Goal: Task Accomplishment & Management: Complete application form

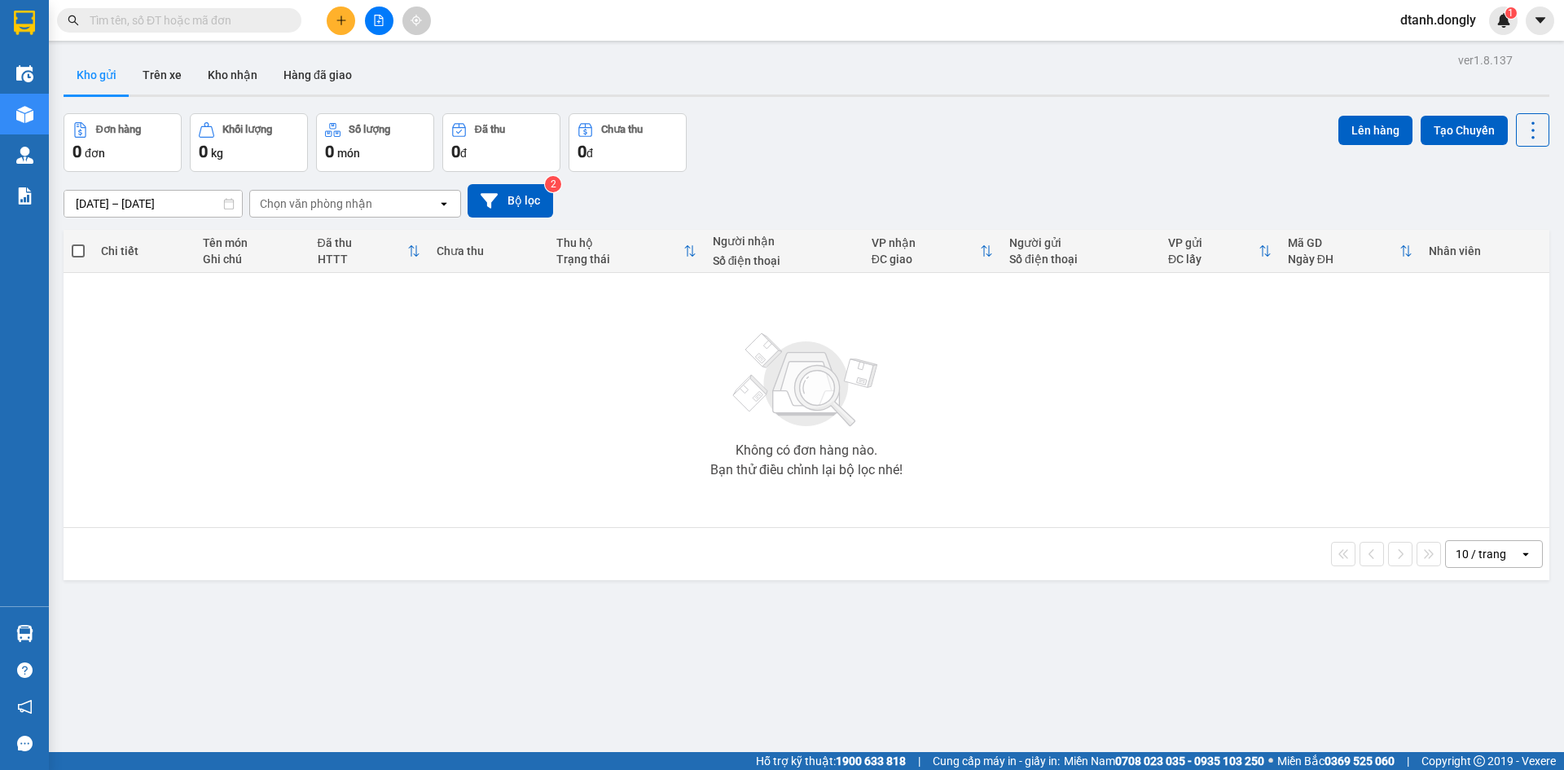
click at [1523, 556] on icon at bounding box center [1526, 553] width 6 height 3
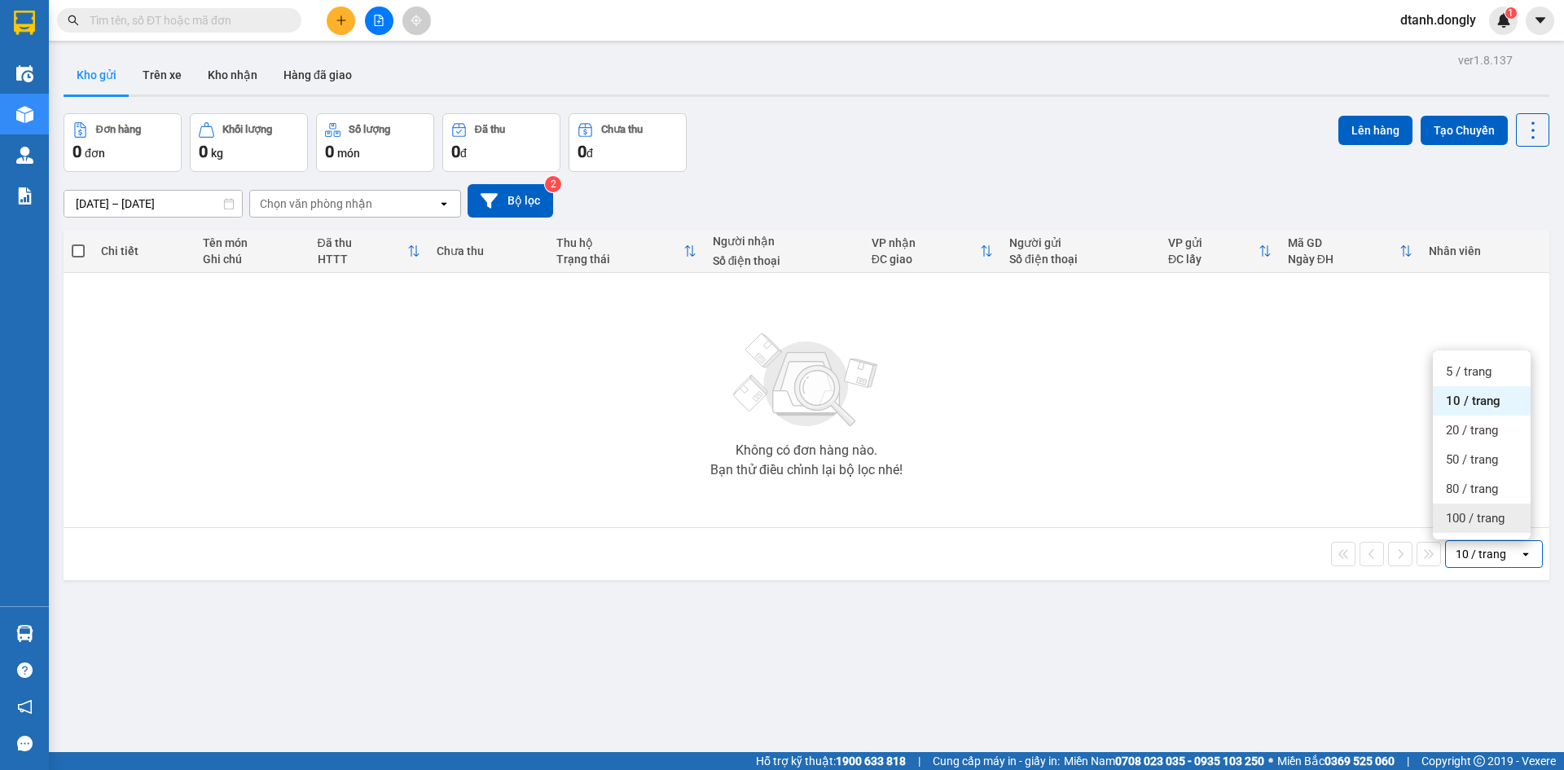
click at [1484, 521] on span "100 / trang" at bounding box center [1475, 518] width 59 height 16
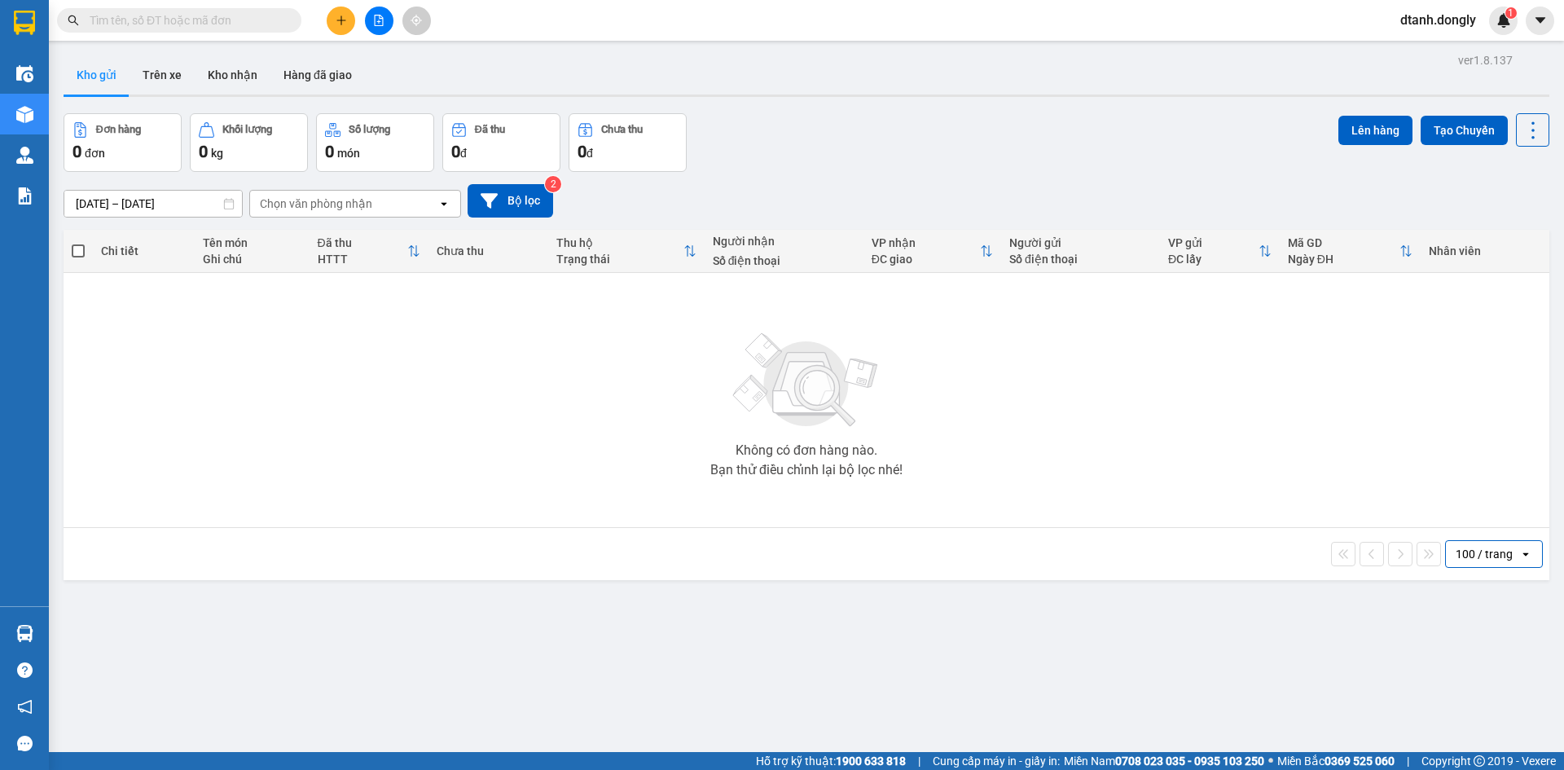
click at [1408, 677] on div "ver 1.8.137 Kho gửi Trên xe Kho nhận Hàng đã giao Đơn hàng 0 đơn Khối lượng 0 k…" at bounding box center [806, 434] width 1499 height 770
drag, startPoint x: 345, startPoint y: 16, endPoint x: 322, endPoint y: 20, distance: 23.2
click at [343, 15] on icon "plus" at bounding box center [341, 20] width 11 height 11
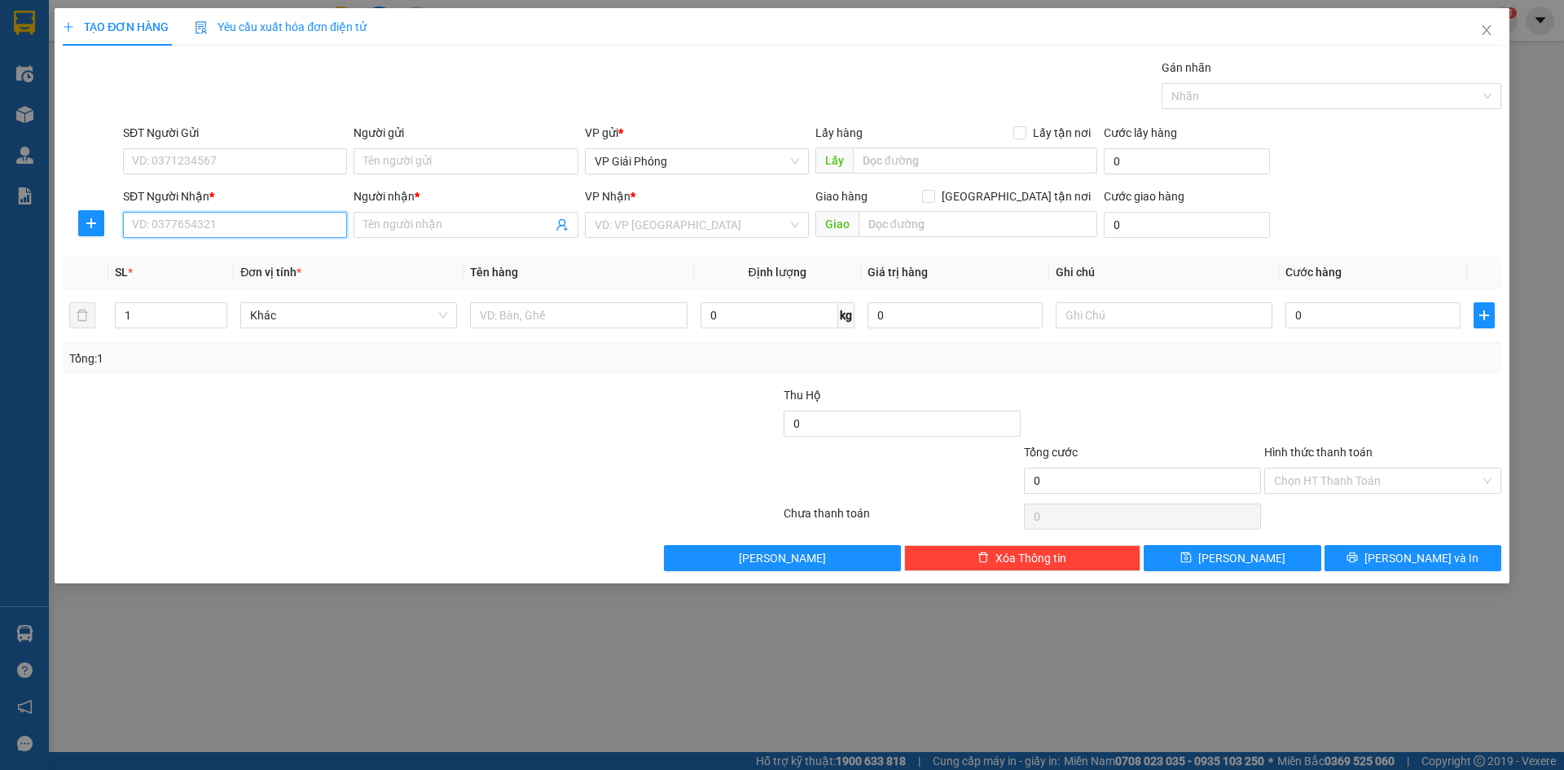
click at [258, 226] on input "SĐT Người Nhận *" at bounding box center [235, 225] width 224 height 26
click at [243, 255] on div "0969082475 - tuấn" at bounding box center [235, 257] width 204 height 18
type input "0969082475"
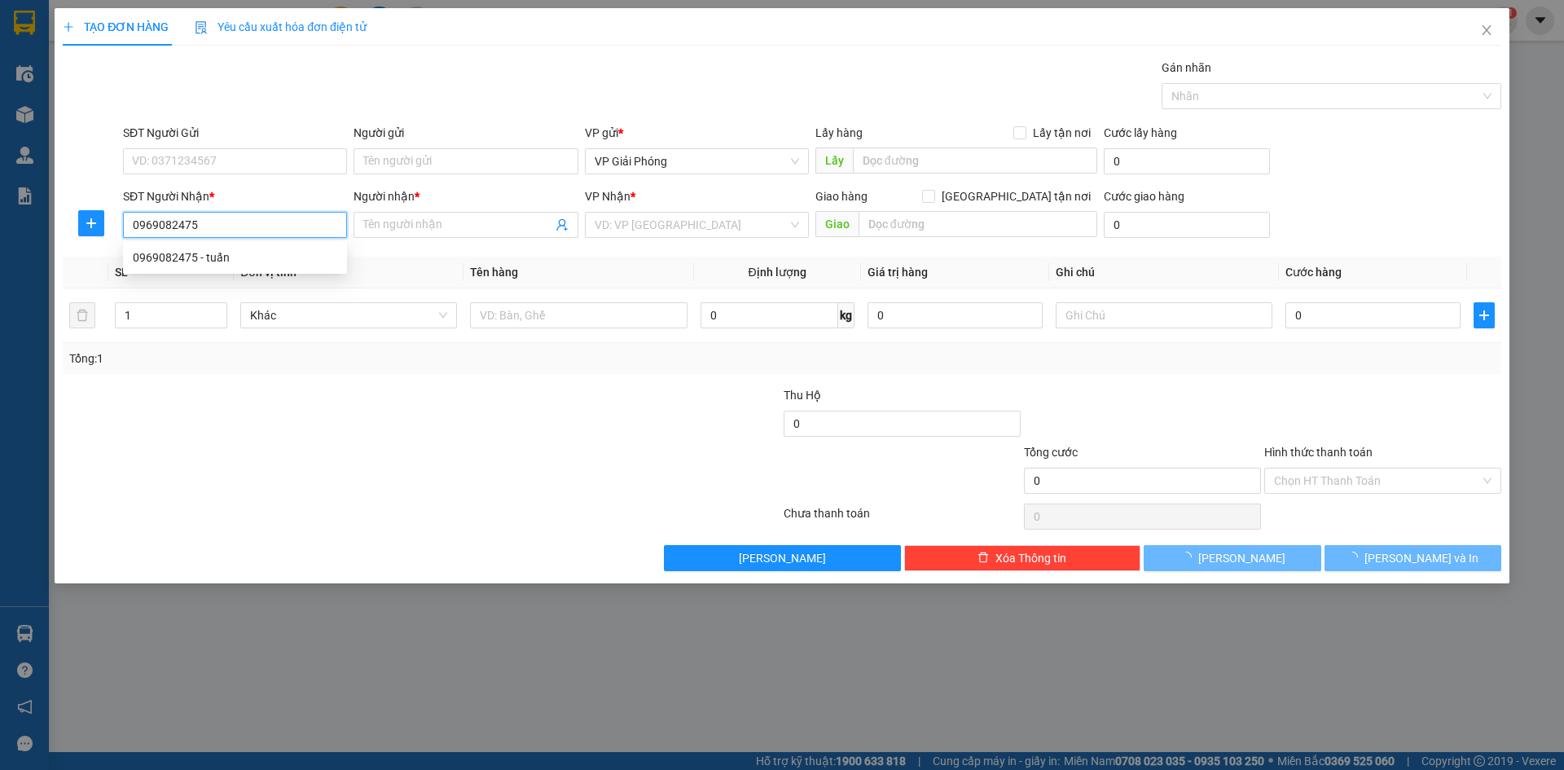
type input "tuấn"
checkbox input "true"
type input "VẠN THÀNH"
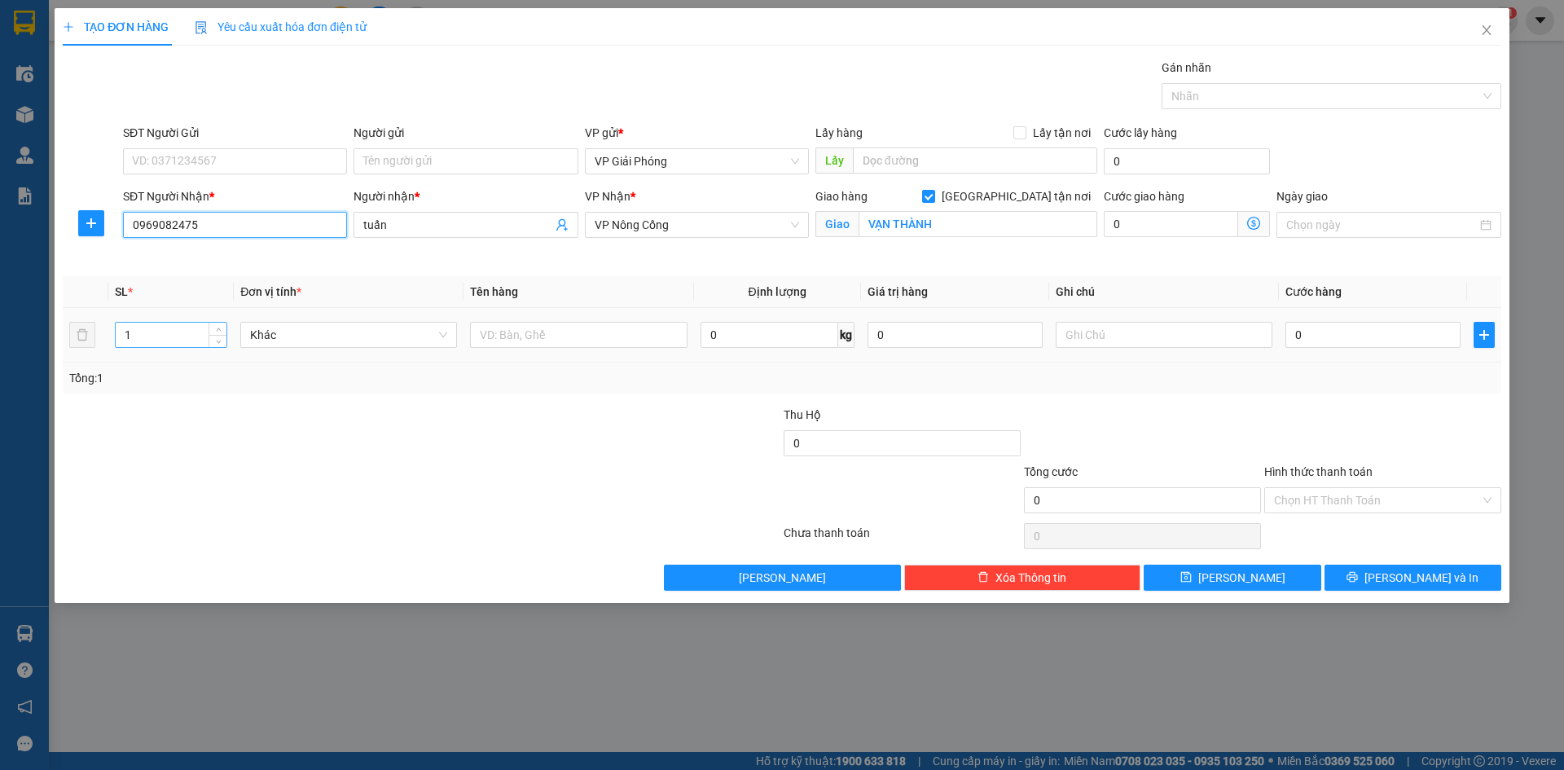
type input "0969082475"
click at [178, 342] on input "1" at bounding box center [171, 335] width 111 height 24
click at [160, 343] on input "number" at bounding box center [171, 335] width 111 height 24
type input "2"
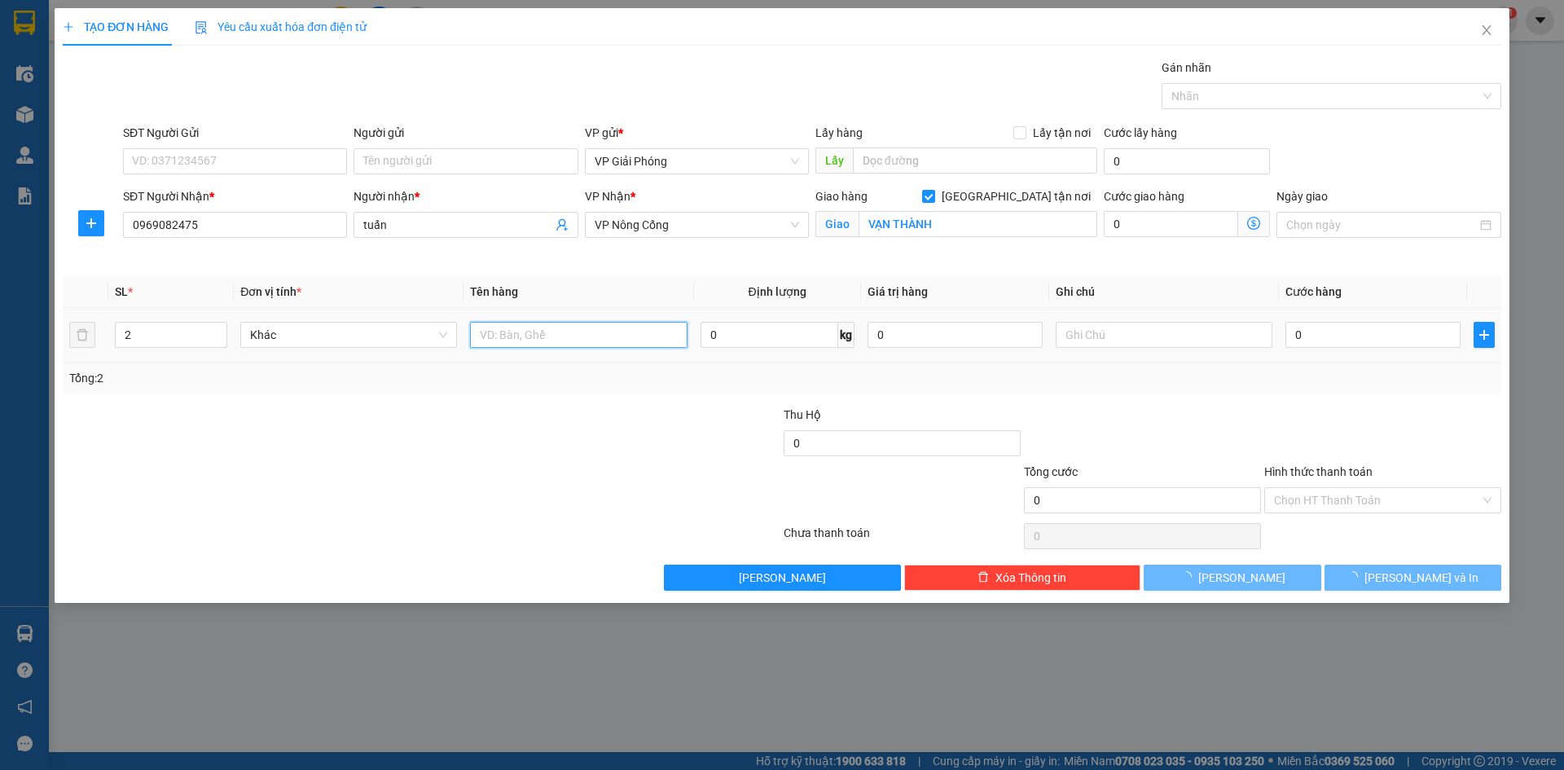
click at [579, 333] on input "text" at bounding box center [578, 335] width 217 height 26
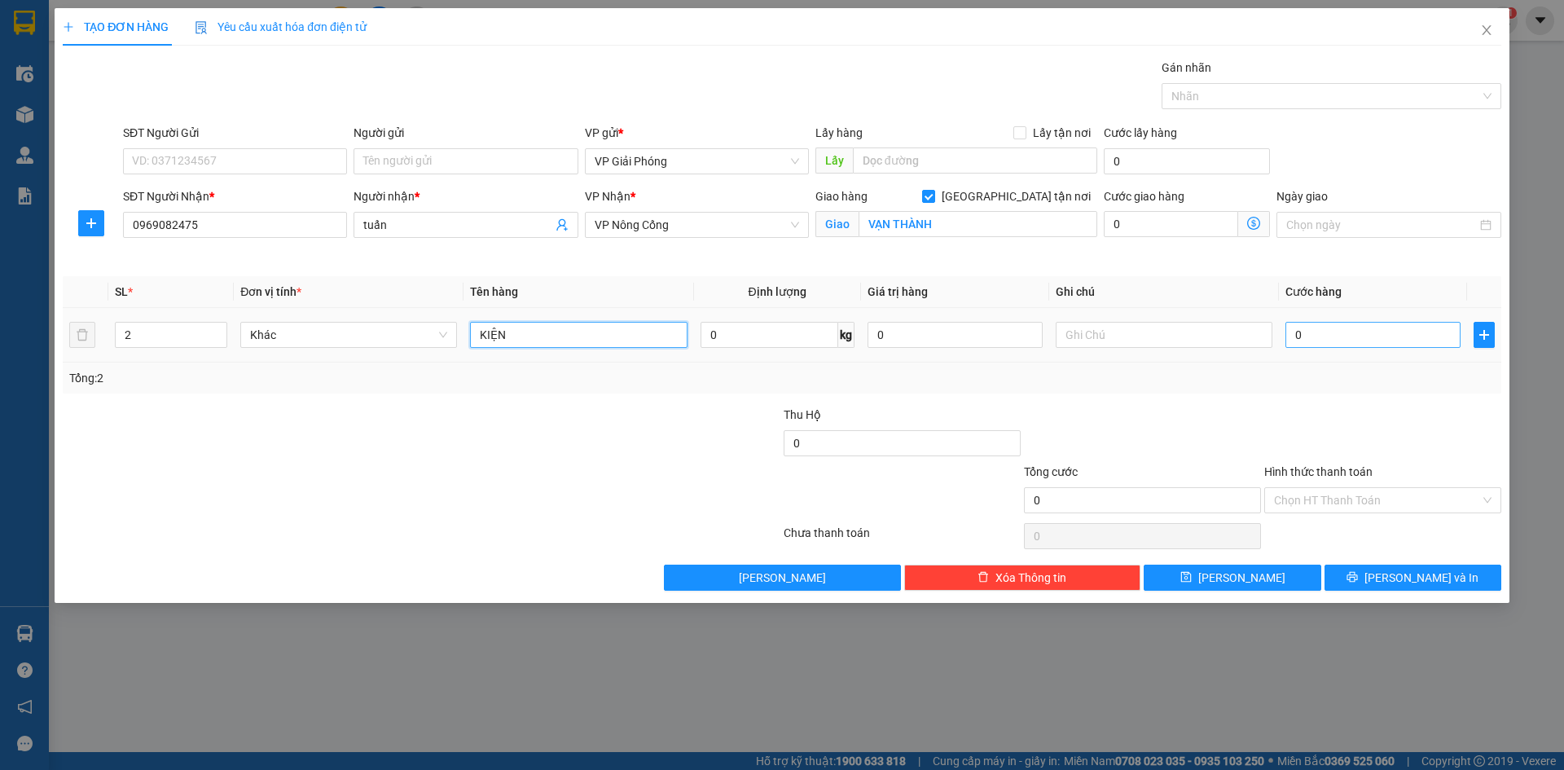
type input "KIỆN"
click at [1327, 341] on input "0" at bounding box center [1372, 335] width 175 height 26
type input "1"
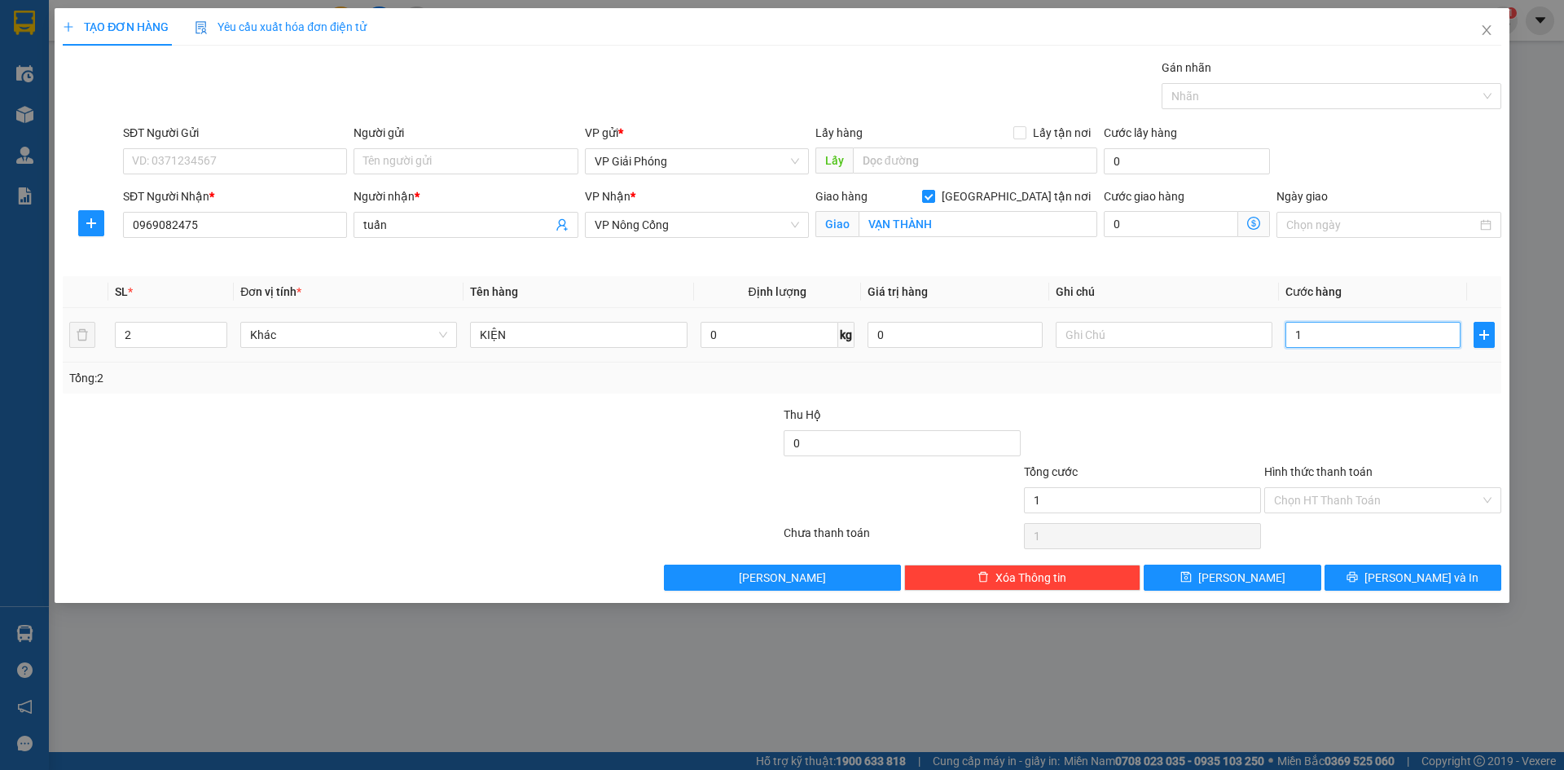
type input "10"
type input "100"
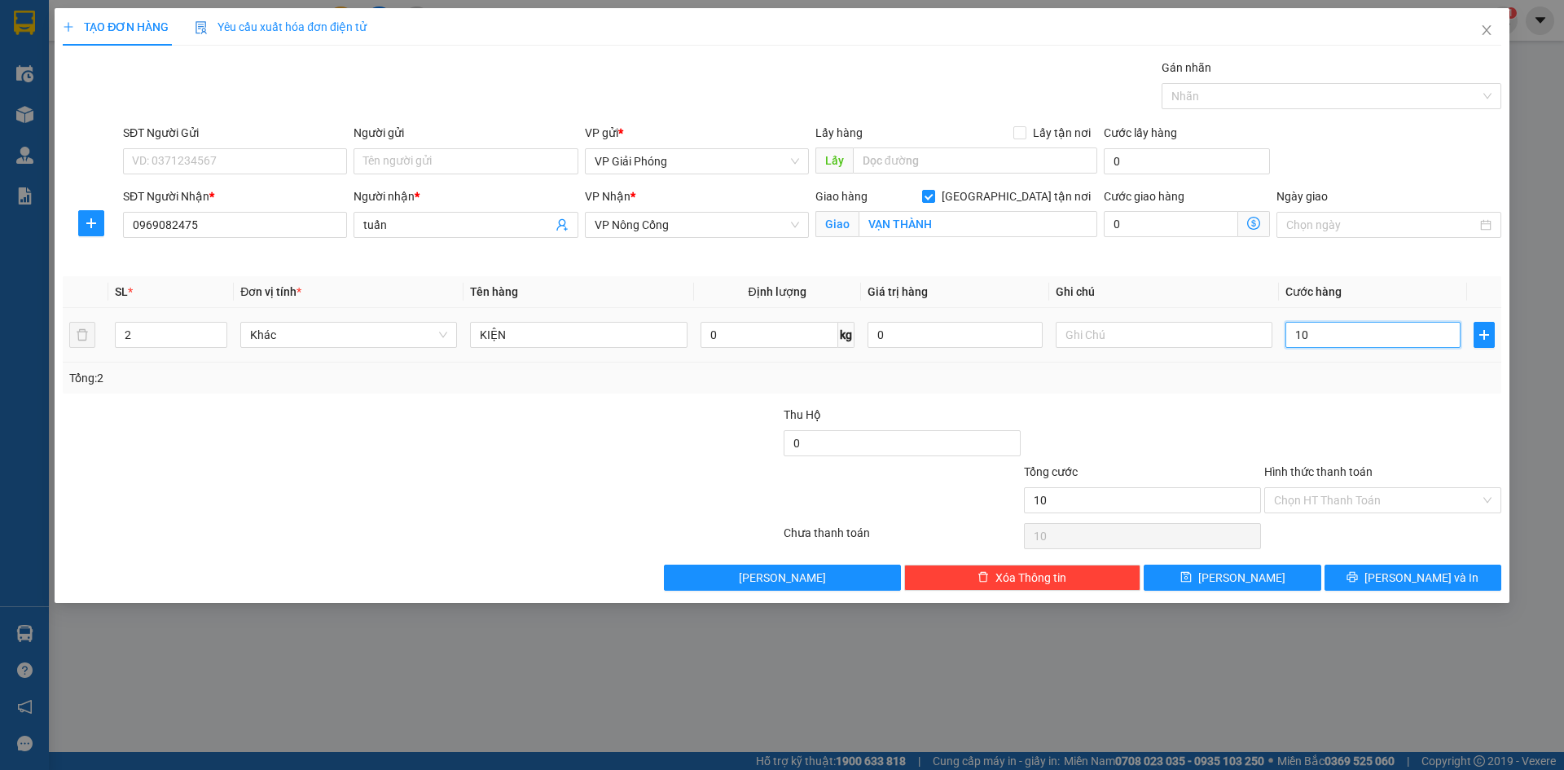
type input "100"
click at [1246, 99] on div at bounding box center [1323, 96] width 315 height 20
type input "100.000"
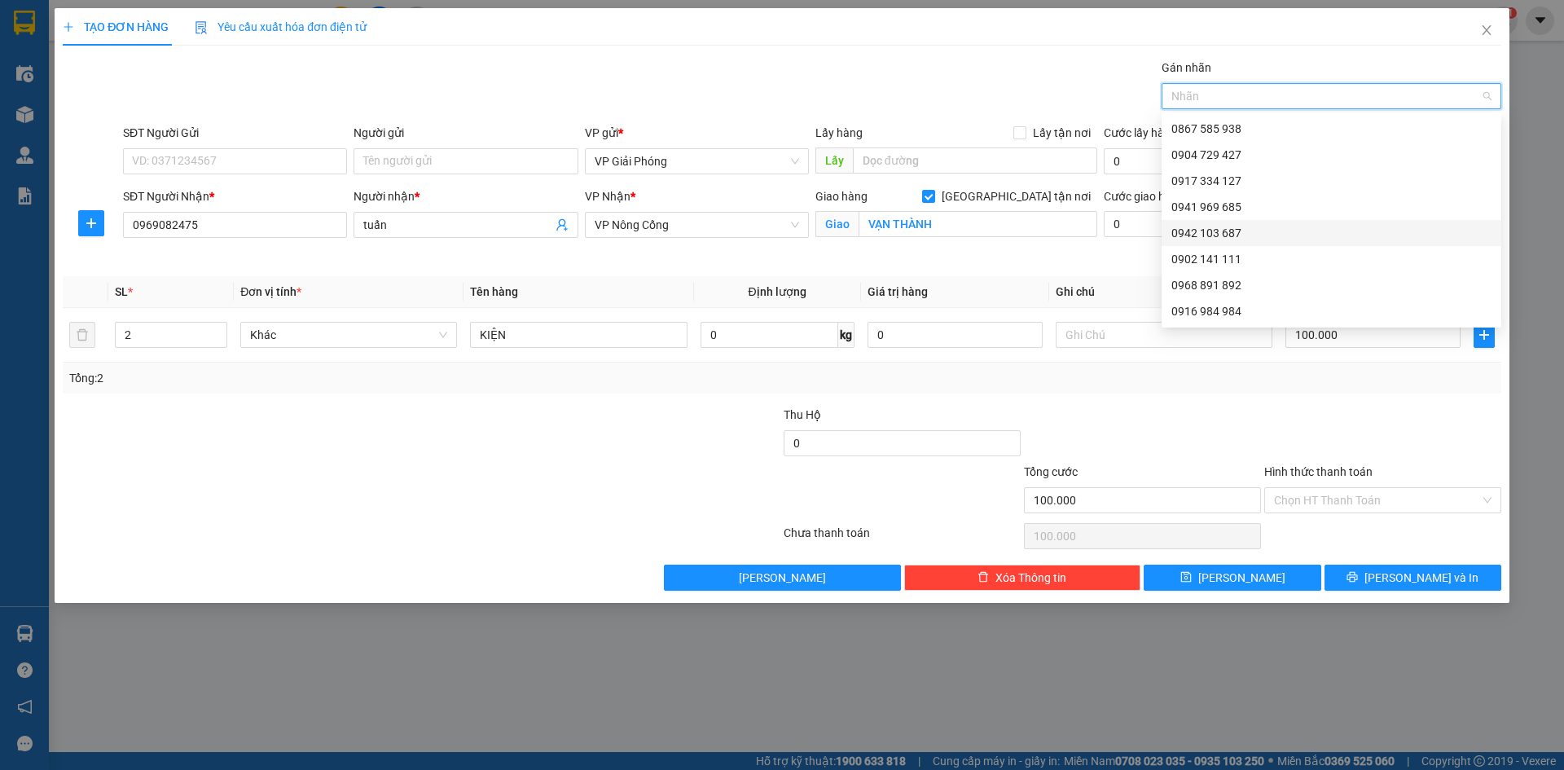
click at [1229, 230] on div "0942 103 687" at bounding box center [1331, 233] width 320 height 18
click at [1410, 579] on span "[PERSON_NAME] và In" at bounding box center [1421, 578] width 114 height 18
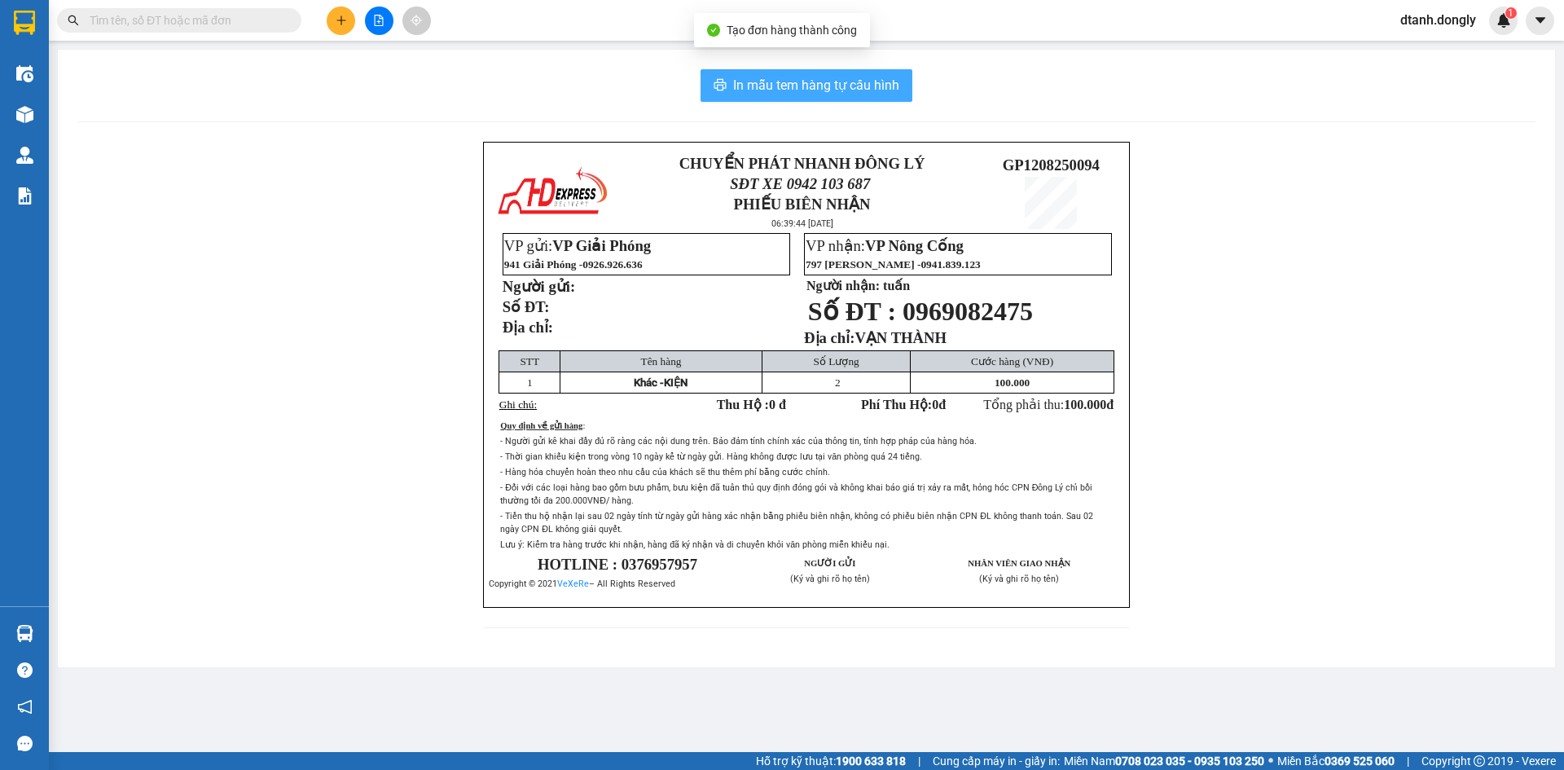
click at [843, 90] on span "In mẫu tem hàng tự cấu hình" at bounding box center [816, 85] width 166 height 20
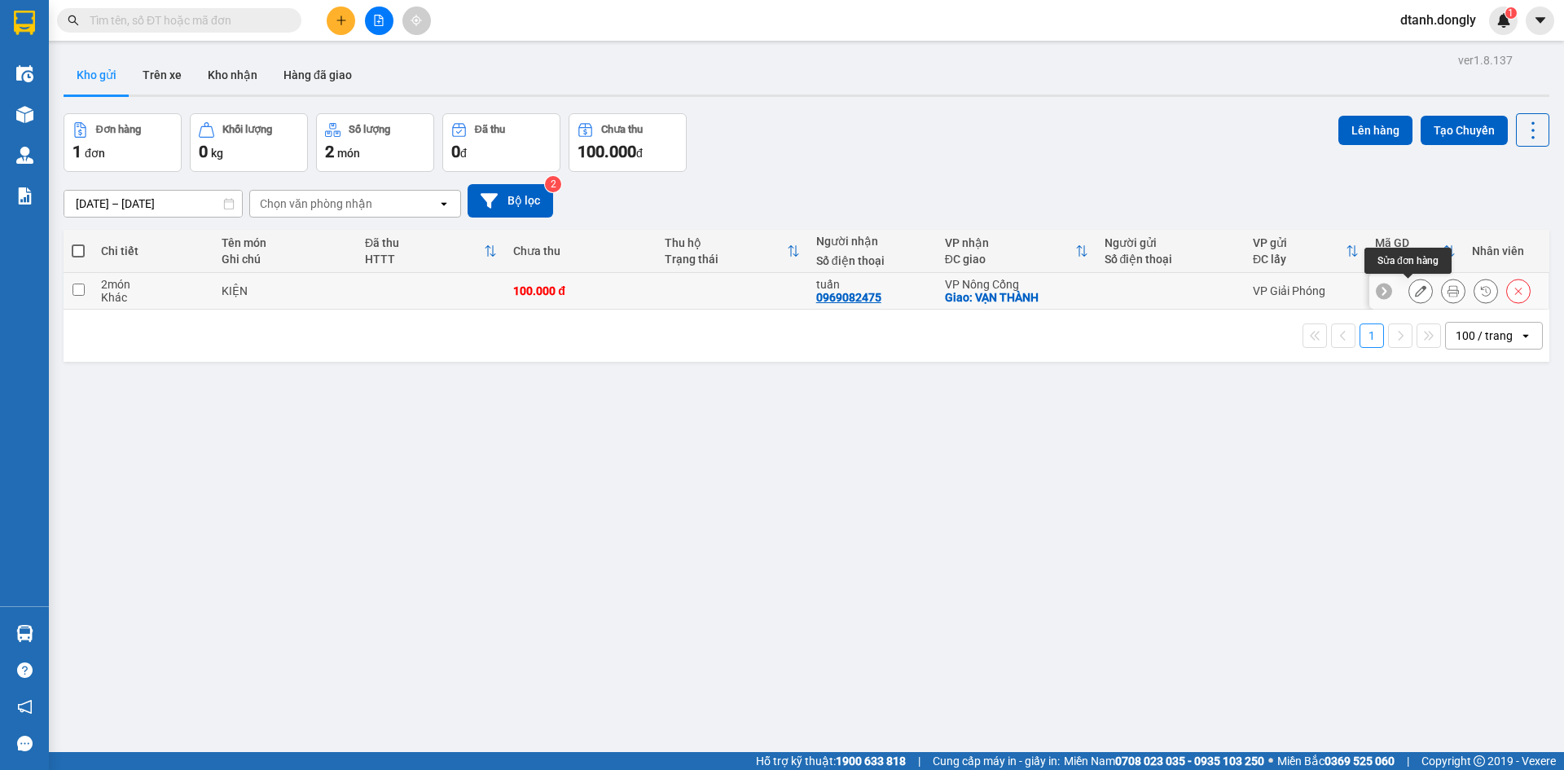
click at [1415, 289] on icon at bounding box center [1420, 290] width 11 height 11
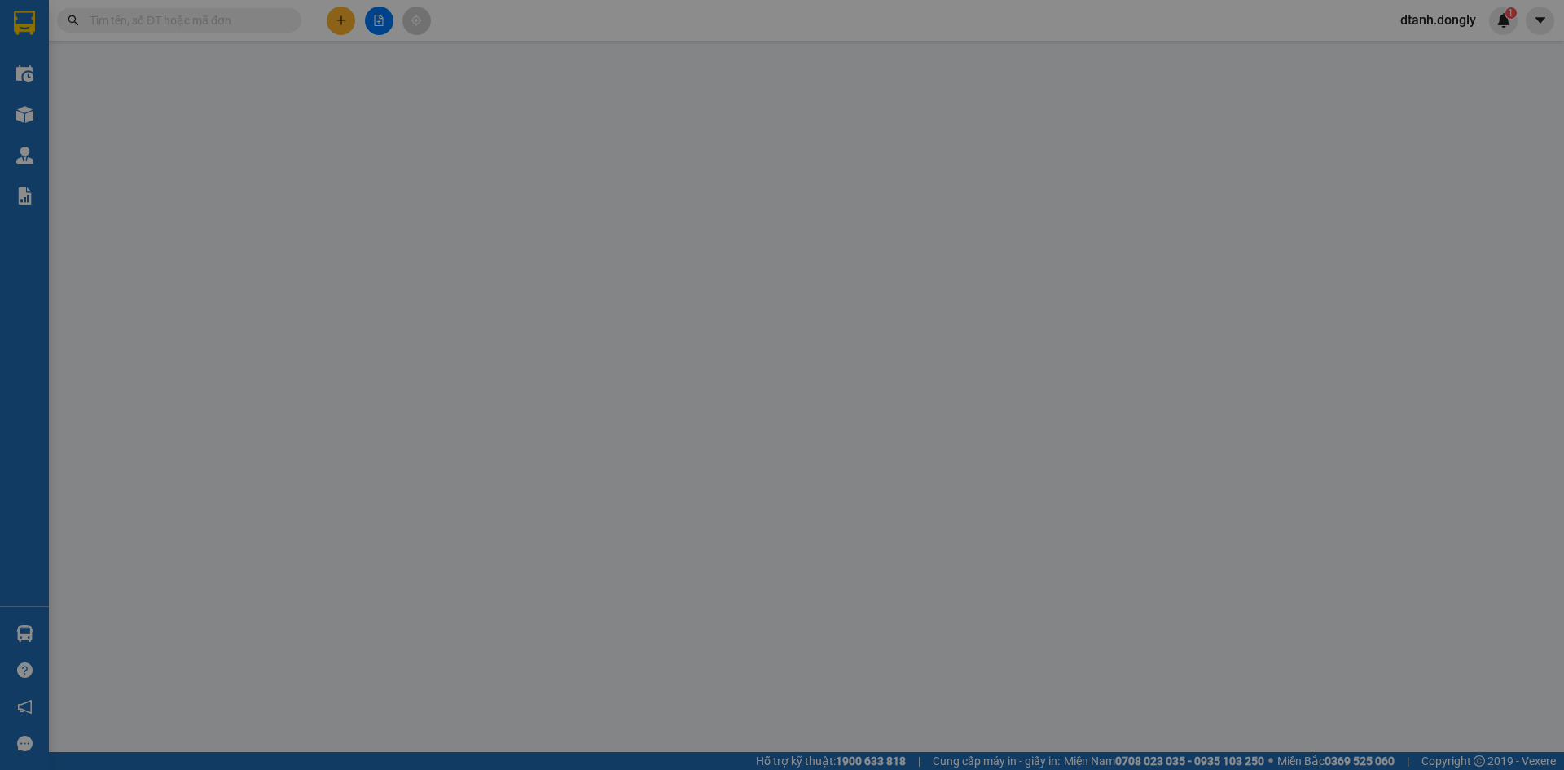
type input "0969082475"
type input "tuấn"
checkbox input "true"
type input "VẠN THÀNH"
type input "100.000"
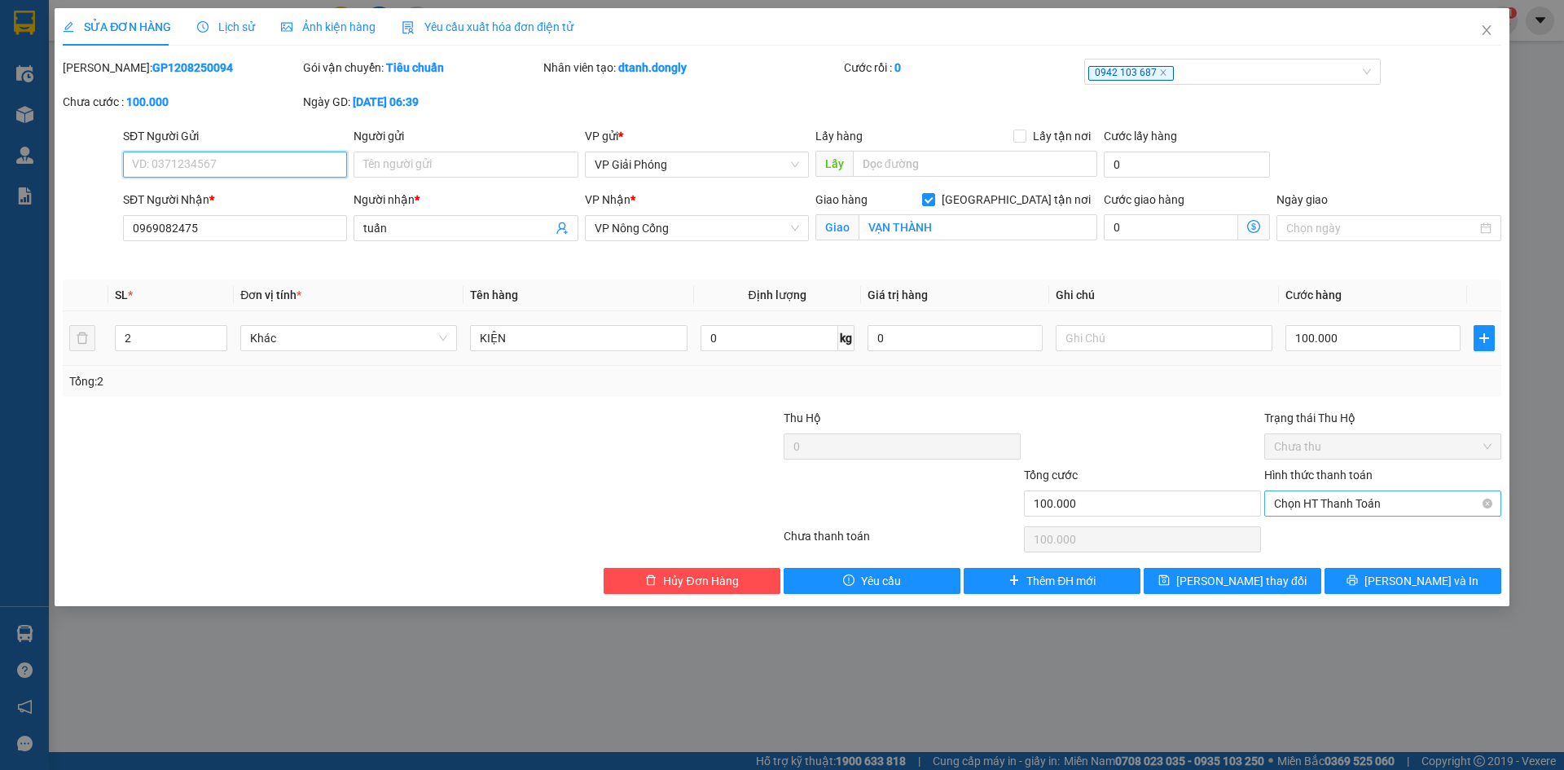
click at [1303, 503] on span "Chọn HT Thanh Toán" at bounding box center [1383, 503] width 218 height 24
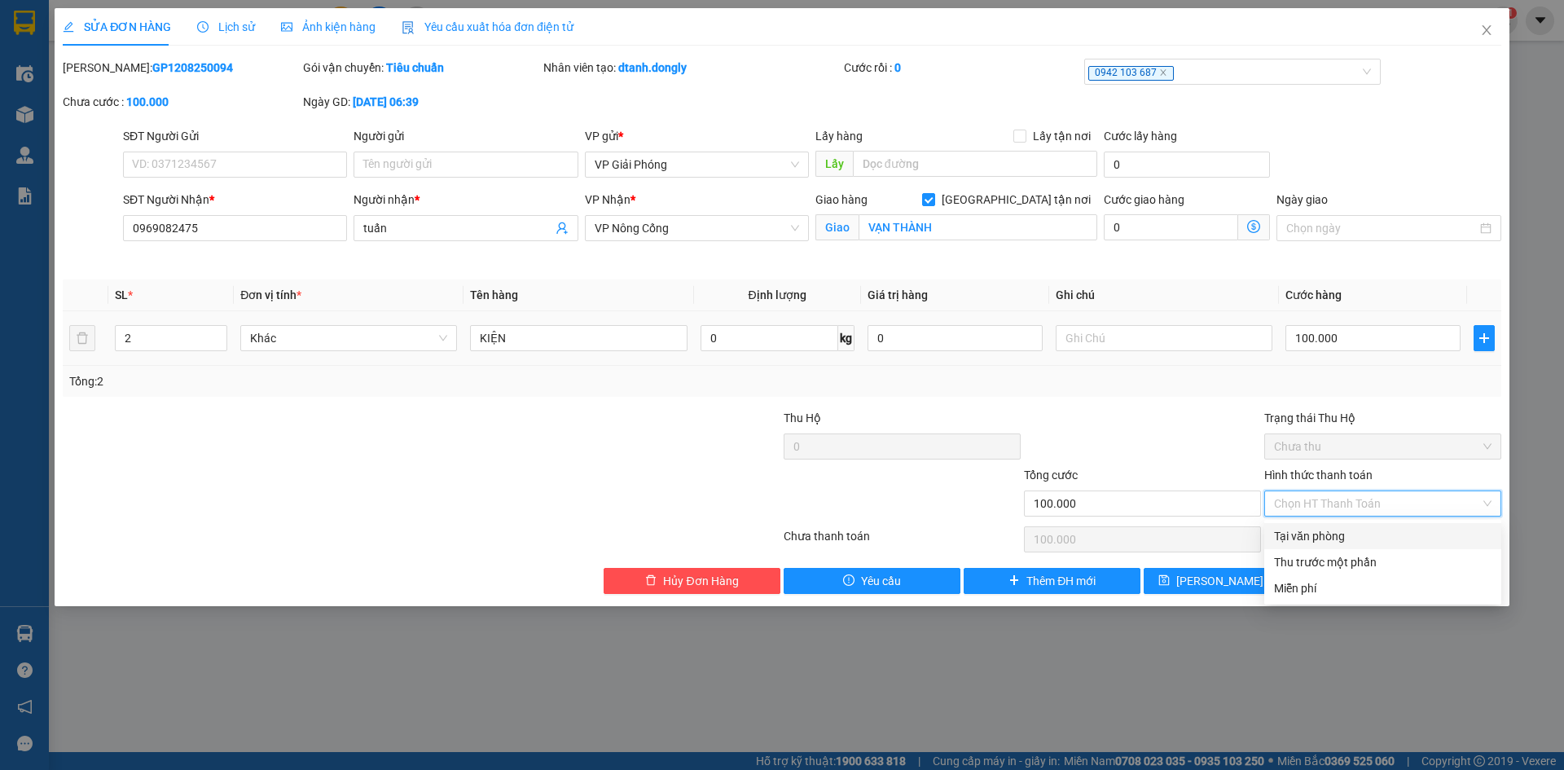
click at [1334, 533] on div "Tại văn phòng" at bounding box center [1383, 536] width 218 height 18
type input "0"
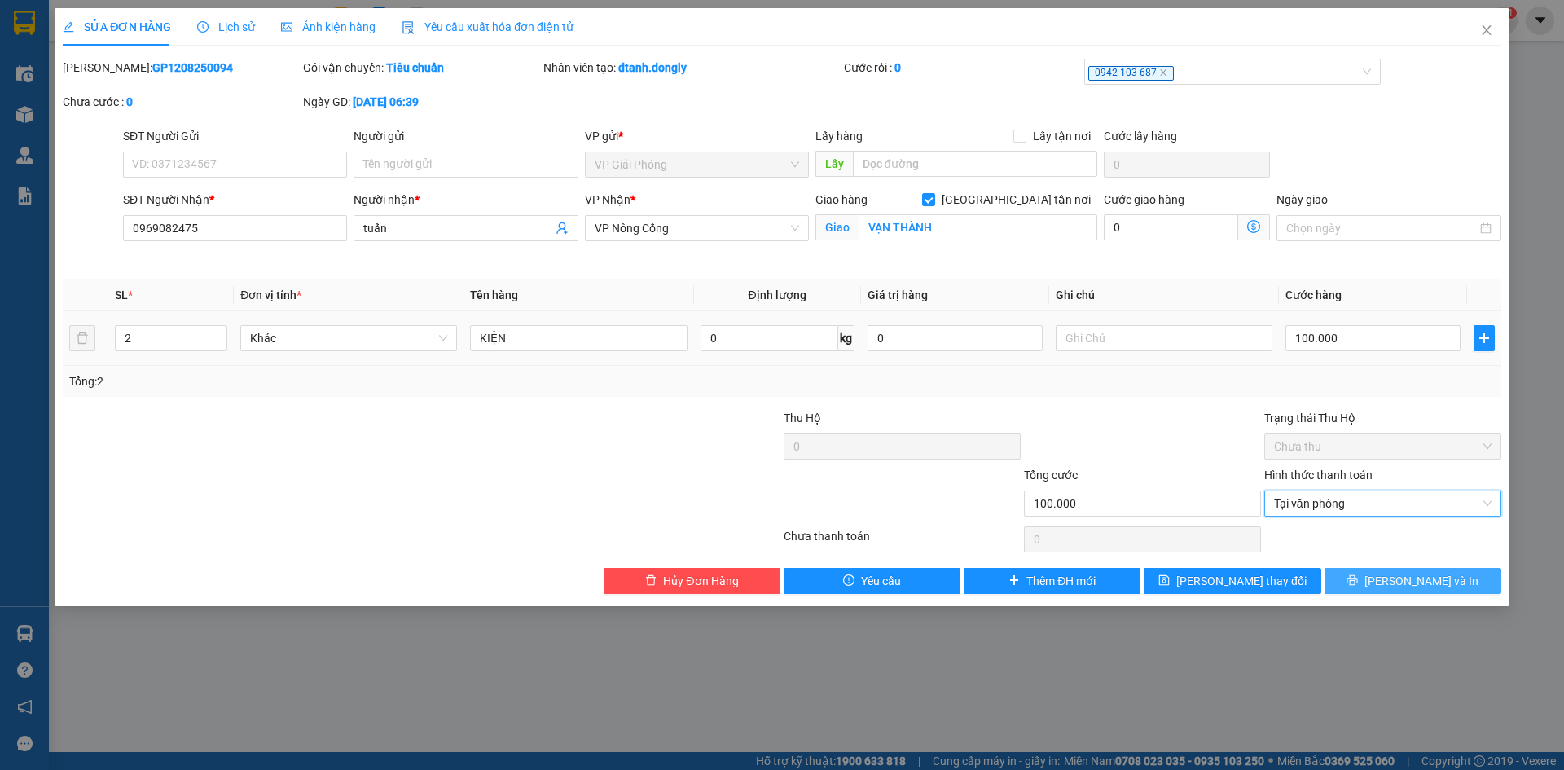
click at [1373, 577] on button "[PERSON_NAME] và In" at bounding box center [1413, 581] width 177 height 26
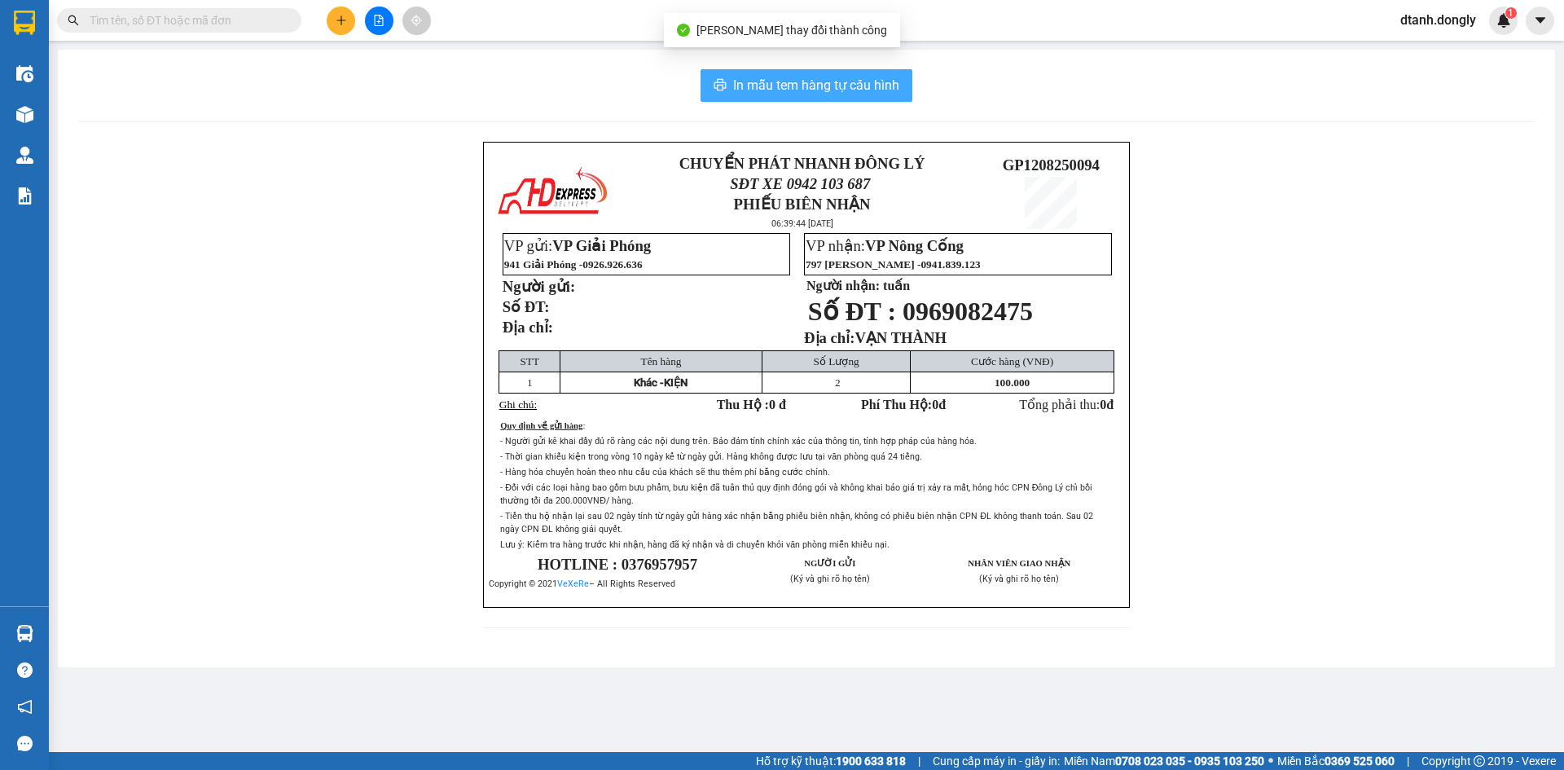
click at [771, 76] on span "In mẫu tem hàng tự cấu hình" at bounding box center [816, 85] width 166 height 20
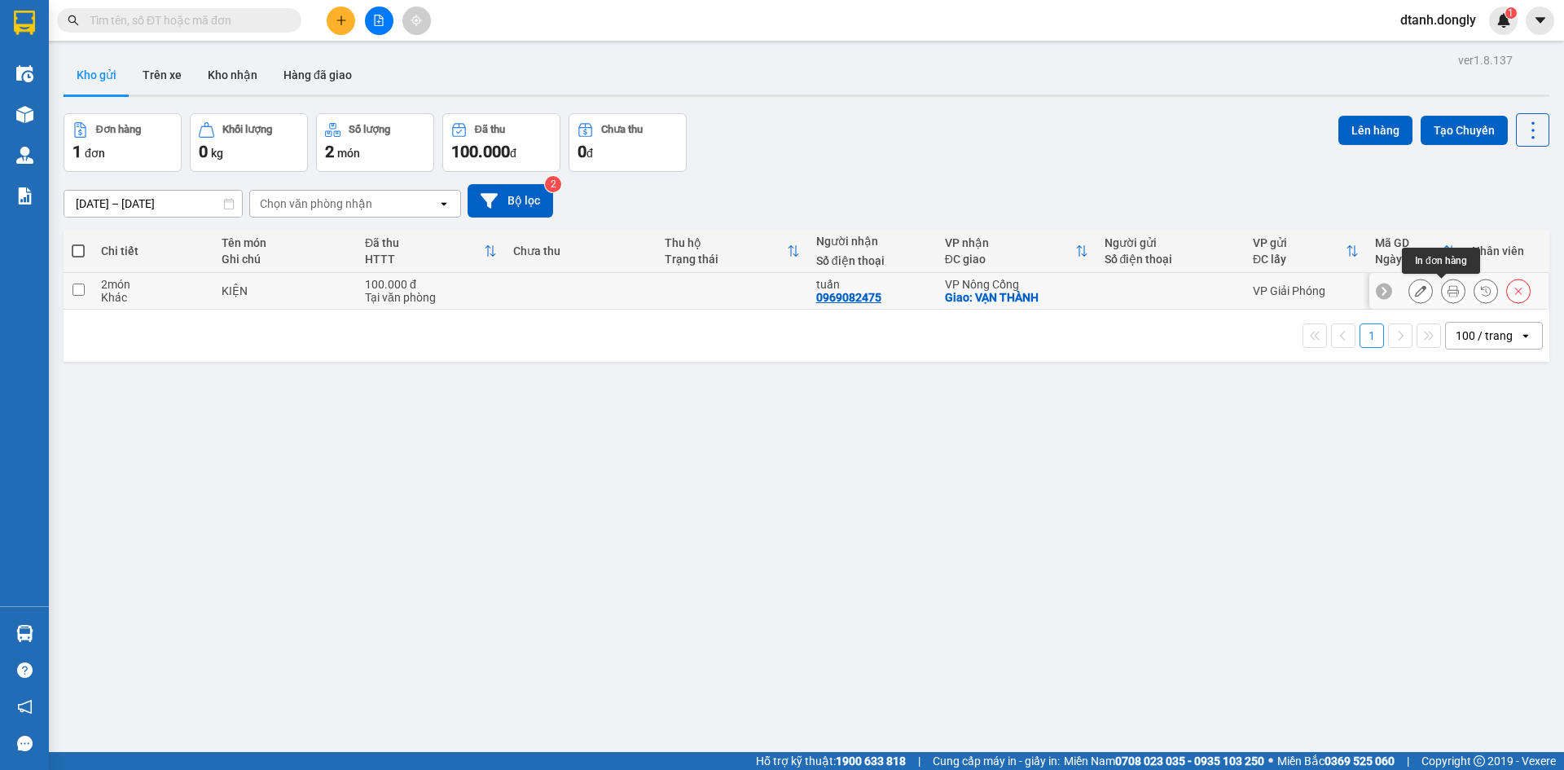
click at [1448, 292] on icon at bounding box center [1453, 290] width 11 height 11
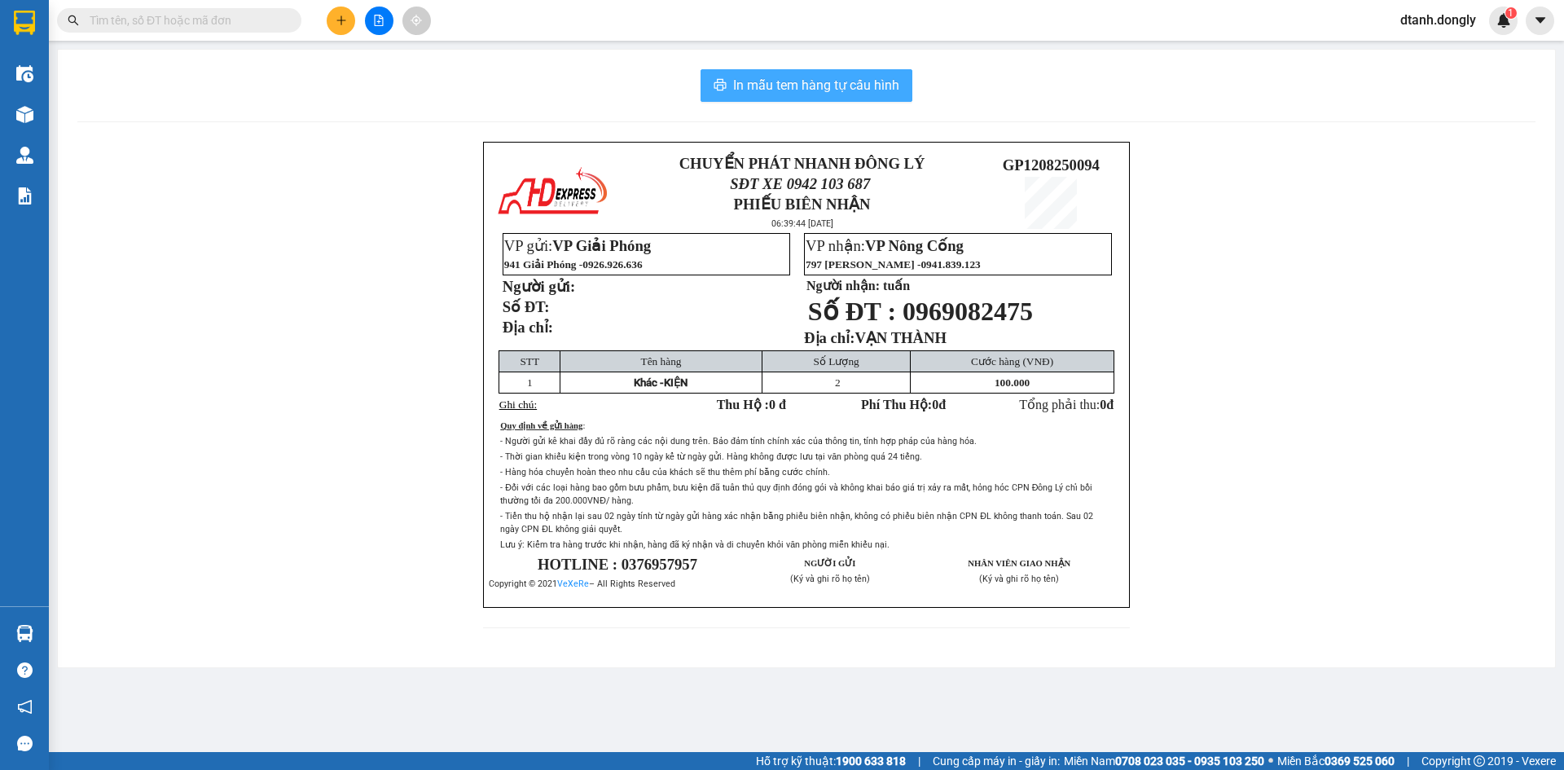
click at [844, 76] on span "In mẫu tem hàng tự cấu hình" at bounding box center [816, 85] width 166 height 20
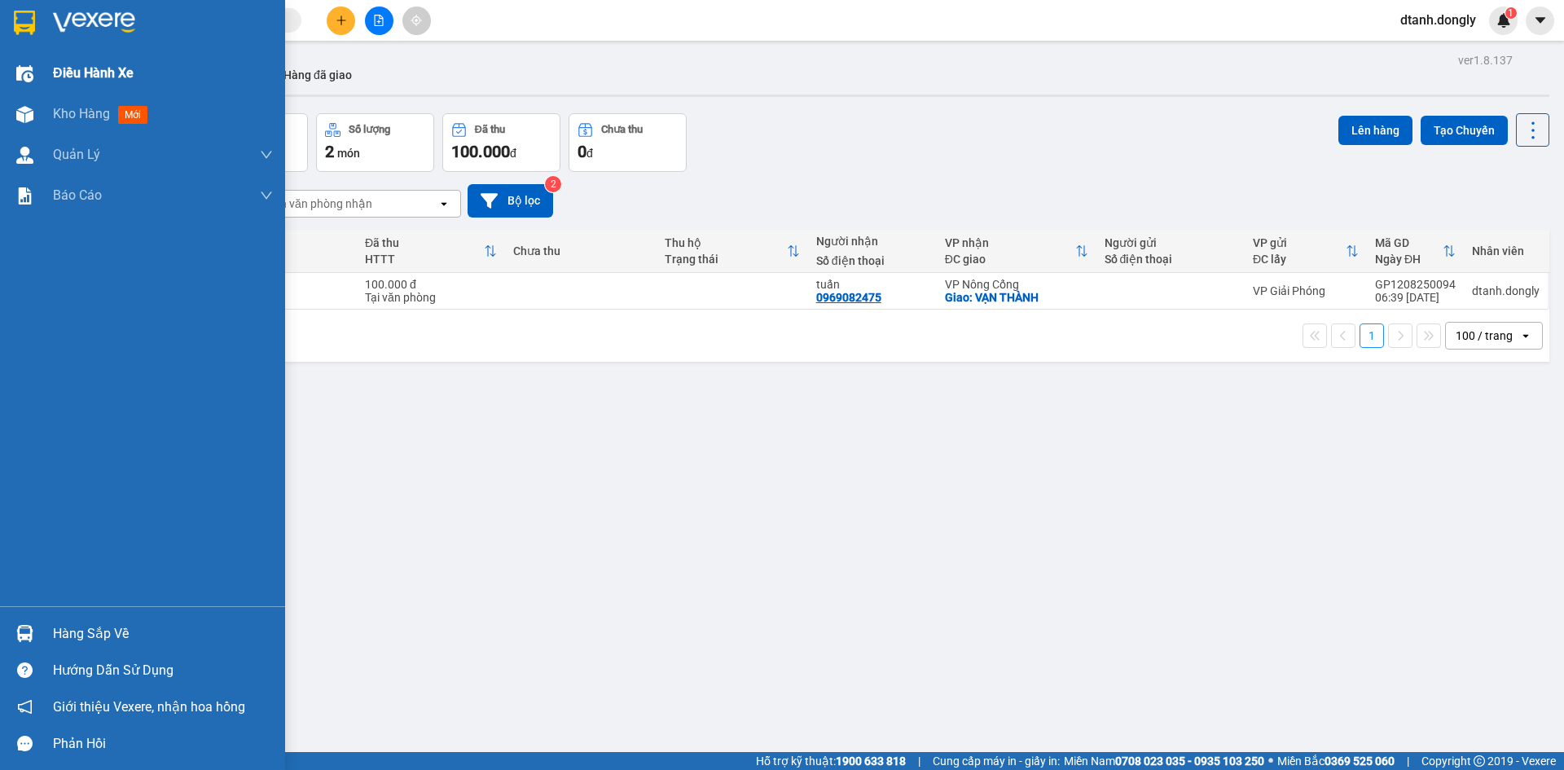
drag, startPoint x: 72, startPoint y: 68, endPoint x: 130, endPoint y: 77, distance: 58.7
click at [76, 68] on span "Điều hành xe" at bounding box center [93, 73] width 81 height 20
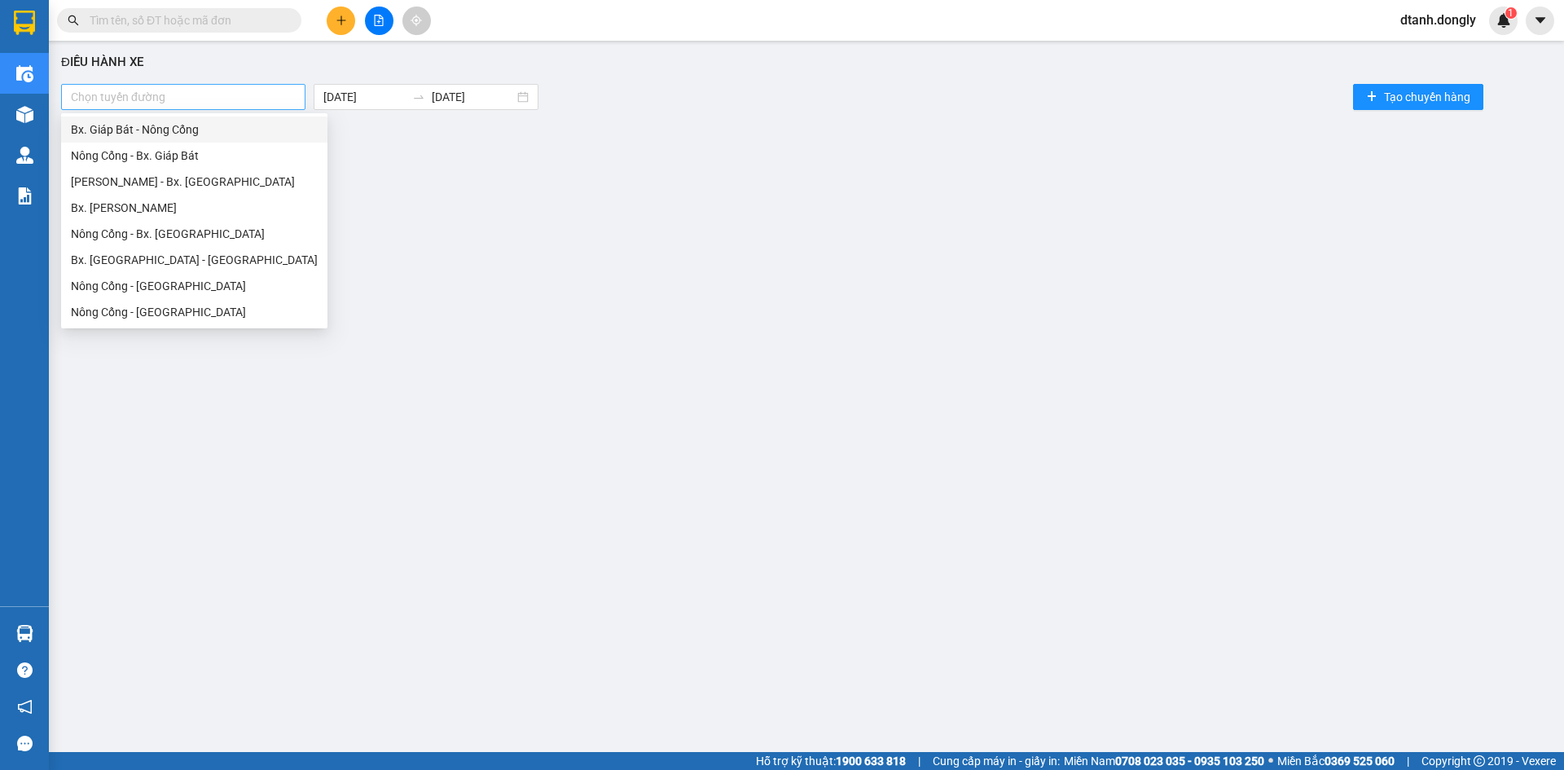
click at [292, 96] on div at bounding box center [183, 97] width 236 height 20
click at [285, 127] on div "Bx. Giáp Bát - Nông Cống" at bounding box center [194, 130] width 247 height 18
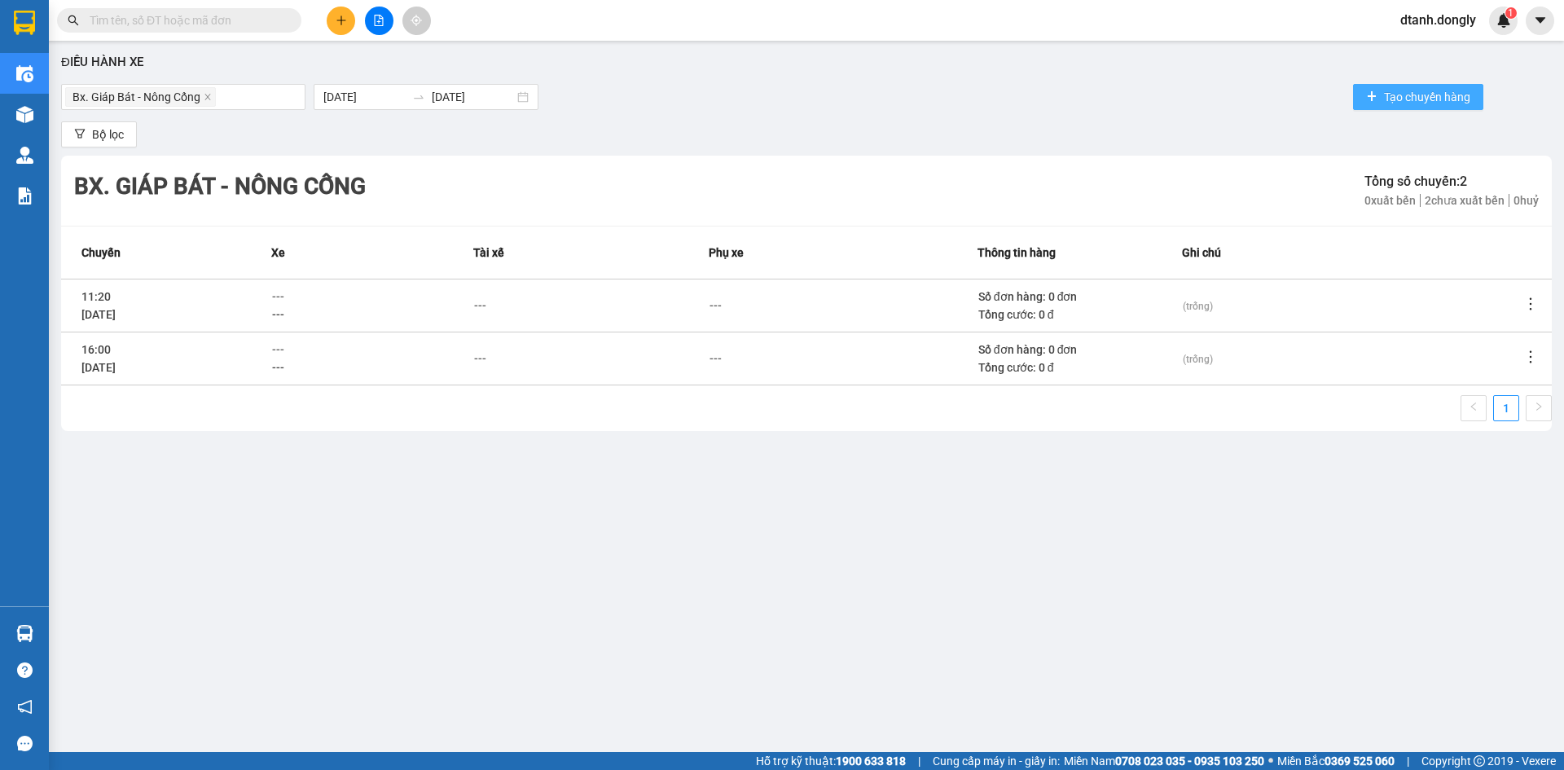
click at [1393, 94] on span "Tạo chuyến hàng" at bounding box center [1427, 97] width 86 height 18
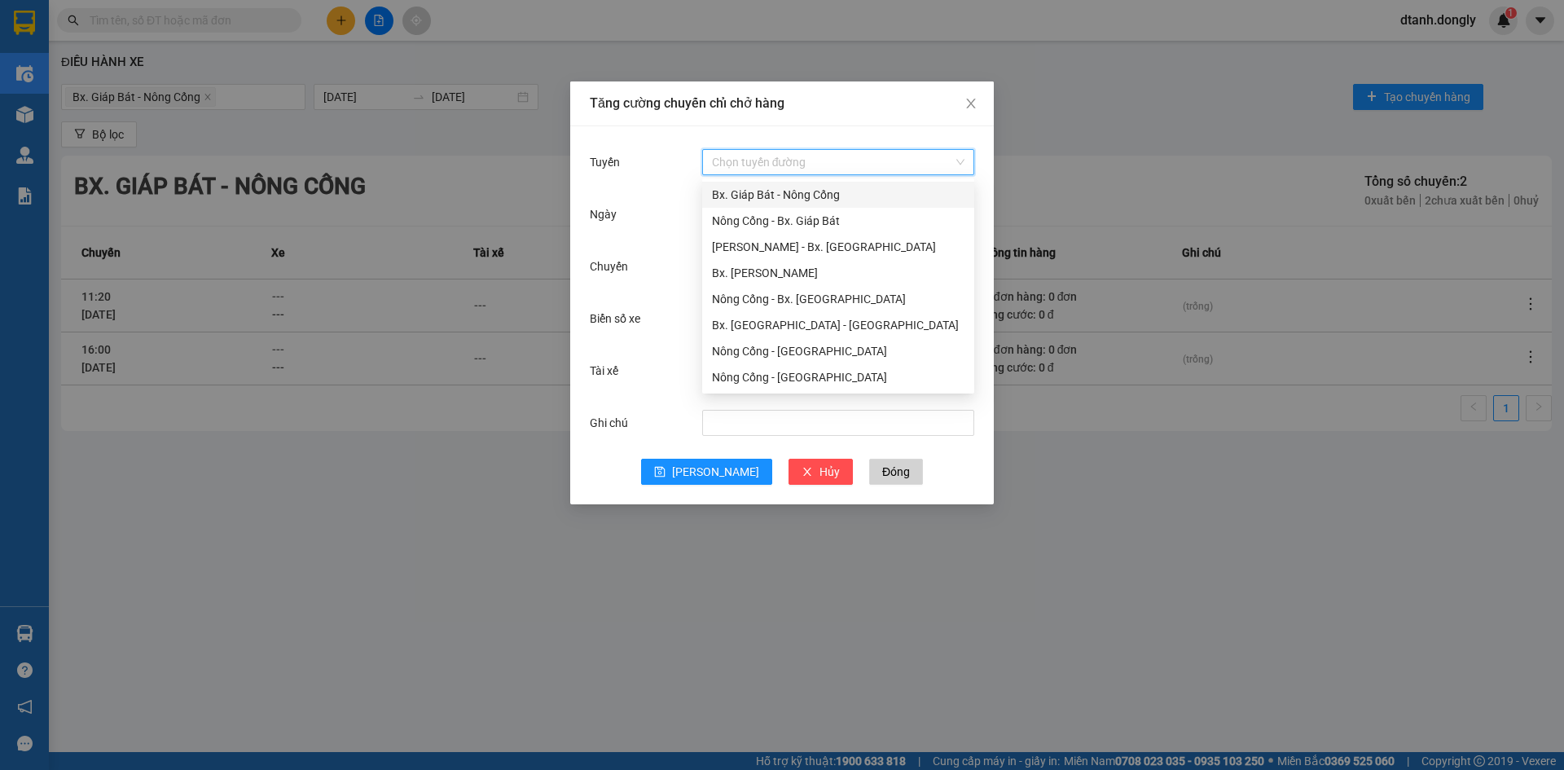
click at [750, 156] on input "Tuyến" at bounding box center [832, 162] width 241 height 24
click at [766, 190] on div "Bx. Giáp Bát - Nông Cống" at bounding box center [838, 195] width 253 height 18
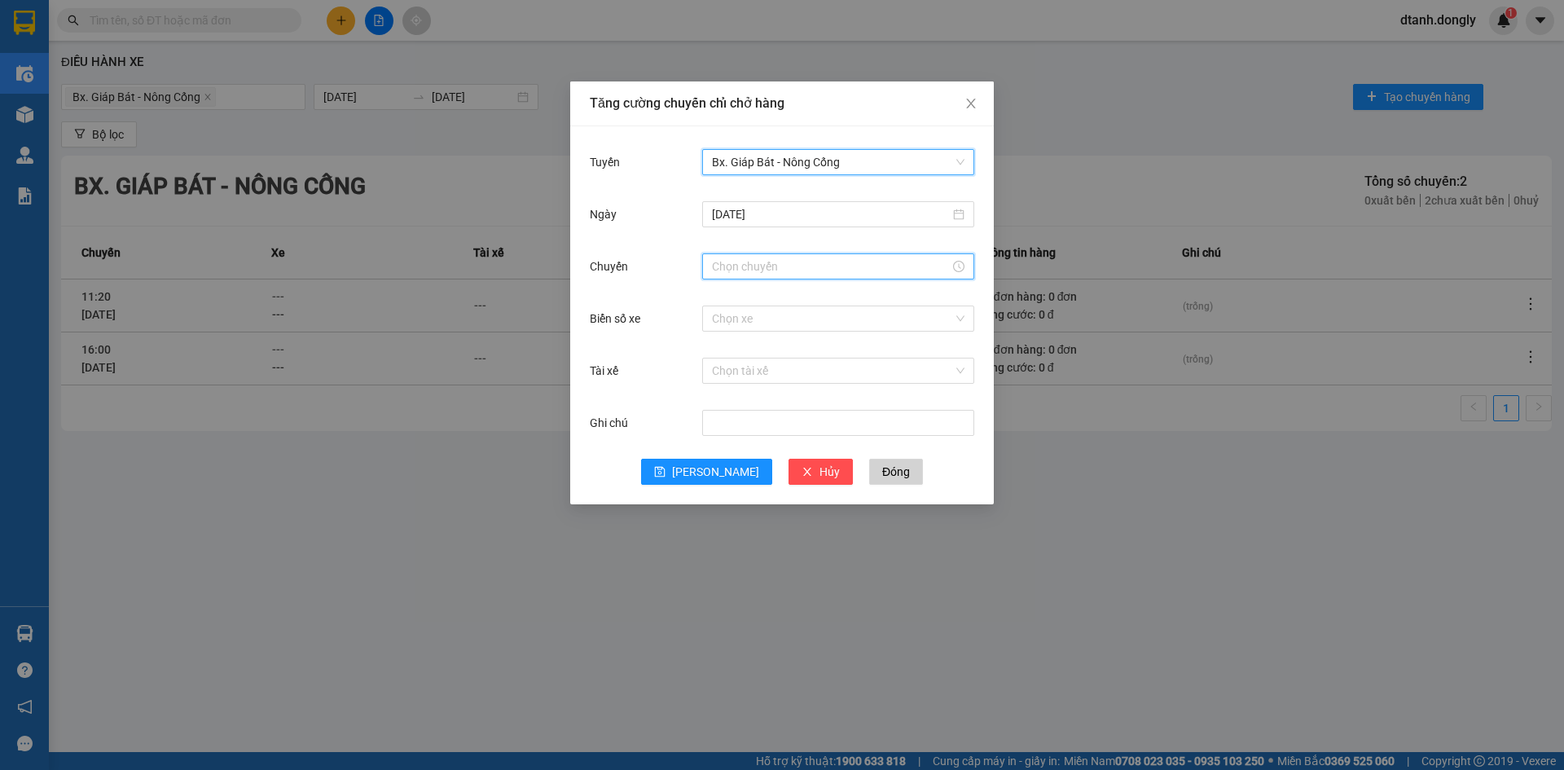
click at [754, 266] on input "Chuyến" at bounding box center [831, 266] width 238 height 18
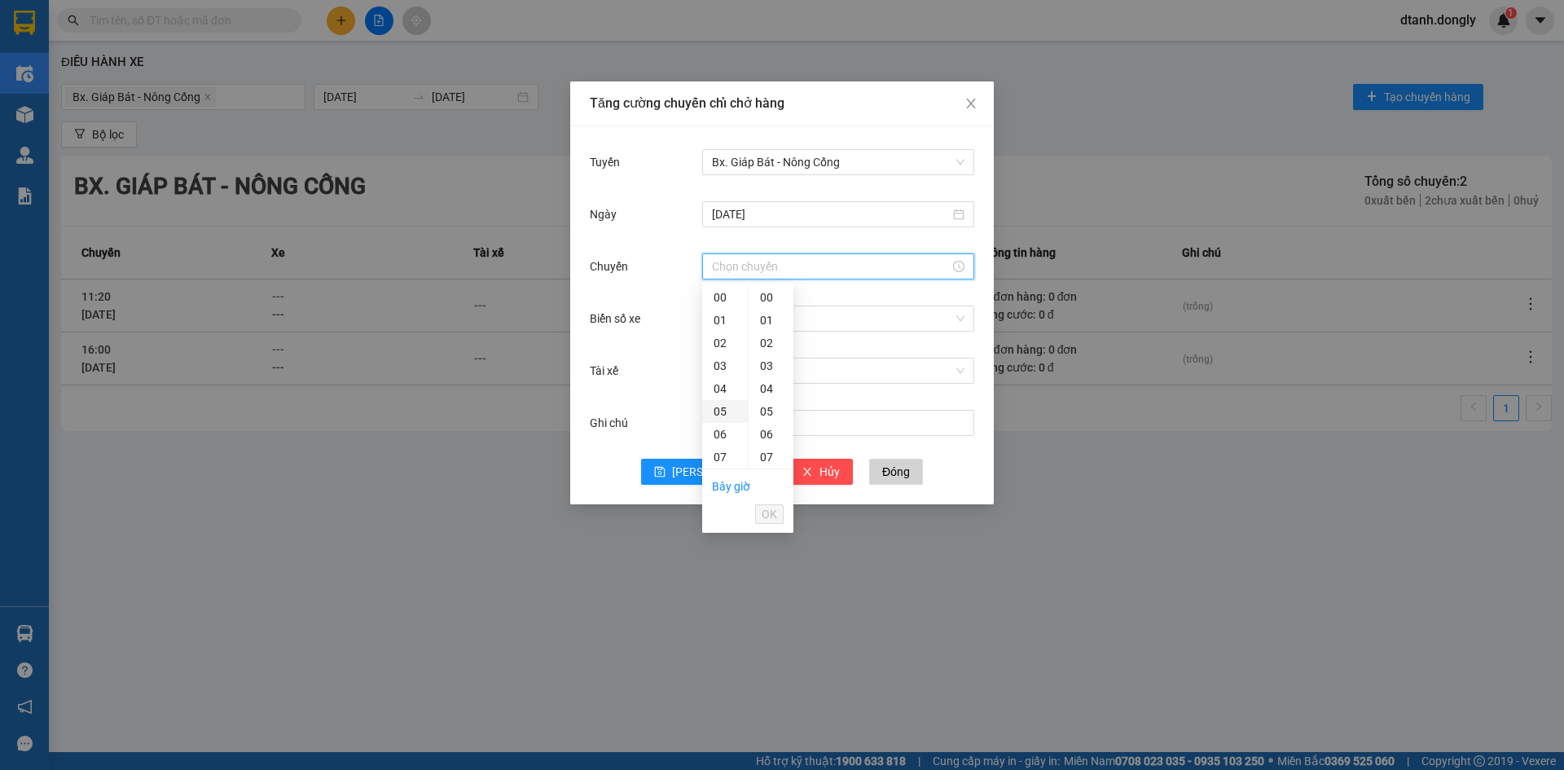
scroll to position [81, 0]
click at [720, 378] on div "07" at bounding box center [725, 375] width 46 height 23
type input "07:00"
click at [771, 511] on span "OK" at bounding box center [769, 514] width 15 height 18
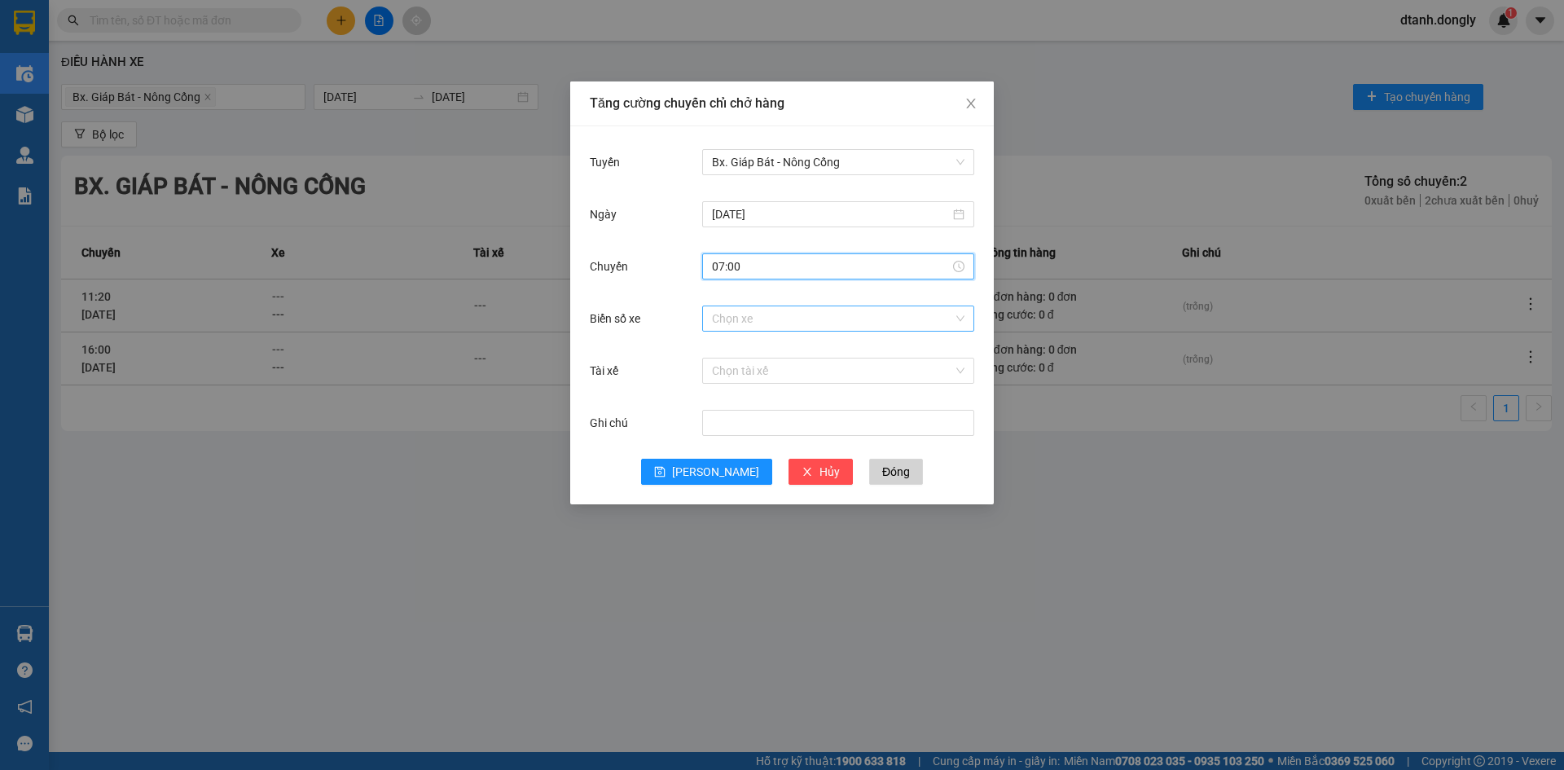
click at [789, 322] on input "Biển số xe" at bounding box center [832, 318] width 241 height 24
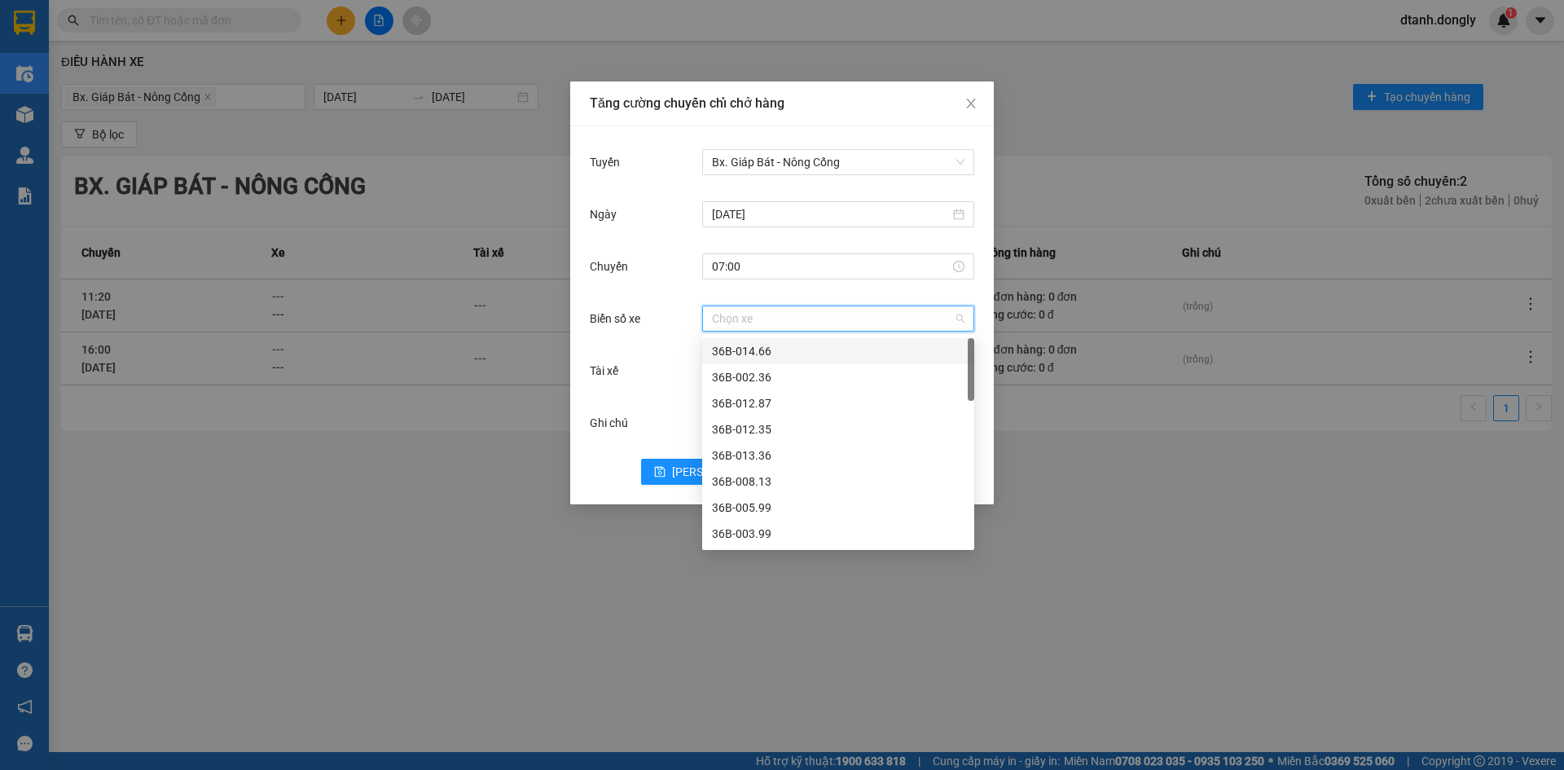
click at [778, 351] on div "36B-014.66" at bounding box center [838, 351] width 253 height 18
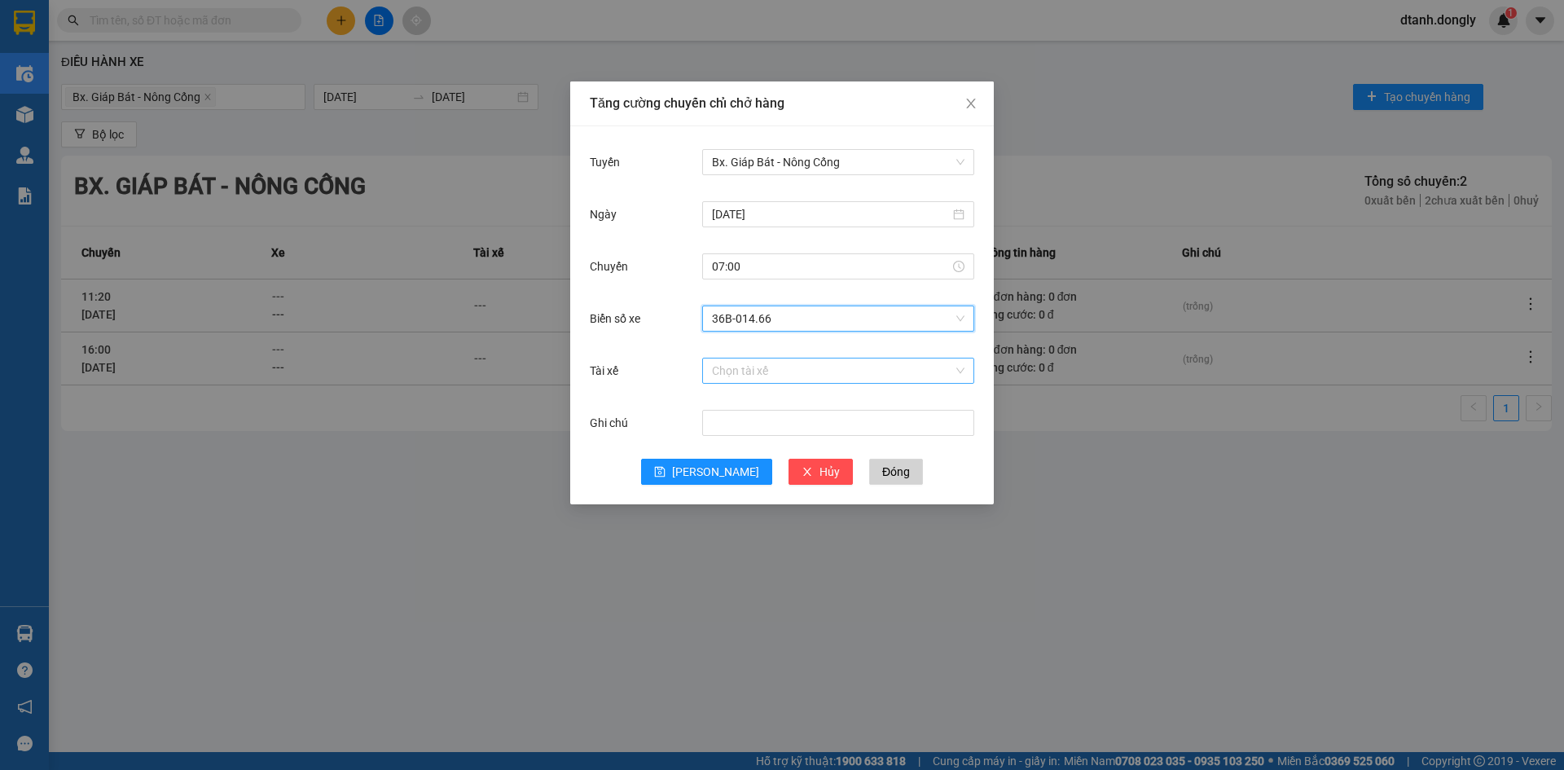
click at [745, 373] on input "Tài xế" at bounding box center [832, 370] width 241 height 24
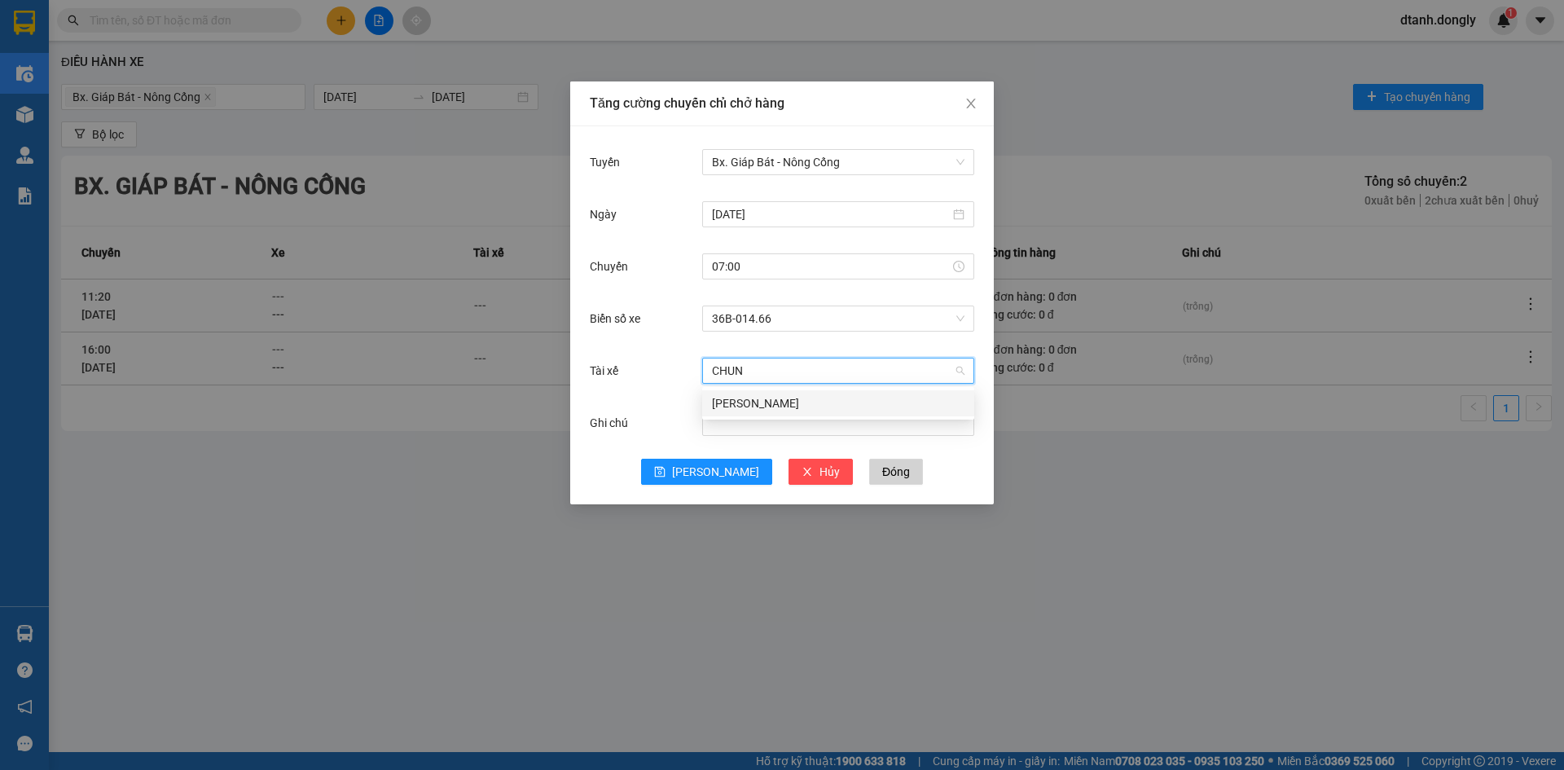
type input "CHUNG"
click at [784, 399] on div "[PERSON_NAME]" at bounding box center [838, 403] width 253 height 18
click at [703, 467] on button "[PERSON_NAME]" at bounding box center [706, 472] width 131 height 26
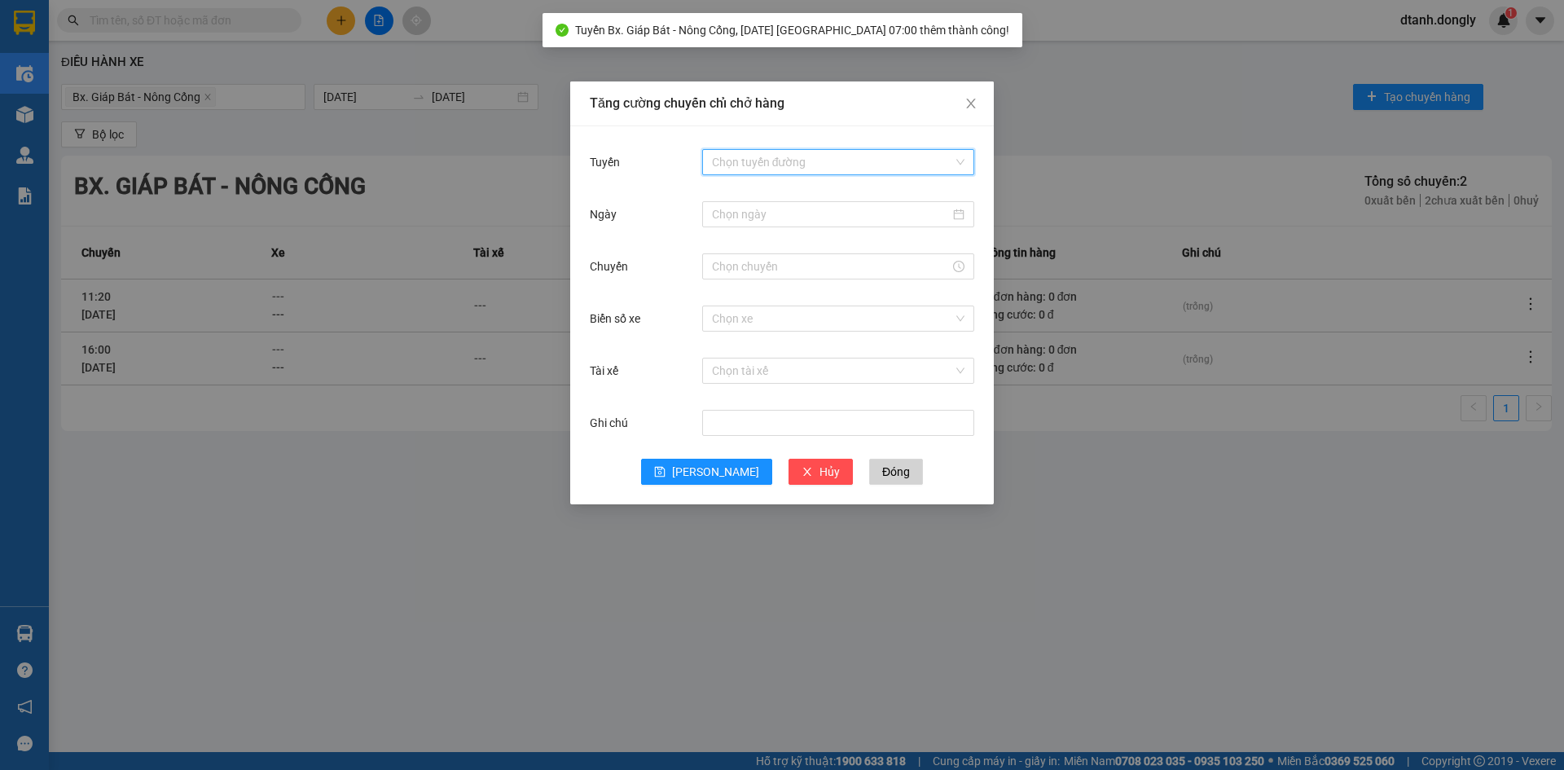
click at [762, 160] on input "Tuyến" at bounding box center [832, 162] width 241 height 24
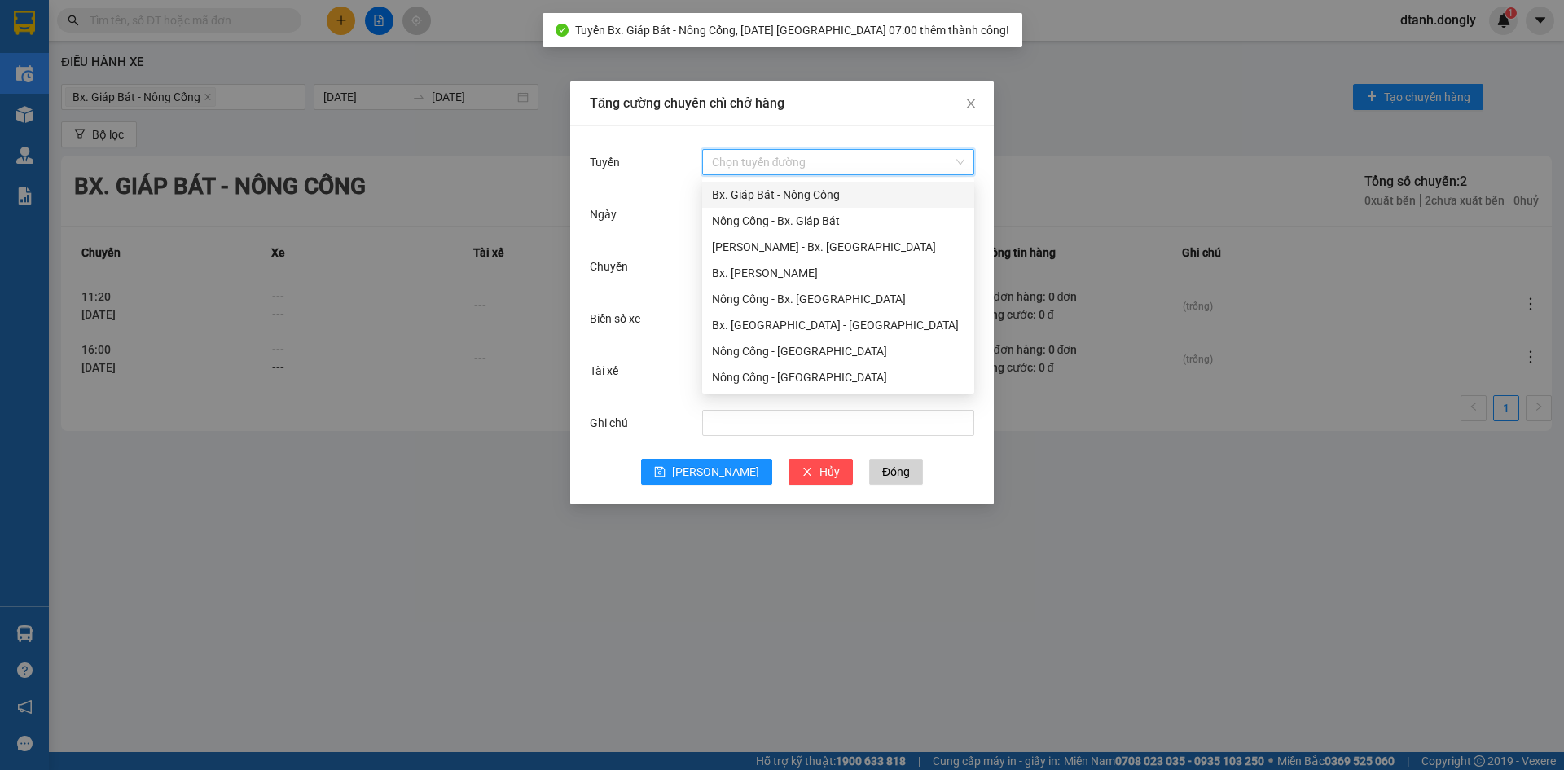
click at [773, 194] on div "Bx. Giáp Bát - Nông Cống" at bounding box center [838, 195] width 253 height 18
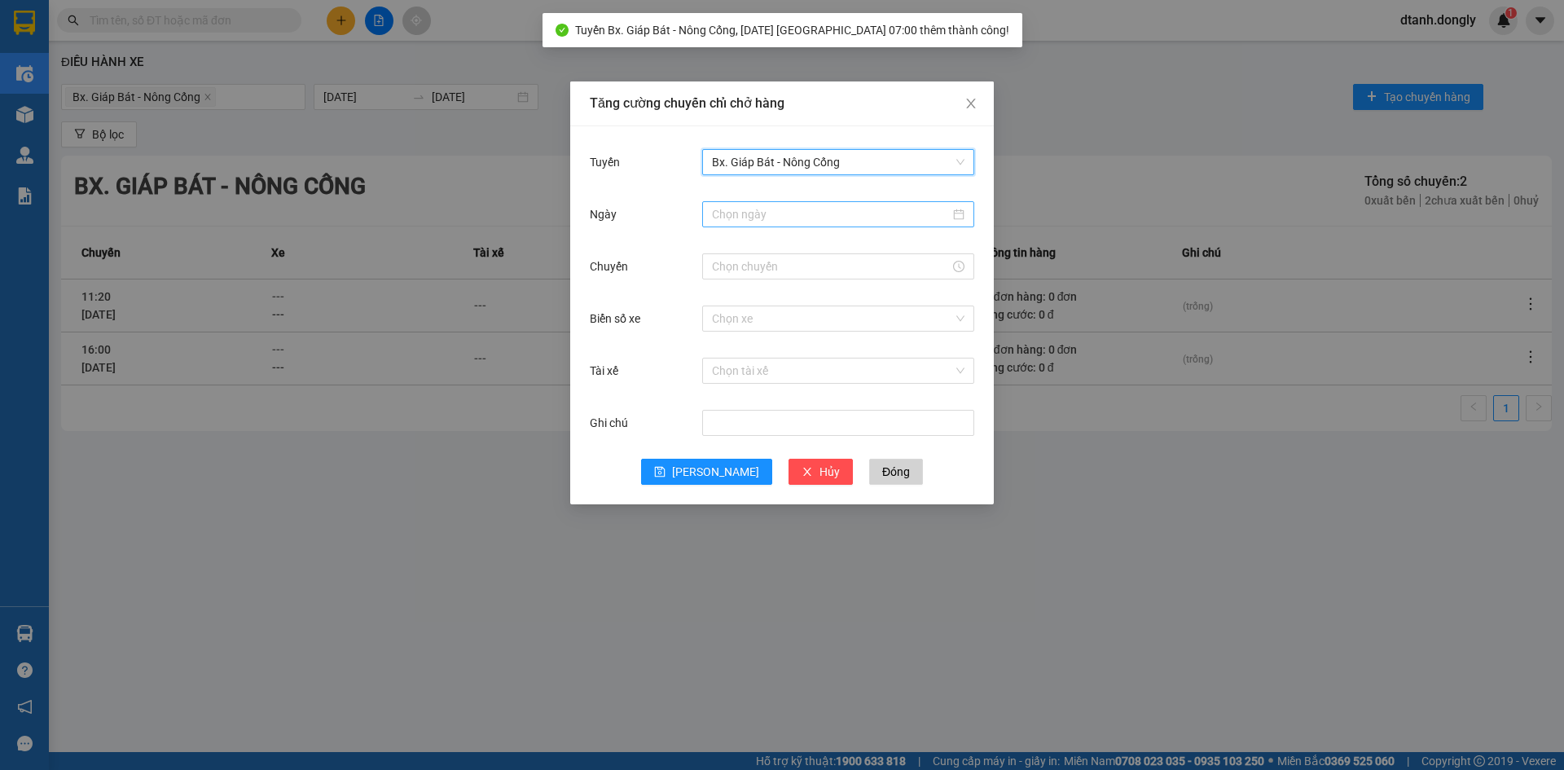
click at [769, 218] on input "Ngày" at bounding box center [831, 214] width 238 height 18
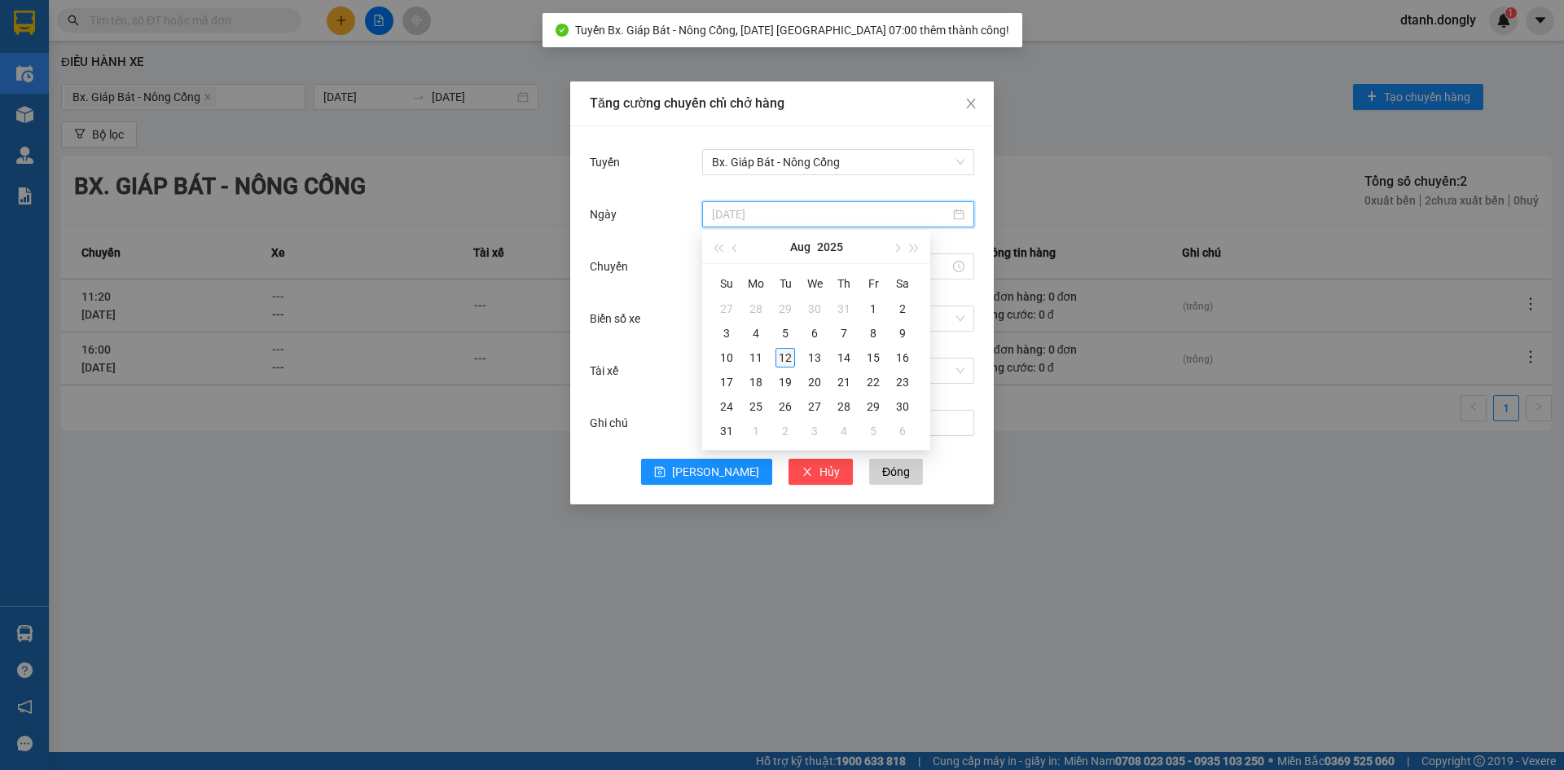
type input "[DATE]"
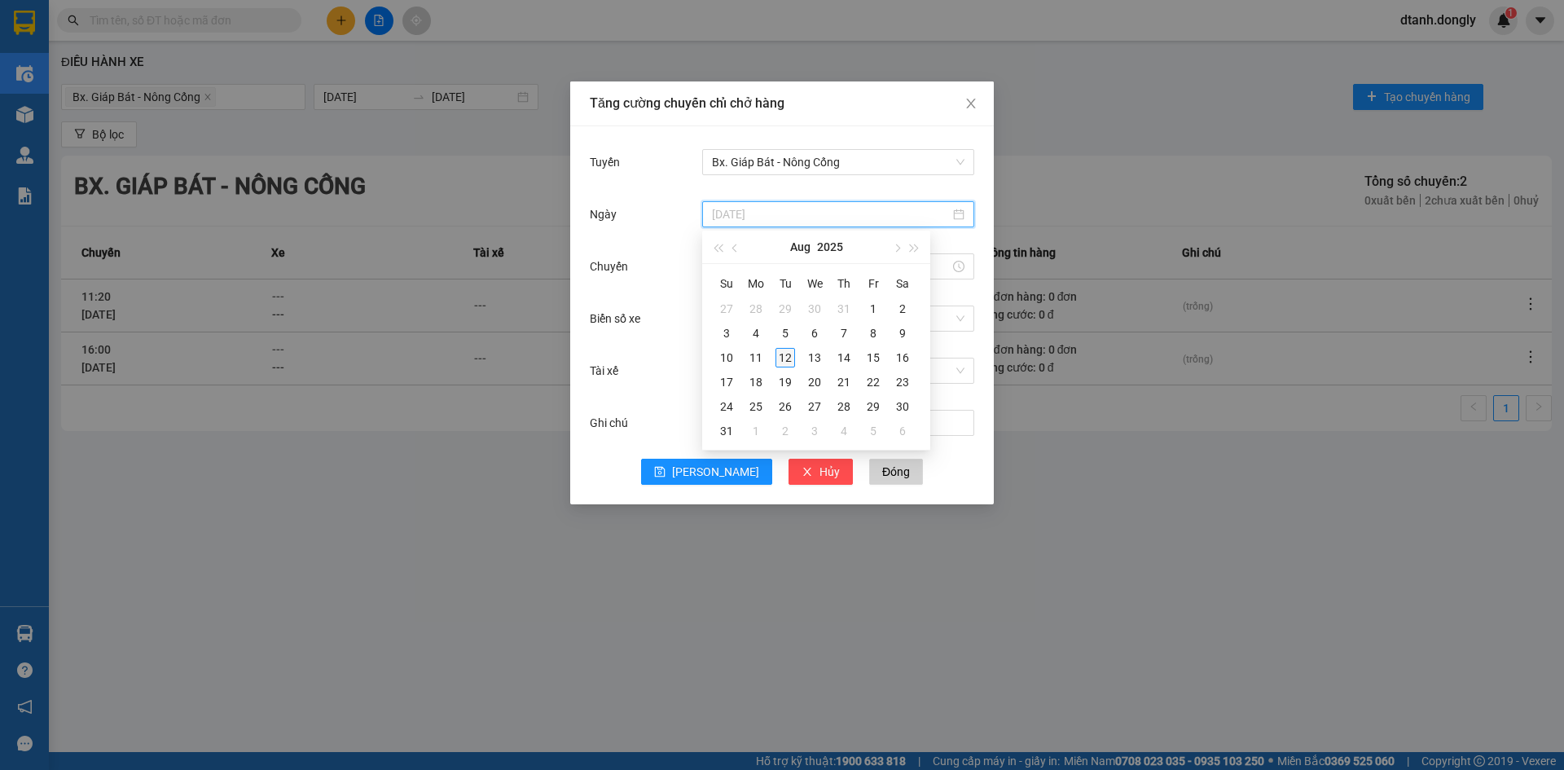
click at [780, 358] on div "12" at bounding box center [786, 358] width 20 height 20
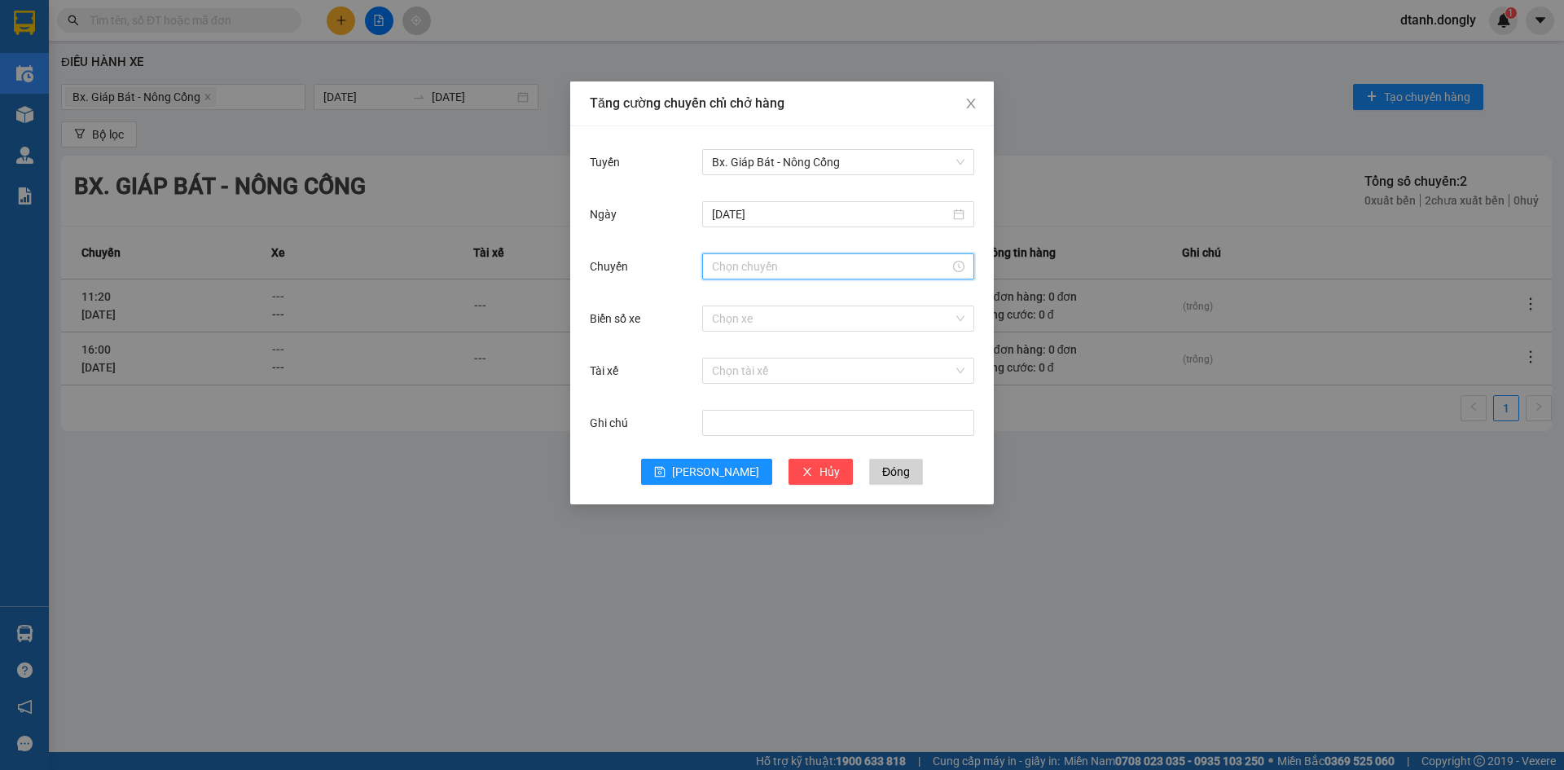
click at [764, 264] on input "Chuyến" at bounding box center [831, 266] width 238 height 18
click at [716, 318] on div "08" at bounding box center [725, 320] width 46 height 23
type input "08:00"
click at [773, 514] on span "OK" at bounding box center [769, 514] width 15 height 18
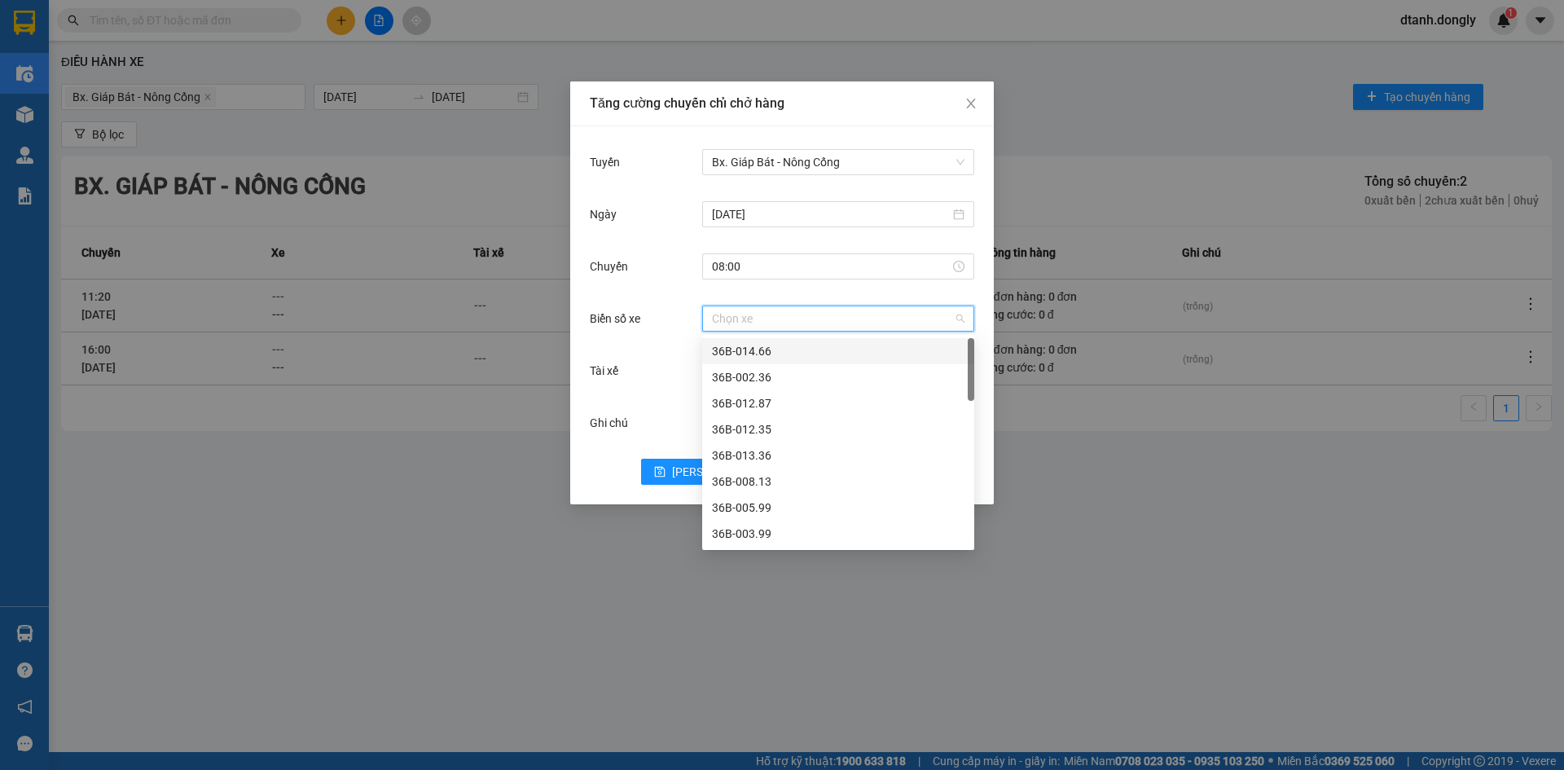
click at [780, 320] on input "Biển số xe" at bounding box center [832, 318] width 241 height 24
drag, startPoint x: 782, startPoint y: 402, endPoint x: 794, endPoint y: 379, distance: 25.9
click at [783, 402] on div "36B-012.87" at bounding box center [838, 403] width 253 height 18
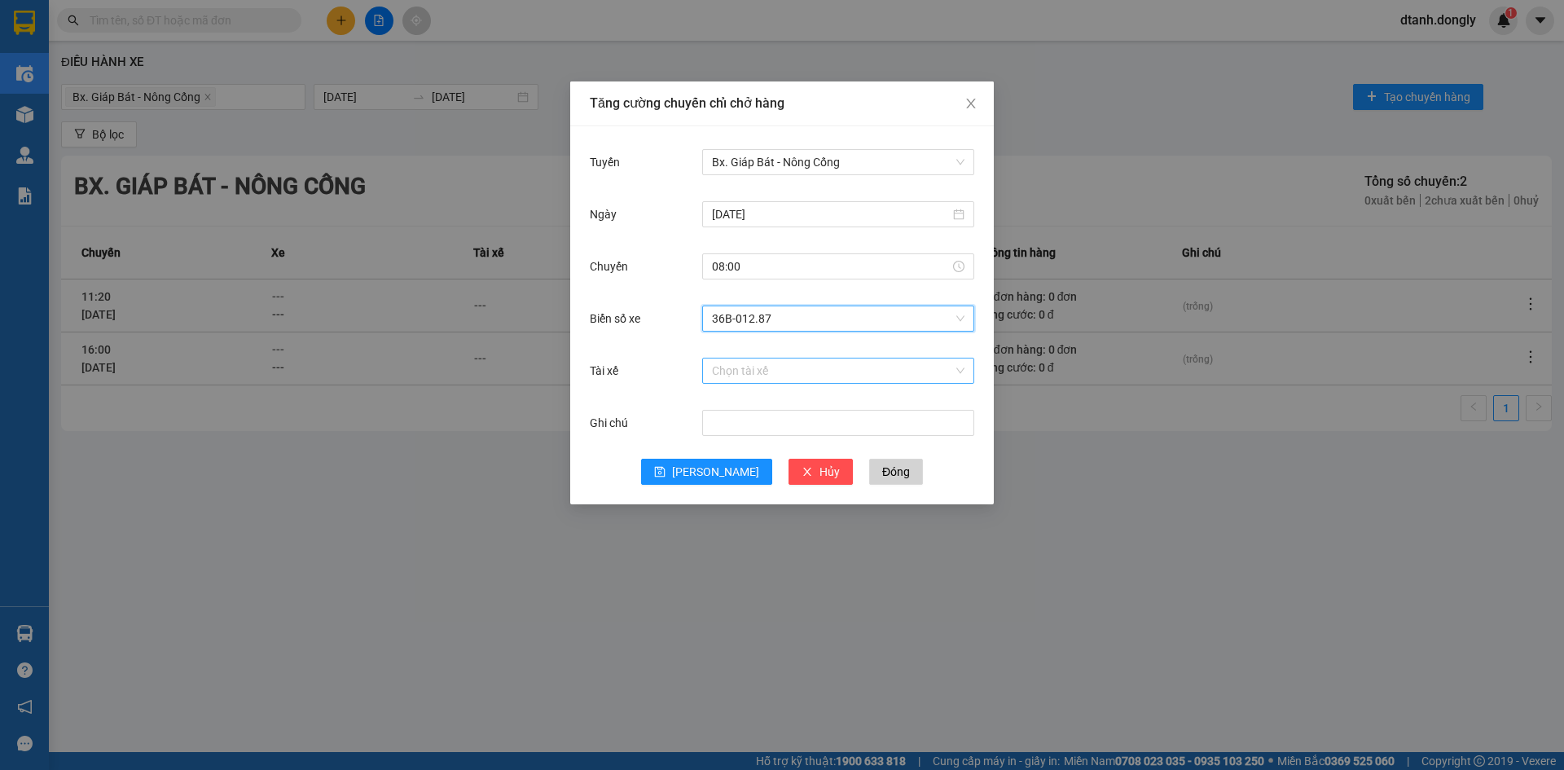
click at [761, 379] on input "Tài xế" at bounding box center [832, 370] width 241 height 24
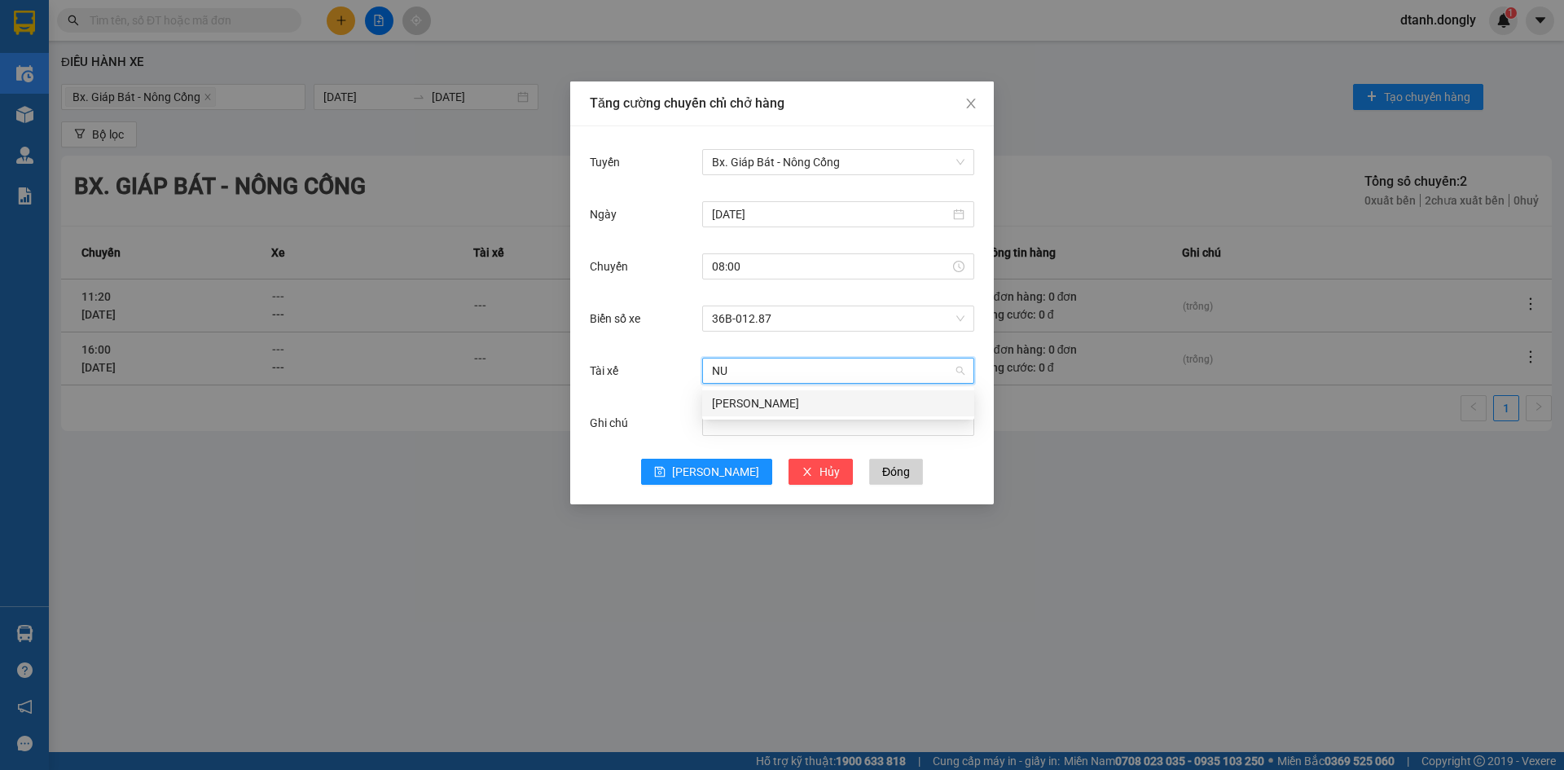
type input "NUI"
click at [782, 400] on div "[PERSON_NAME]" at bounding box center [838, 403] width 253 height 18
click at [704, 470] on button "[PERSON_NAME]" at bounding box center [706, 472] width 131 height 26
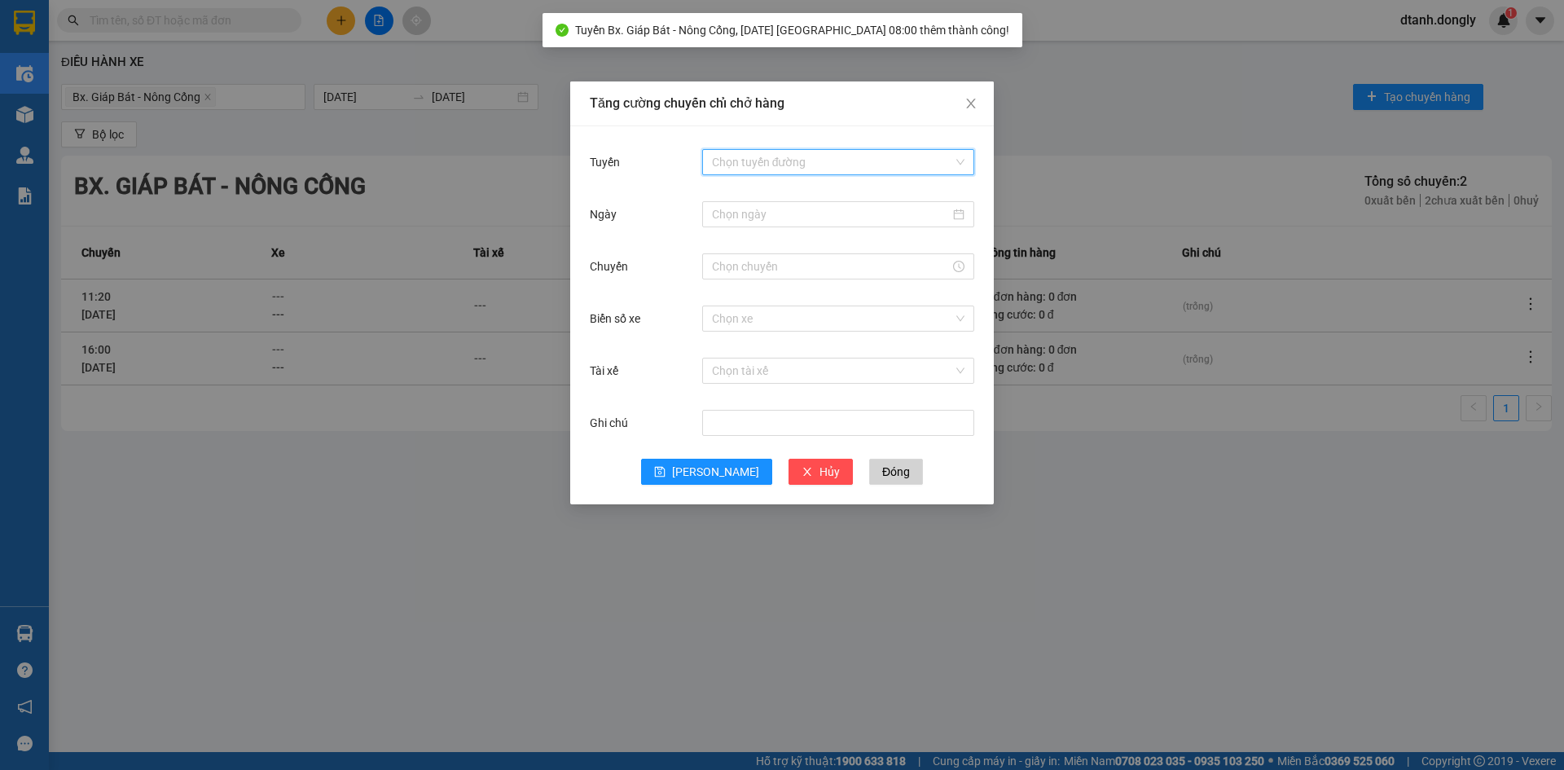
click at [745, 155] on input "Tuyến" at bounding box center [832, 162] width 241 height 24
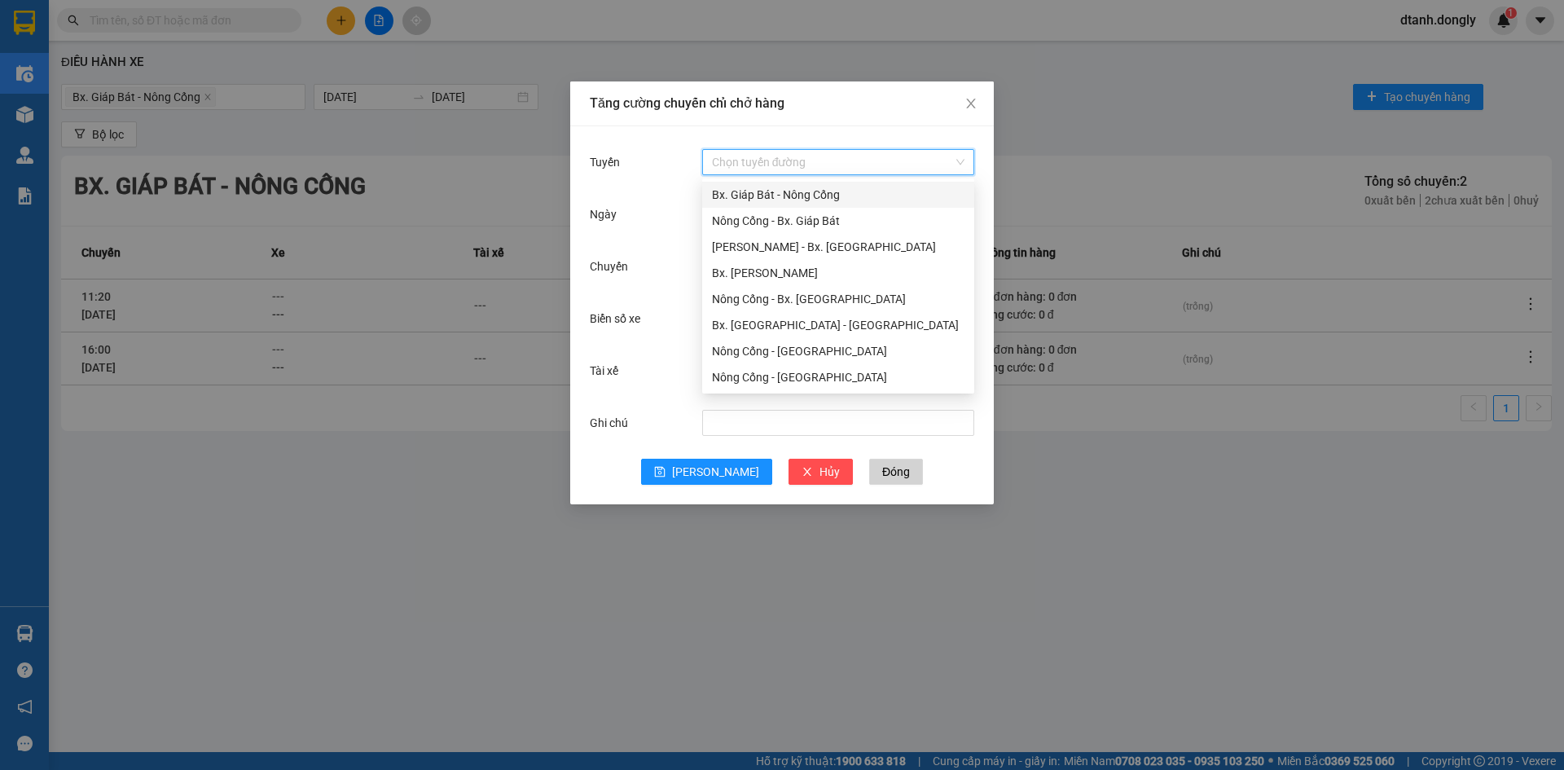
click at [745, 197] on div "Bx. Giáp Bát - Nông Cống" at bounding box center [838, 195] width 253 height 18
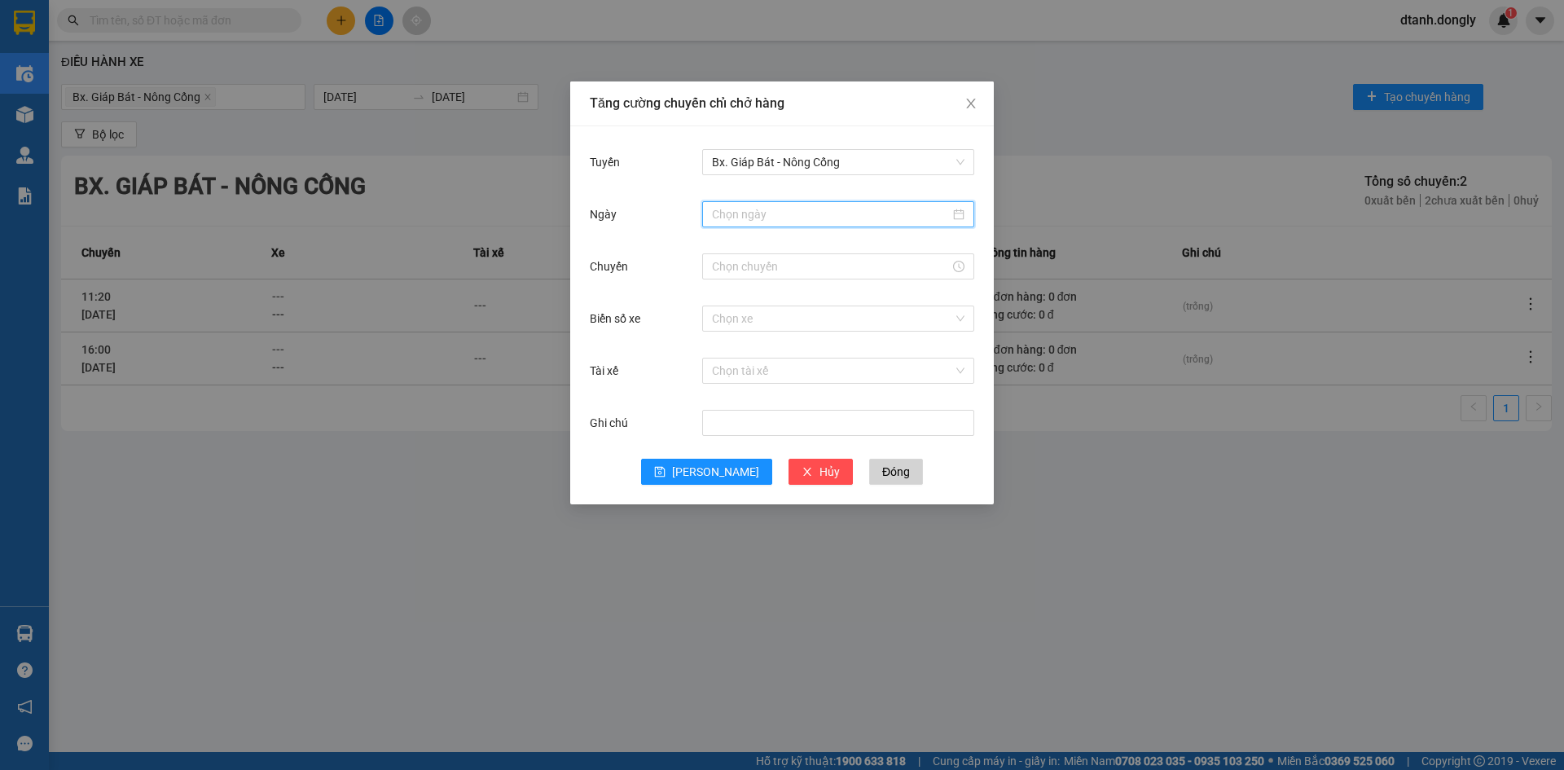
click at [727, 210] on input "Ngày" at bounding box center [831, 214] width 238 height 18
type input "[DATE]"
click at [789, 358] on div "12" at bounding box center [786, 358] width 20 height 20
click at [765, 267] on input "Chuyến" at bounding box center [831, 266] width 238 height 18
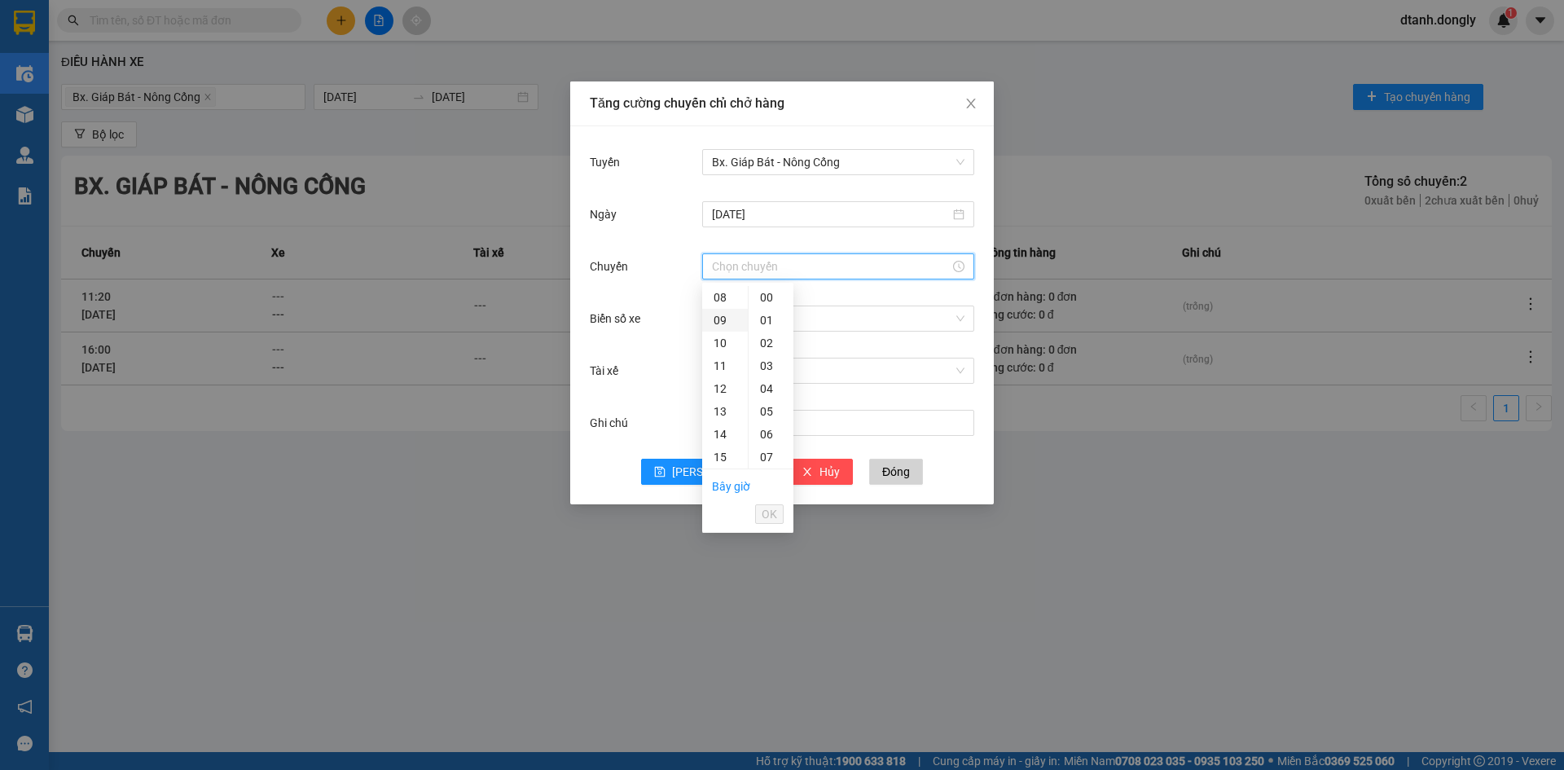
click at [722, 321] on div "09" at bounding box center [725, 320] width 46 height 23
type input "09:00"
drag, startPoint x: 767, startPoint y: 507, endPoint x: 780, endPoint y: 434, distance: 73.8
click at [768, 506] on span "OK" at bounding box center [769, 514] width 15 height 18
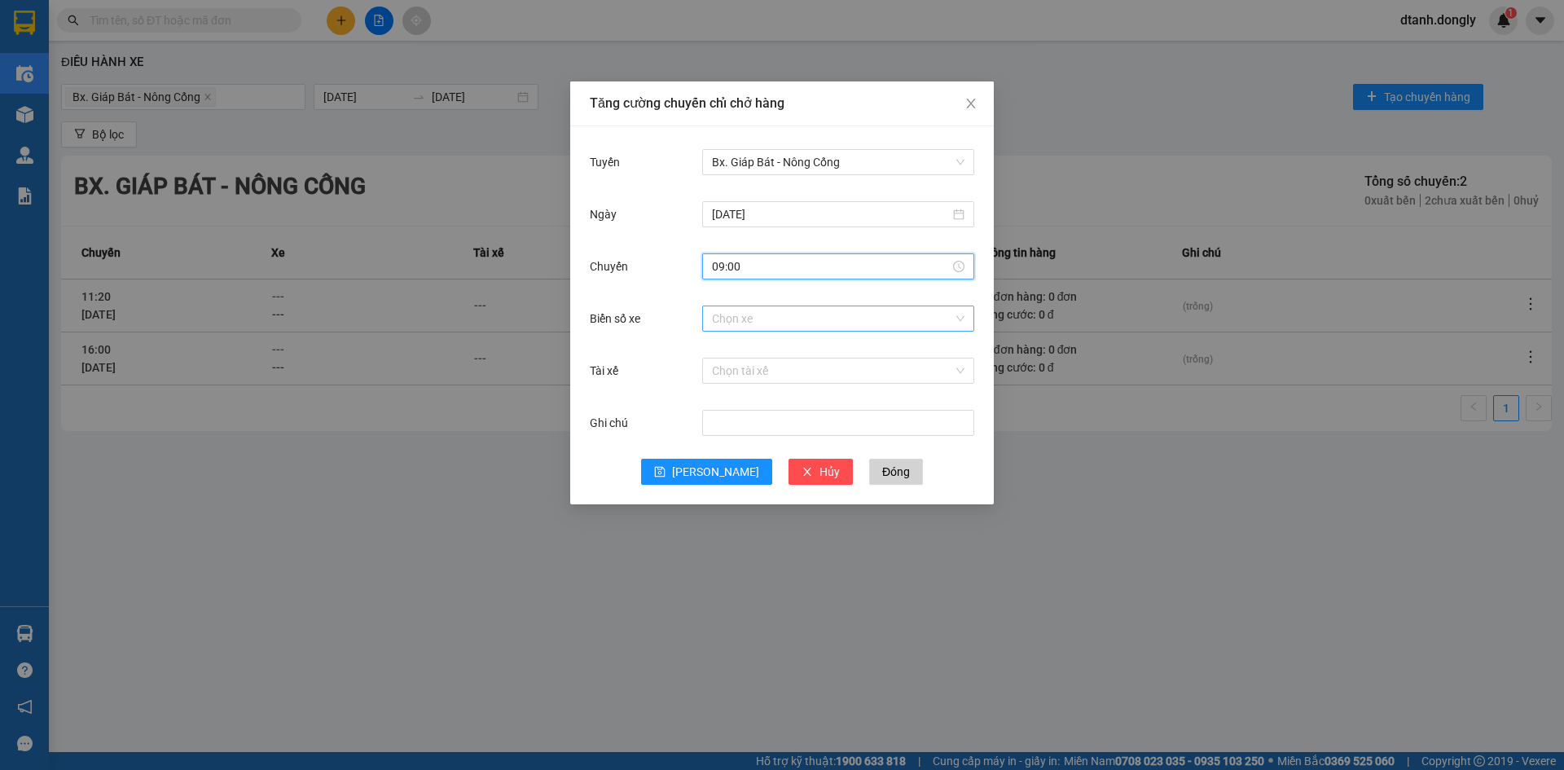
click at [771, 319] on input "Biển số xe" at bounding box center [832, 318] width 241 height 24
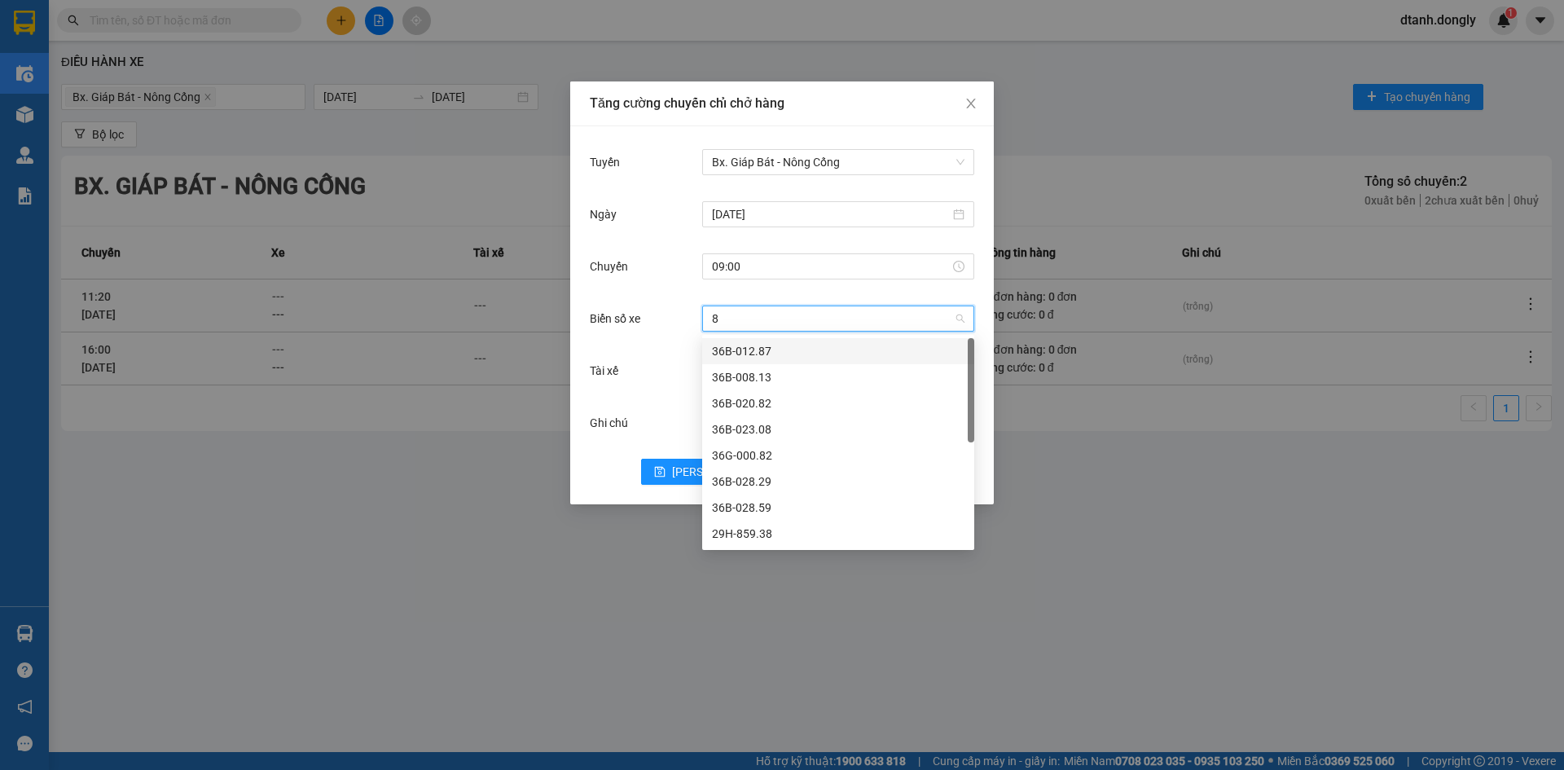
type input "82"
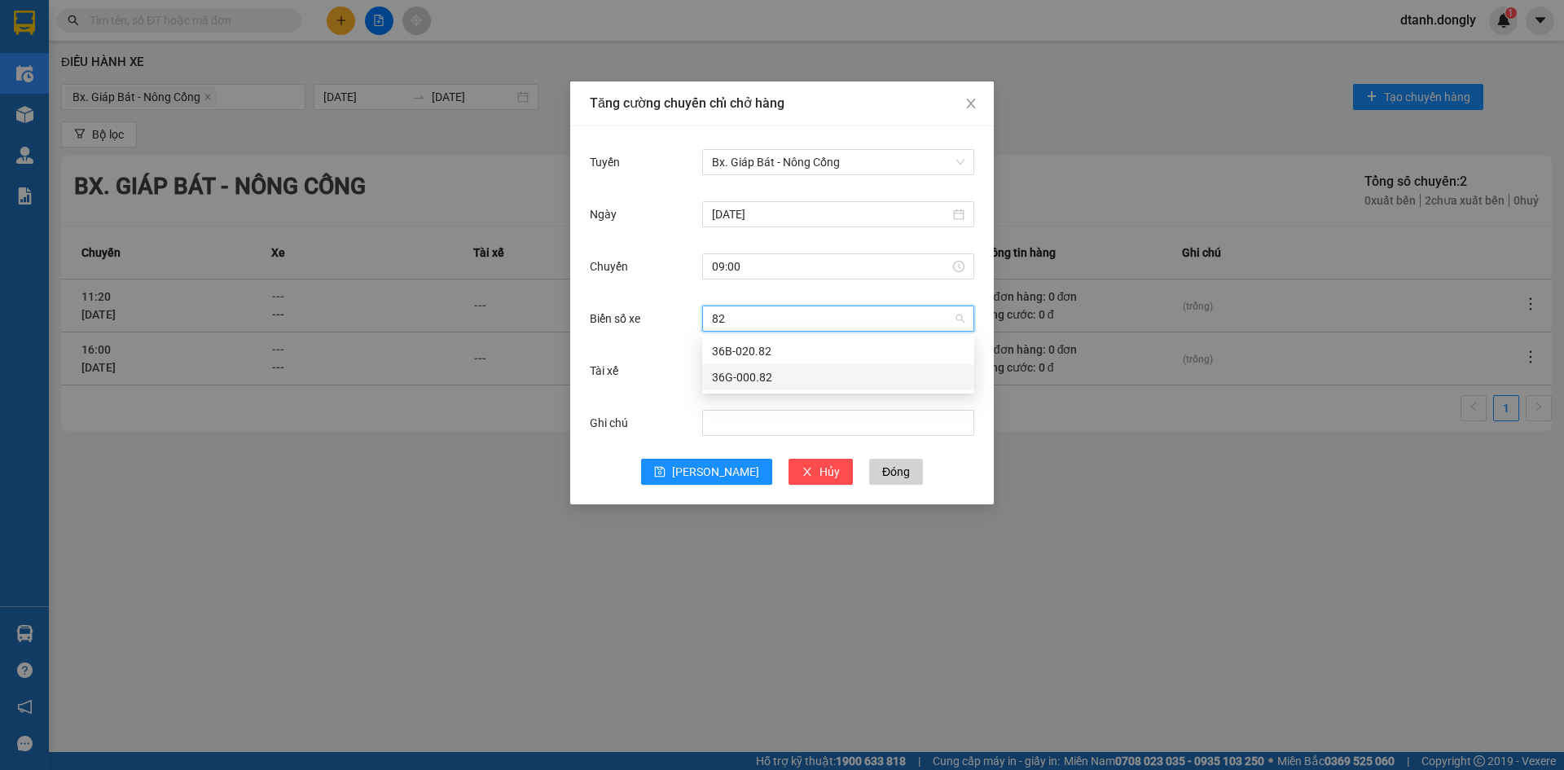
click at [776, 370] on div "36G-000.82" at bounding box center [838, 377] width 253 height 18
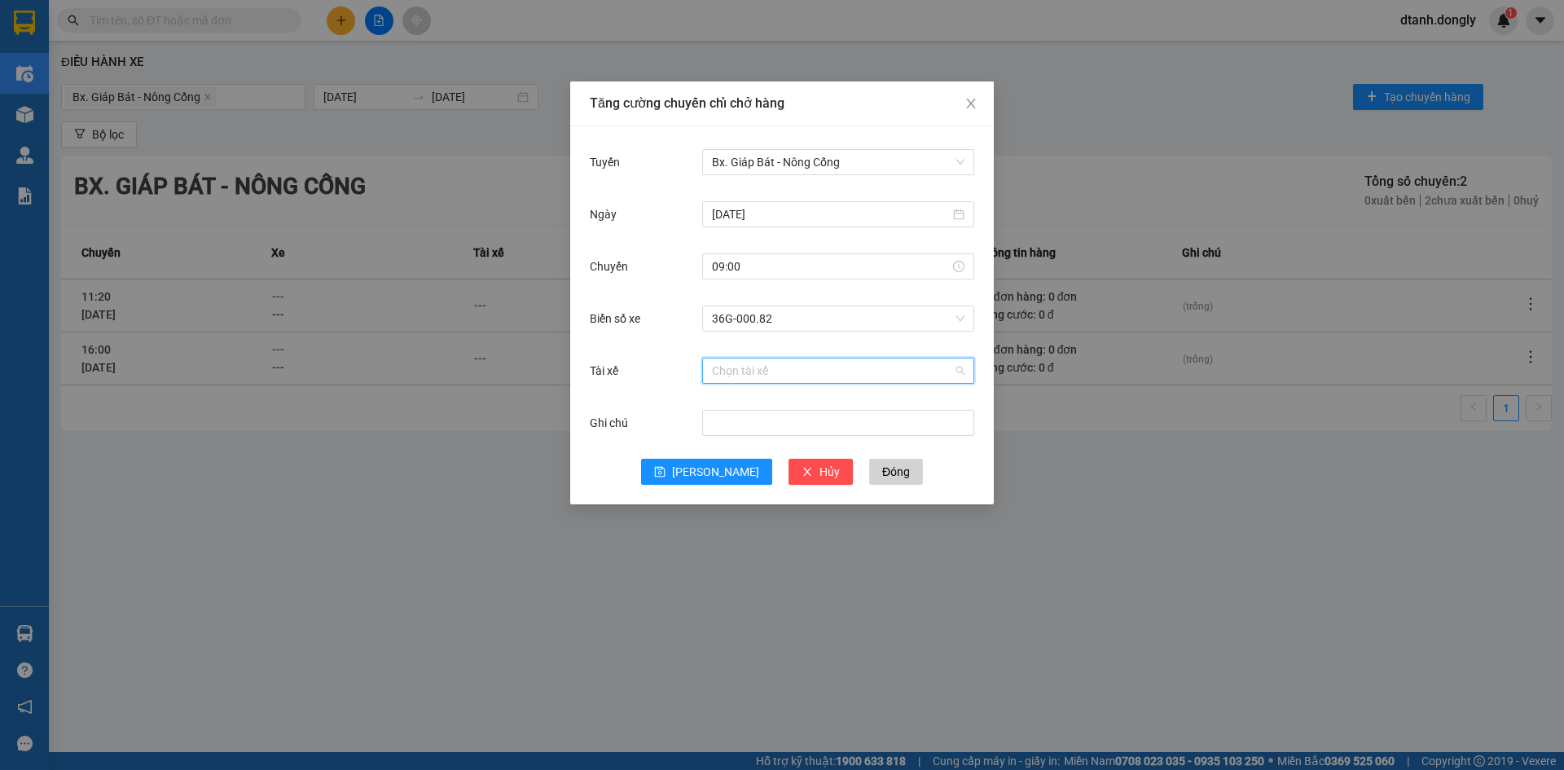
click at [740, 367] on input "Tài xế" at bounding box center [832, 370] width 241 height 24
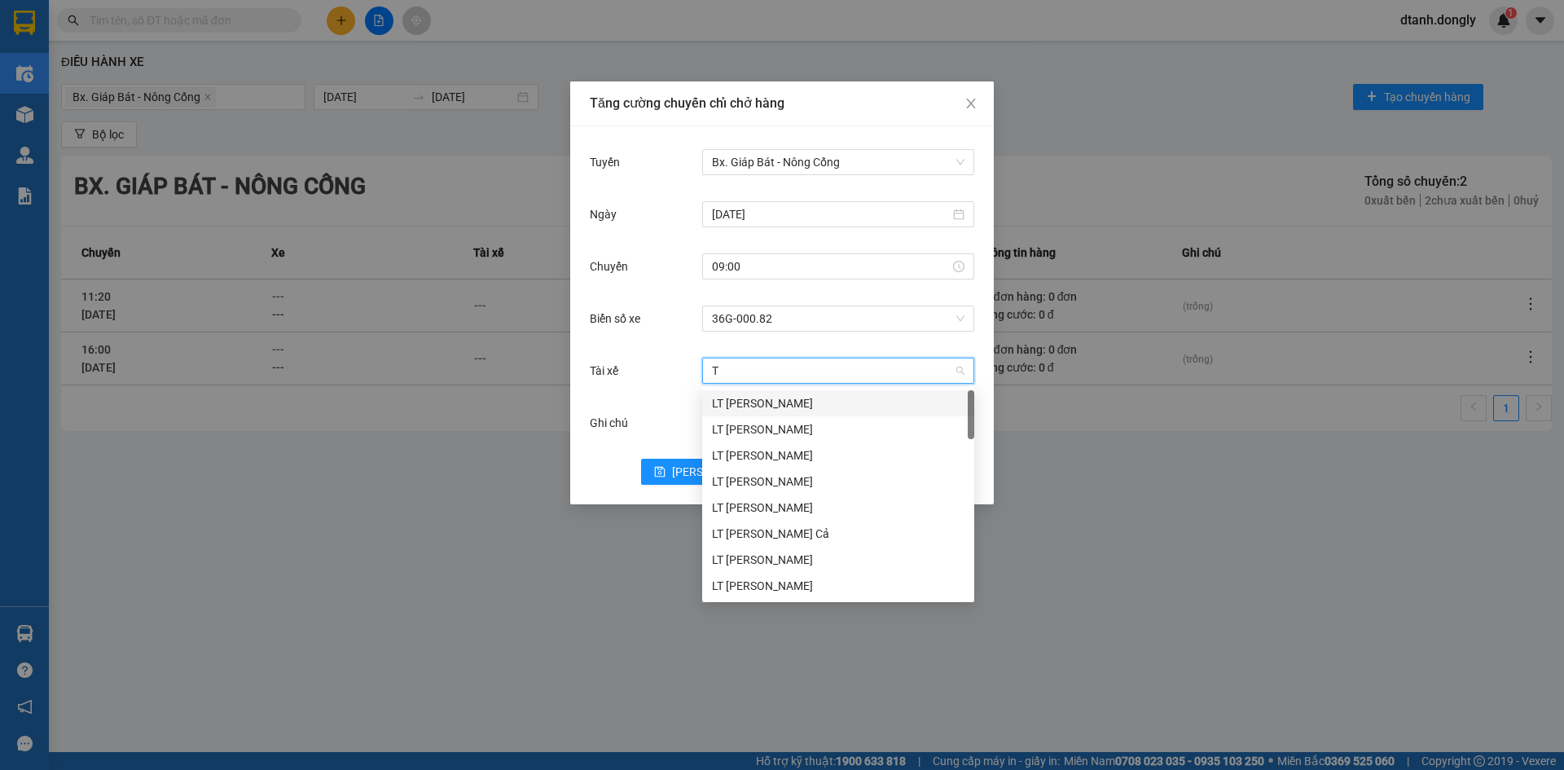
type input "TU"
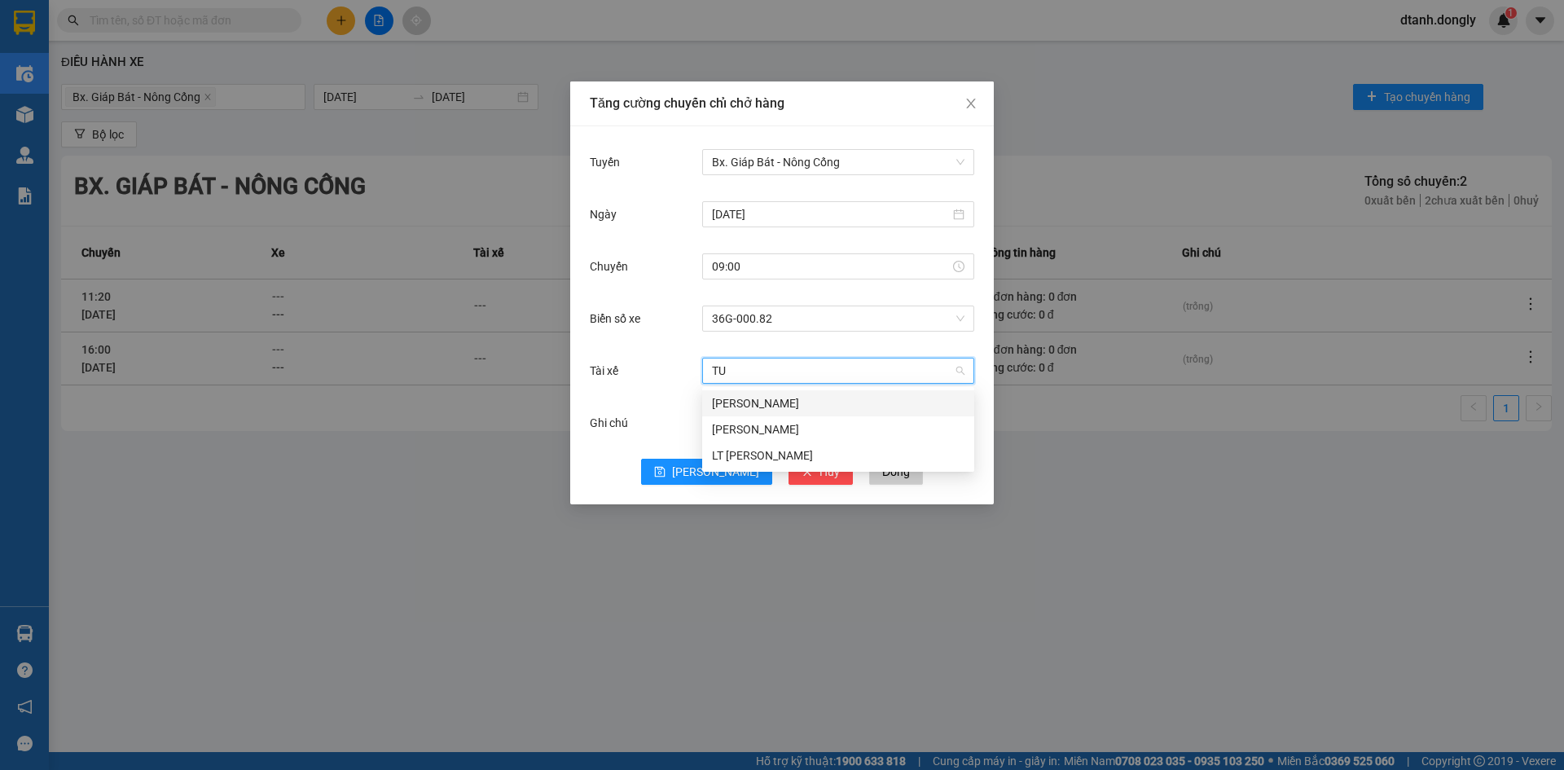
click at [776, 402] on div "[PERSON_NAME]" at bounding box center [838, 403] width 253 height 18
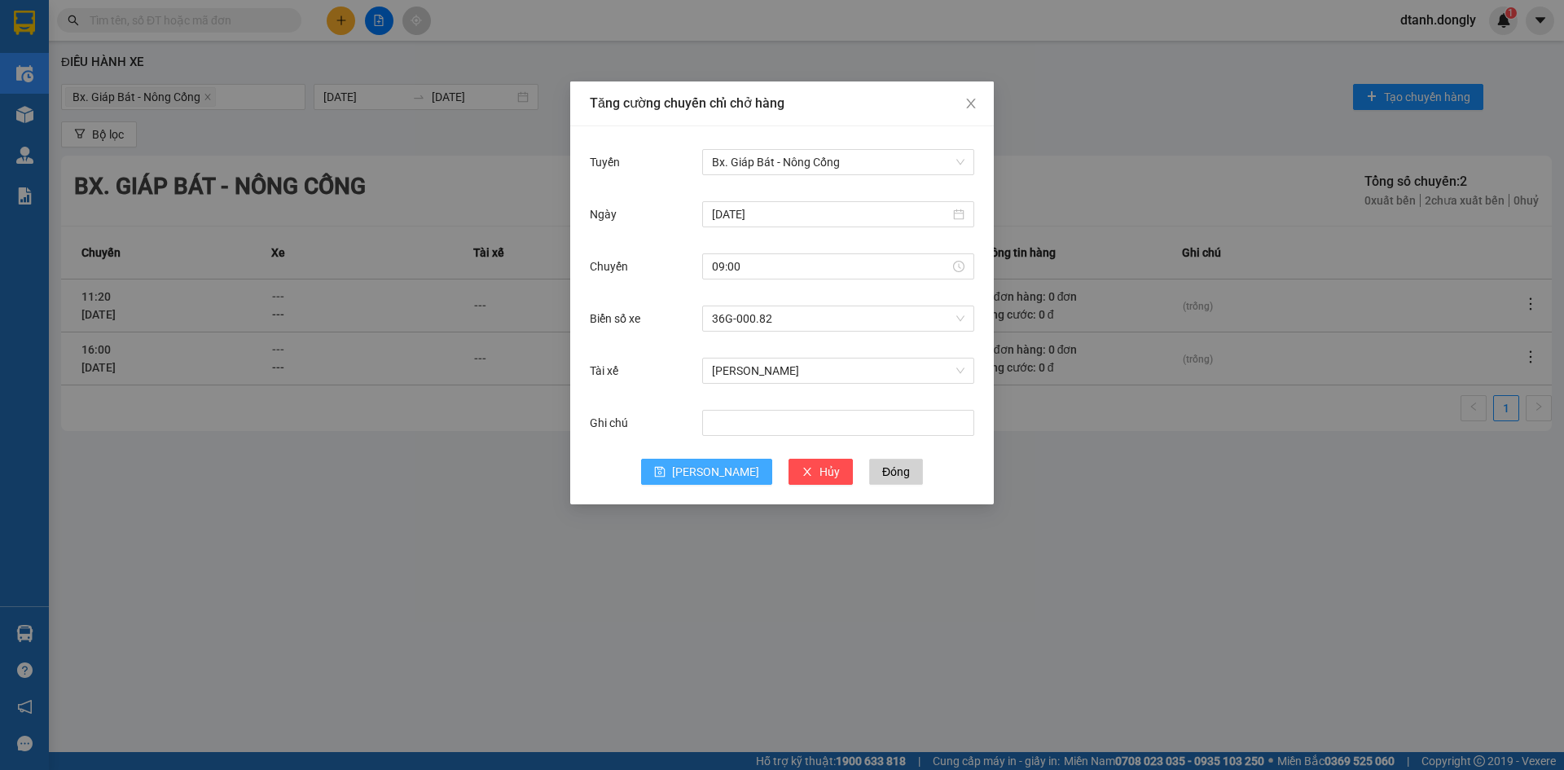
drag, startPoint x: 719, startPoint y: 470, endPoint x: 728, endPoint y: 411, distance: 60.1
click at [719, 469] on span "[PERSON_NAME]" at bounding box center [715, 472] width 87 height 18
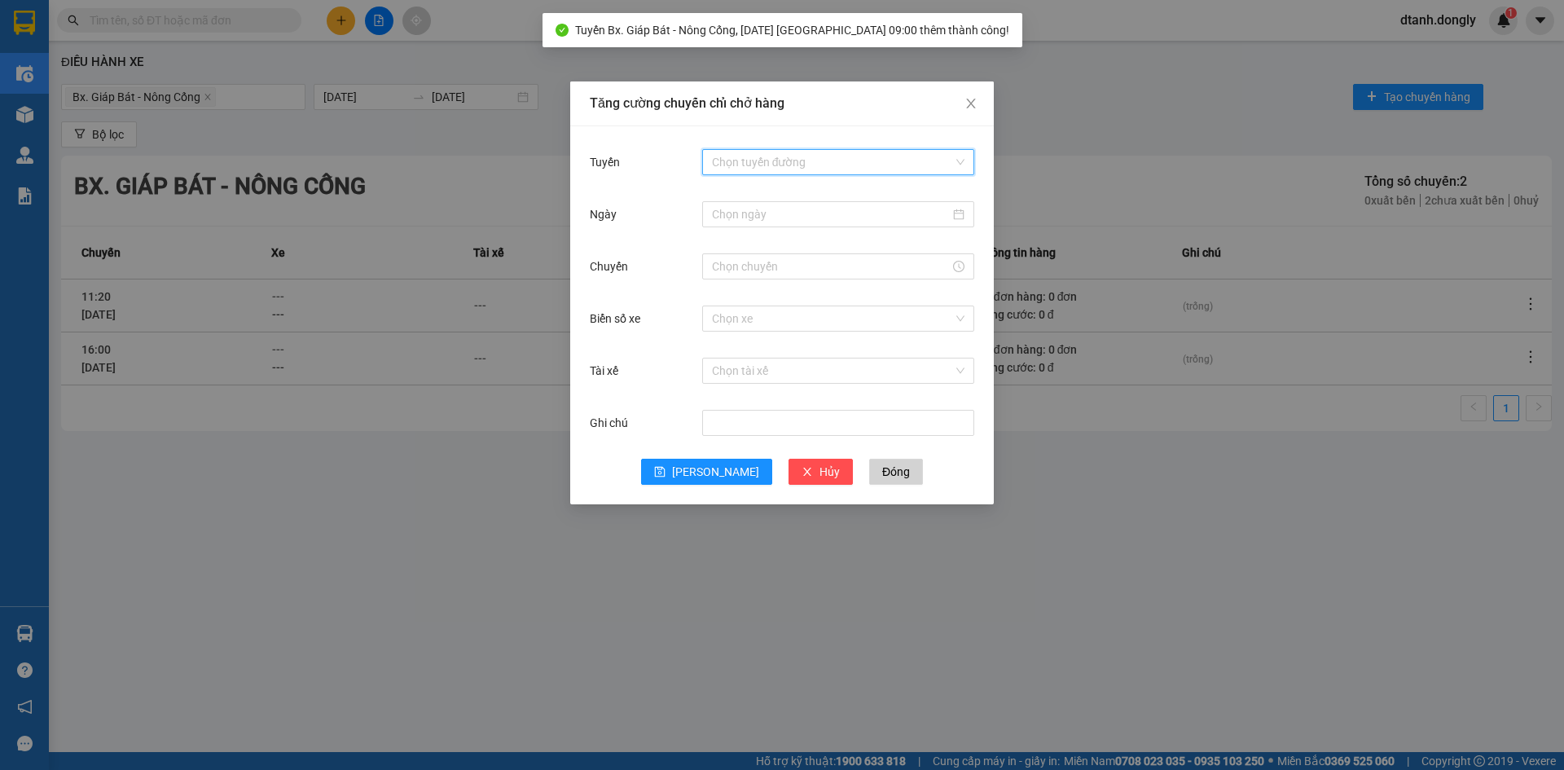
click at [752, 165] on input "Tuyến" at bounding box center [832, 162] width 241 height 24
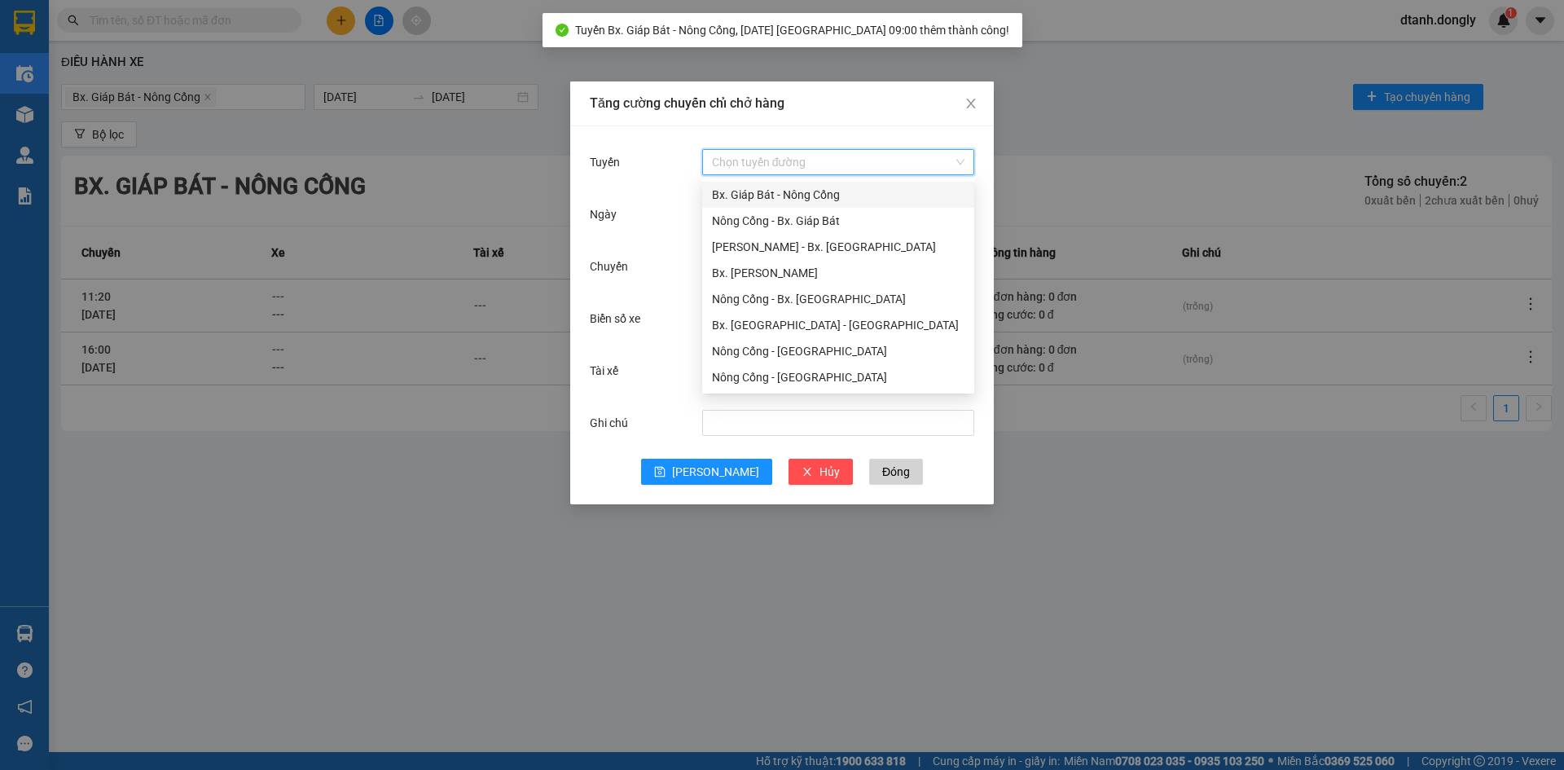
click at [758, 194] on div "Bx. Giáp Bát - Nông Cống" at bounding box center [838, 195] width 253 height 18
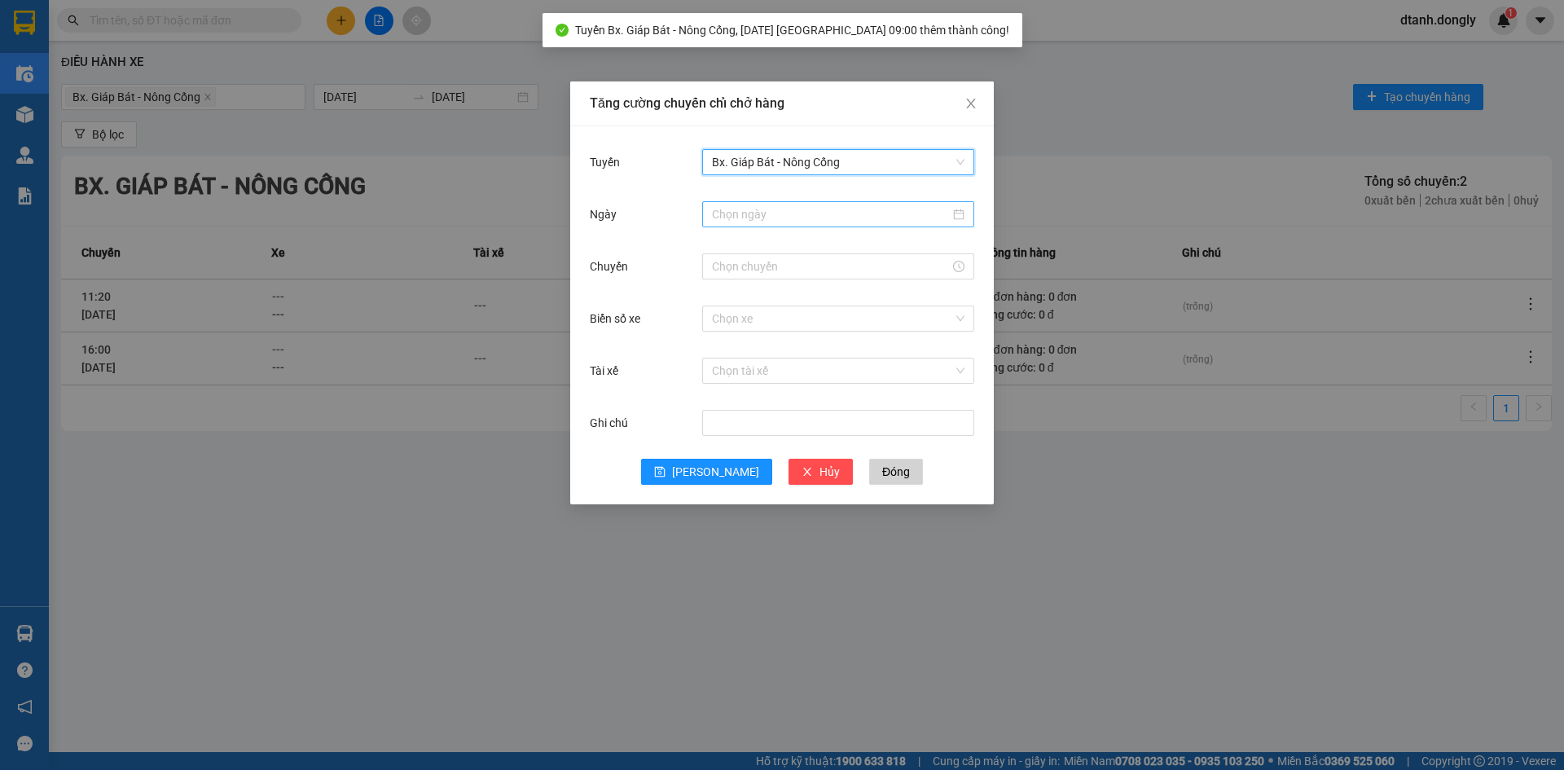
click at [757, 217] on input "Ngày" at bounding box center [831, 214] width 238 height 18
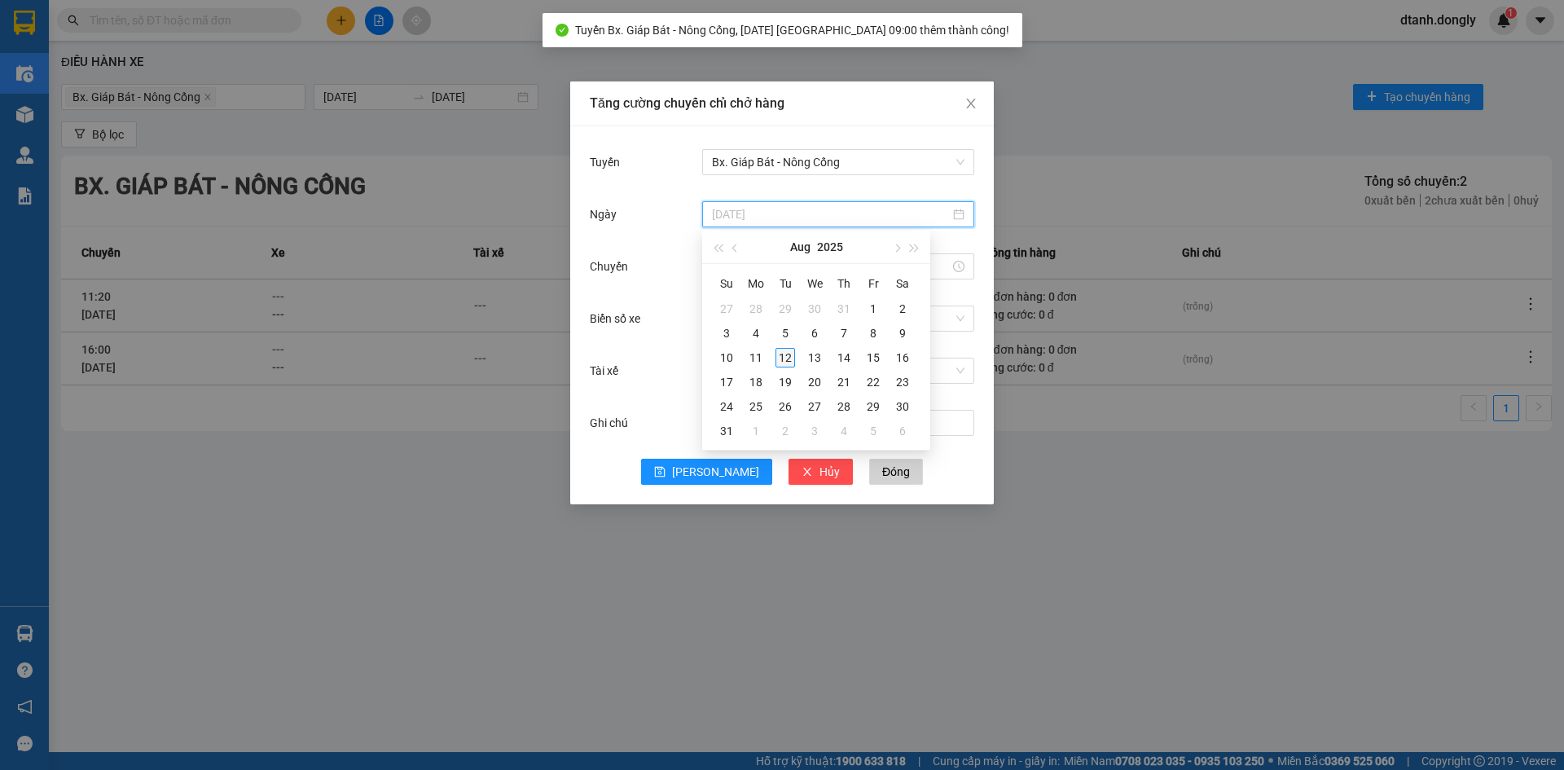
type input "[DATE]"
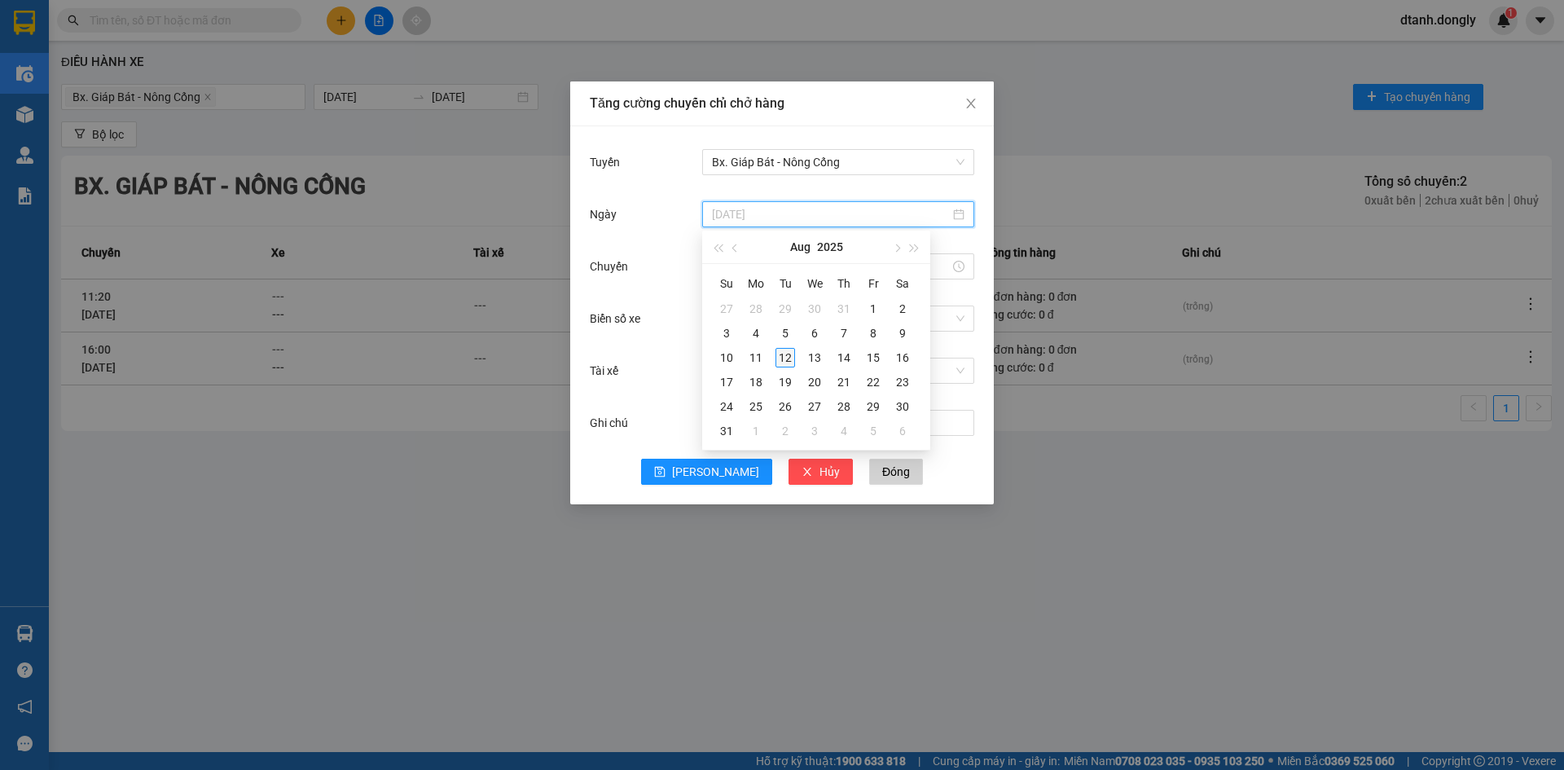
click at [779, 354] on div "12" at bounding box center [786, 358] width 20 height 20
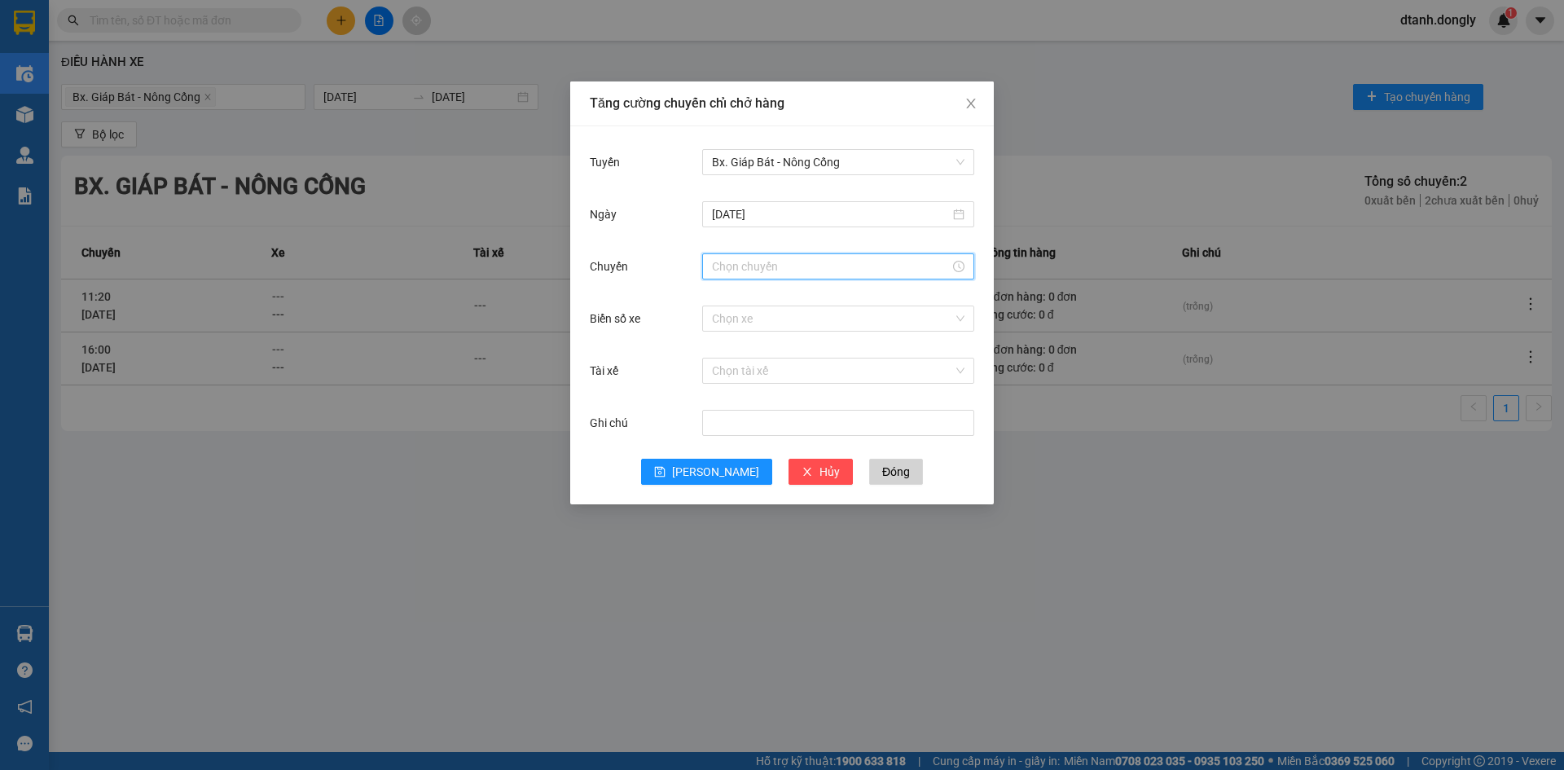
click at [737, 259] on input "Chuyến" at bounding box center [831, 266] width 238 height 18
click at [720, 319] on div "10" at bounding box center [725, 320] width 46 height 23
type input "10:00"
click at [771, 512] on span "OK" at bounding box center [769, 514] width 15 height 18
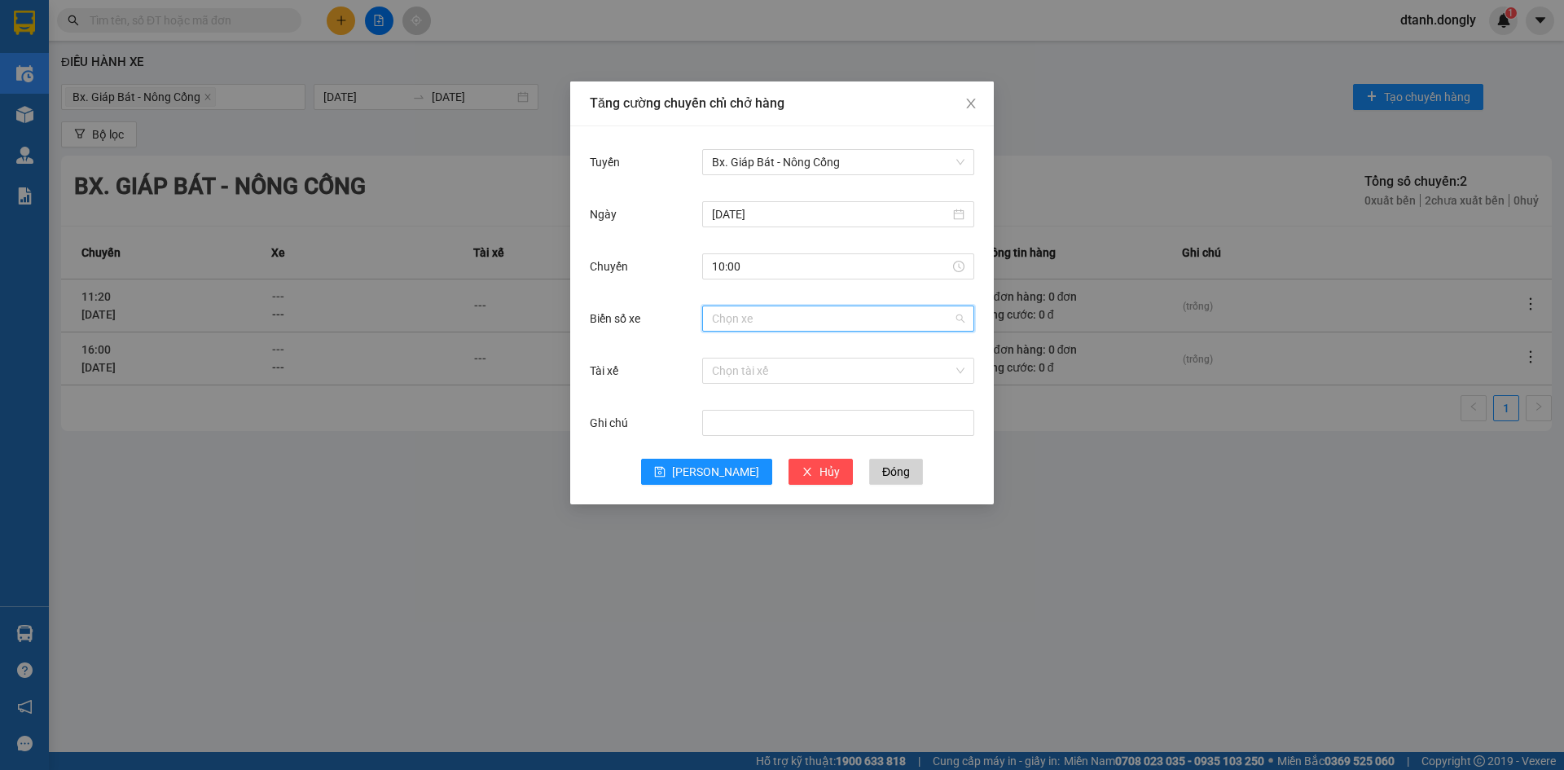
click at [771, 323] on input "Biển số xe" at bounding box center [832, 318] width 241 height 24
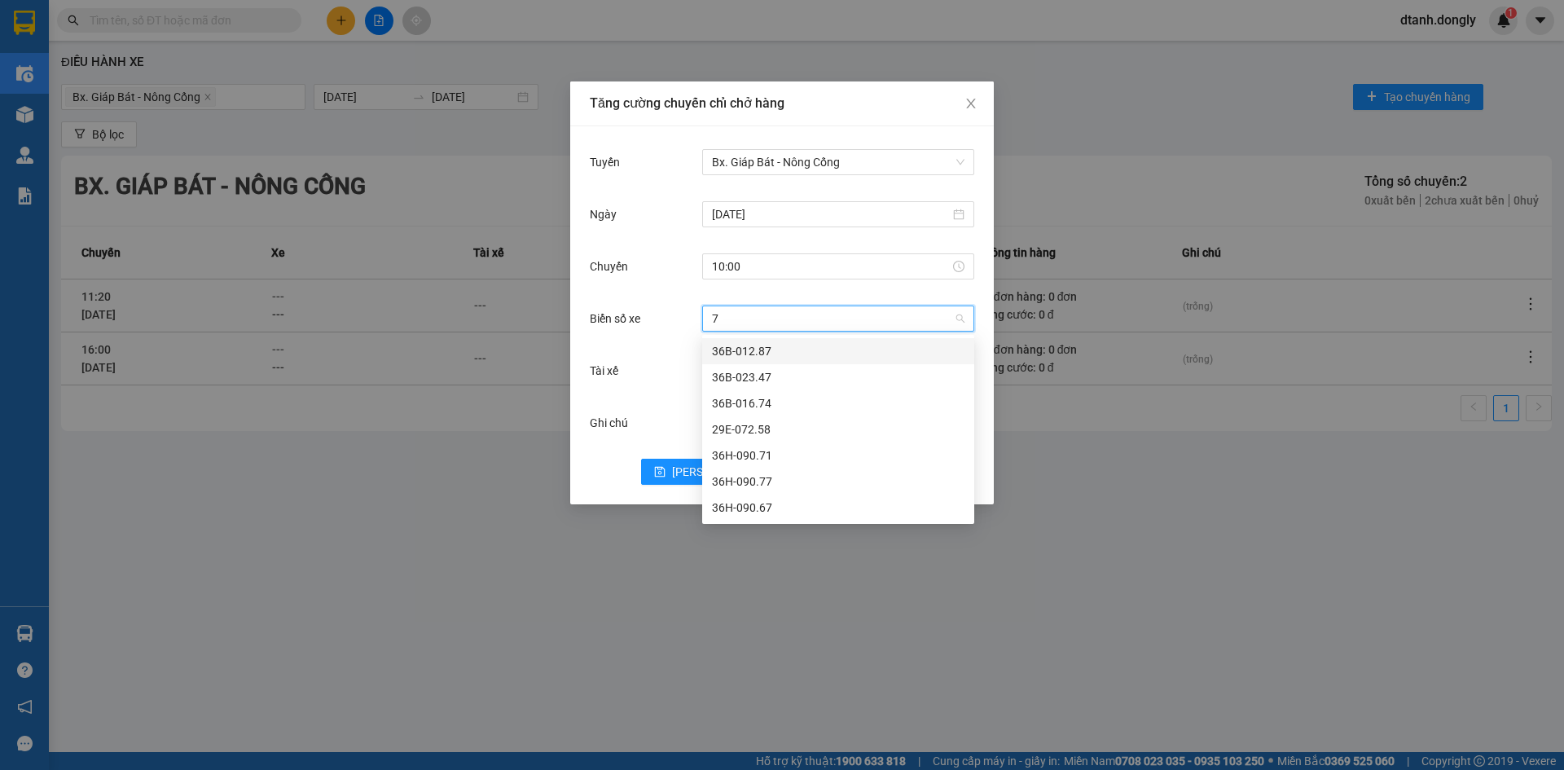
type input "71"
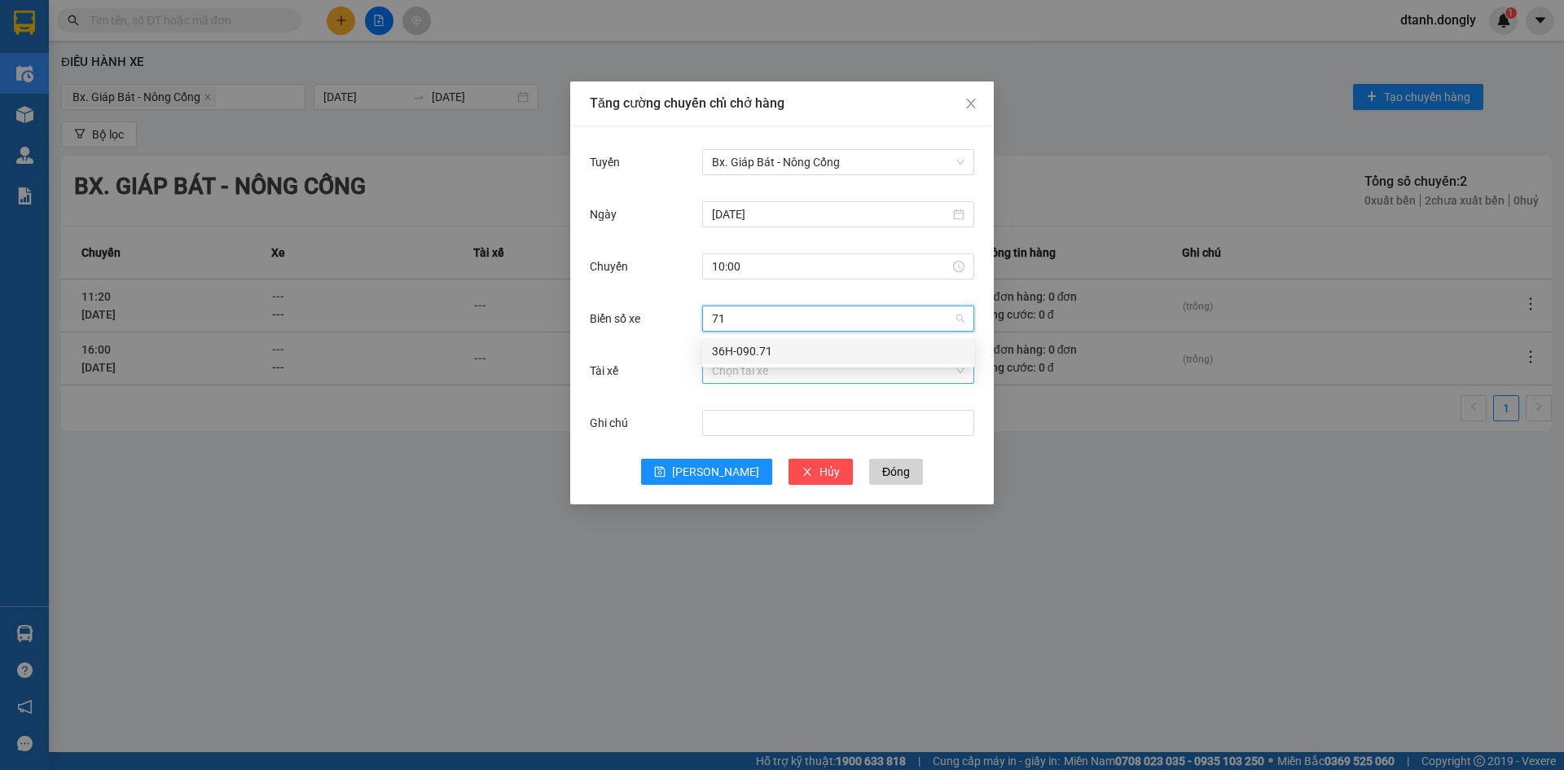
drag, startPoint x: 777, startPoint y: 345, endPoint x: 775, endPoint y: 361, distance: 16.5
click at [777, 348] on div "36H-090.71" at bounding box center [838, 351] width 253 height 18
click at [763, 363] on input "Tài xế" at bounding box center [832, 370] width 241 height 24
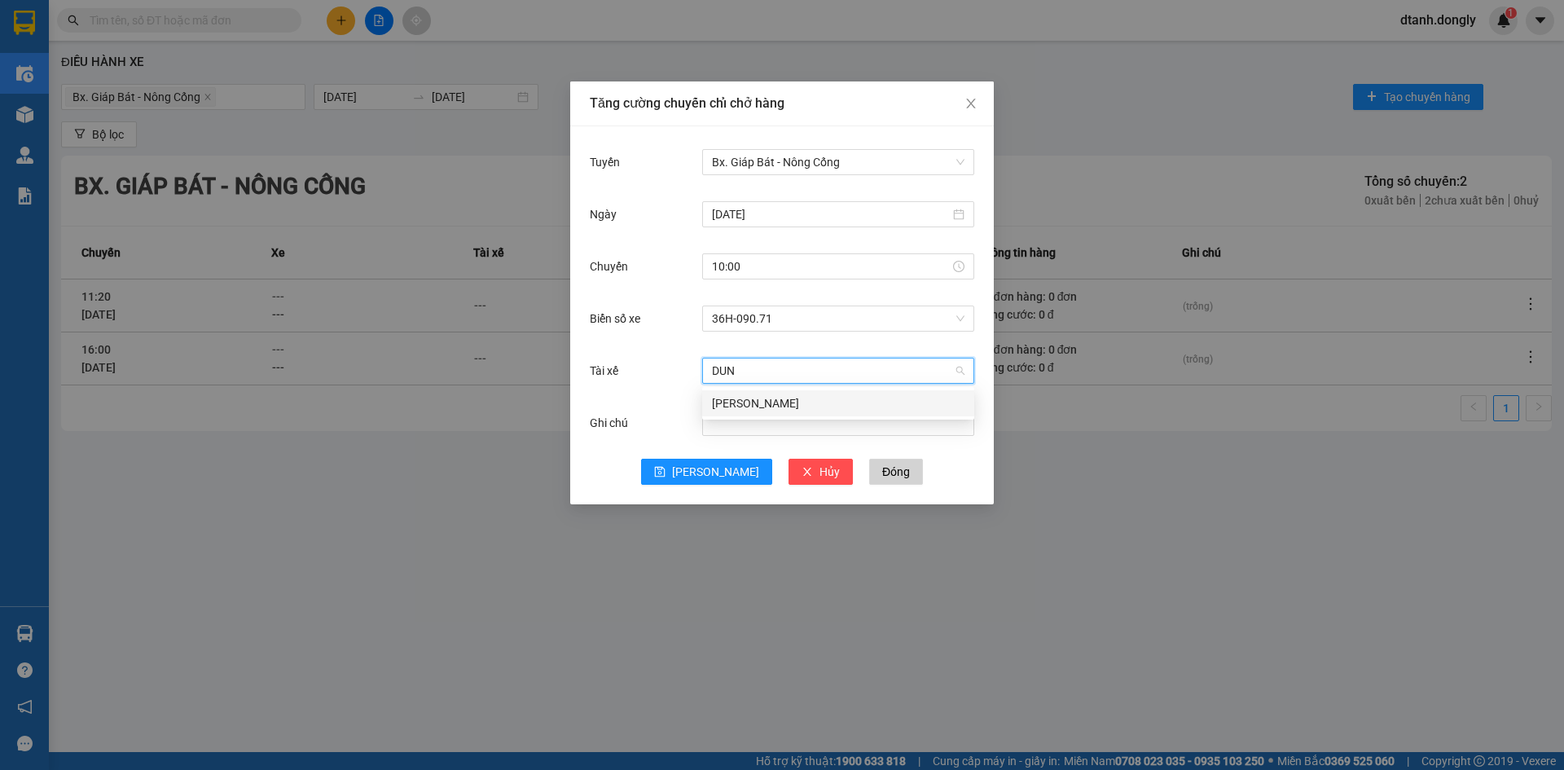
type input "DUNG"
click at [762, 402] on div "[PERSON_NAME]" at bounding box center [838, 403] width 253 height 18
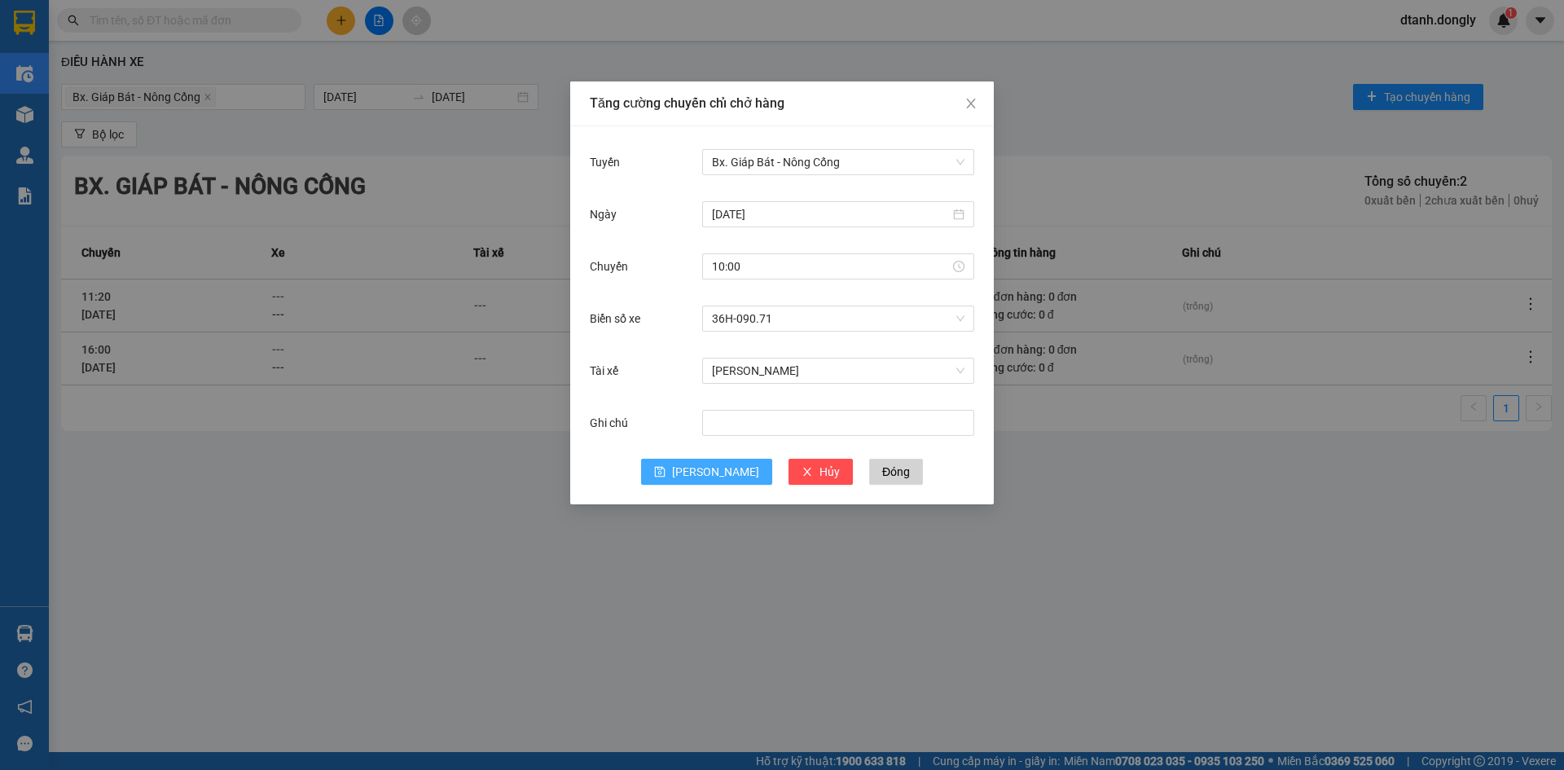
click at [710, 483] on button "[PERSON_NAME]" at bounding box center [706, 472] width 131 height 26
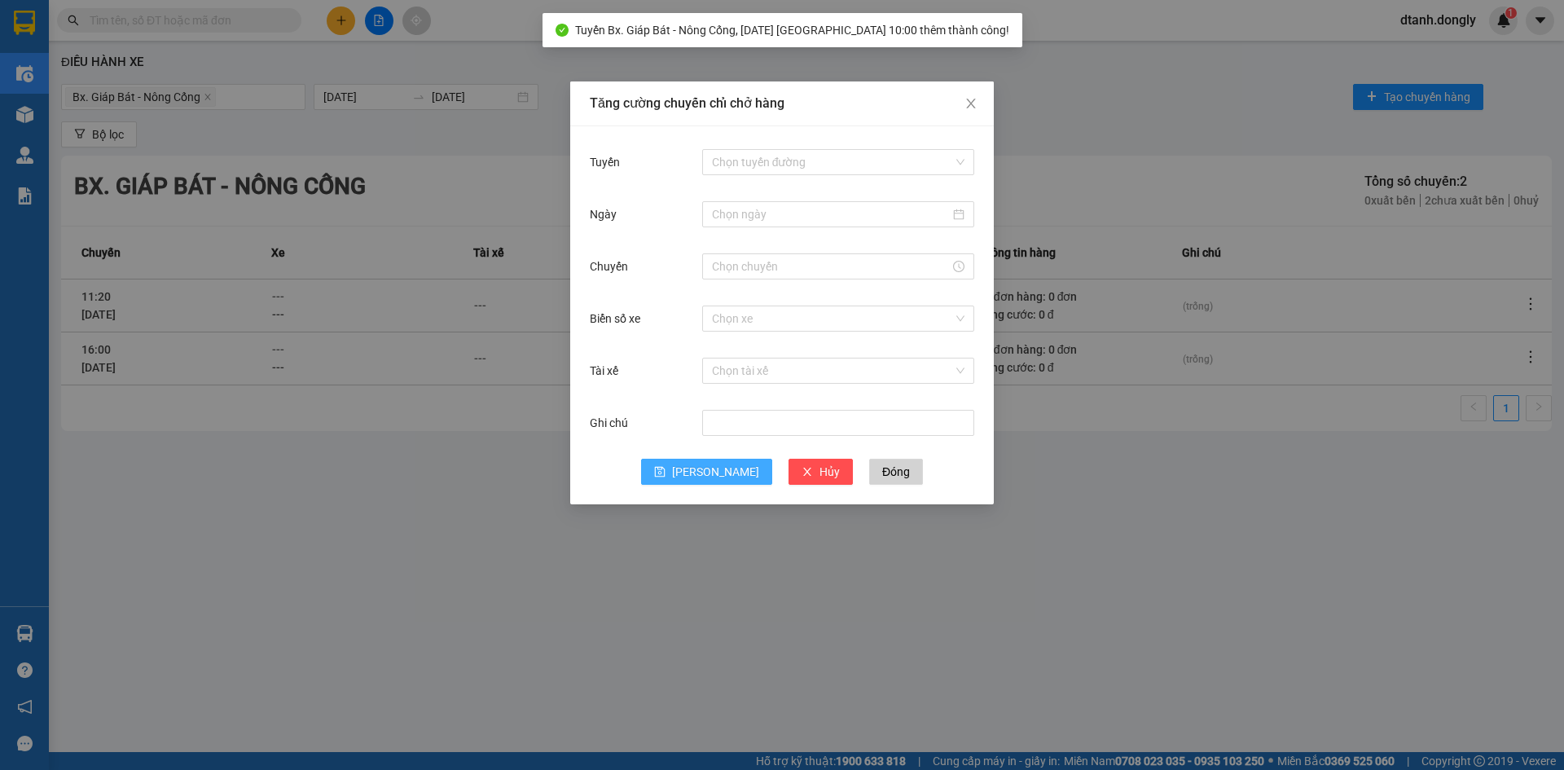
drag, startPoint x: 712, startPoint y: 472, endPoint x: 718, endPoint y: 448, distance: 24.5
click at [713, 469] on span "[PERSON_NAME]" at bounding box center [715, 472] width 87 height 18
click at [746, 165] on input "Tuyến" at bounding box center [832, 162] width 241 height 24
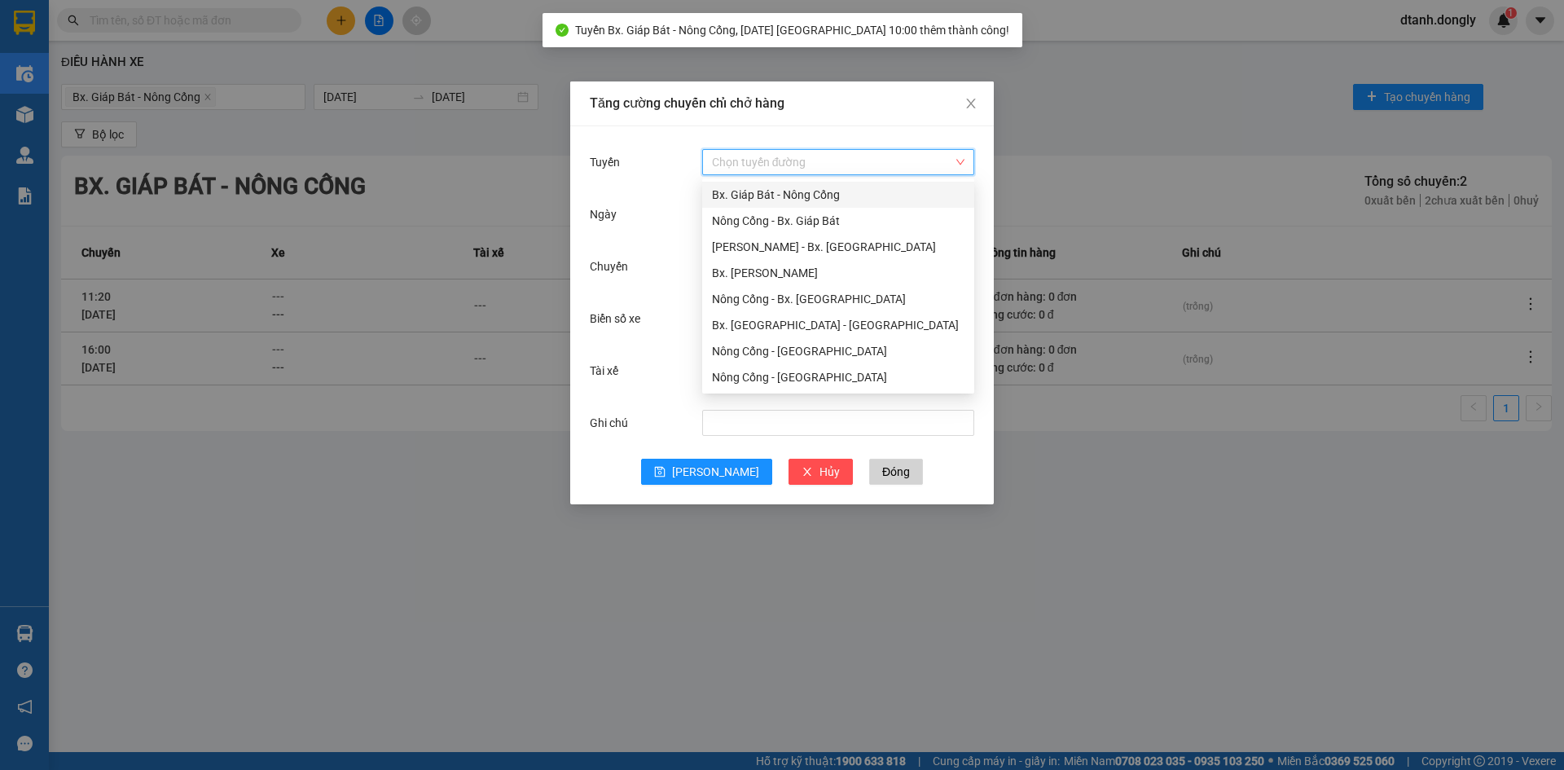
click at [751, 193] on div "Bx. Giáp Bát - Nông Cống" at bounding box center [838, 195] width 253 height 18
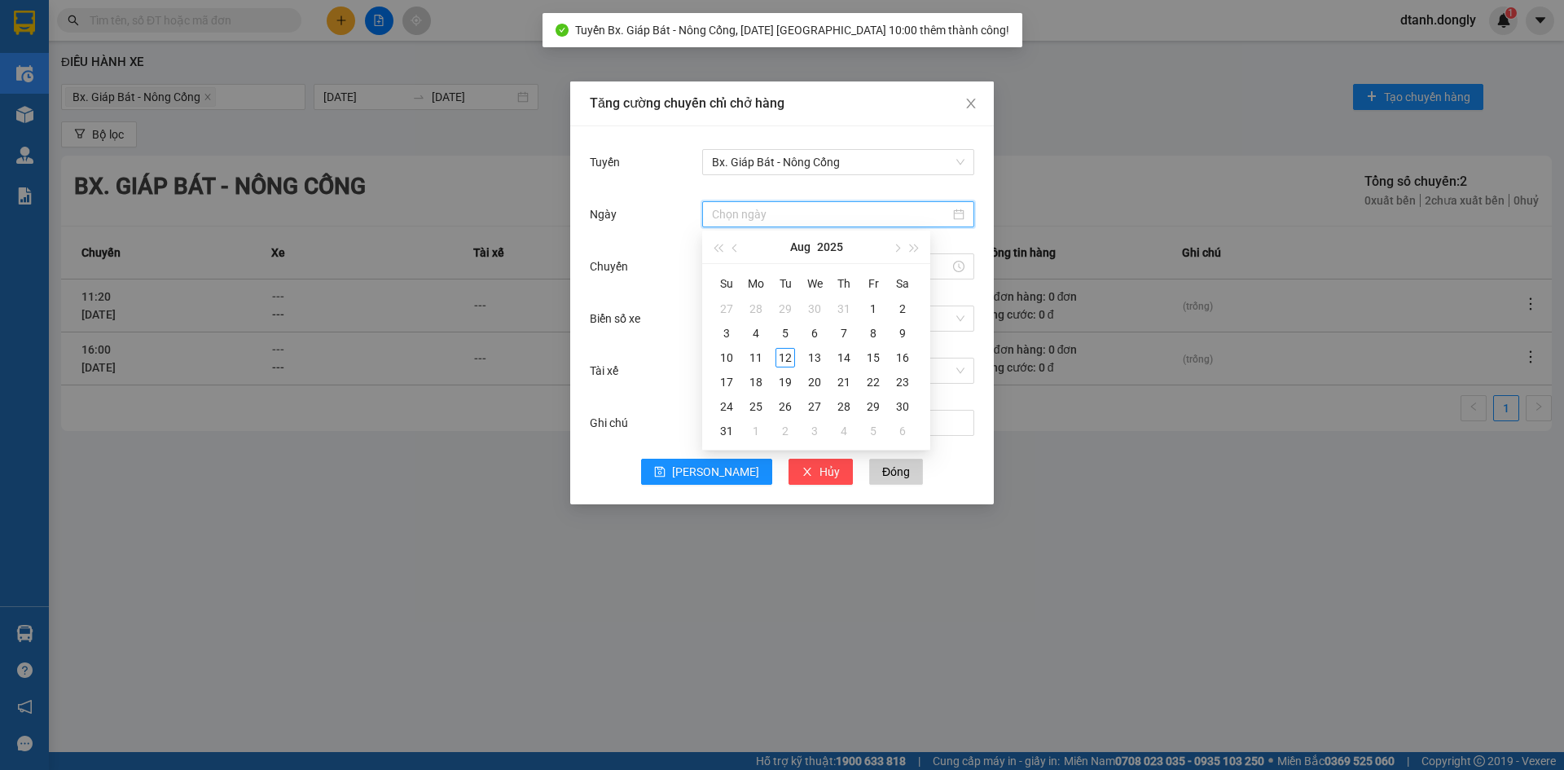
drag, startPoint x: 751, startPoint y: 211, endPoint x: 752, endPoint y: 230, distance: 18.8
click at [751, 212] on input "Ngày" at bounding box center [831, 214] width 238 height 18
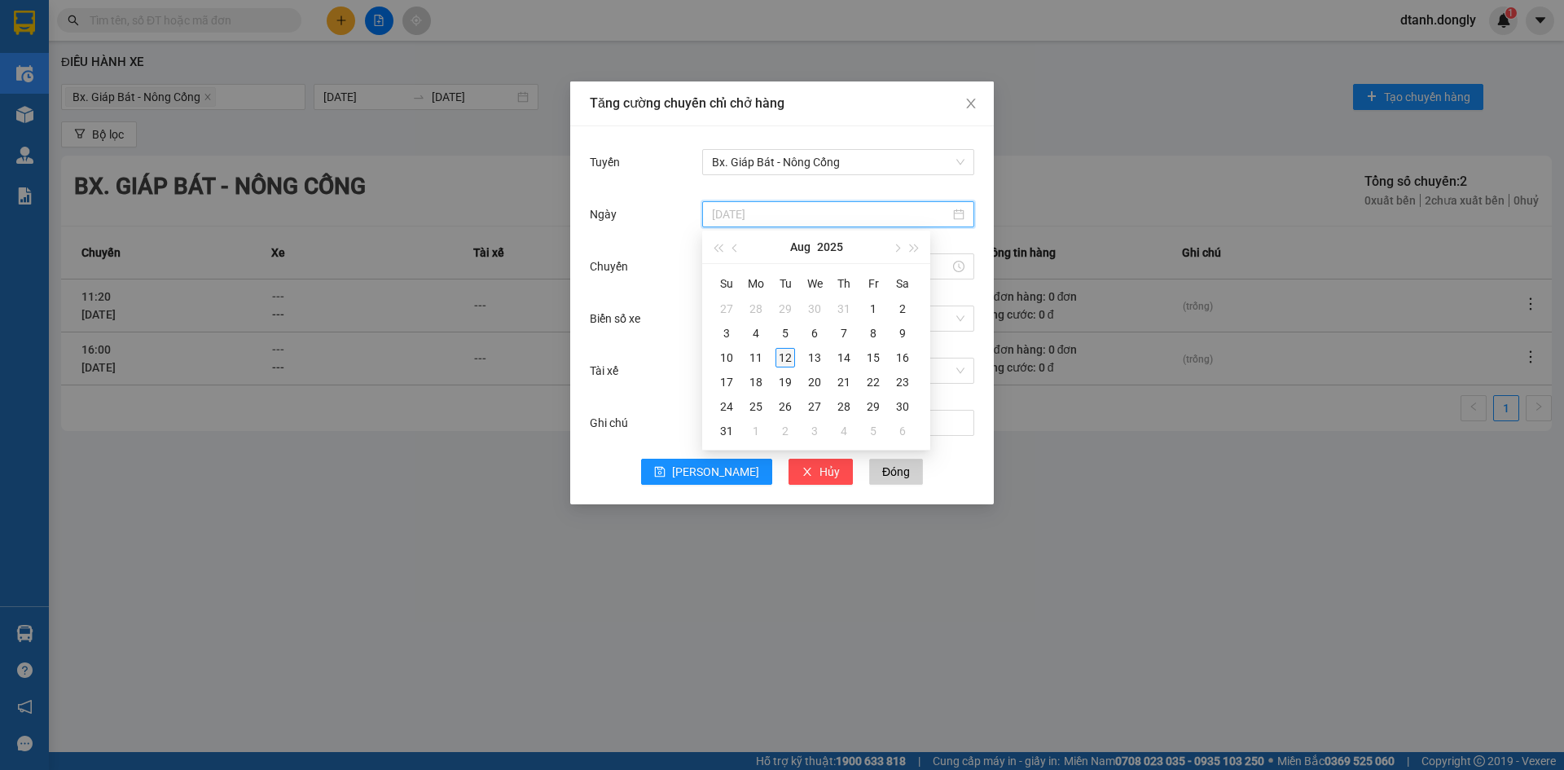
type input "[DATE]"
click at [787, 355] on div "12" at bounding box center [786, 358] width 20 height 20
drag, startPoint x: 740, startPoint y: 269, endPoint x: 728, endPoint y: 305, distance: 38.6
click at [739, 270] on input "Chuyến" at bounding box center [831, 266] width 238 height 18
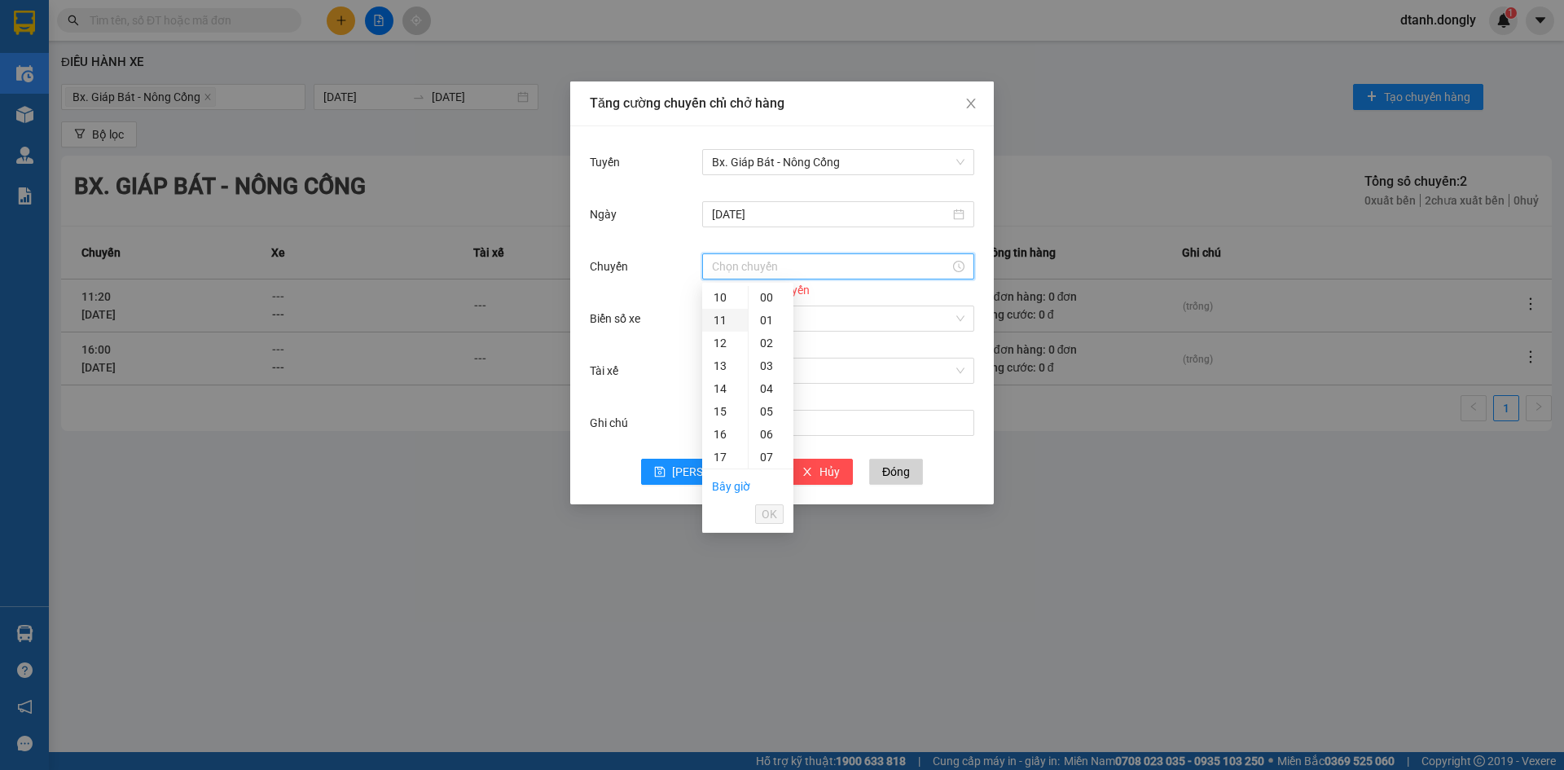
click at [720, 323] on div "11" at bounding box center [725, 320] width 46 height 23
type input "11:00"
drag, startPoint x: 768, startPoint y: 509, endPoint x: 750, endPoint y: 432, distance: 79.4
click at [768, 507] on span "OK" at bounding box center [769, 514] width 15 height 18
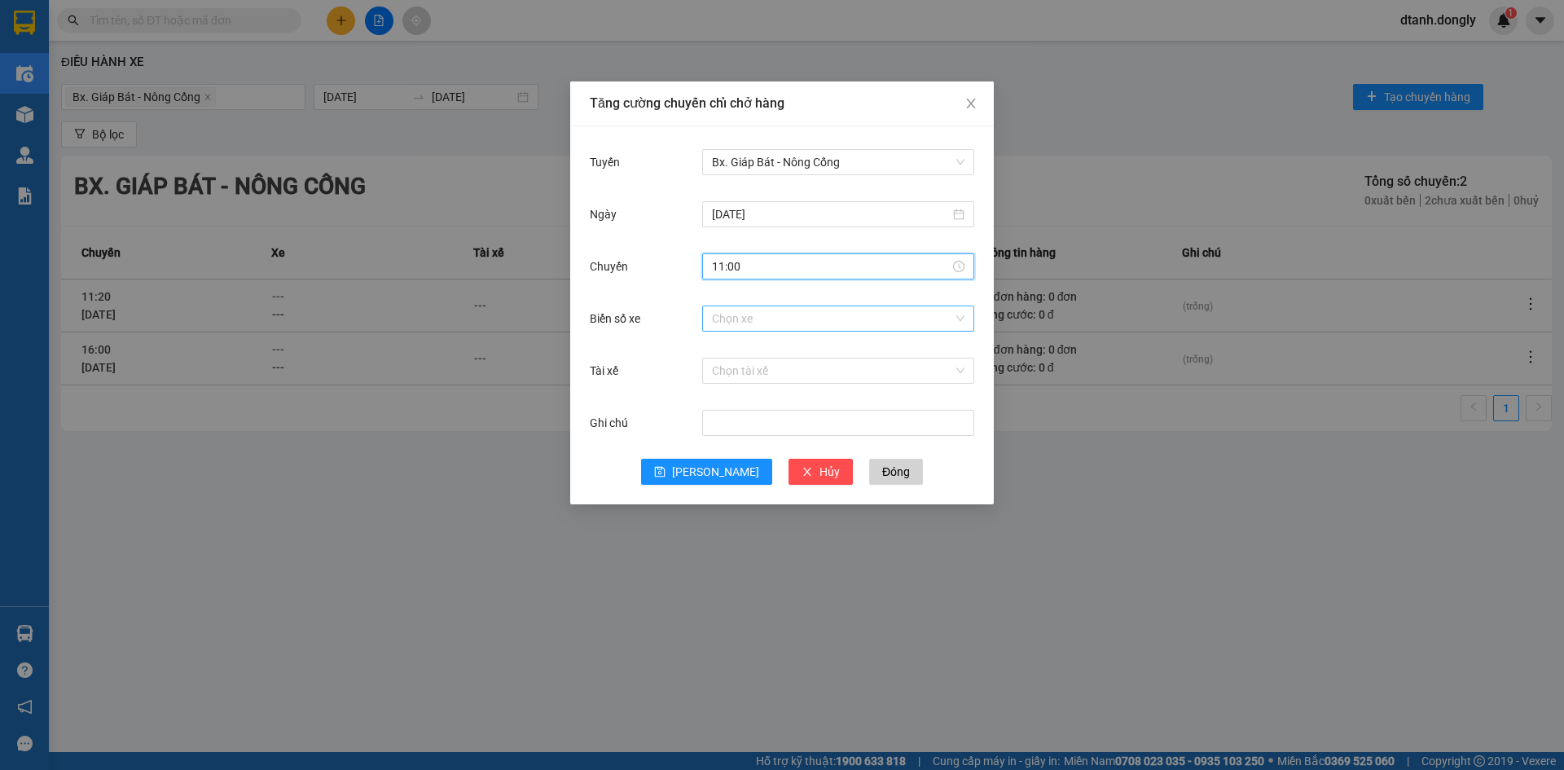
click at [745, 322] on input "Biển số xe" at bounding box center [832, 318] width 241 height 24
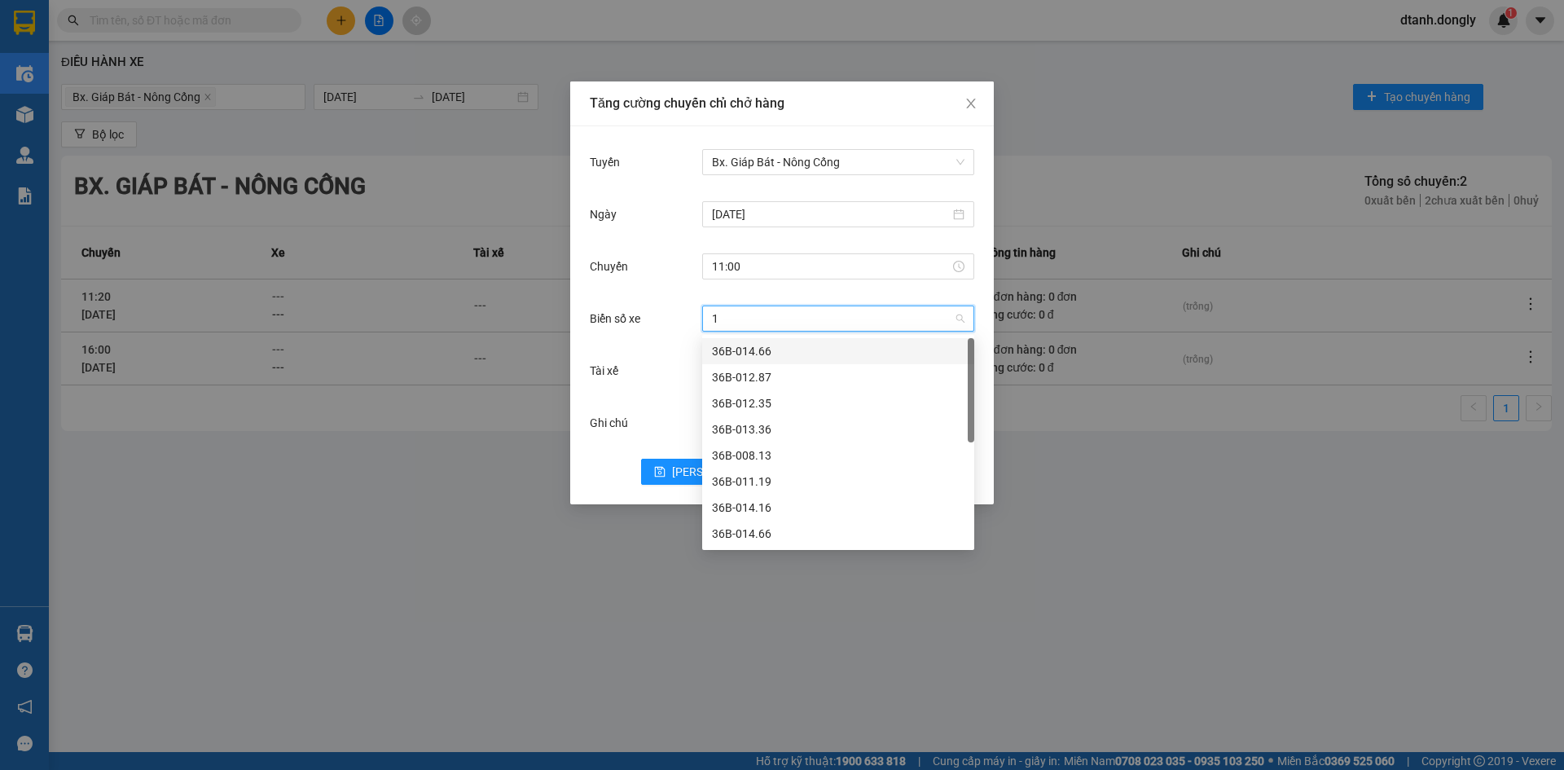
type input "16"
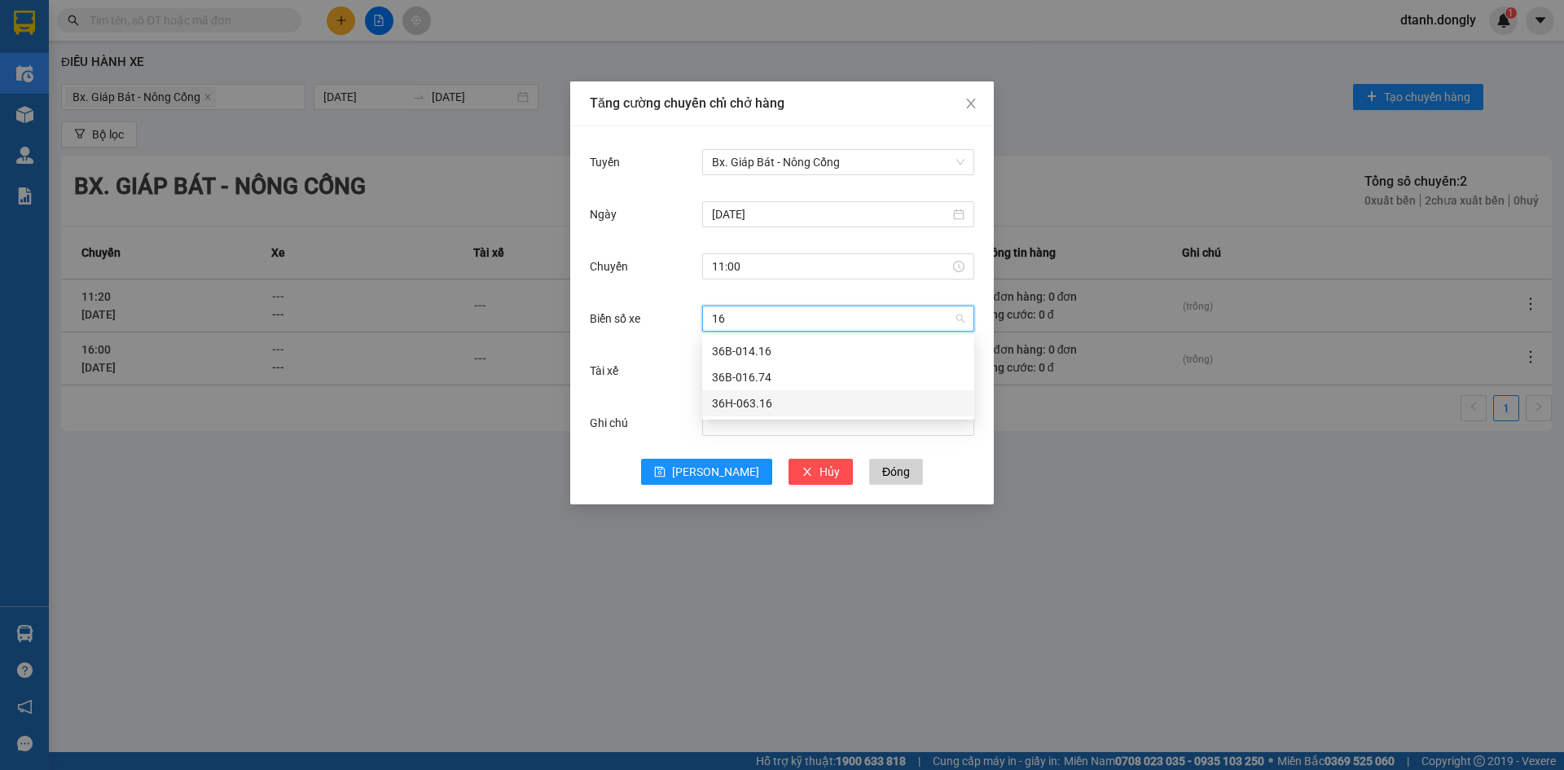
click at [776, 406] on div "36H-063.16" at bounding box center [838, 403] width 253 height 18
click at [722, 371] on input "Tài xế" at bounding box center [832, 370] width 241 height 24
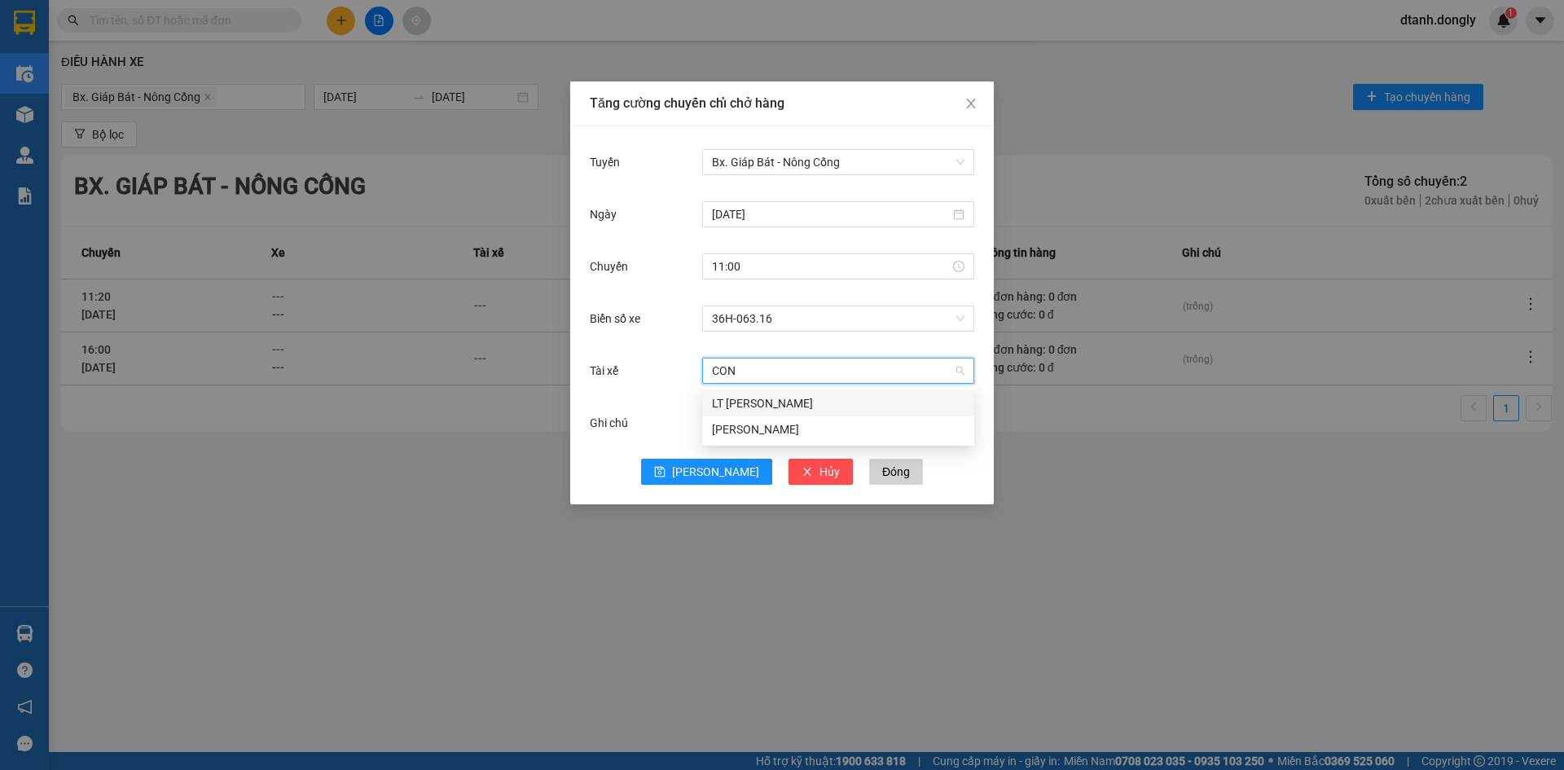
type input "CONG"
click at [754, 431] on div "[PERSON_NAME]" at bounding box center [838, 429] width 253 height 18
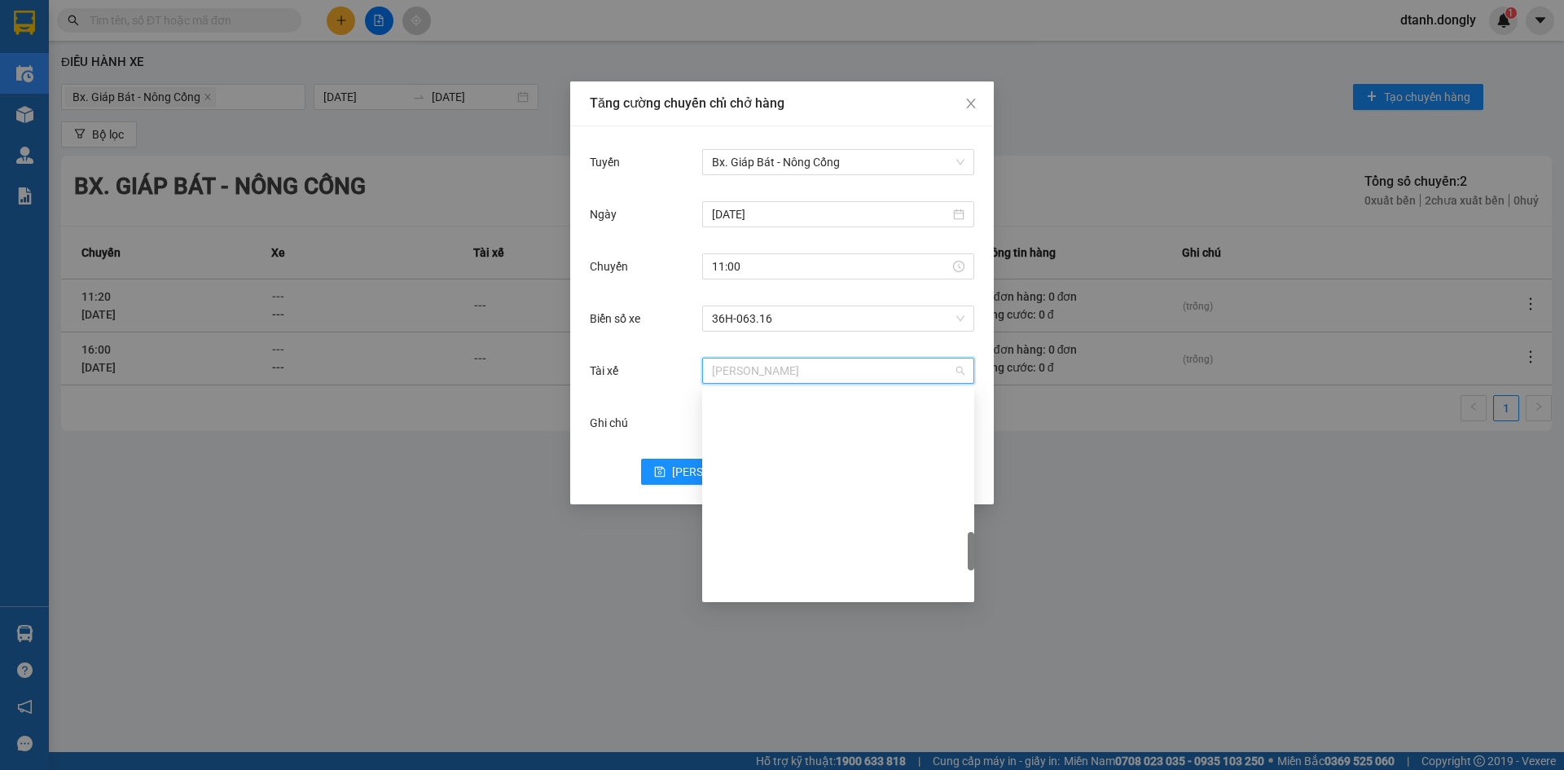
click at [809, 371] on span "[PERSON_NAME]" at bounding box center [838, 370] width 253 height 24
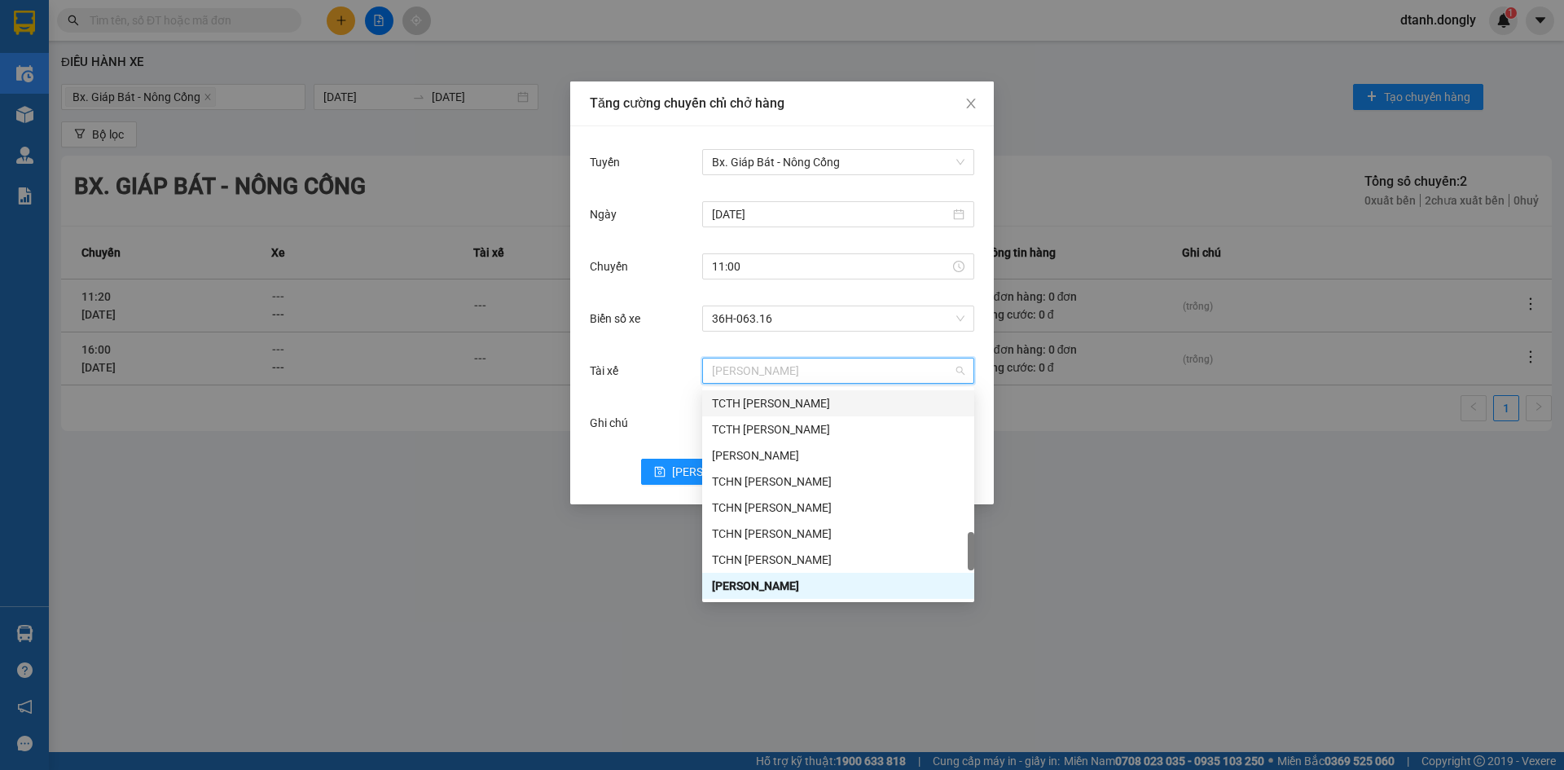
click at [802, 372] on span "[PERSON_NAME]" at bounding box center [838, 370] width 253 height 24
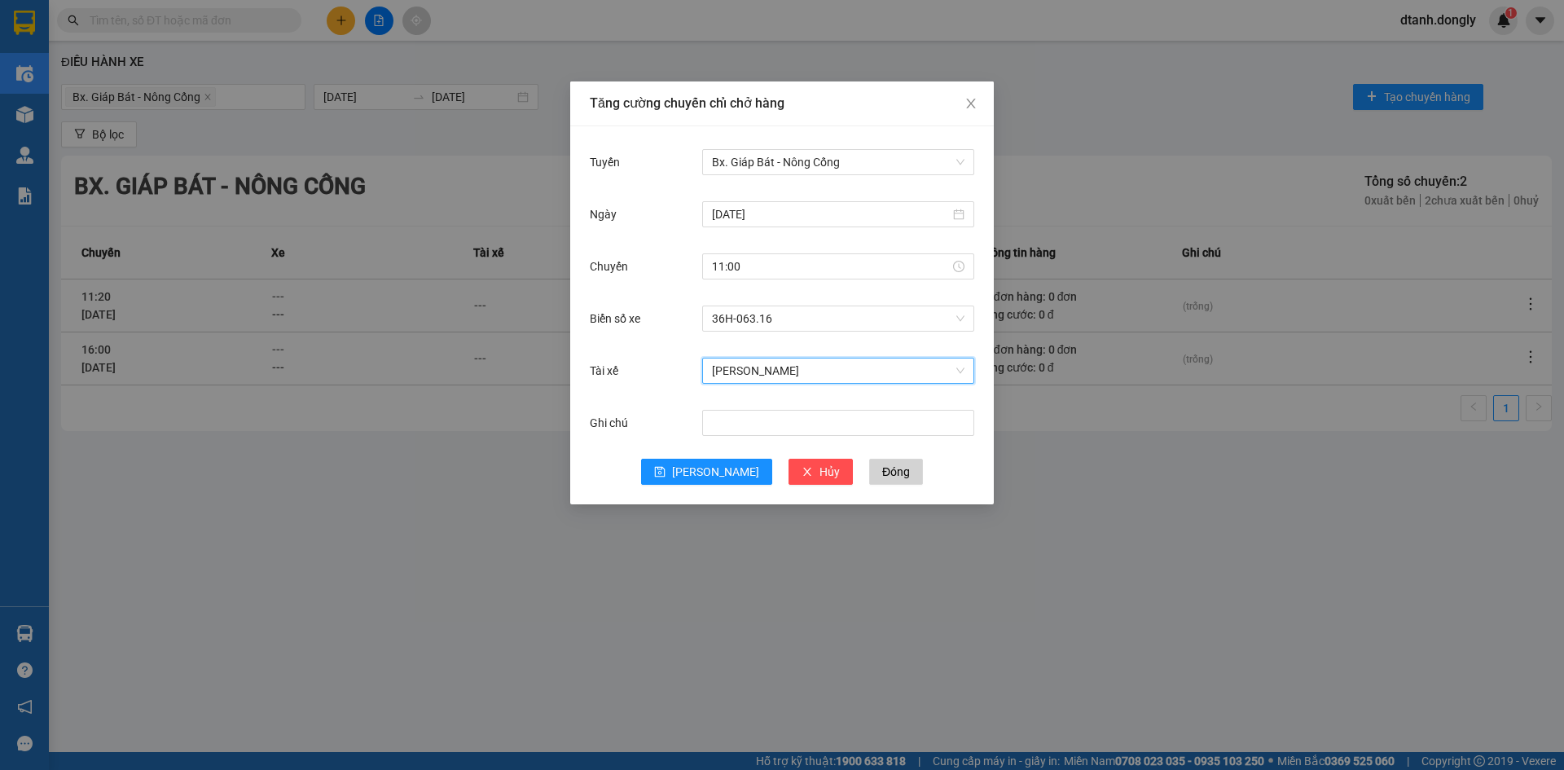
click at [811, 372] on span "[PERSON_NAME]" at bounding box center [838, 370] width 253 height 24
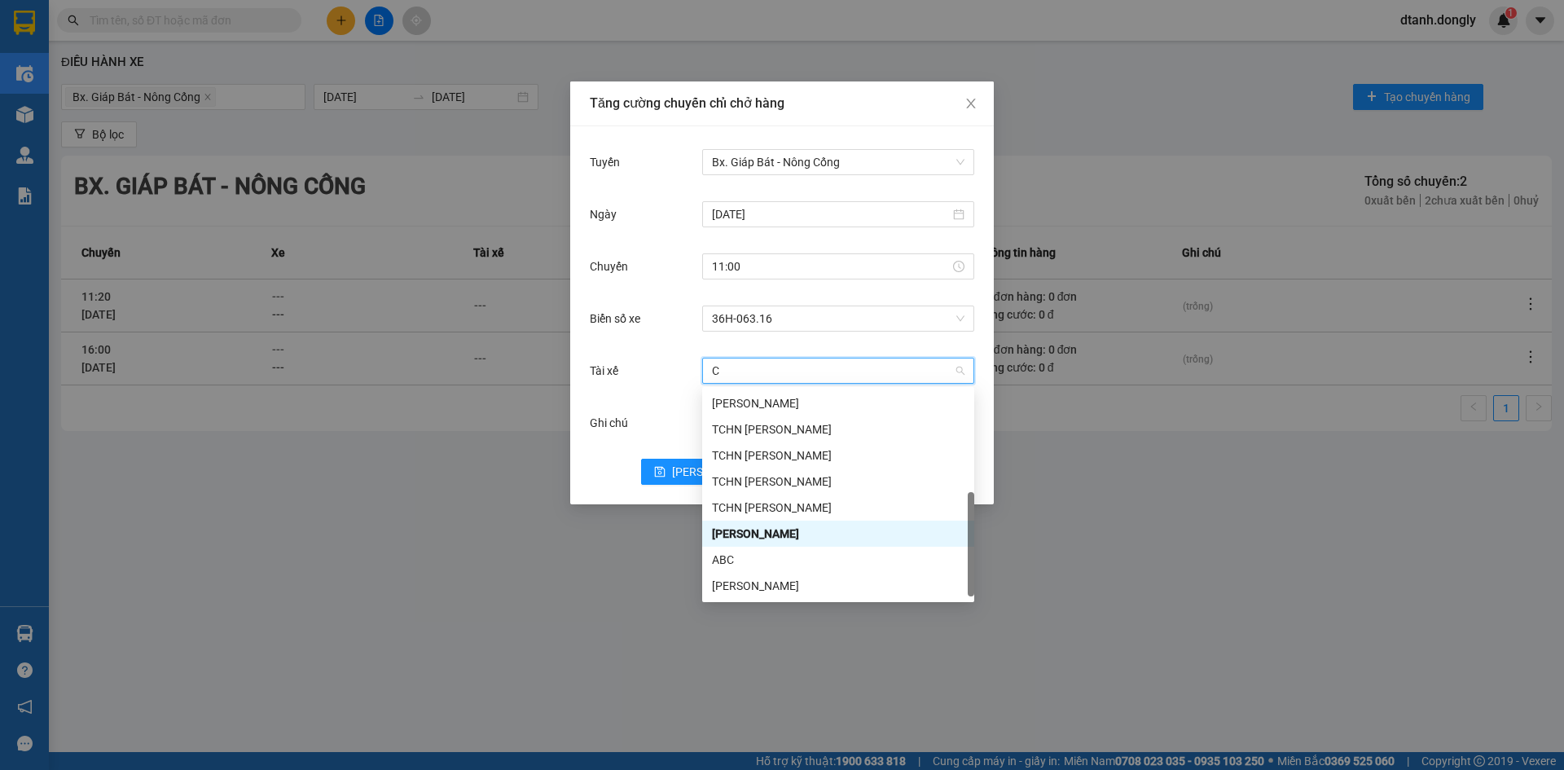
scroll to position [306, 0]
type input "CO"
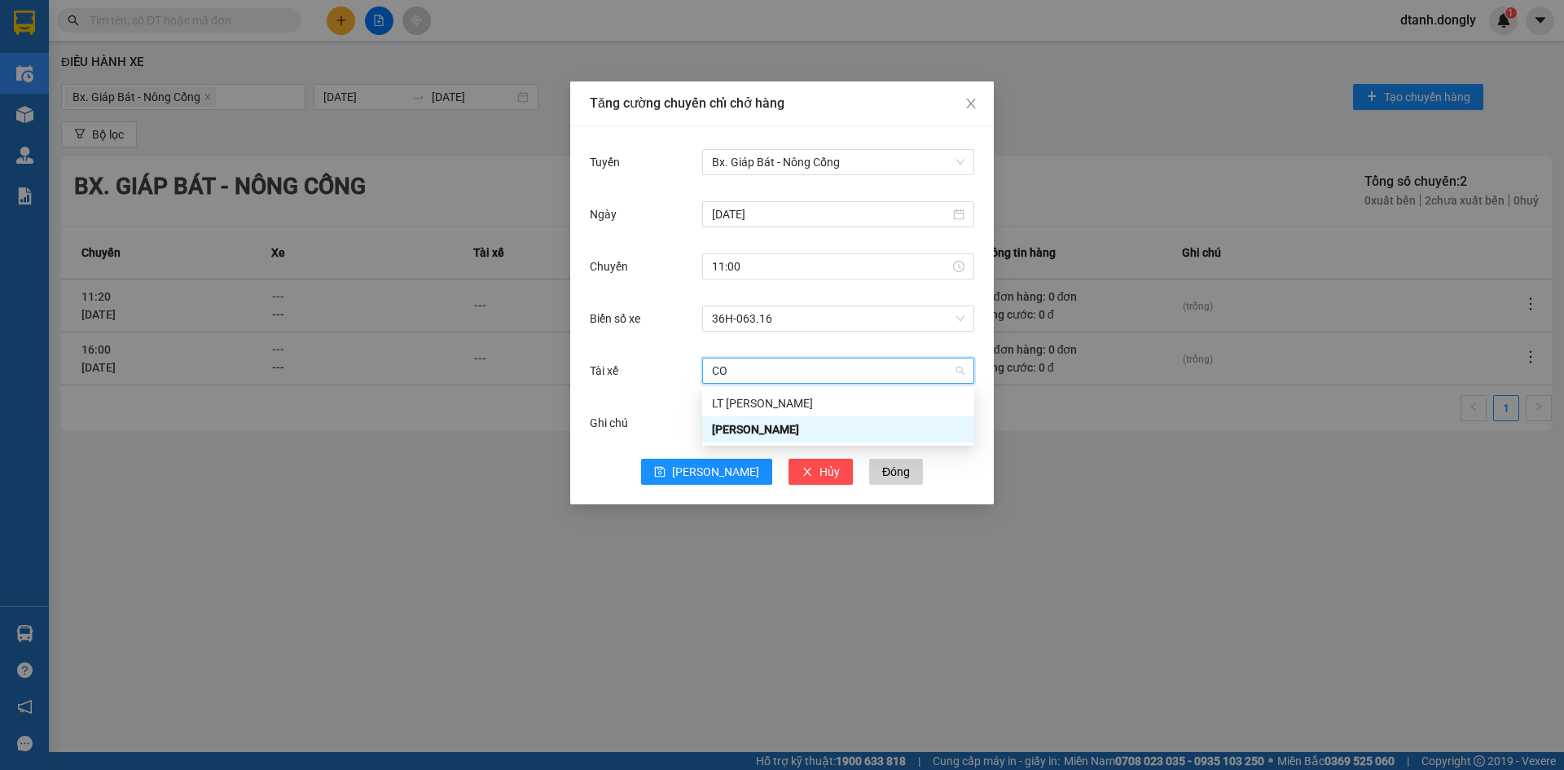
scroll to position [0, 0]
click at [798, 394] on div "LT [PERSON_NAME]" at bounding box center [838, 403] width 253 height 18
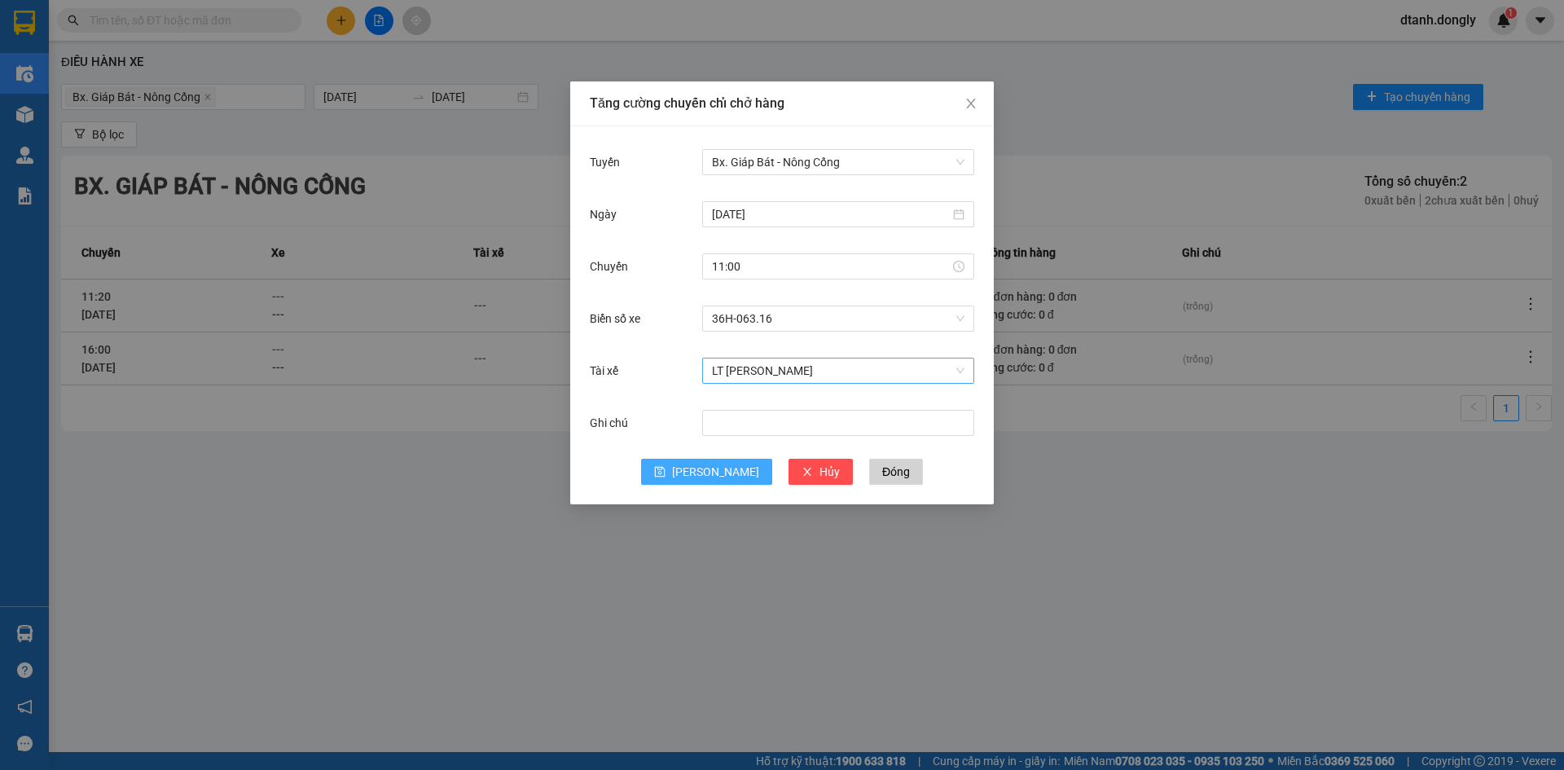
click at [718, 472] on span "[PERSON_NAME]" at bounding box center [715, 472] width 87 height 18
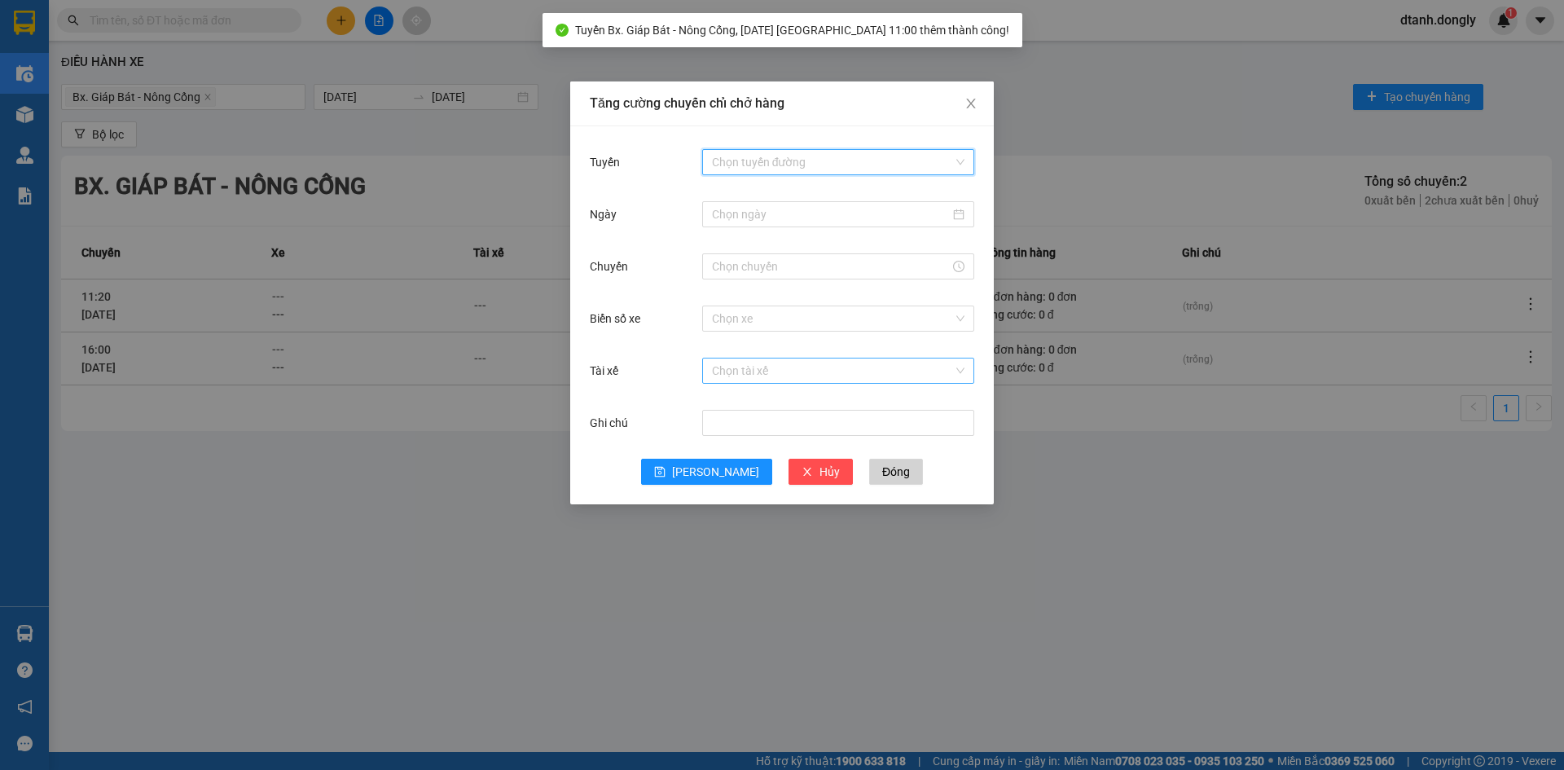
click at [749, 162] on input "Tuyến" at bounding box center [832, 162] width 241 height 24
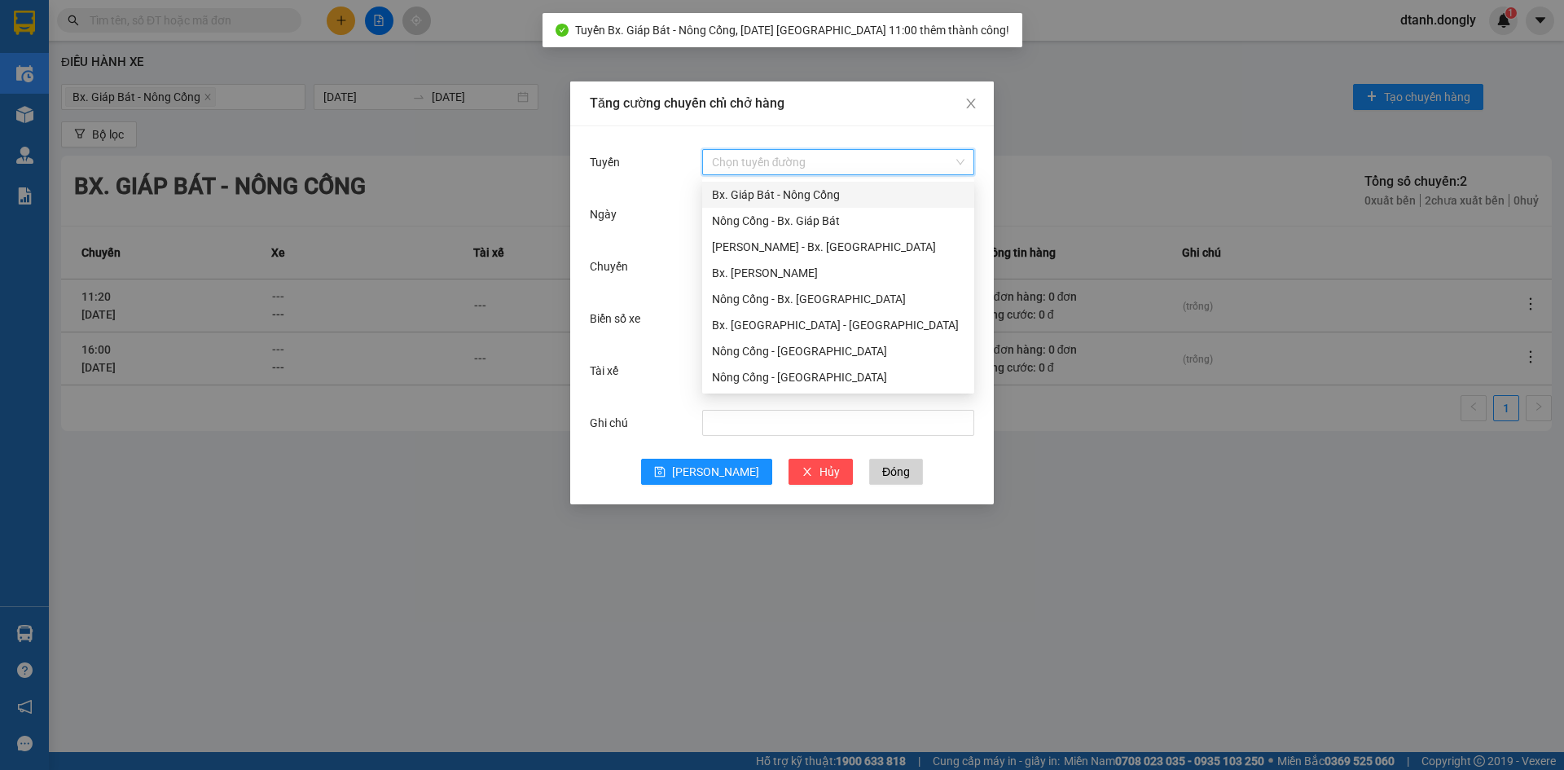
click at [771, 191] on div "Bx. Giáp Bát - Nông Cống" at bounding box center [838, 195] width 253 height 18
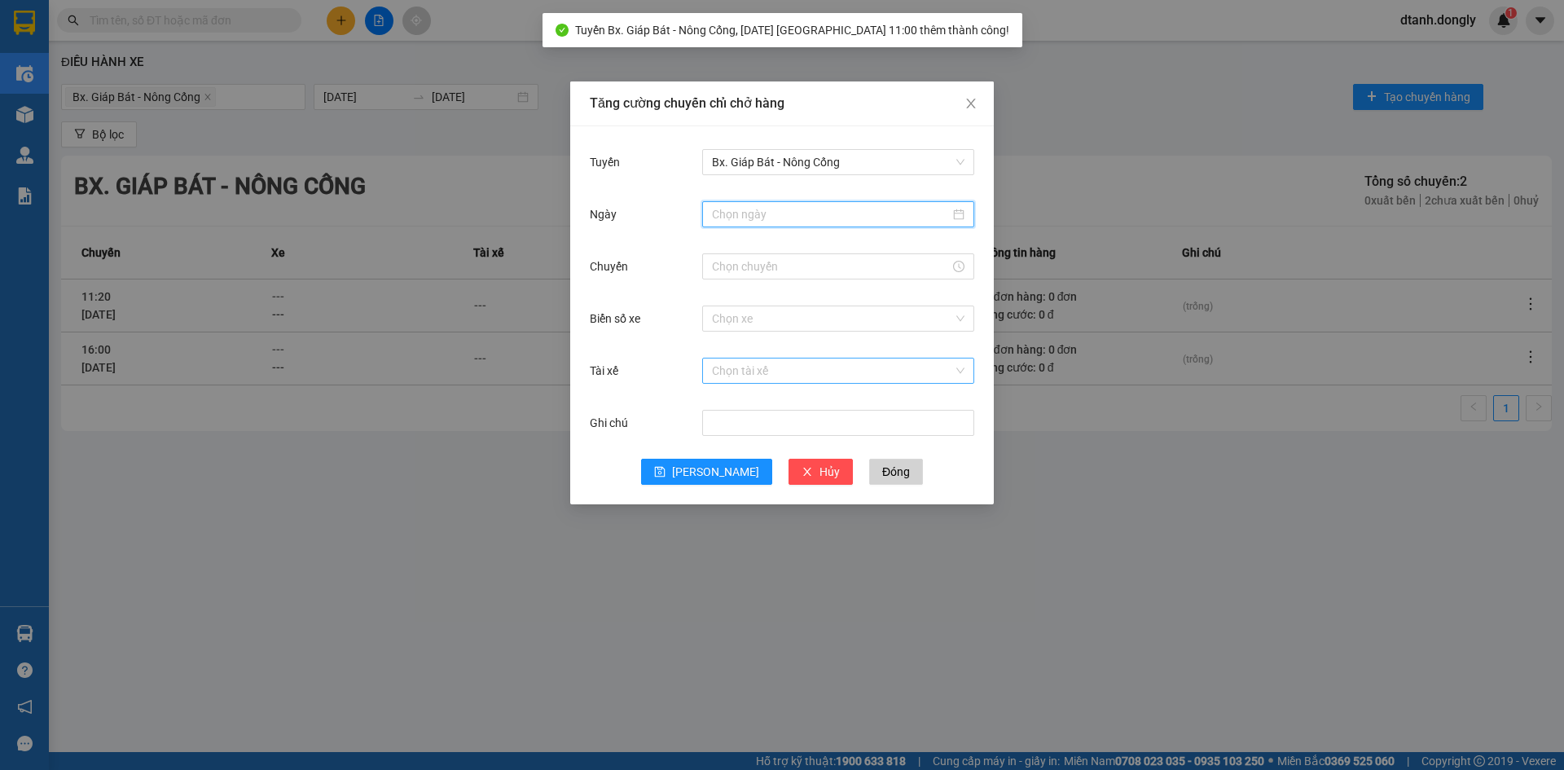
click at [778, 209] on input "Ngày" at bounding box center [831, 214] width 238 height 18
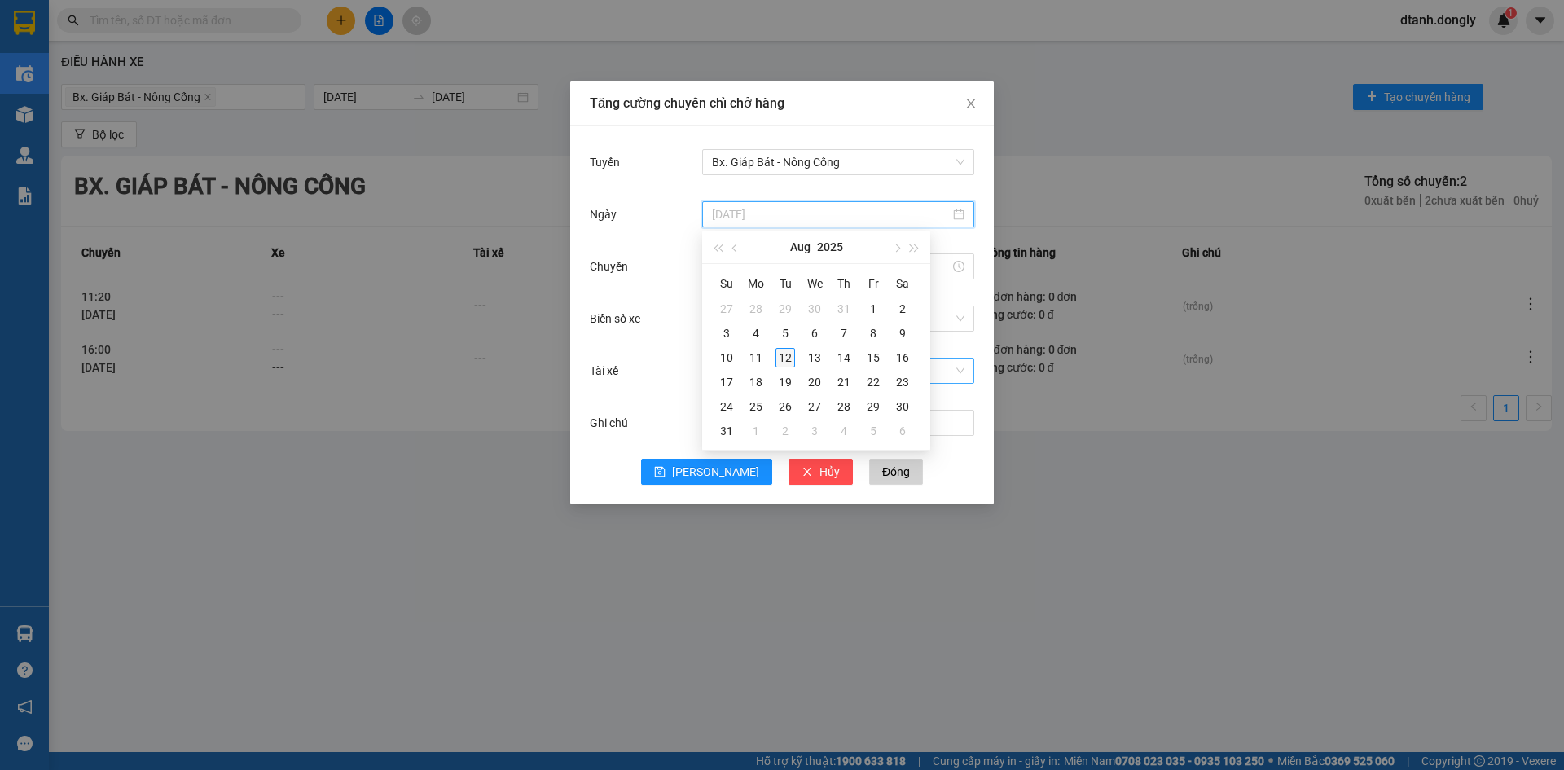
type input "[DATE]"
click at [784, 358] on div "12" at bounding box center [786, 358] width 20 height 20
click at [777, 273] on input "Chuyến" at bounding box center [831, 266] width 238 height 18
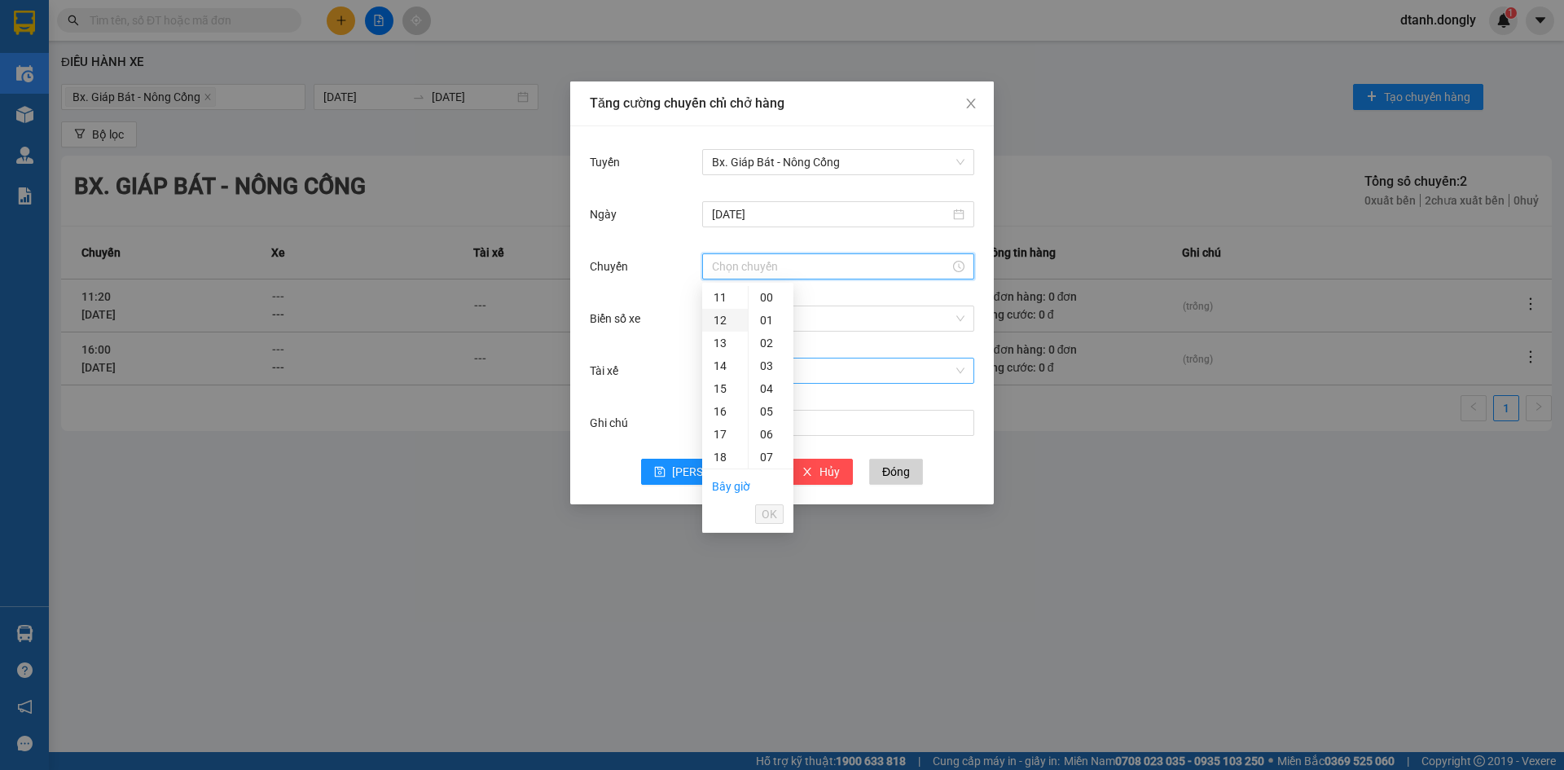
click at [718, 317] on div "12" at bounding box center [725, 320] width 46 height 23
type input "12:00"
click at [767, 510] on span "OK" at bounding box center [769, 514] width 15 height 18
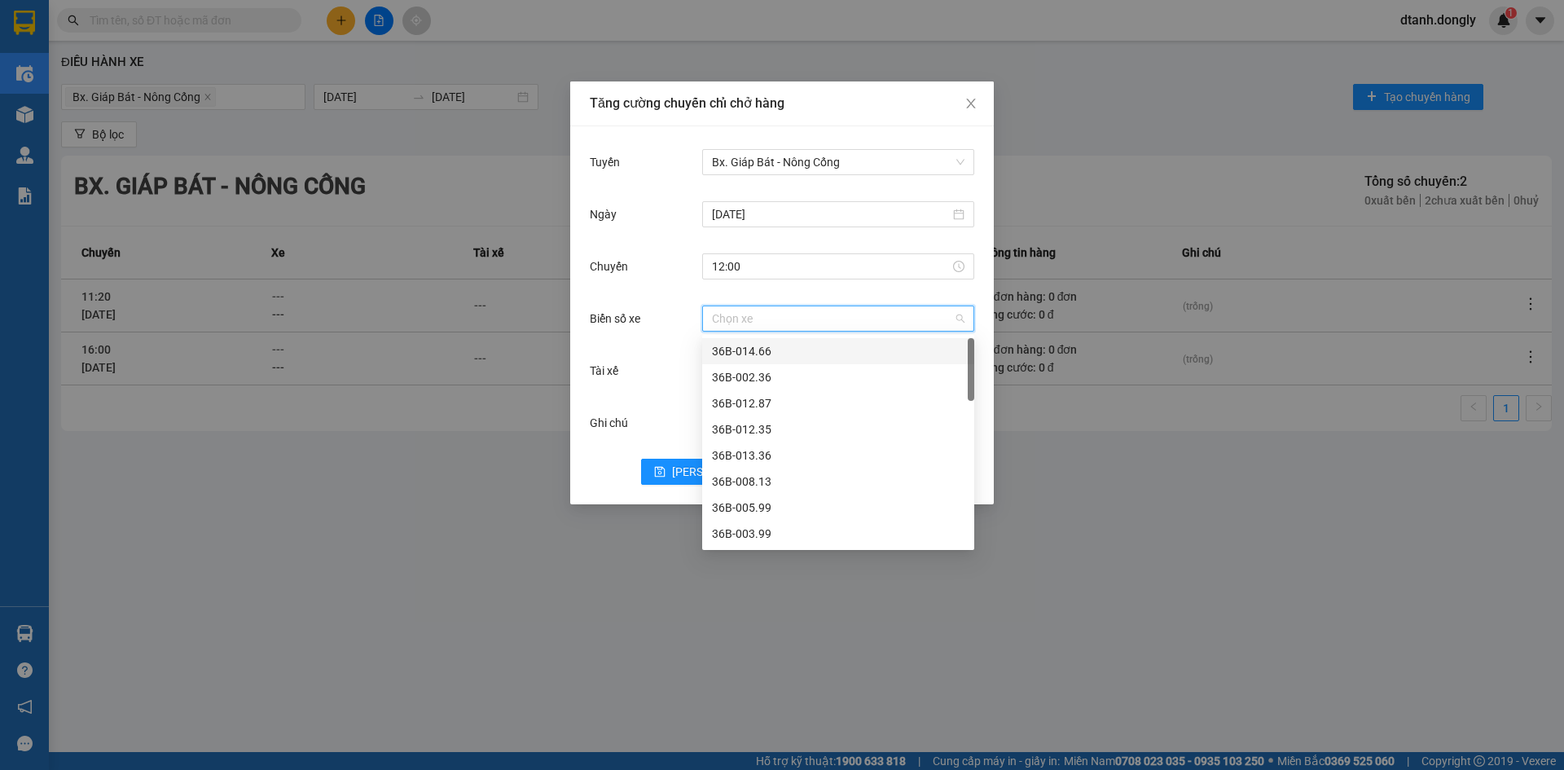
click at [747, 321] on input "Biển số xe" at bounding box center [832, 318] width 241 height 24
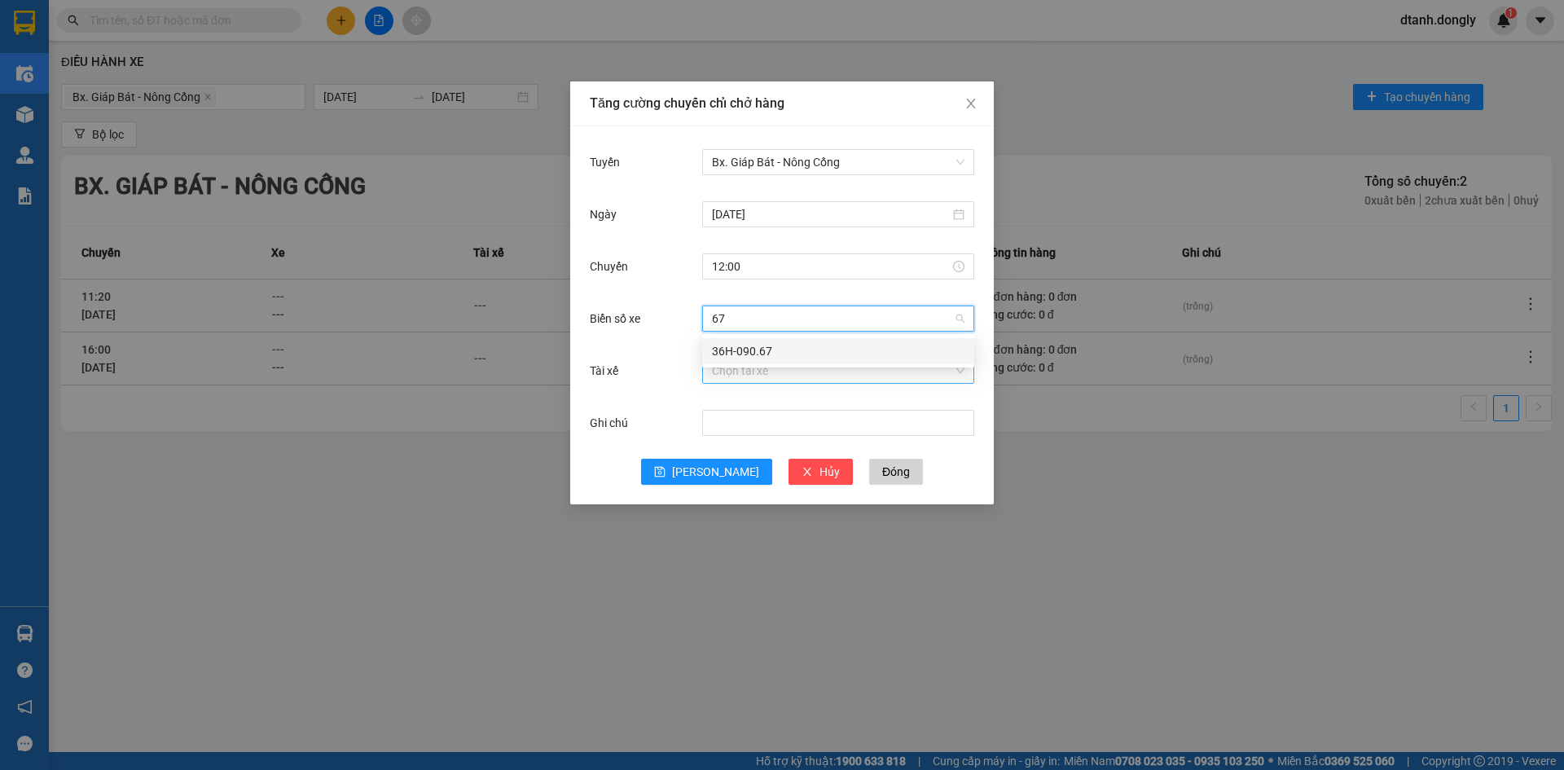
type input "67"
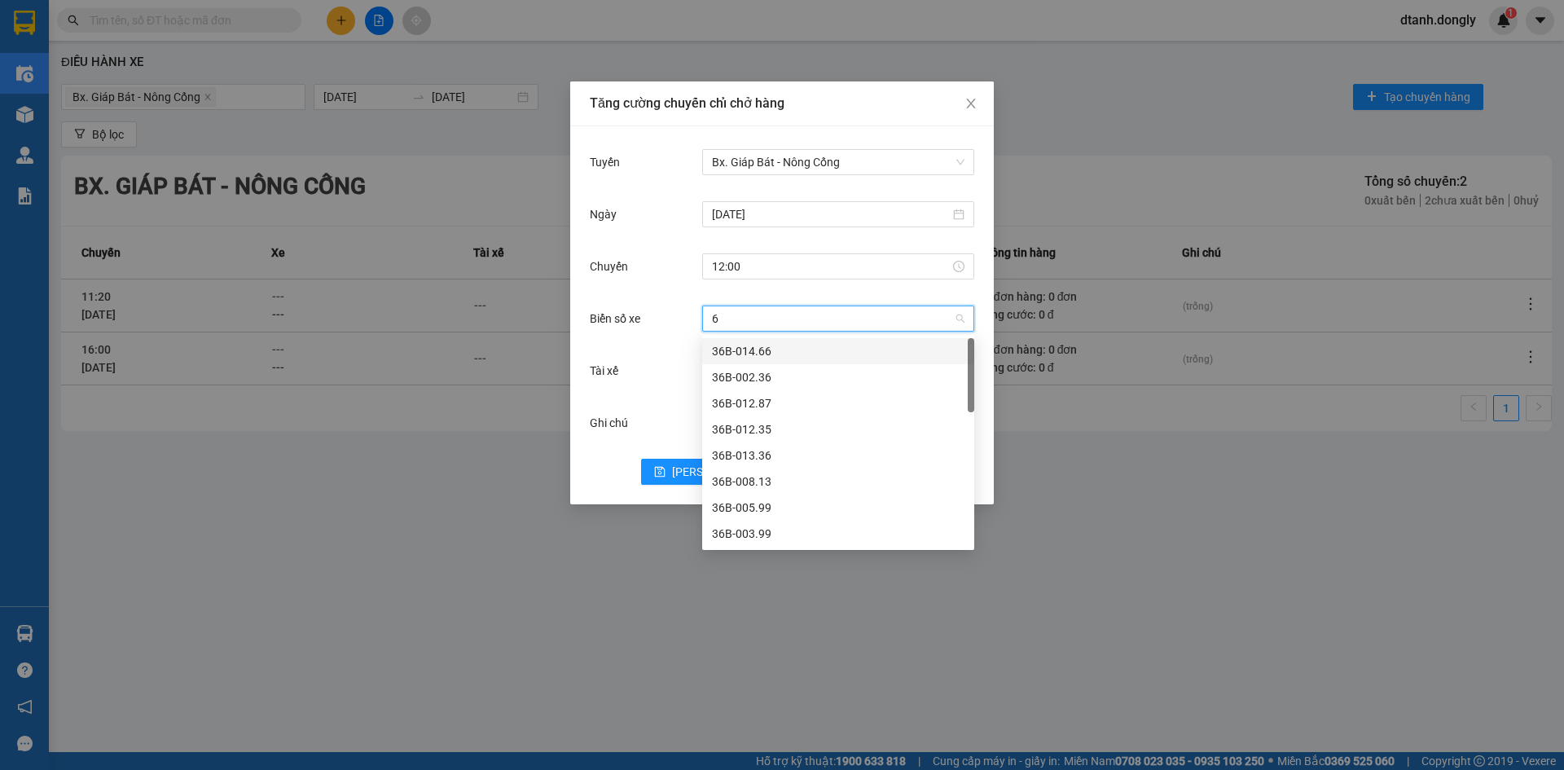
type input "67"
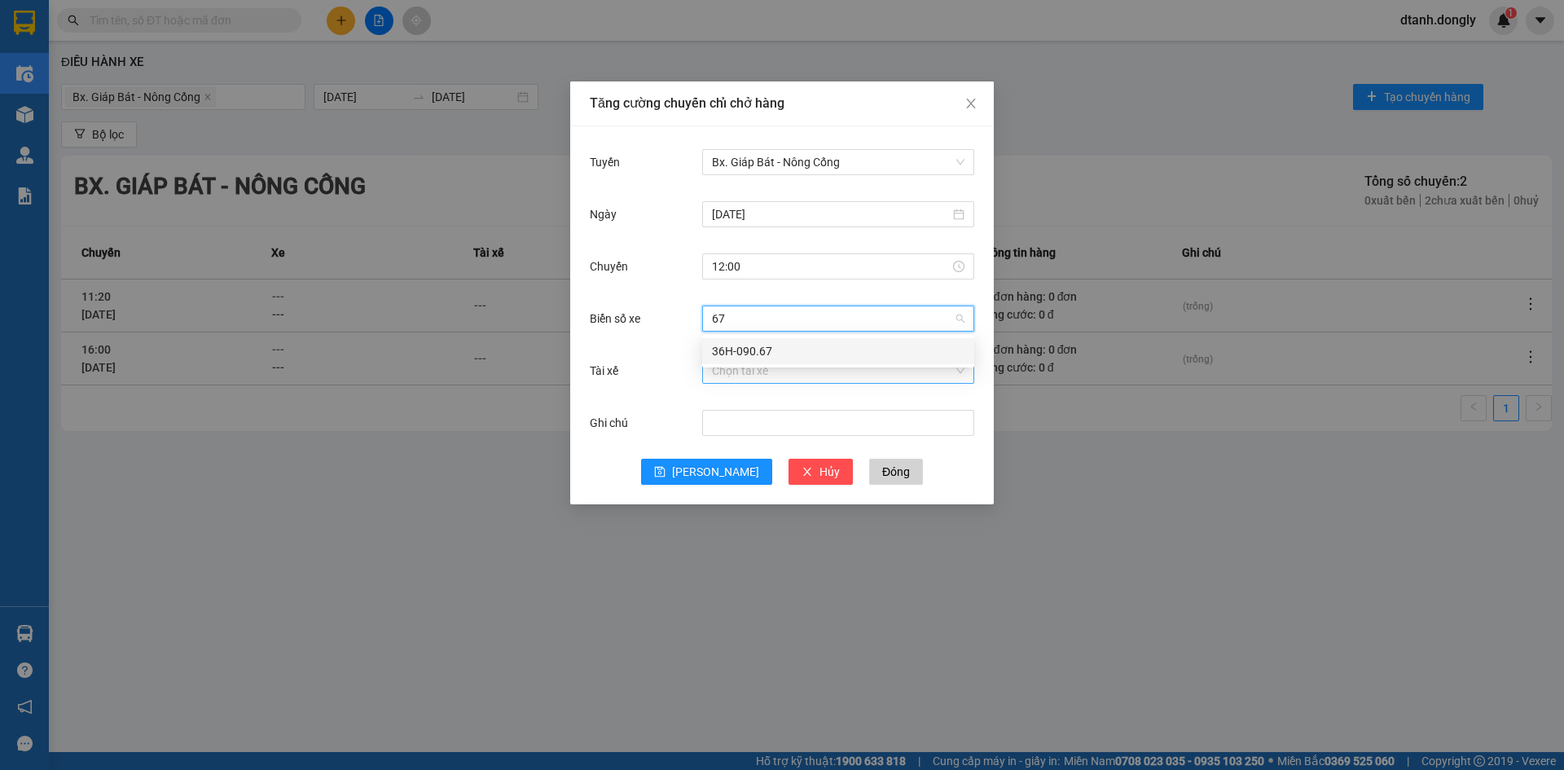
click at [754, 345] on div "36H-090.67" at bounding box center [838, 351] width 253 height 18
click at [744, 379] on input "Tài xế" at bounding box center [832, 370] width 241 height 24
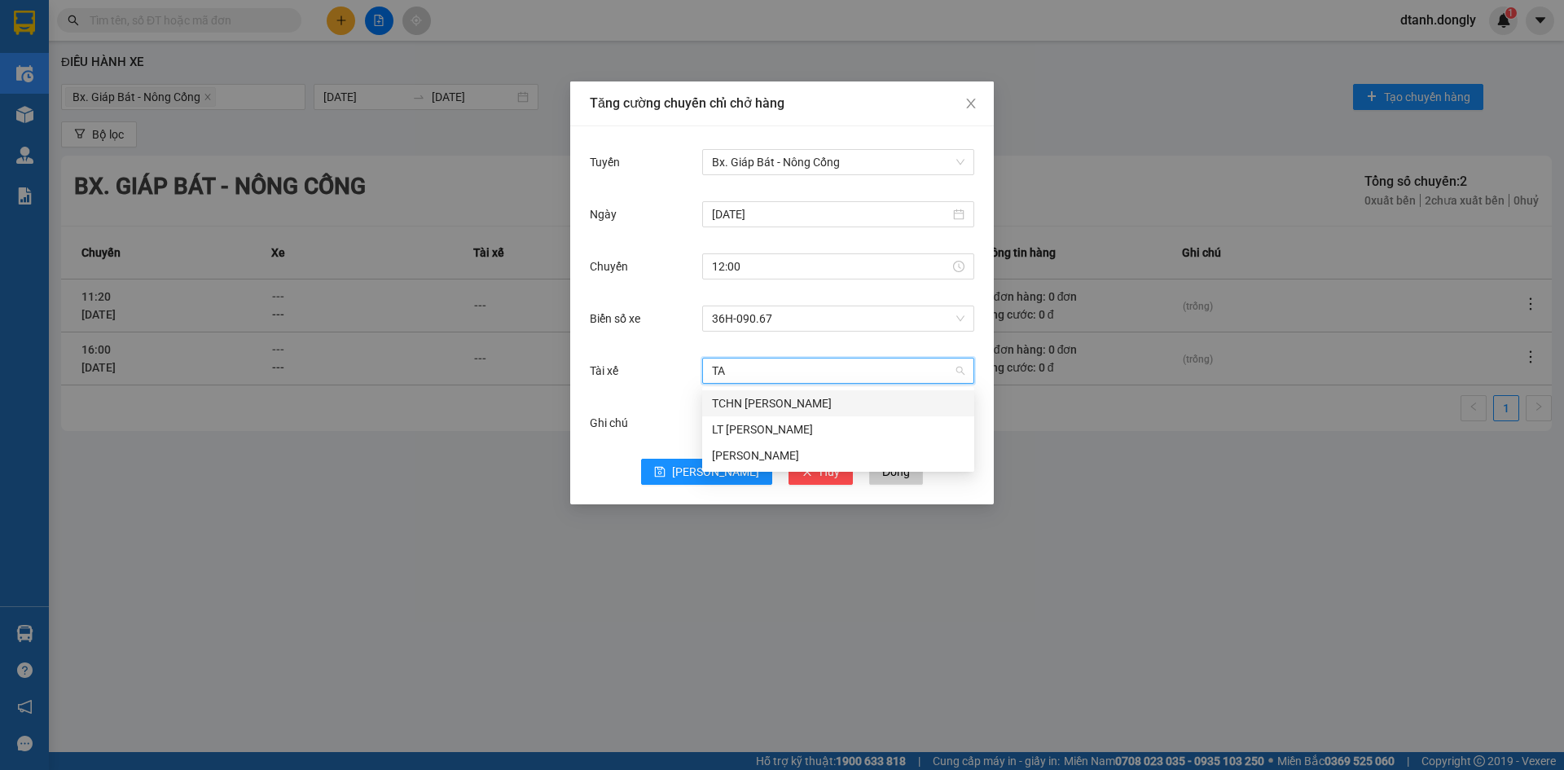
type input "T"
type input "TAI"
click at [753, 399] on div "[PERSON_NAME]" at bounding box center [838, 403] width 253 height 18
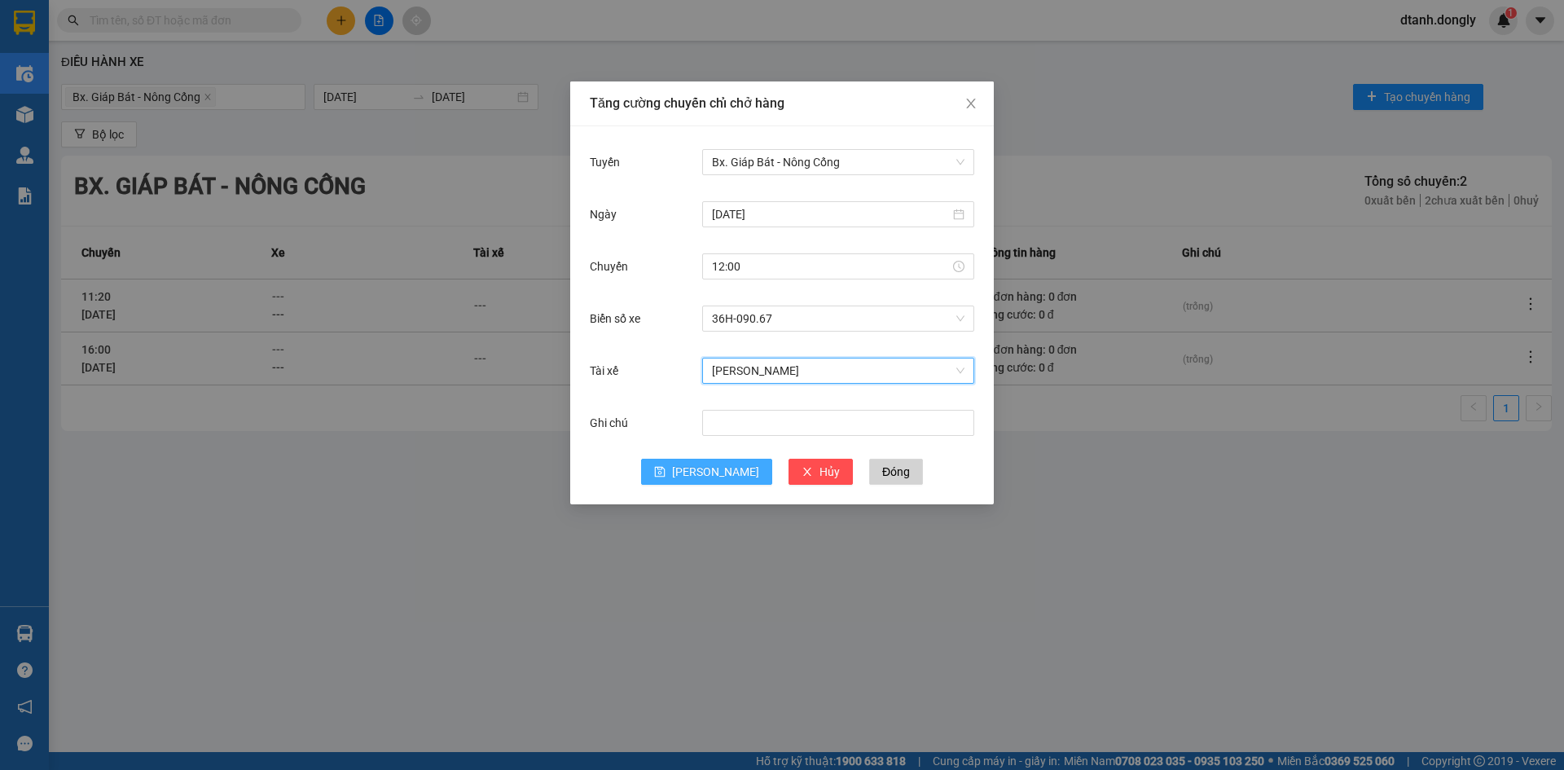
click at [717, 468] on span "[PERSON_NAME]" at bounding box center [715, 472] width 87 height 18
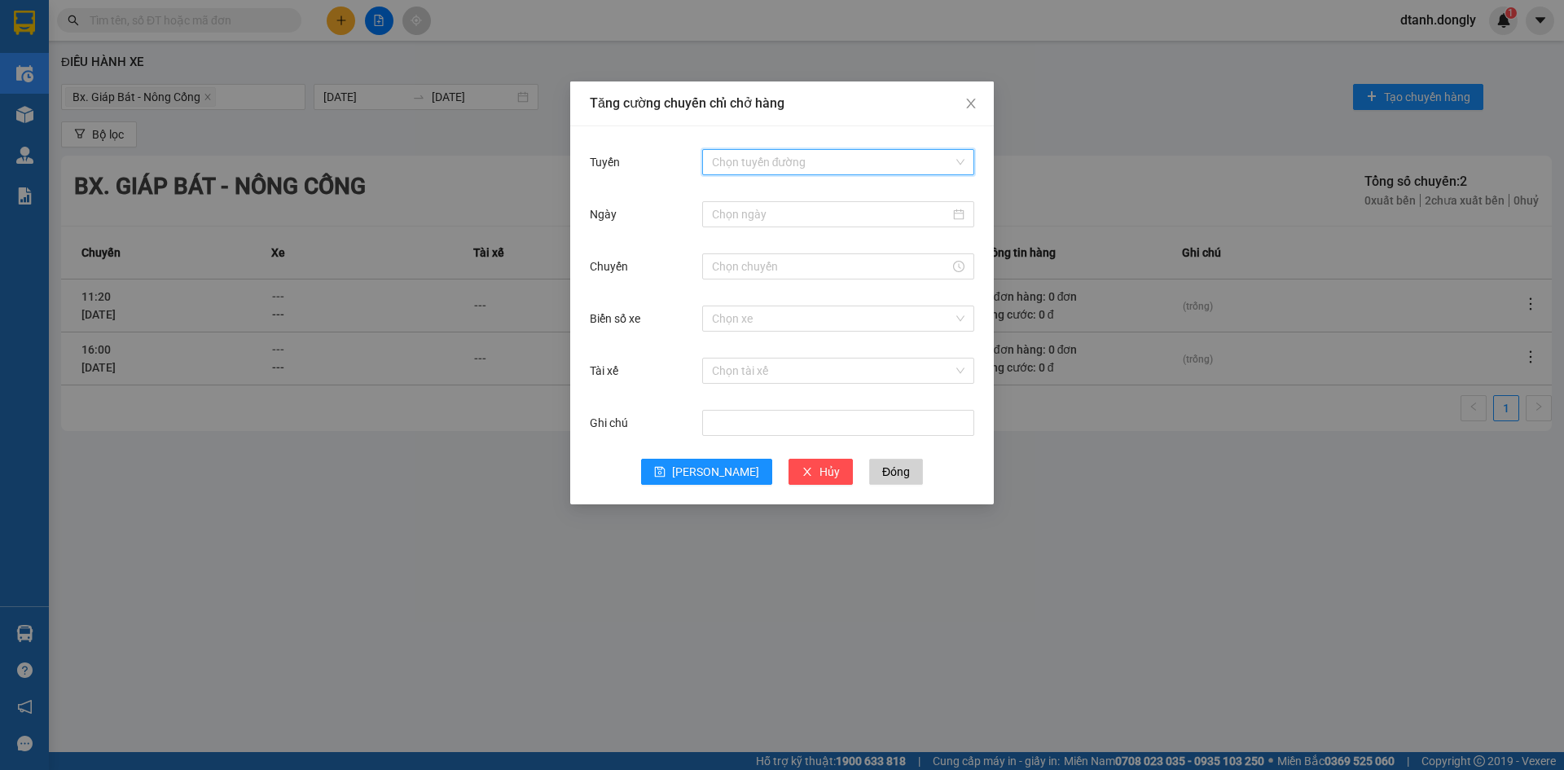
click at [803, 156] on input "Tuyến" at bounding box center [832, 162] width 241 height 24
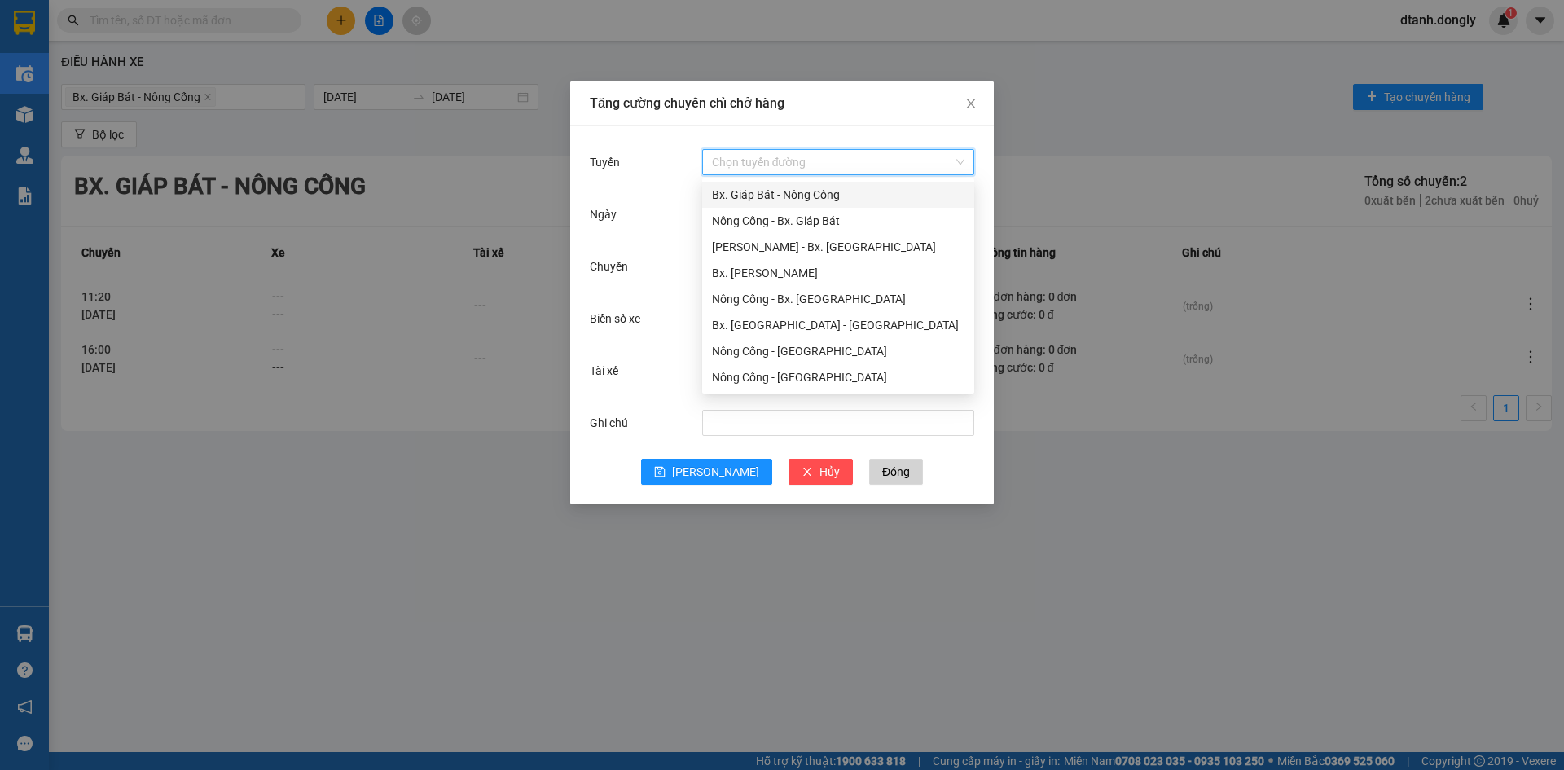
click at [804, 191] on div "Bx. Giáp Bát - Nông Cống" at bounding box center [838, 195] width 253 height 18
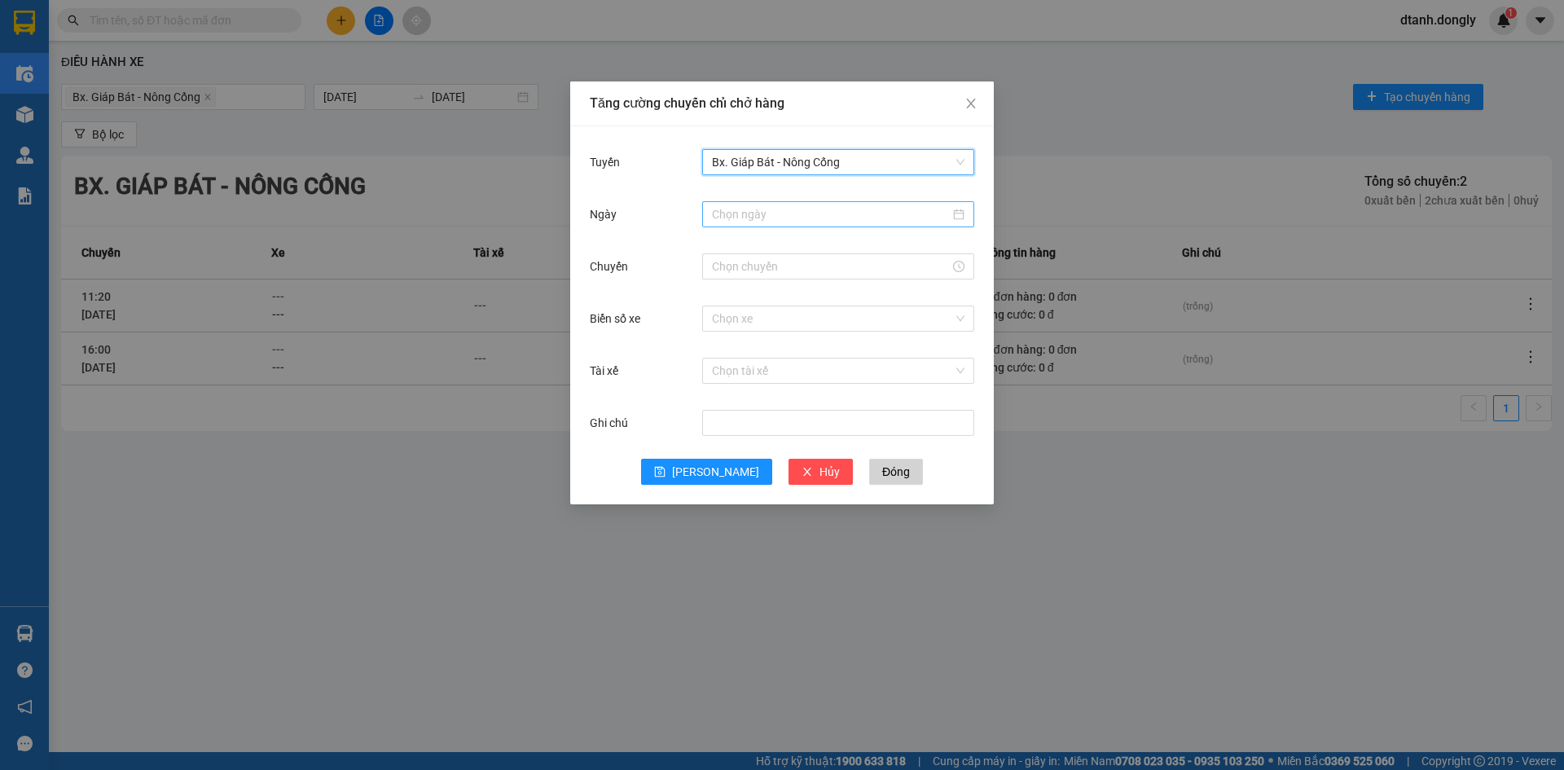
click at [790, 223] on div at bounding box center [838, 214] width 272 height 26
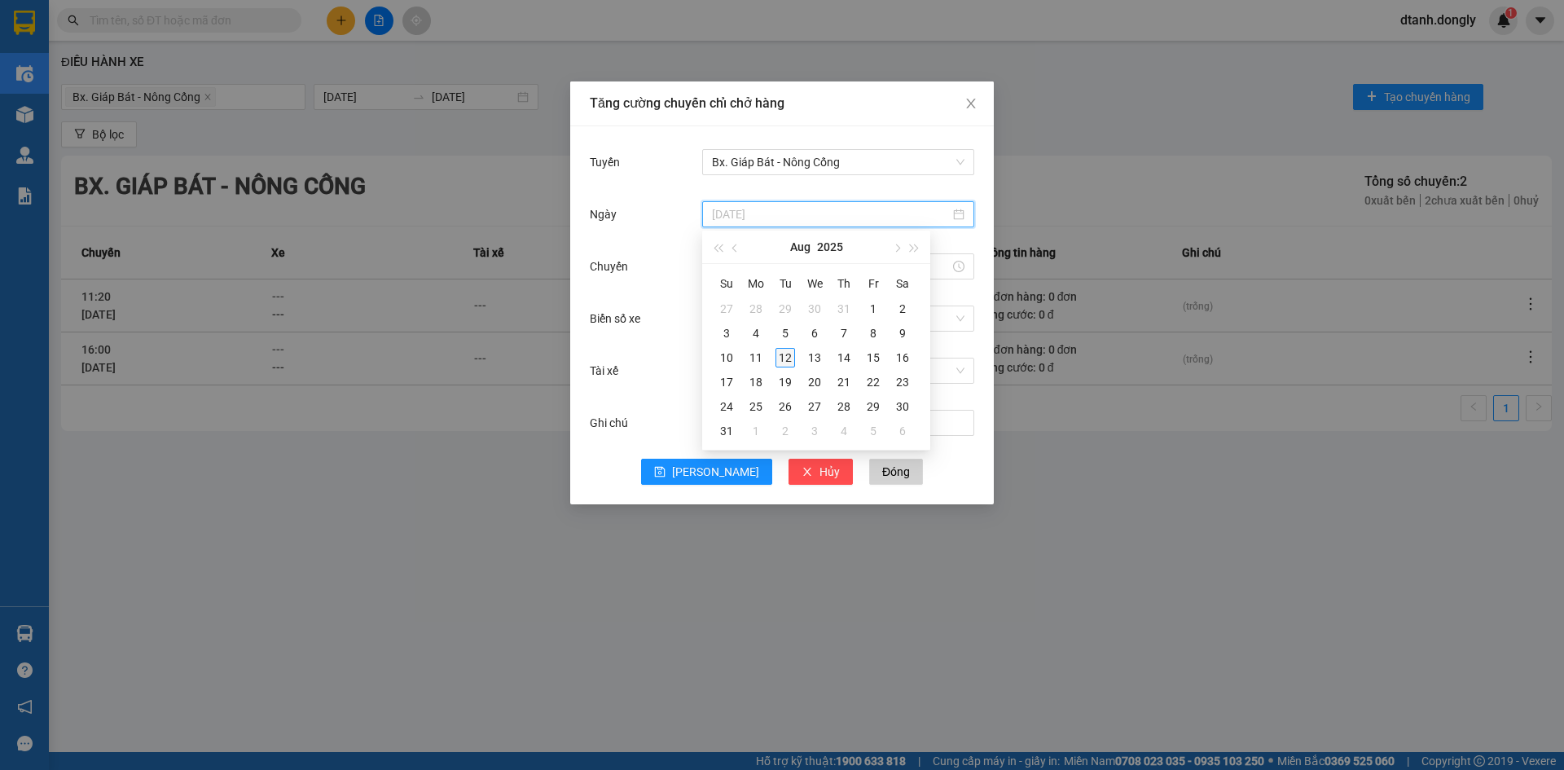
type input "[DATE]"
click at [791, 362] on div "12" at bounding box center [786, 358] width 20 height 20
click at [754, 268] on input "Chuyến" at bounding box center [831, 266] width 238 height 18
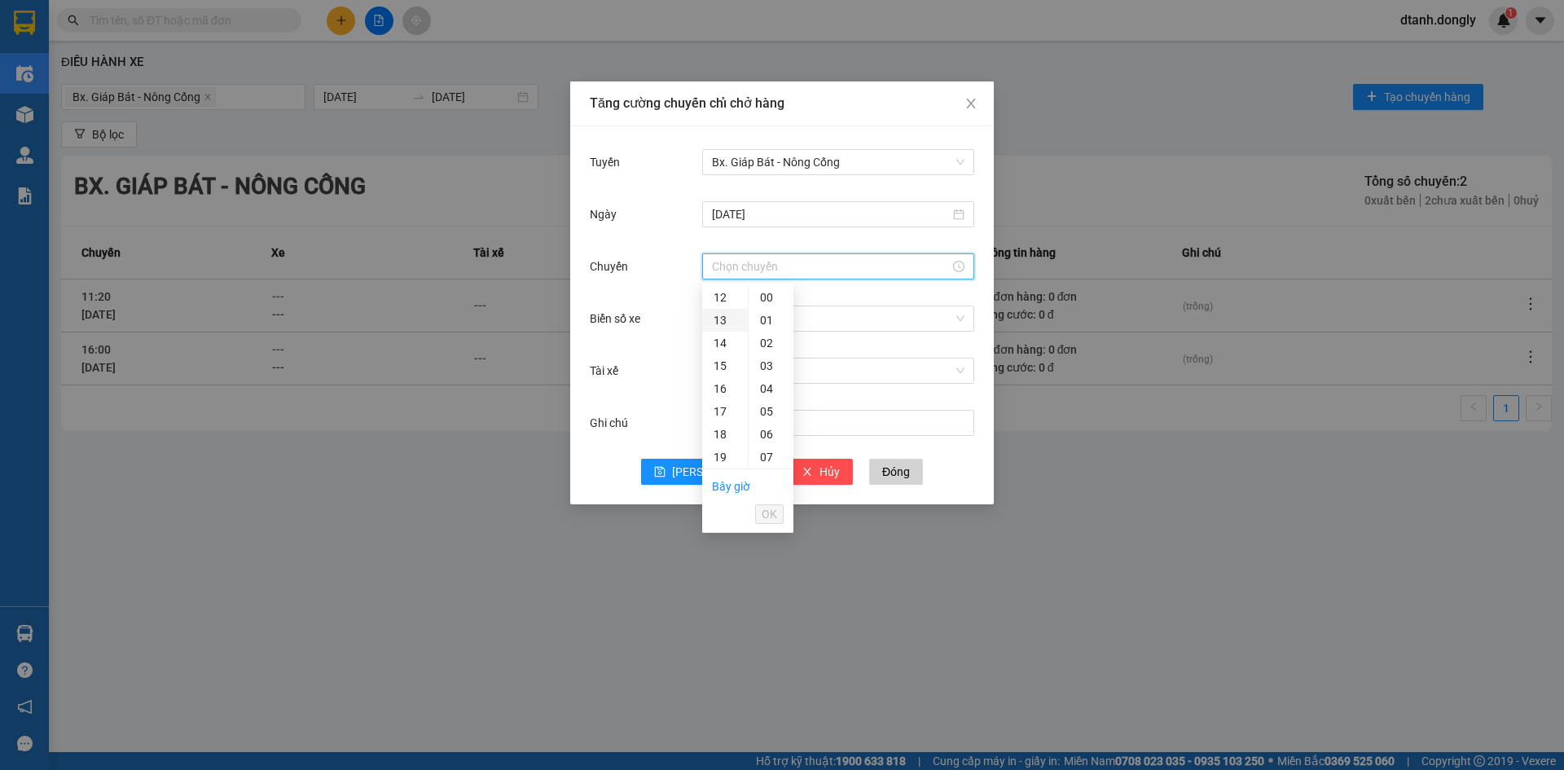
click at [720, 322] on div "13" at bounding box center [725, 320] width 46 height 23
type input "13:00"
click at [776, 511] on span "OK" at bounding box center [769, 514] width 15 height 18
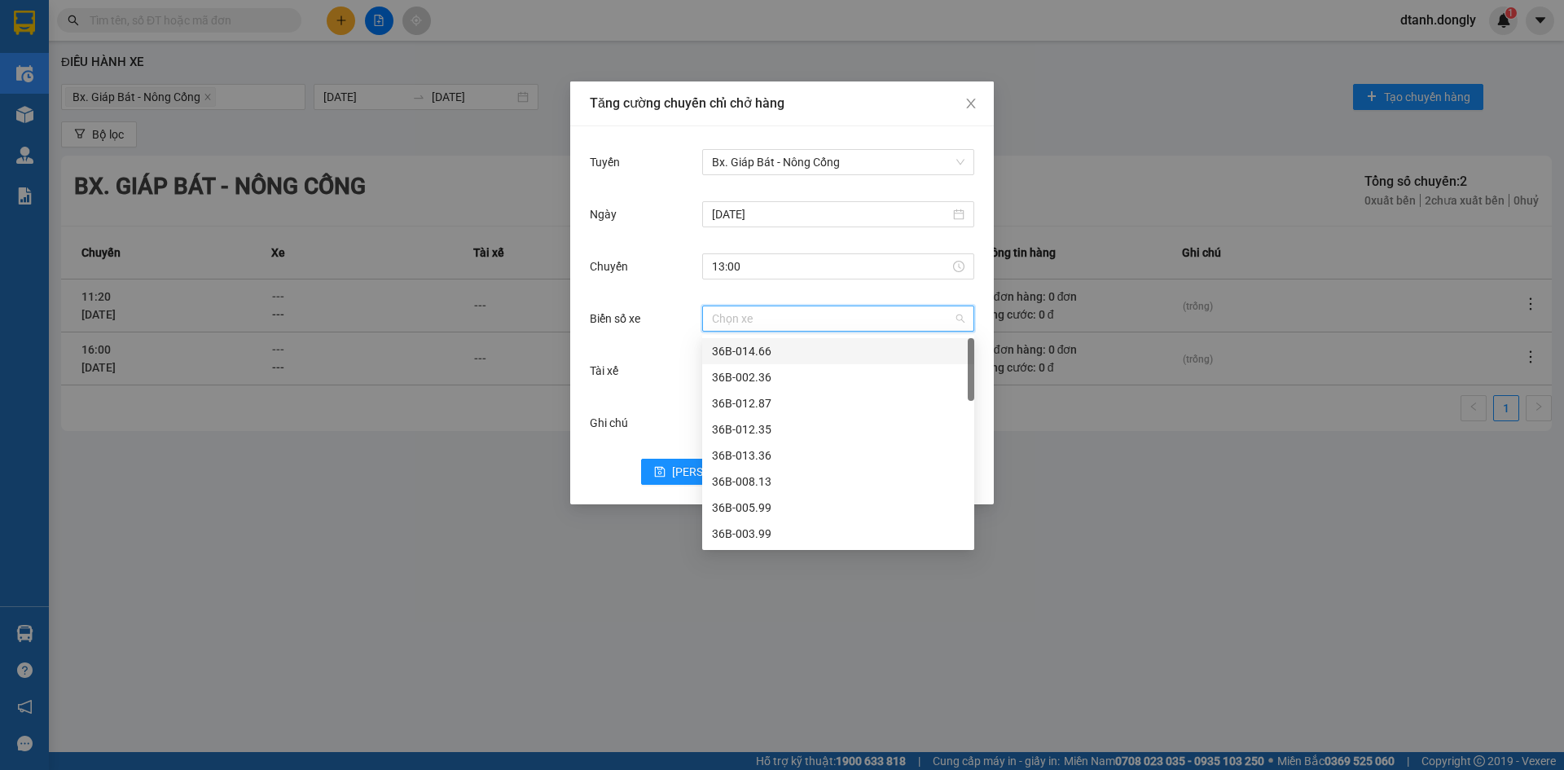
click at [746, 323] on input "Biển số xe" at bounding box center [832, 318] width 241 height 24
type input "77"
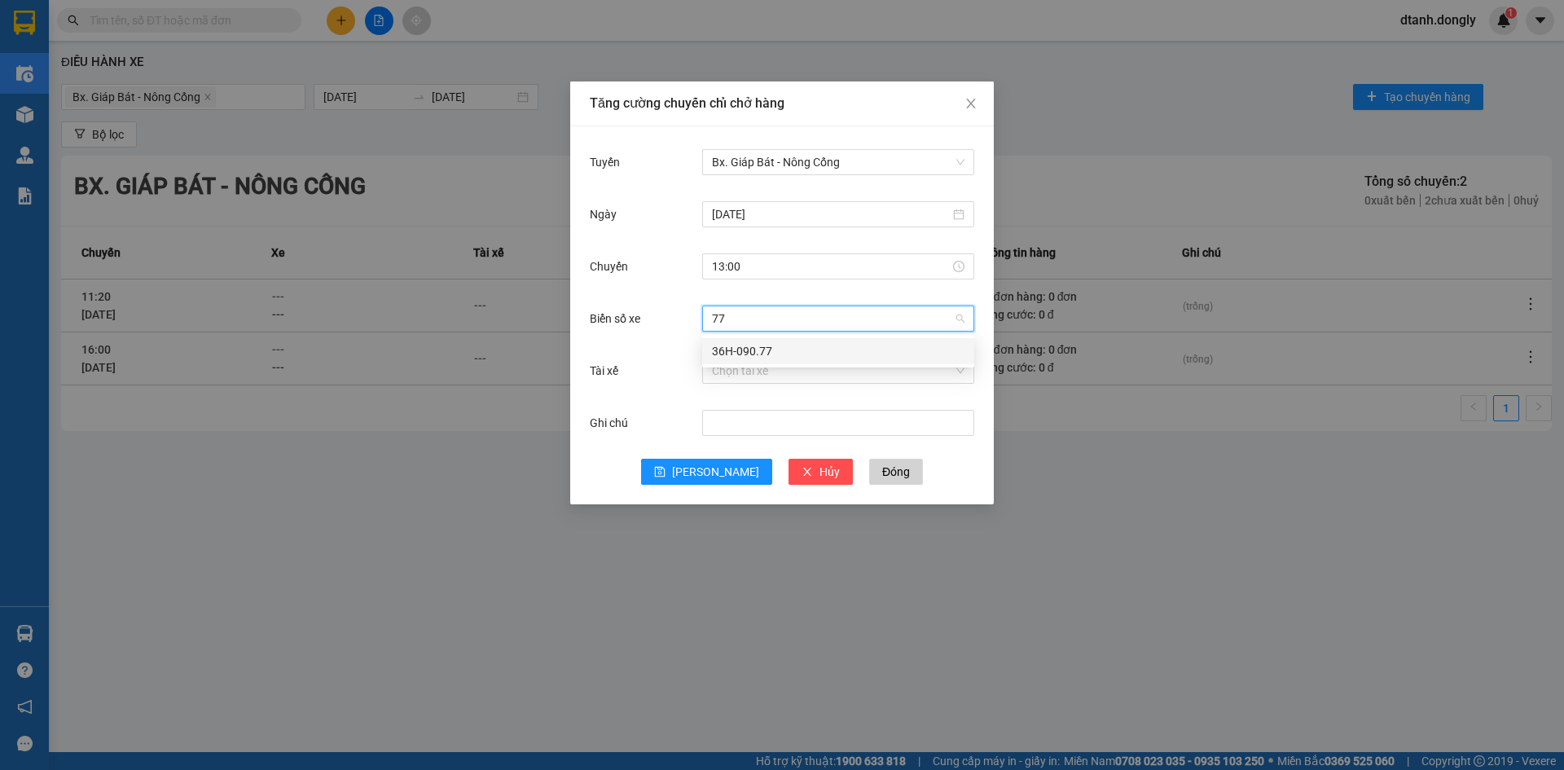
click at [752, 345] on div "36H-090.77" at bounding box center [838, 351] width 253 height 18
click at [753, 376] on input "Tài xế" at bounding box center [832, 370] width 241 height 24
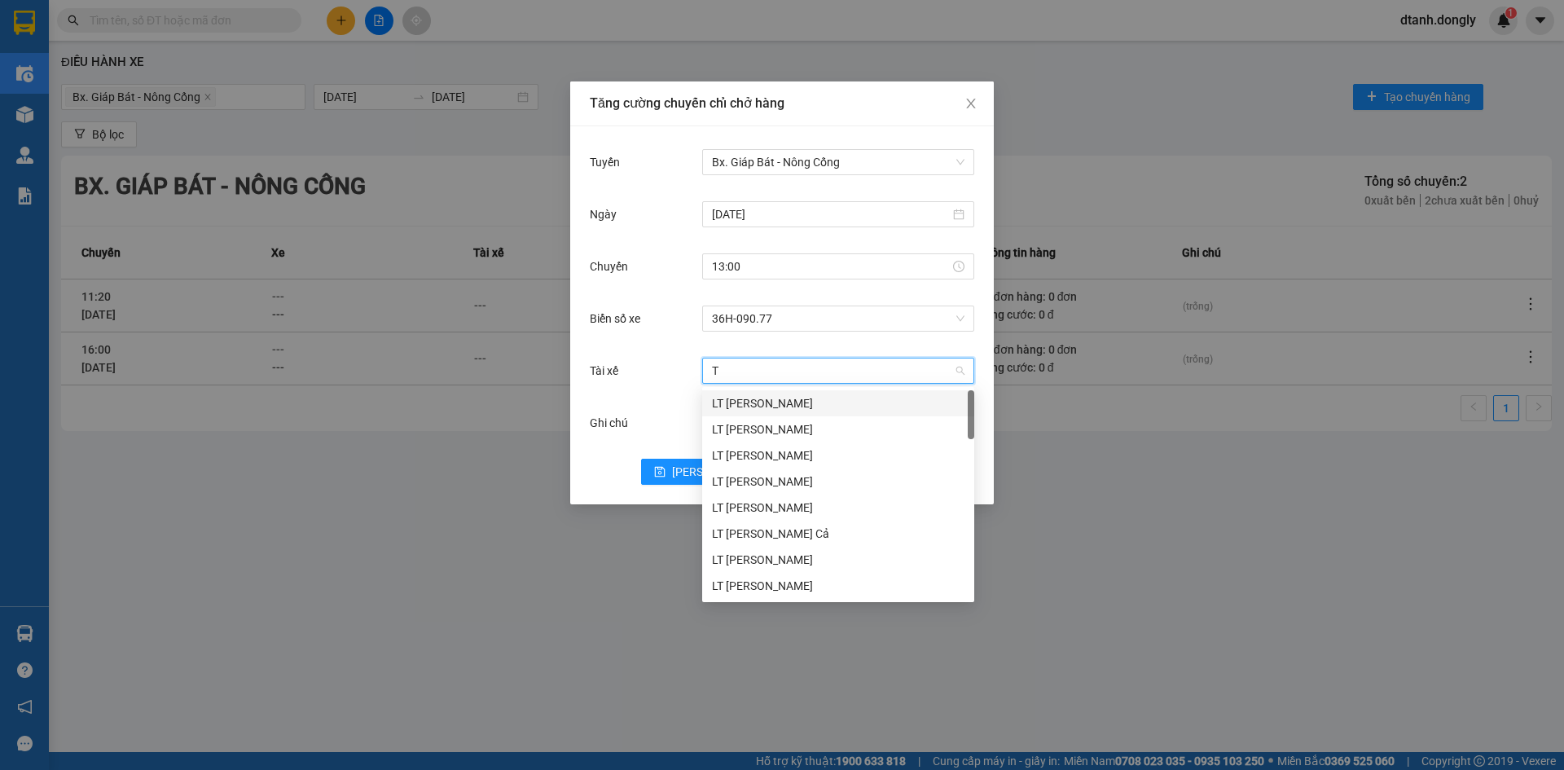
type input "TI"
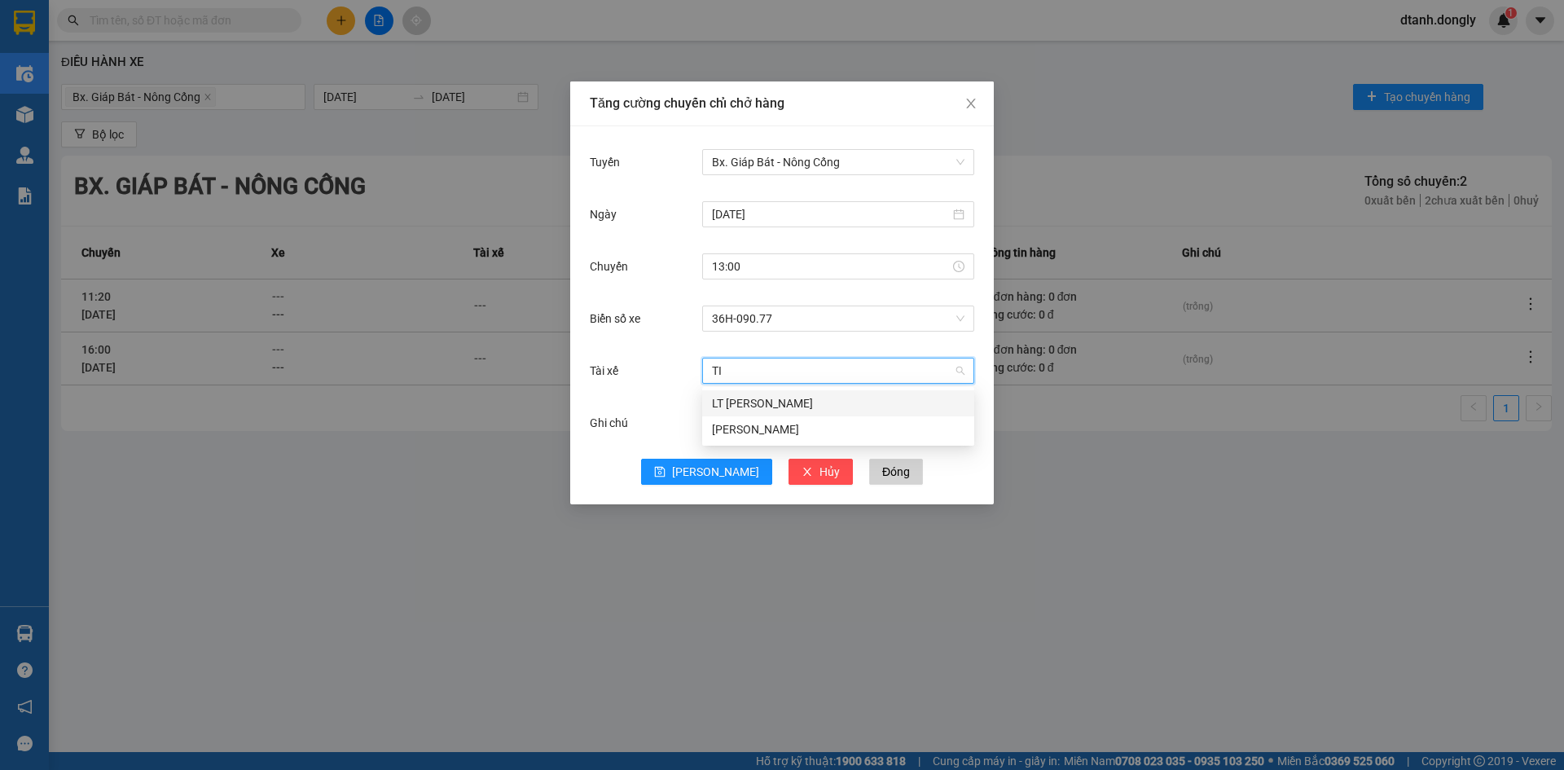
click at [767, 398] on div "LT [PERSON_NAME]" at bounding box center [838, 403] width 253 height 18
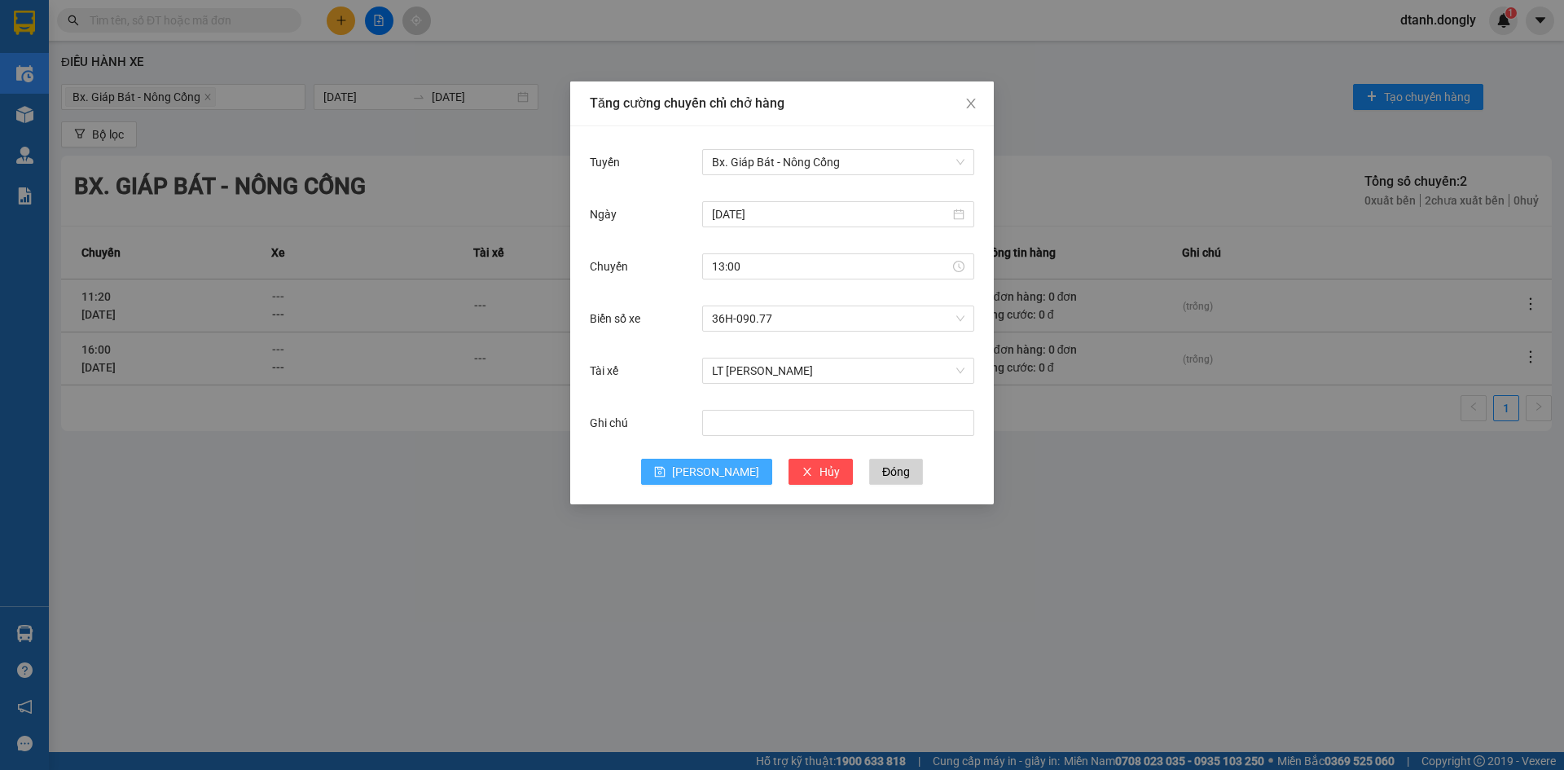
drag, startPoint x: 712, startPoint y: 472, endPoint x: 722, endPoint y: 456, distance: 19.0
click at [711, 473] on span "[PERSON_NAME]" at bounding box center [715, 472] width 87 height 18
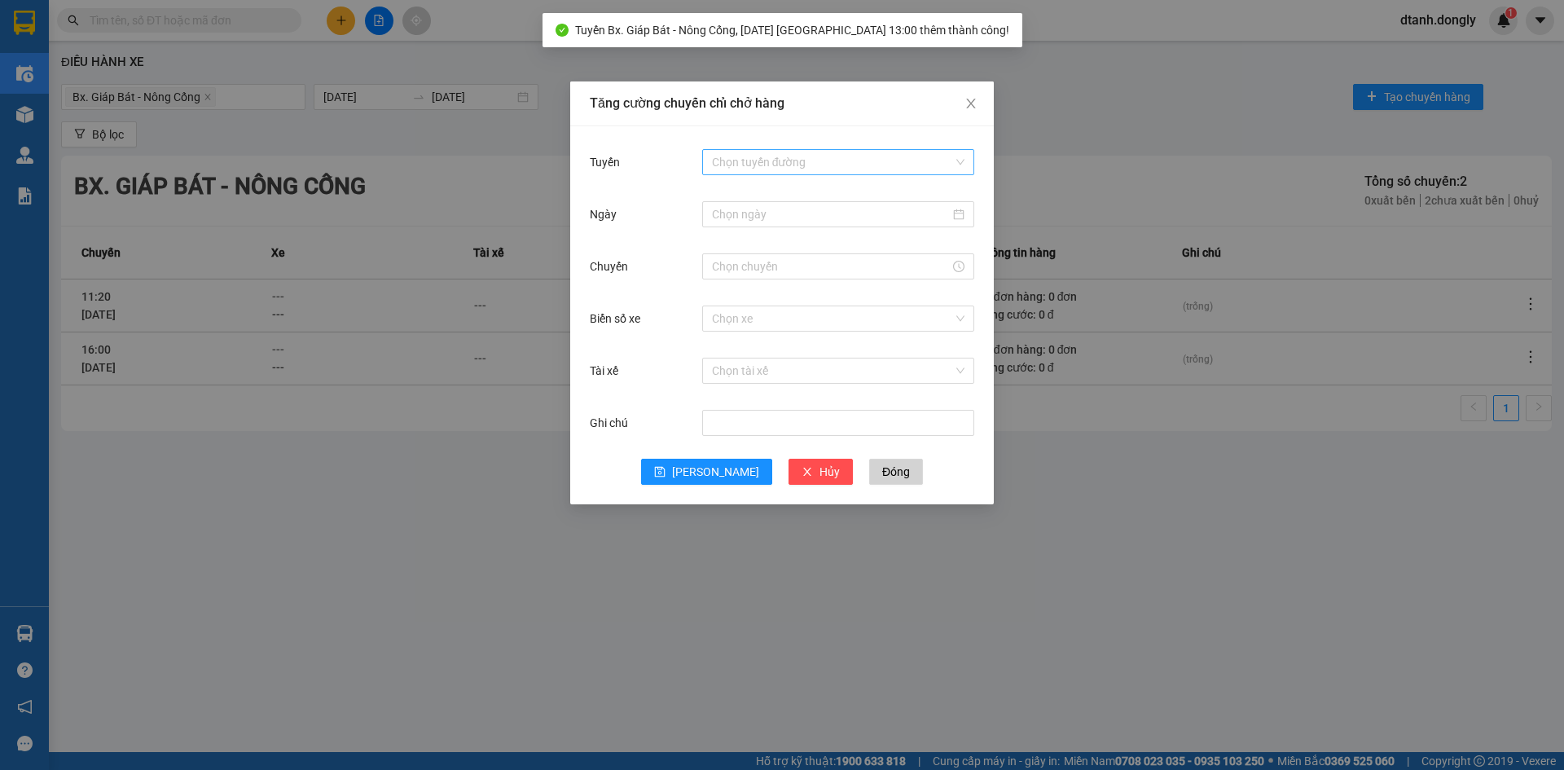
click at [802, 164] on input "Tuyến" at bounding box center [832, 162] width 241 height 24
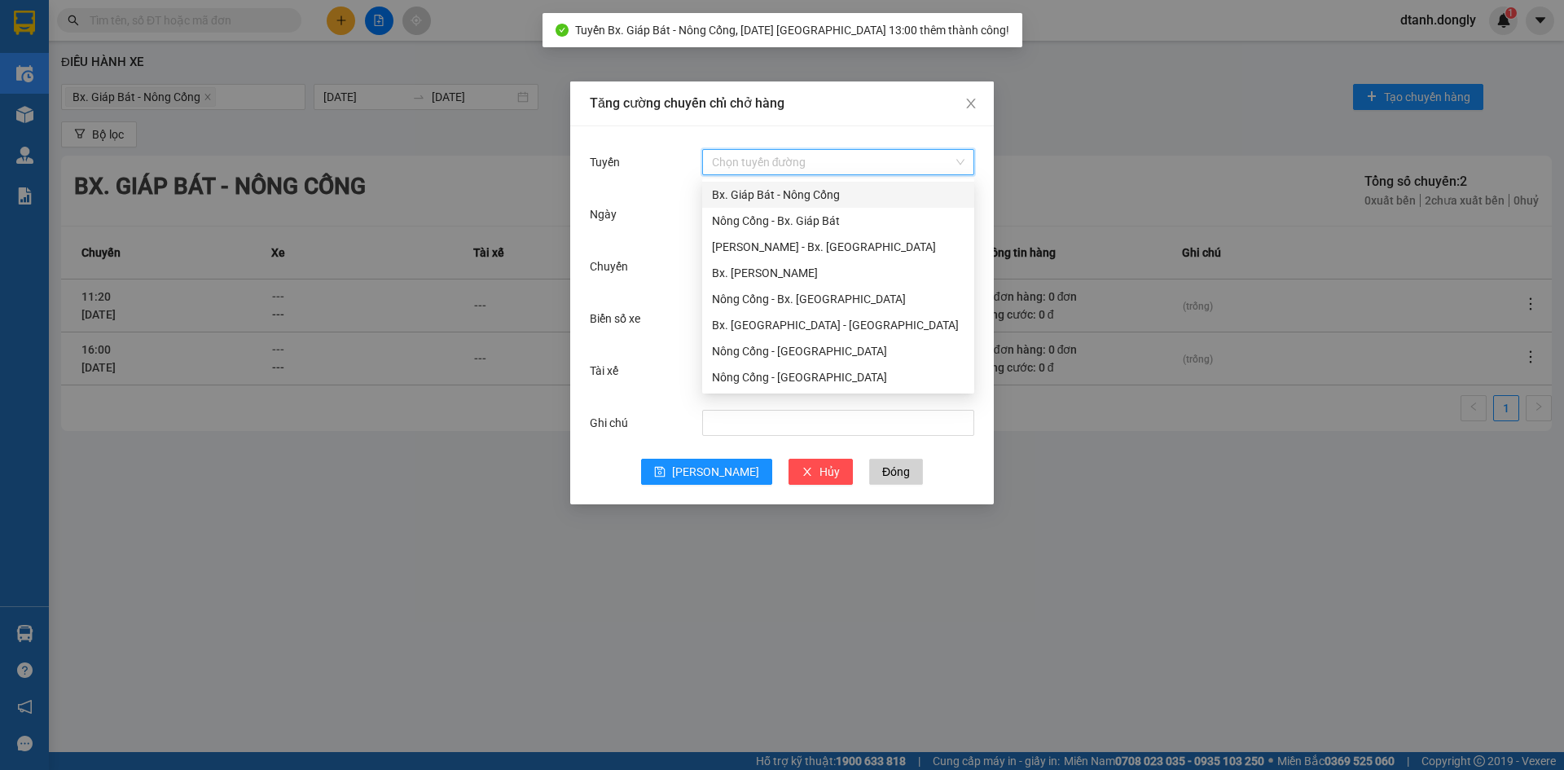
click at [812, 198] on div "Bx. Giáp Bát - Nông Cống" at bounding box center [838, 195] width 253 height 18
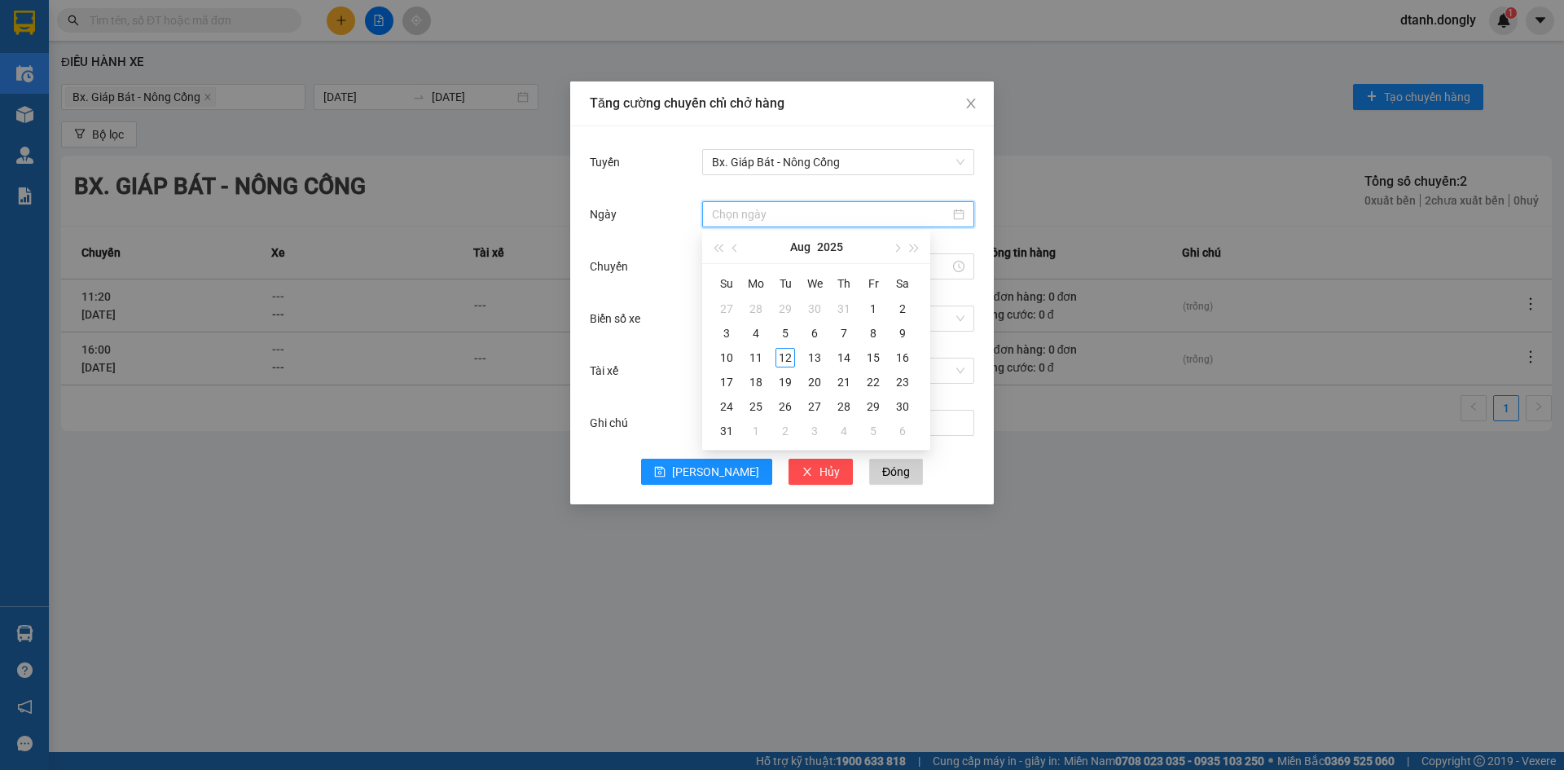
click at [790, 218] on input "Ngày" at bounding box center [831, 214] width 238 height 18
type input "[DATE]"
click at [786, 356] on div "12" at bounding box center [786, 358] width 20 height 20
click at [770, 265] on input "Chuyến" at bounding box center [831, 266] width 238 height 18
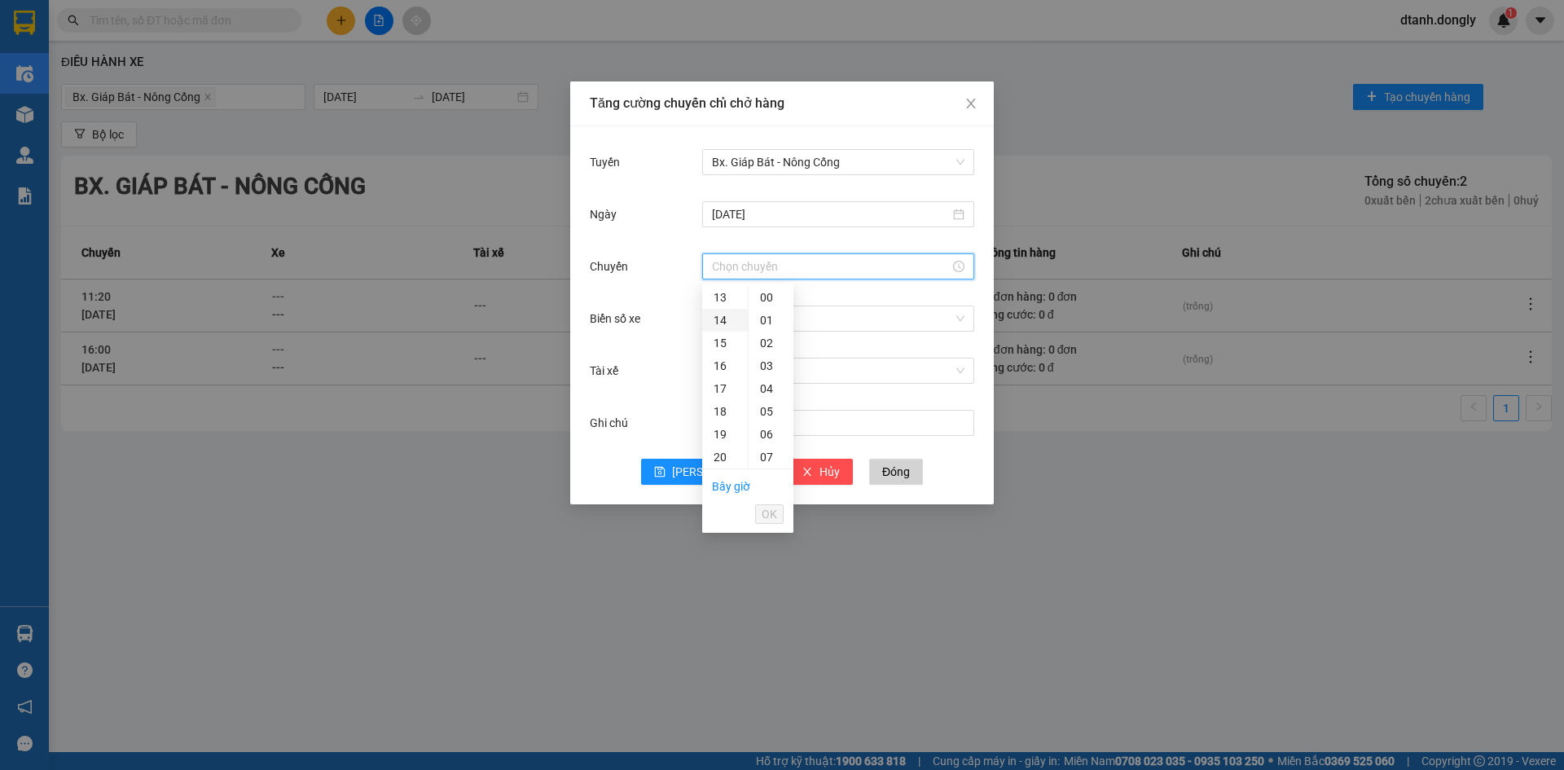
click at [727, 319] on div "14" at bounding box center [725, 320] width 46 height 23
type input "14:00"
click at [764, 512] on span "OK" at bounding box center [769, 514] width 15 height 18
click at [752, 323] on input "Biển số xe" at bounding box center [832, 318] width 241 height 24
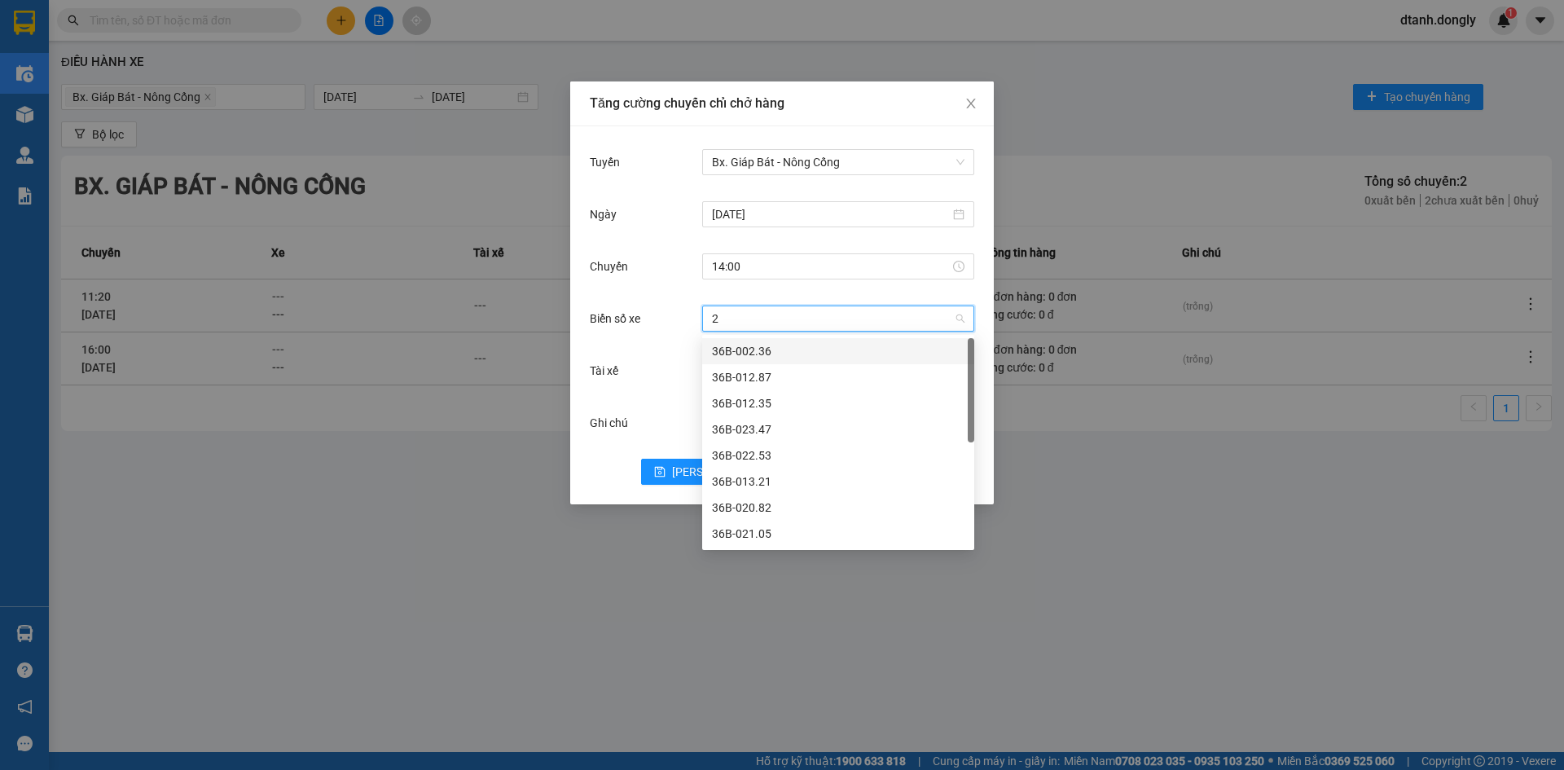
type input "29"
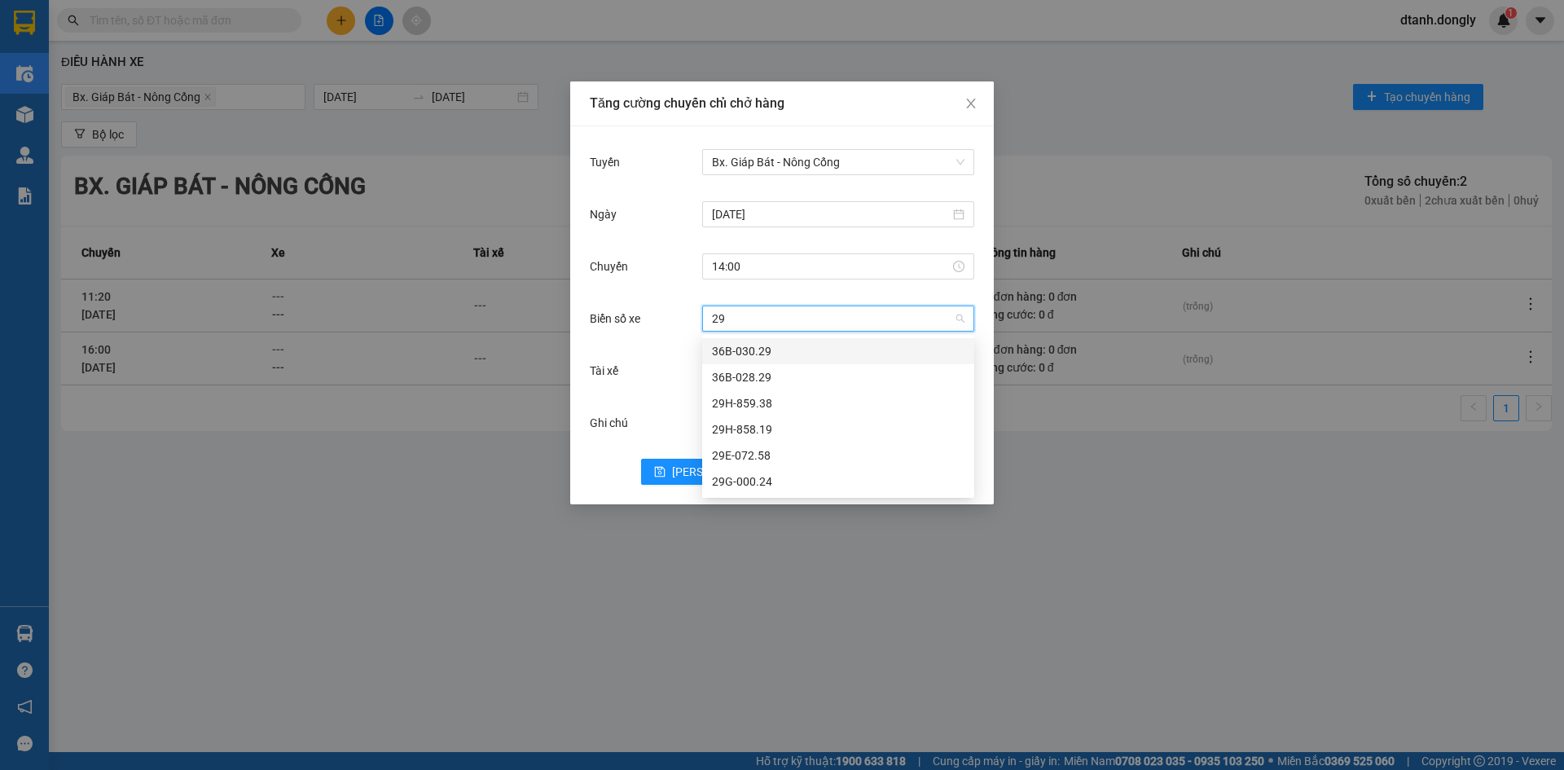
click at [788, 344] on div "36B-030.29" at bounding box center [838, 351] width 253 height 18
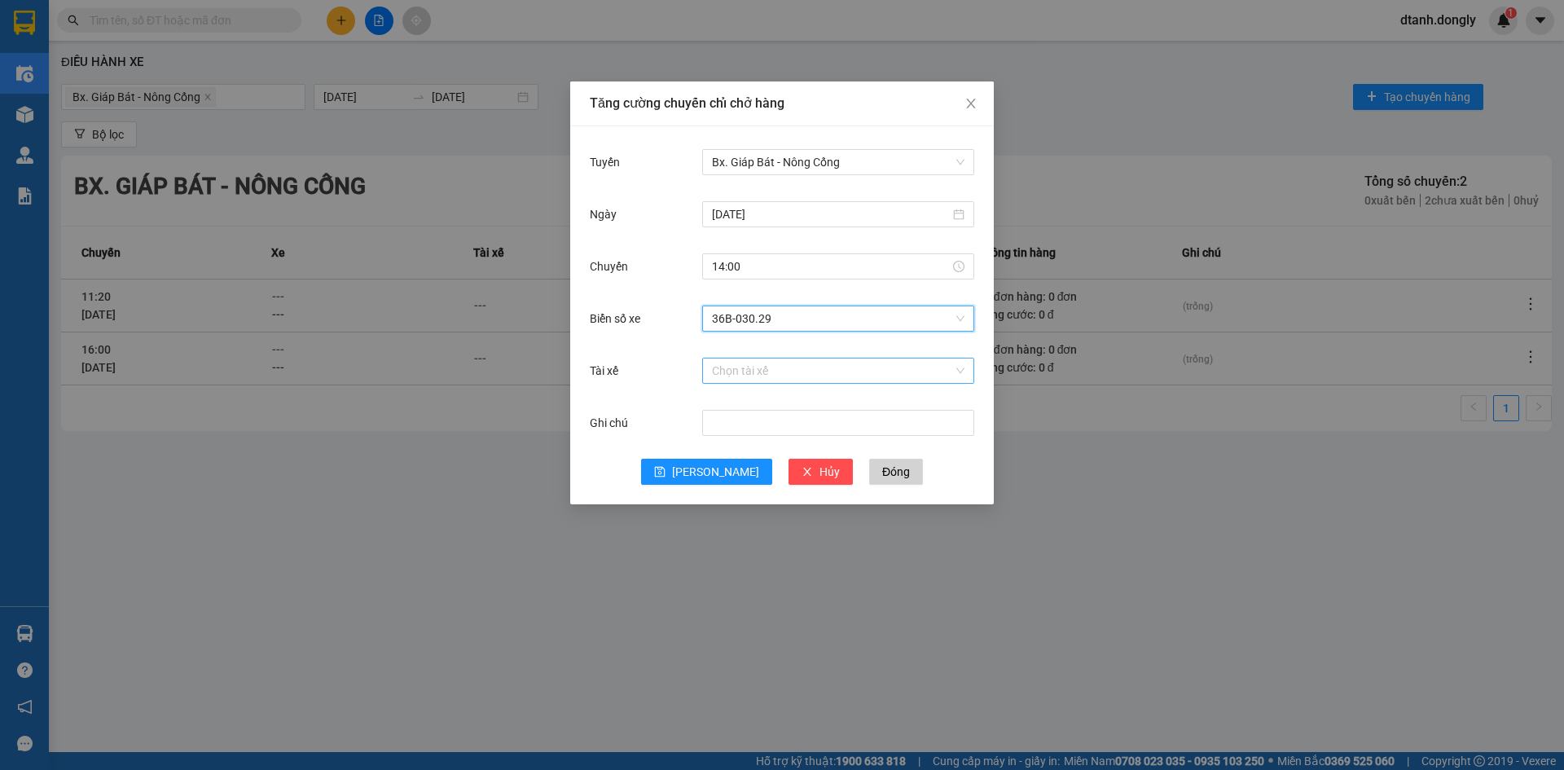
click at [755, 374] on input "Tài xế" at bounding box center [832, 370] width 241 height 24
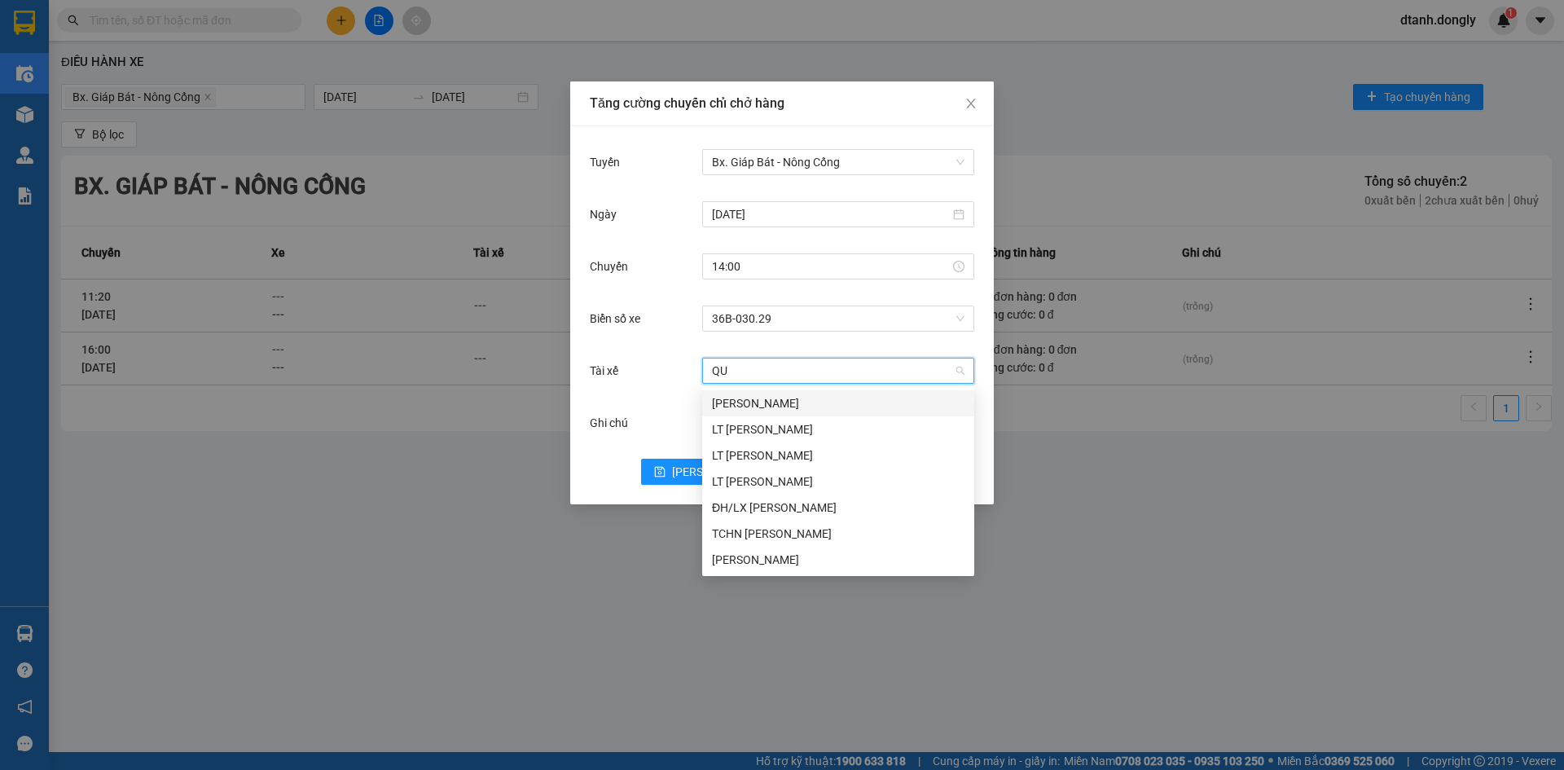
type input "QUY"
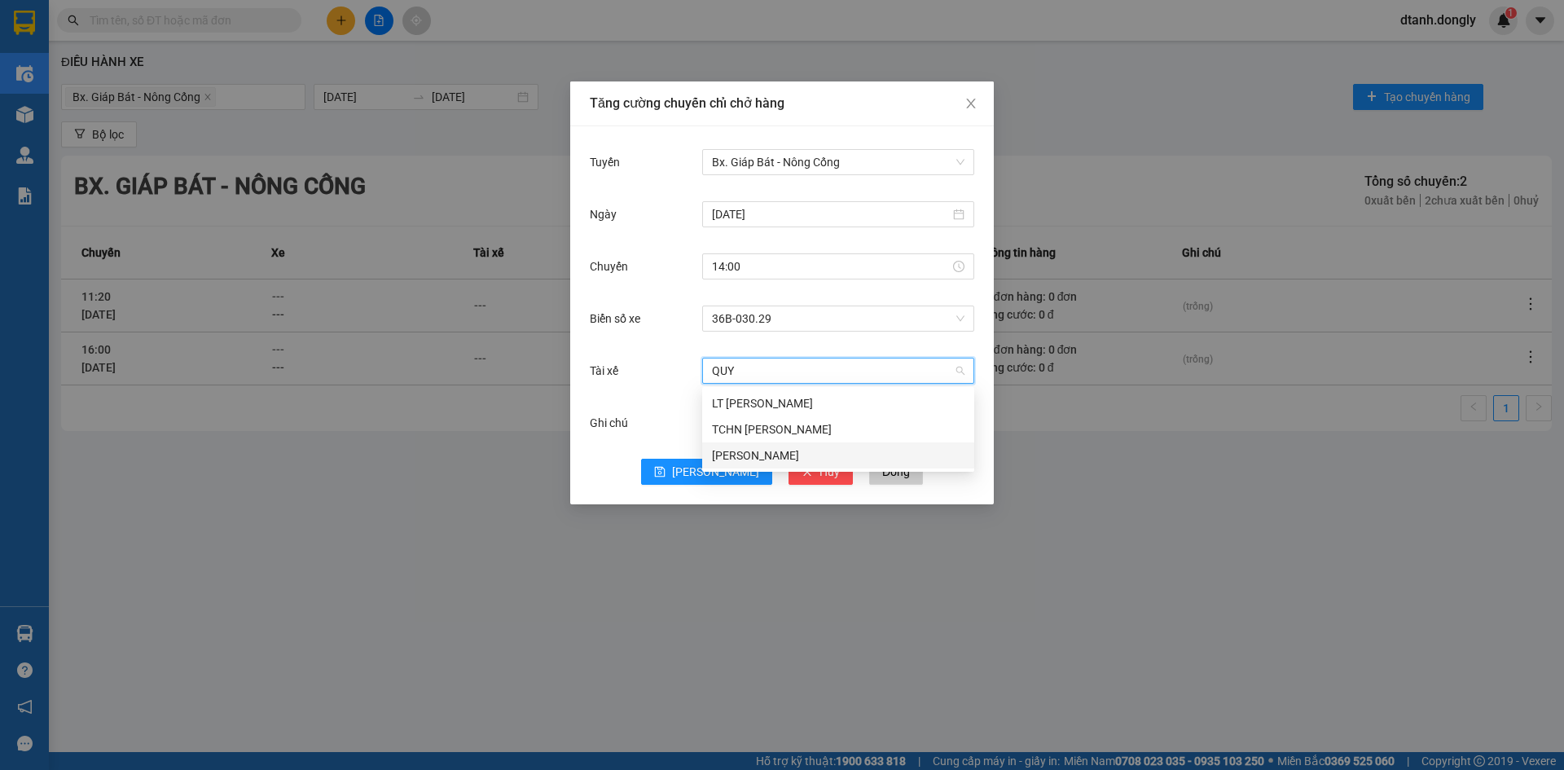
click at [776, 453] on div "[PERSON_NAME]" at bounding box center [838, 455] width 253 height 18
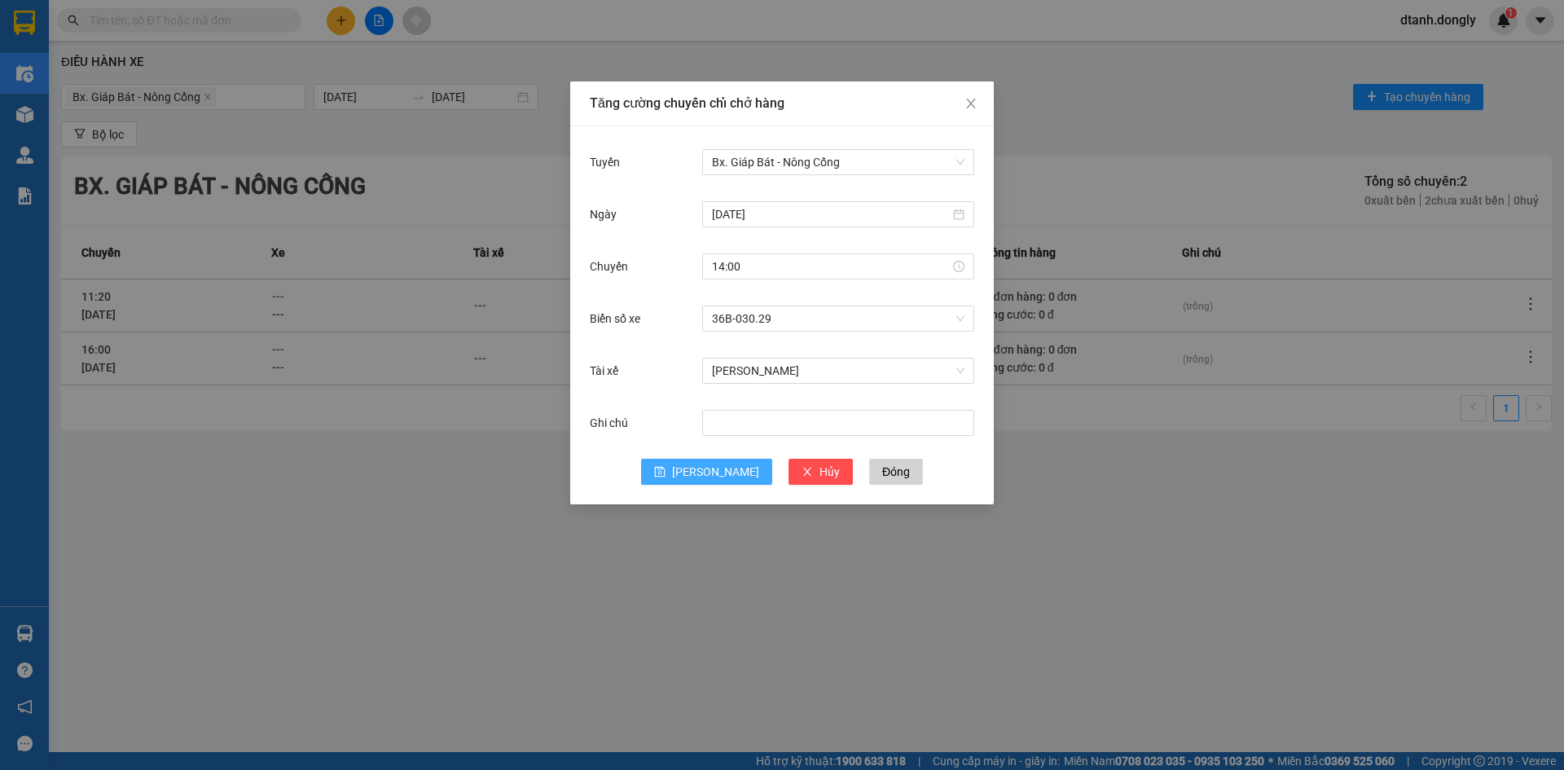
click at [714, 472] on span "[PERSON_NAME]" at bounding box center [715, 472] width 87 height 18
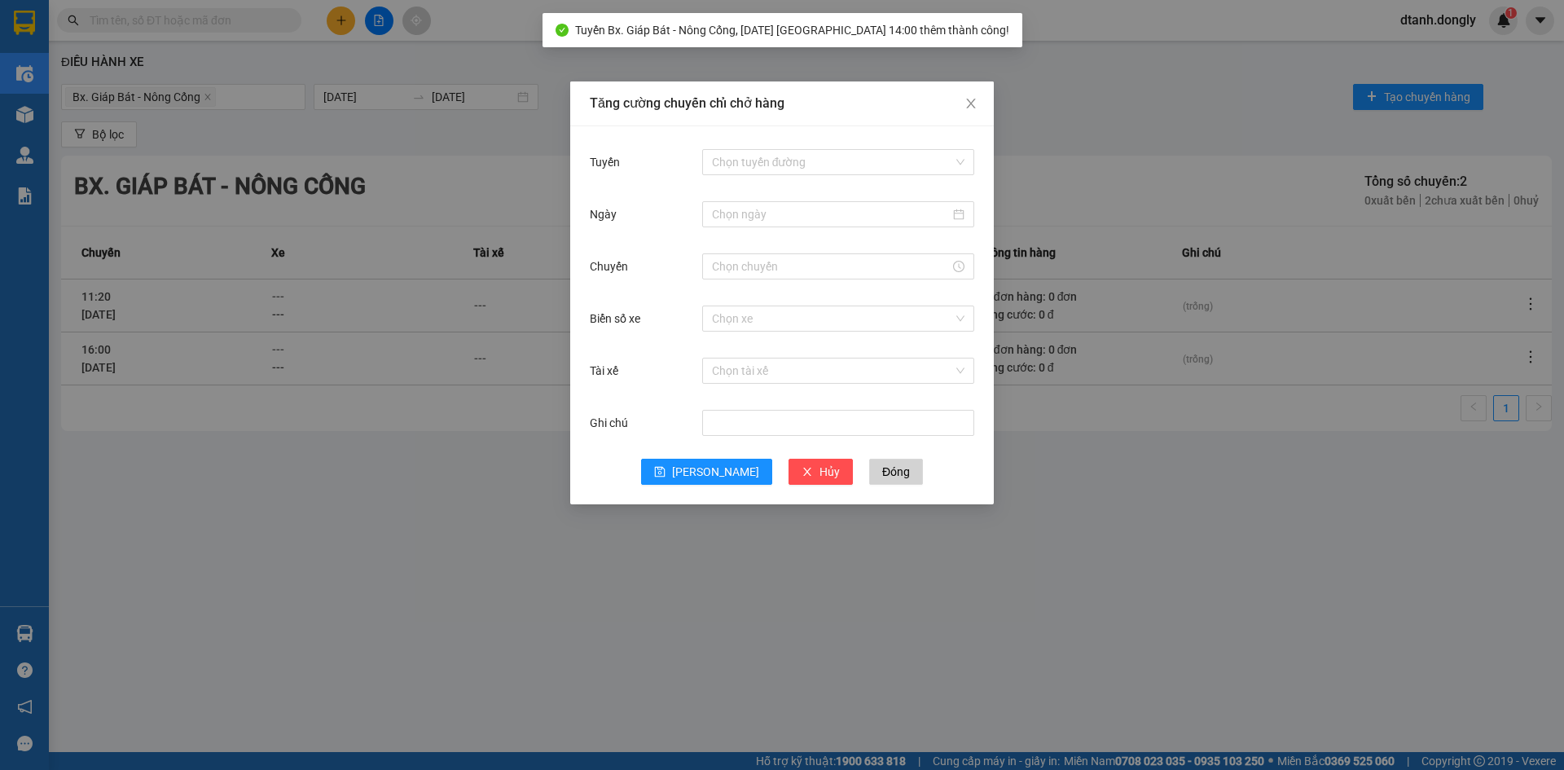
click at [1086, 112] on div "Tăng cường chuyến chỉ chở hàng Tuyến Chọn tuyến đường Ngày Chuyến Biển số xe Ch…" at bounding box center [782, 385] width 1564 height 770
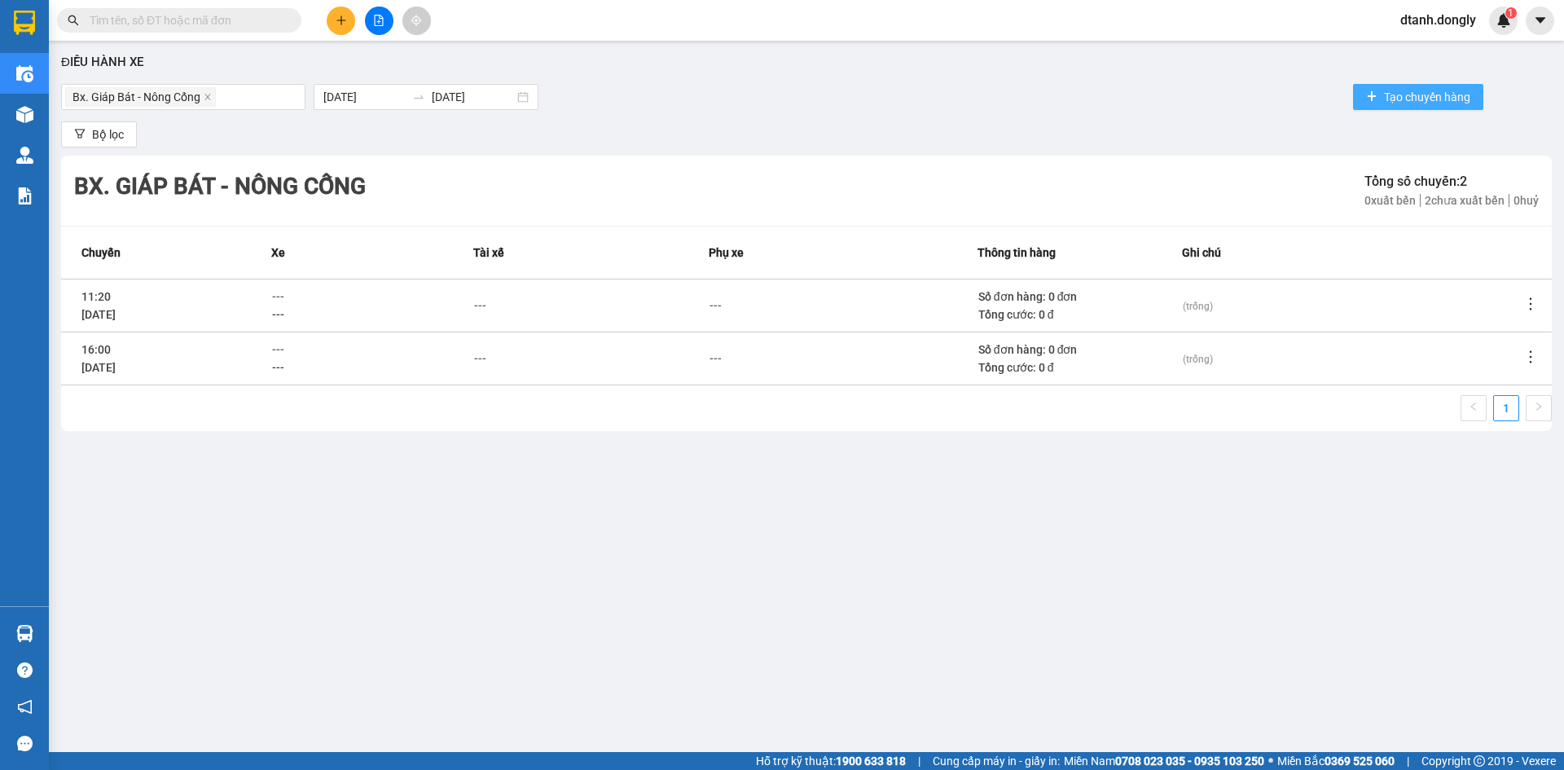
click at [1371, 91] on button "Tạo chuyến hàng" at bounding box center [1418, 97] width 130 height 26
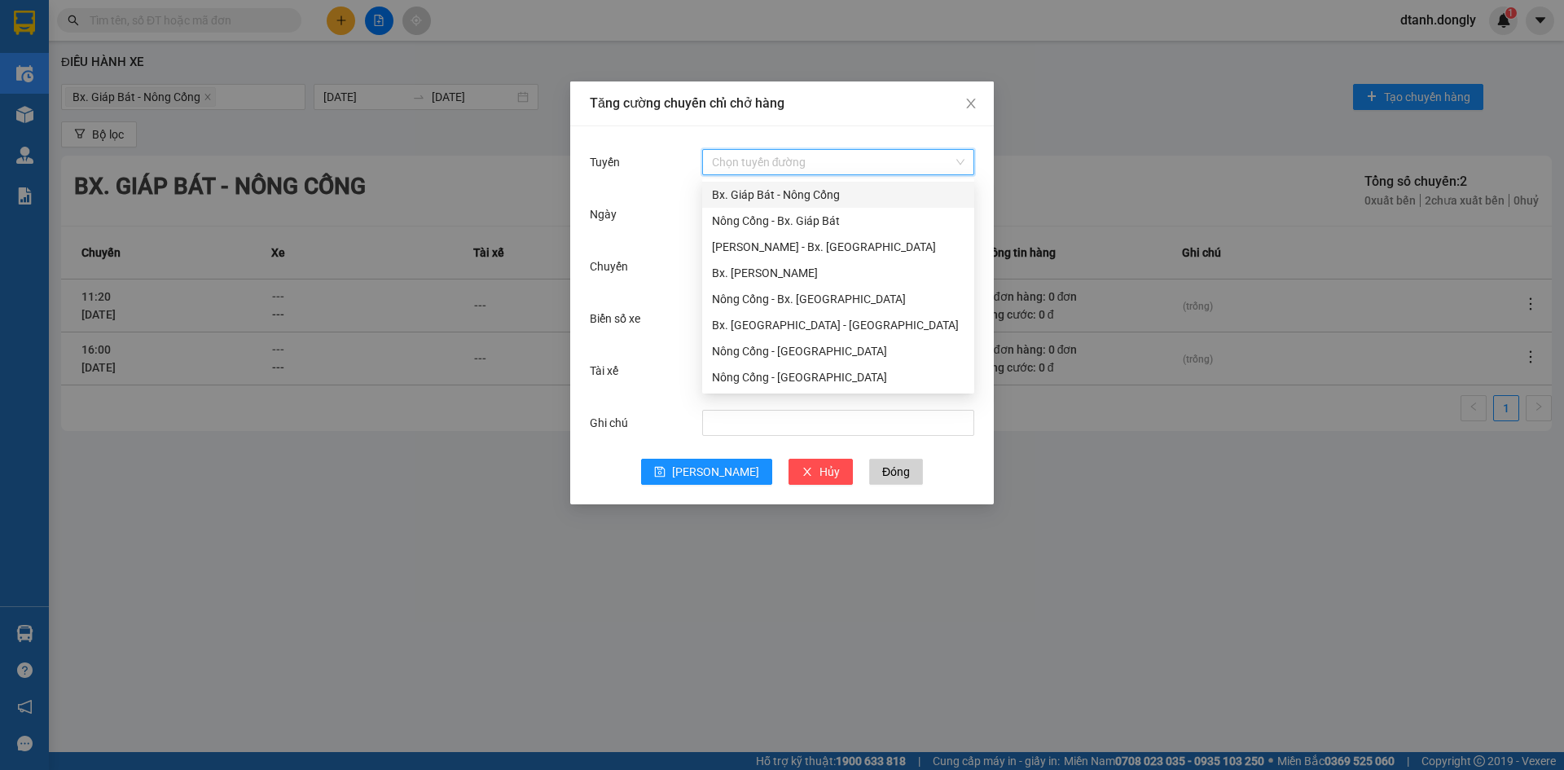
click at [869, 165] on input "Tuyến" at bounding box center [832, 162] width 241 height 24
click at [863, 198] on div "Bx. Giáp Bát - Nông Cống" at bounding box center [838, 195] width 253 height 18
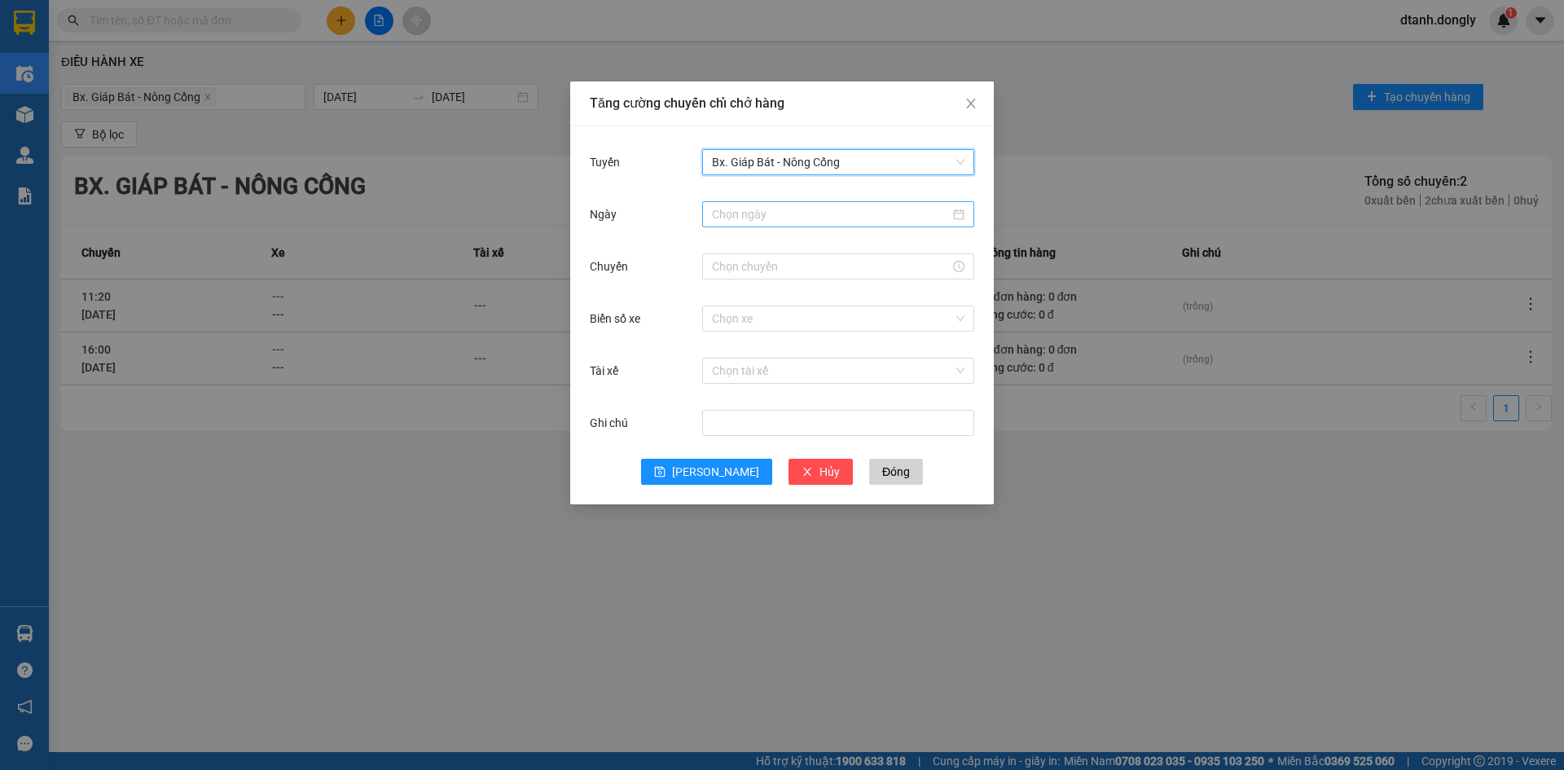
click at [842, 217] on input "Ngày" at bounding box center [831, 214] width 238 height 18
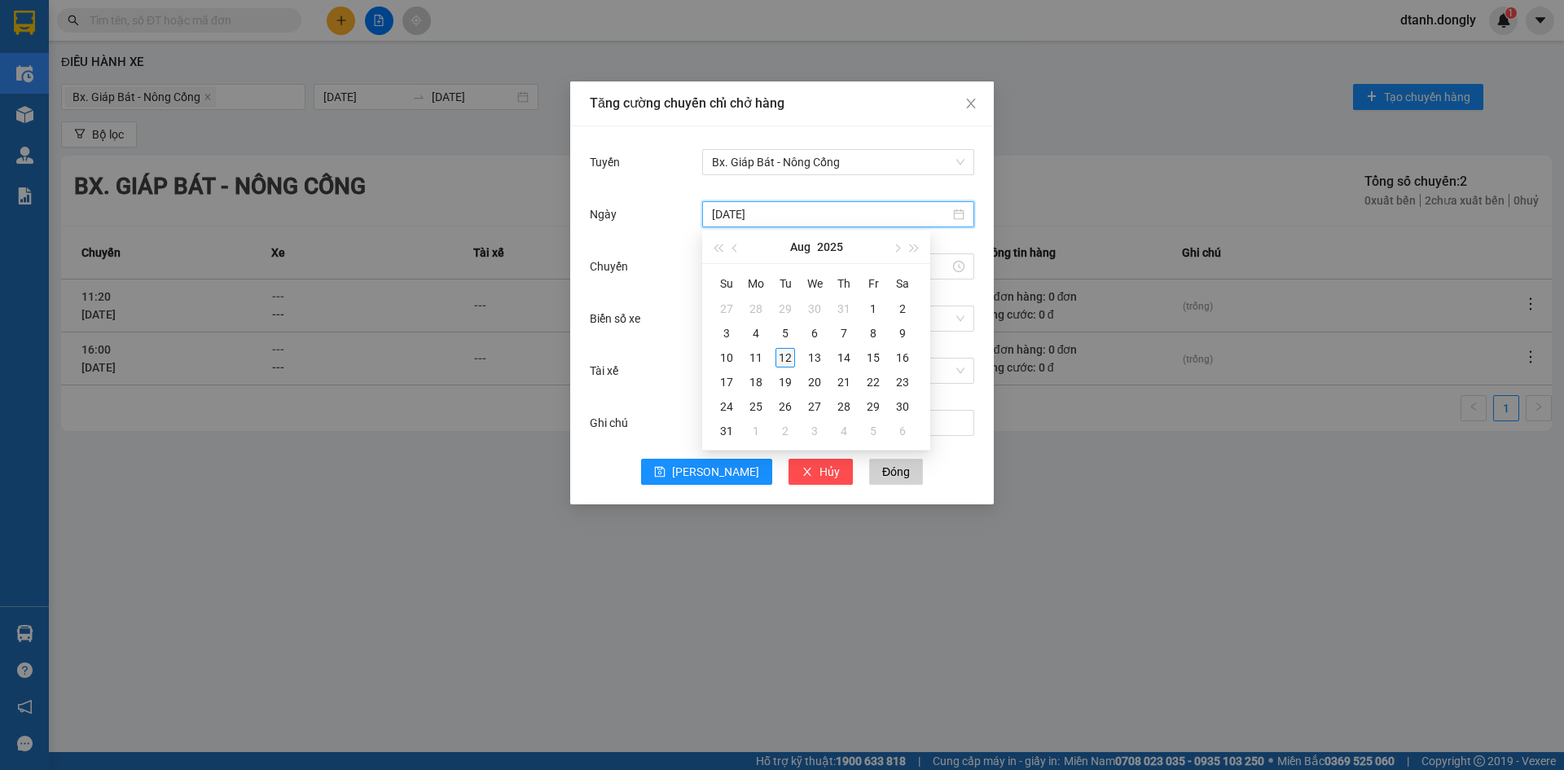
type input "[DATE]"
click at [788, 360] on div "12" at bounding box center [786, 358] width 20 height 20
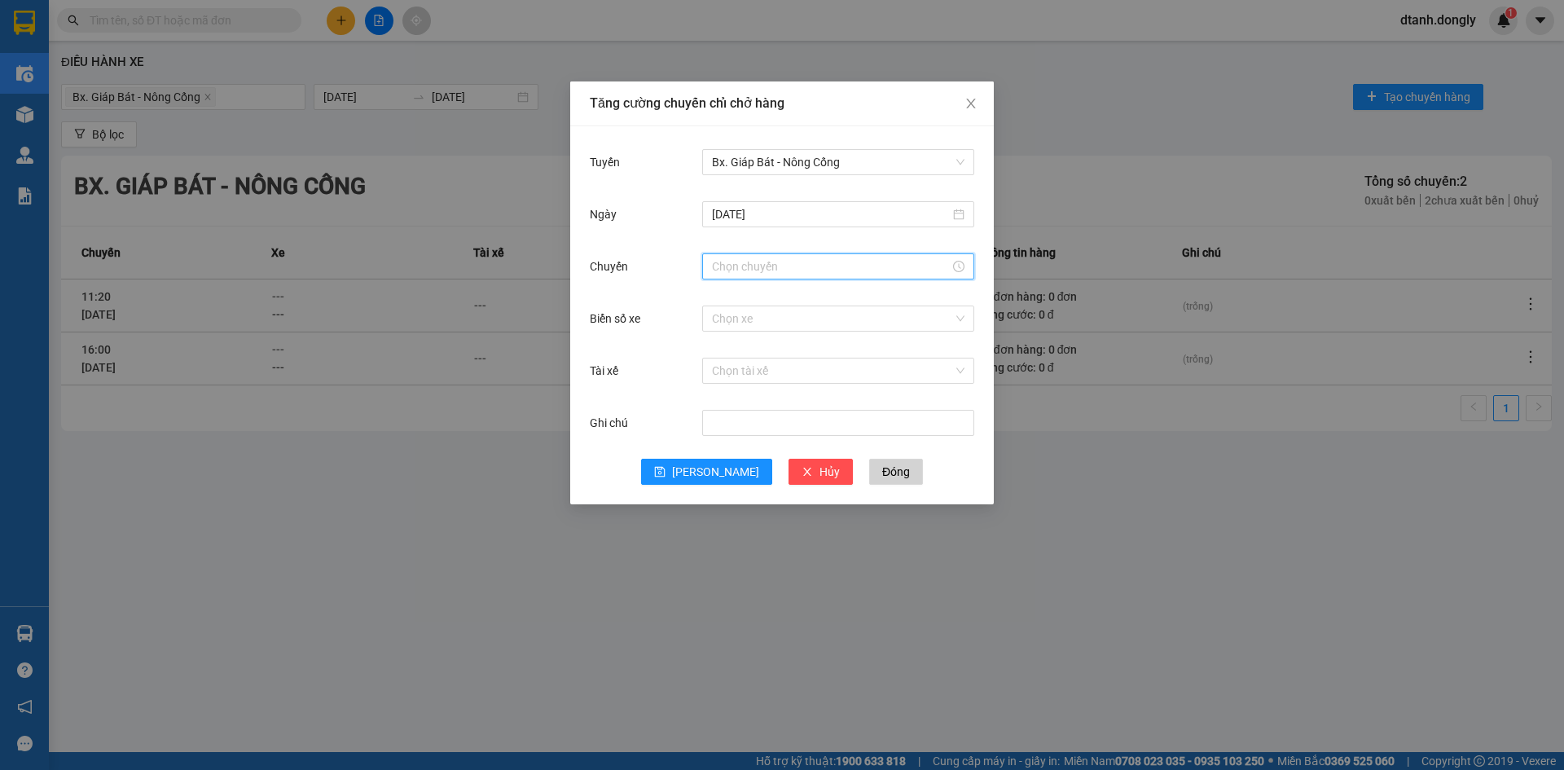
click at [770, 267] on input "Chuyến" at bounding box center [831, 266] width 238 height 18
click at [719, 334] on div "12" at bounding box center [725, 333] width 46 height 23
drag, startPoint x: 765, startPoint y: 310, endPoint x: 764, endPoint y: 336, distance: 26.1
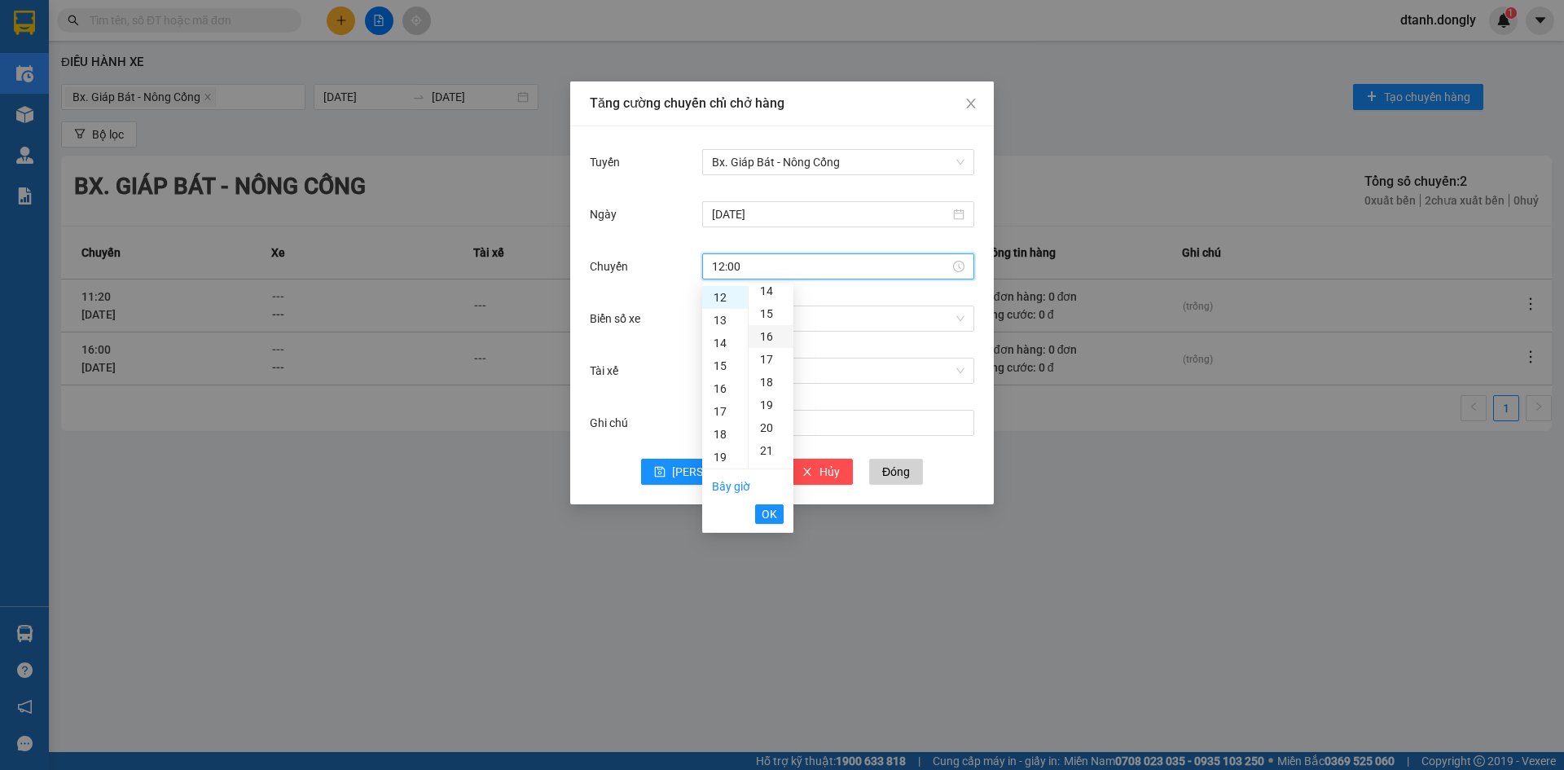
click at [765, 316] on div "15" at bounding box center [771, 313] width 45 height 23
type input "12:15"
click at [775, 514] on span "OK" at bounding box center [769, 514] width 15 height 18
click at [781, 318] on input "Biển số xe" at bounding box center [832, 318] width 241 height 24
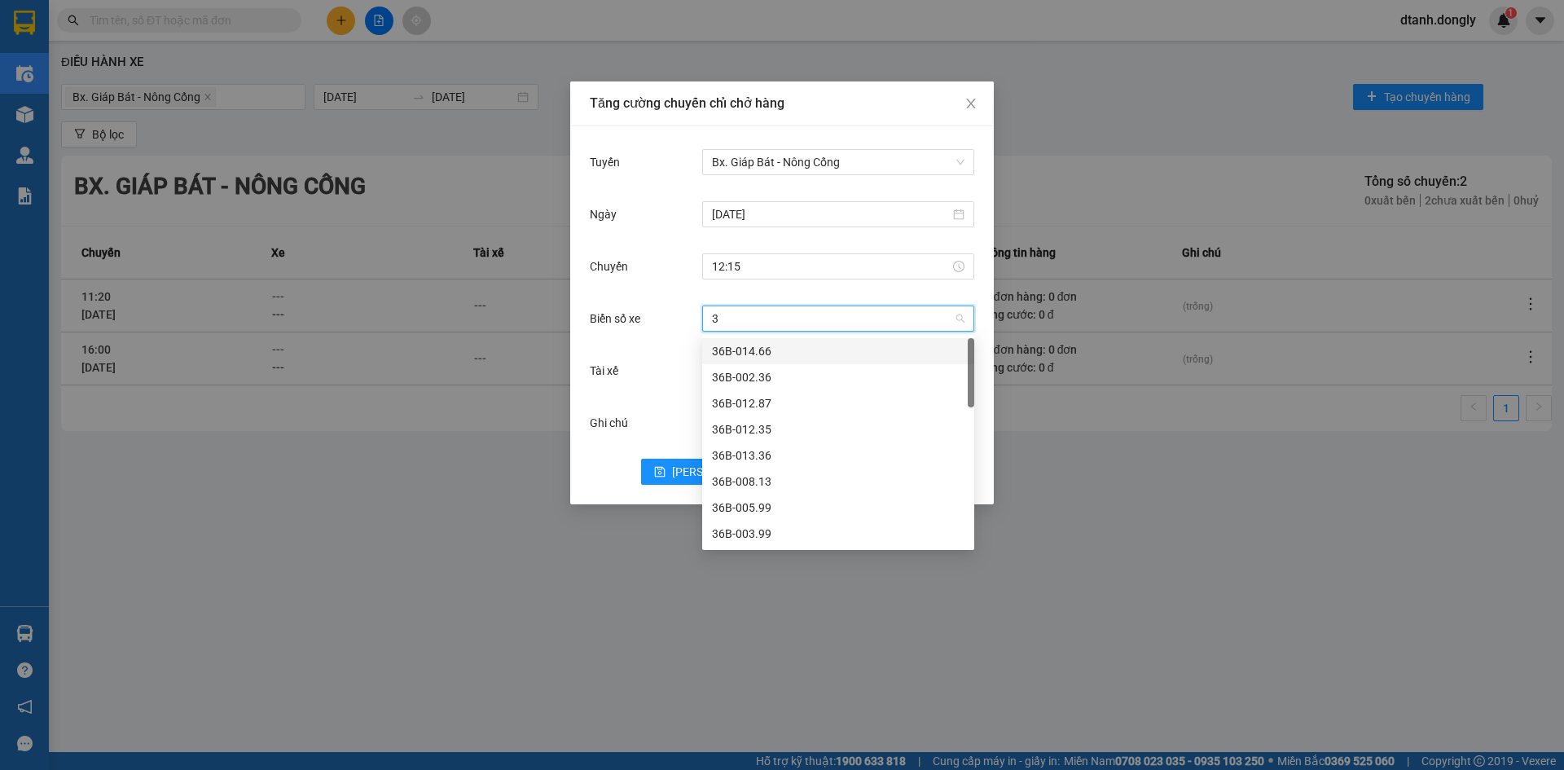
type input "38"
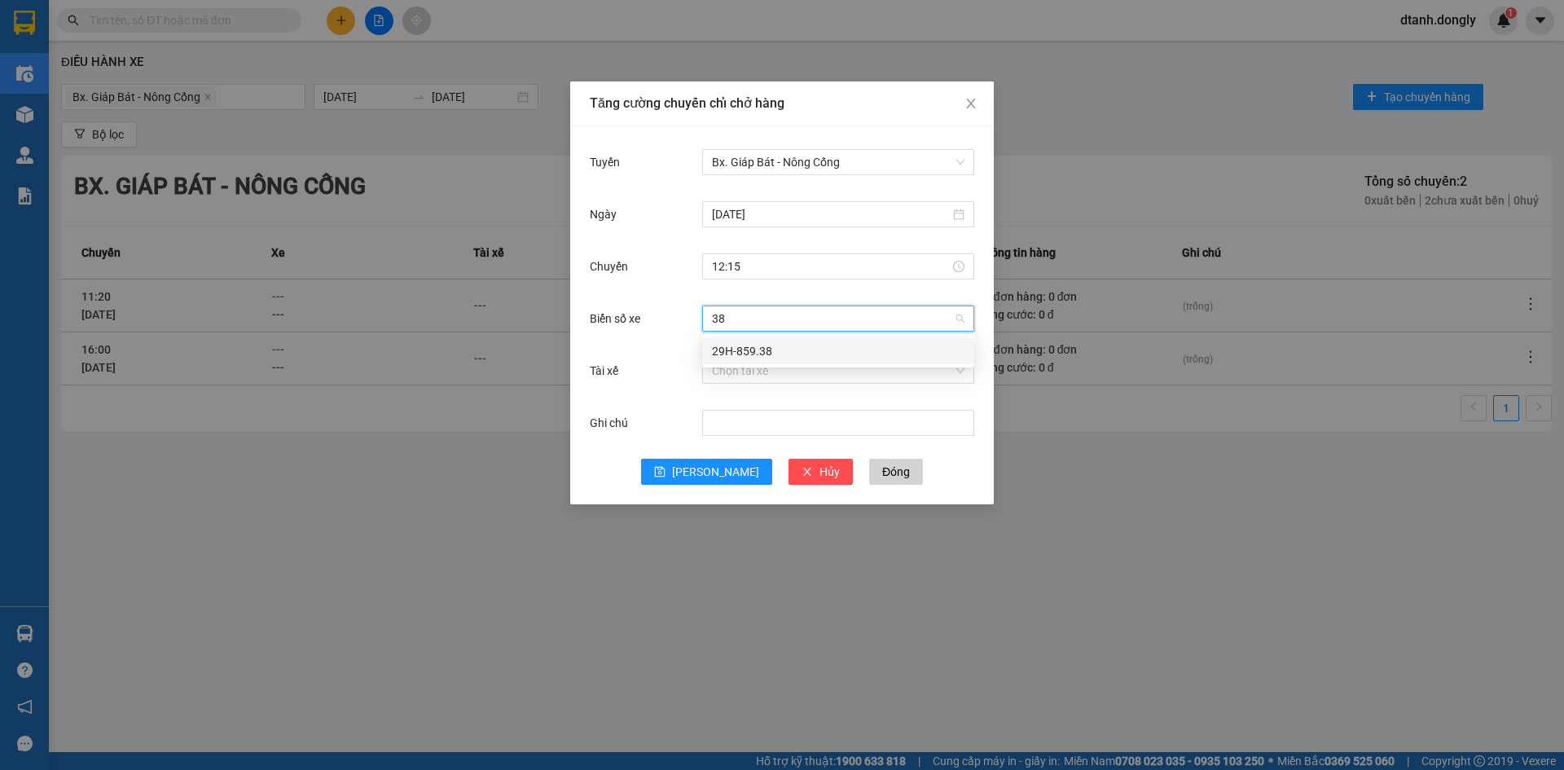
click at [782, 345] on div "29H-859.38" at bounding box center [838, 351] width 253 height 18
click at [740, 377] on input "Tài xế" at bounding box center [832, 370] width 241 height 24
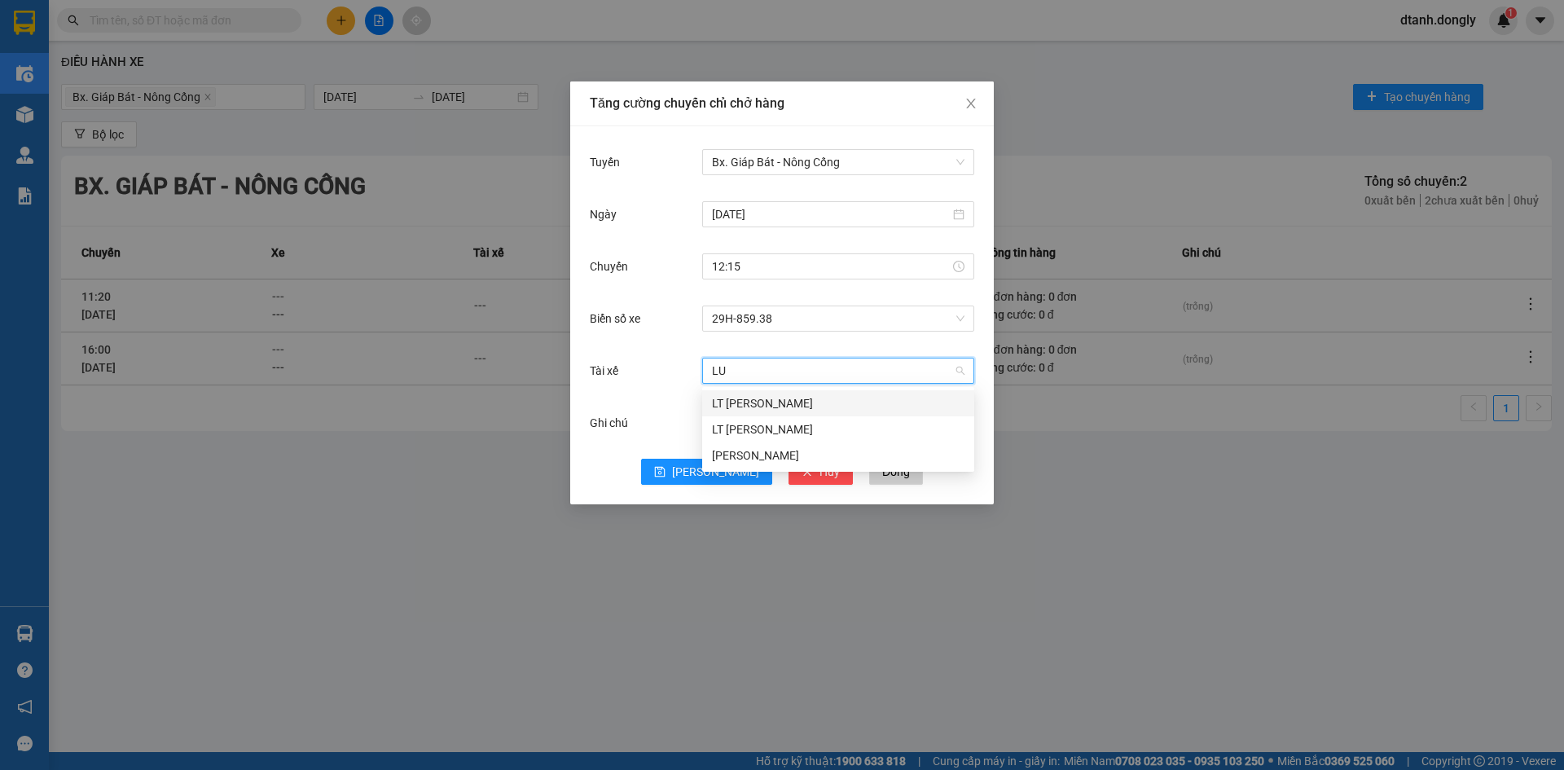
type input "LUO"
click at [776, 454] on div "[PERSON_NAME]" at bounding box center [838, 455] width 253 height 18
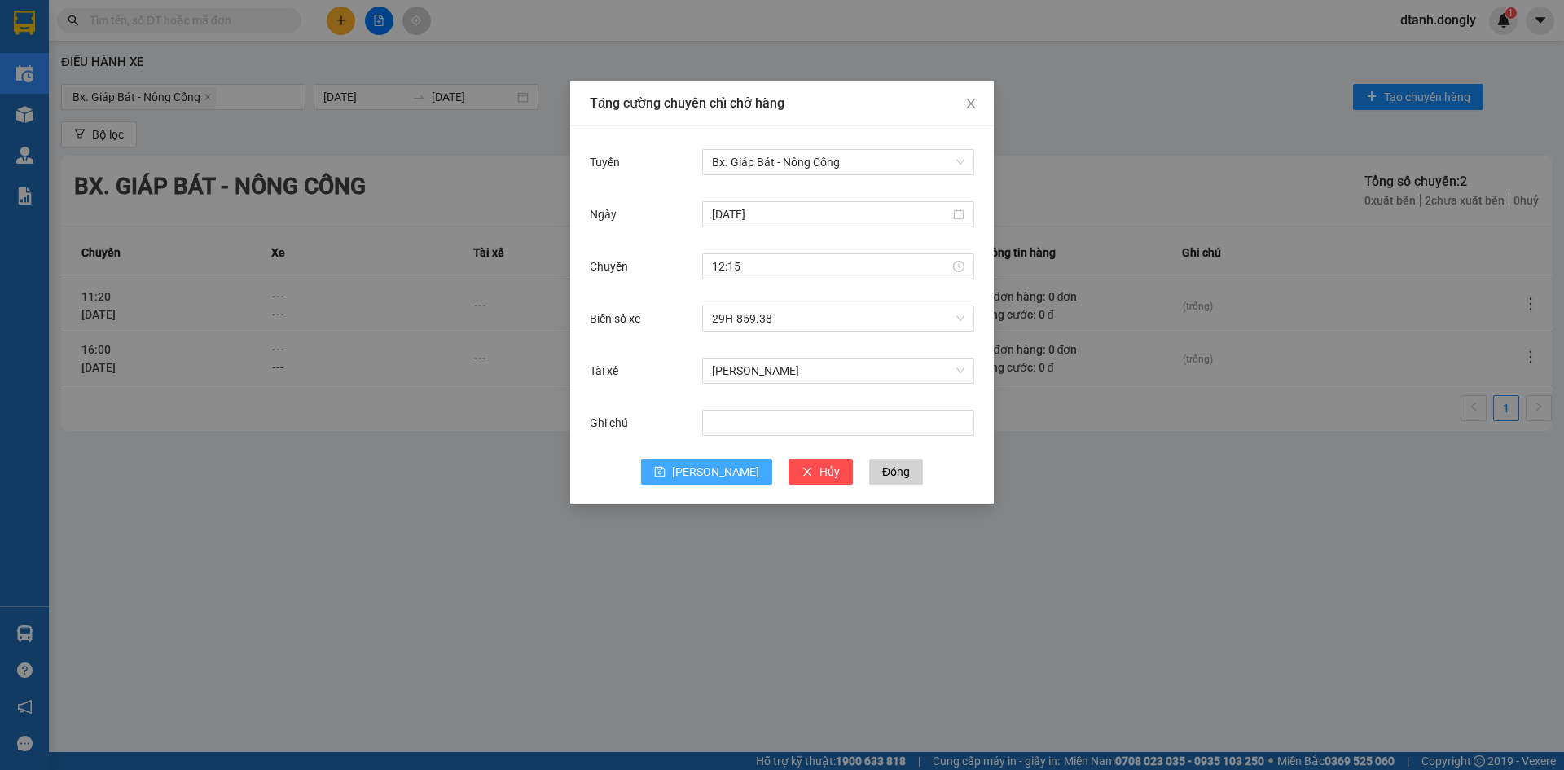
click at [716, 475] on span "[PERSON_NAME]" at bounding box center [715, 472] width 87 height 18
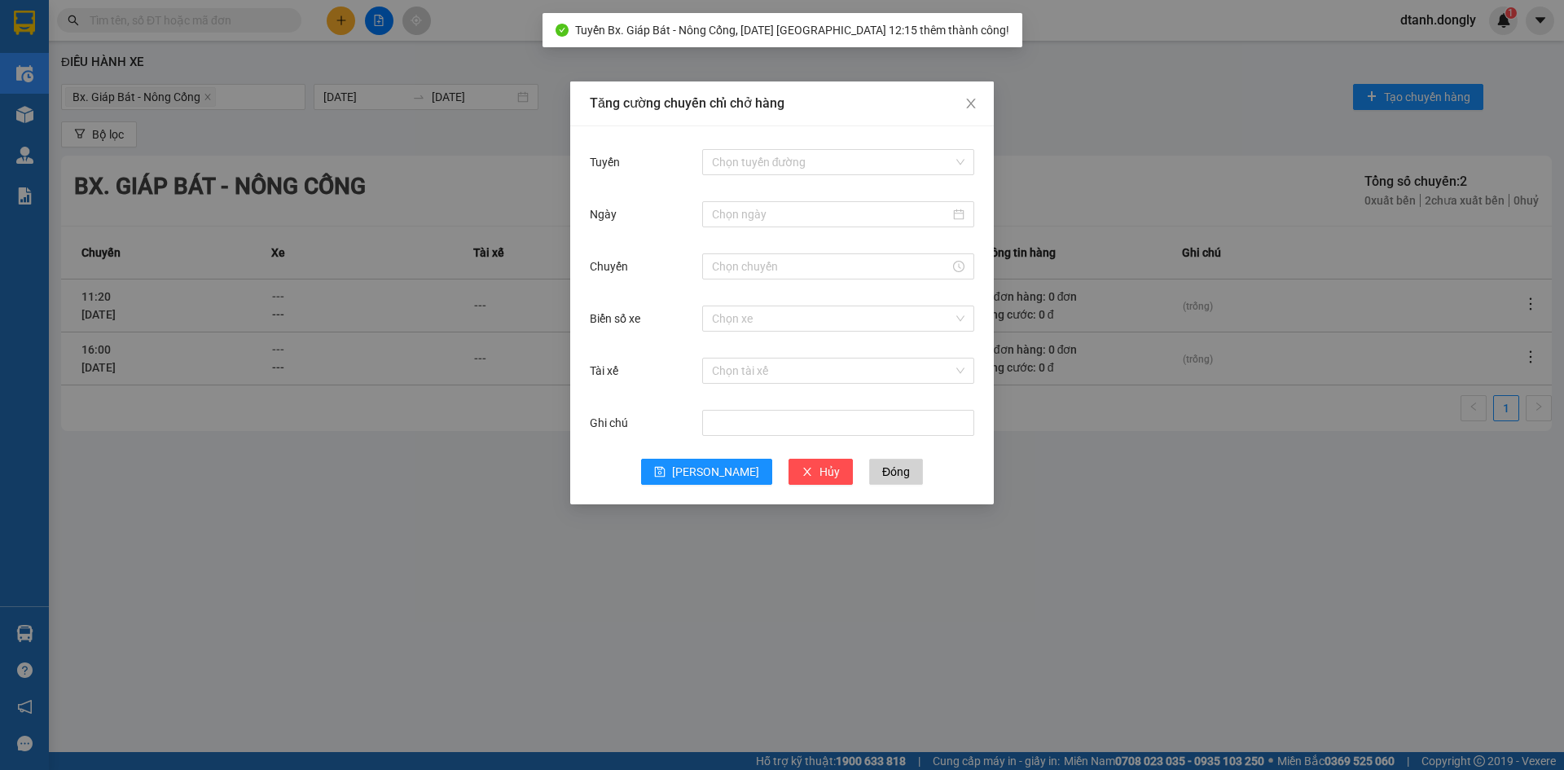
click at [1119, 442] on div "Tăng cường chuyến chỉ chở hàng Tuyến Chọn tuyến đường Ngày Chuyến Biển số xe Ch…" at bounding box center [782, 385] width 1564 height 770
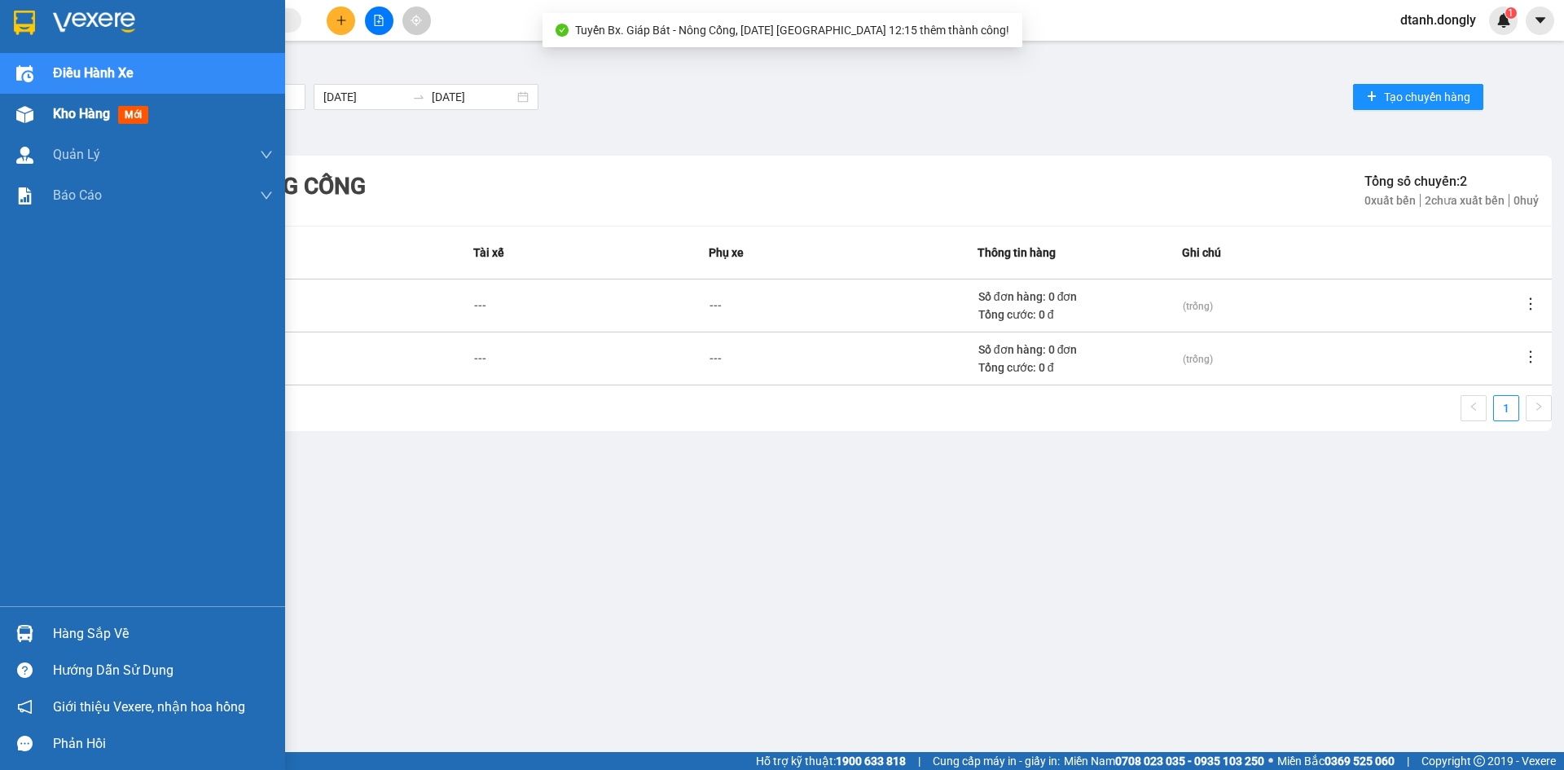
click at [59, 110] on span "Kho hàng" at bounding box center [81, 113] width 57 height 15
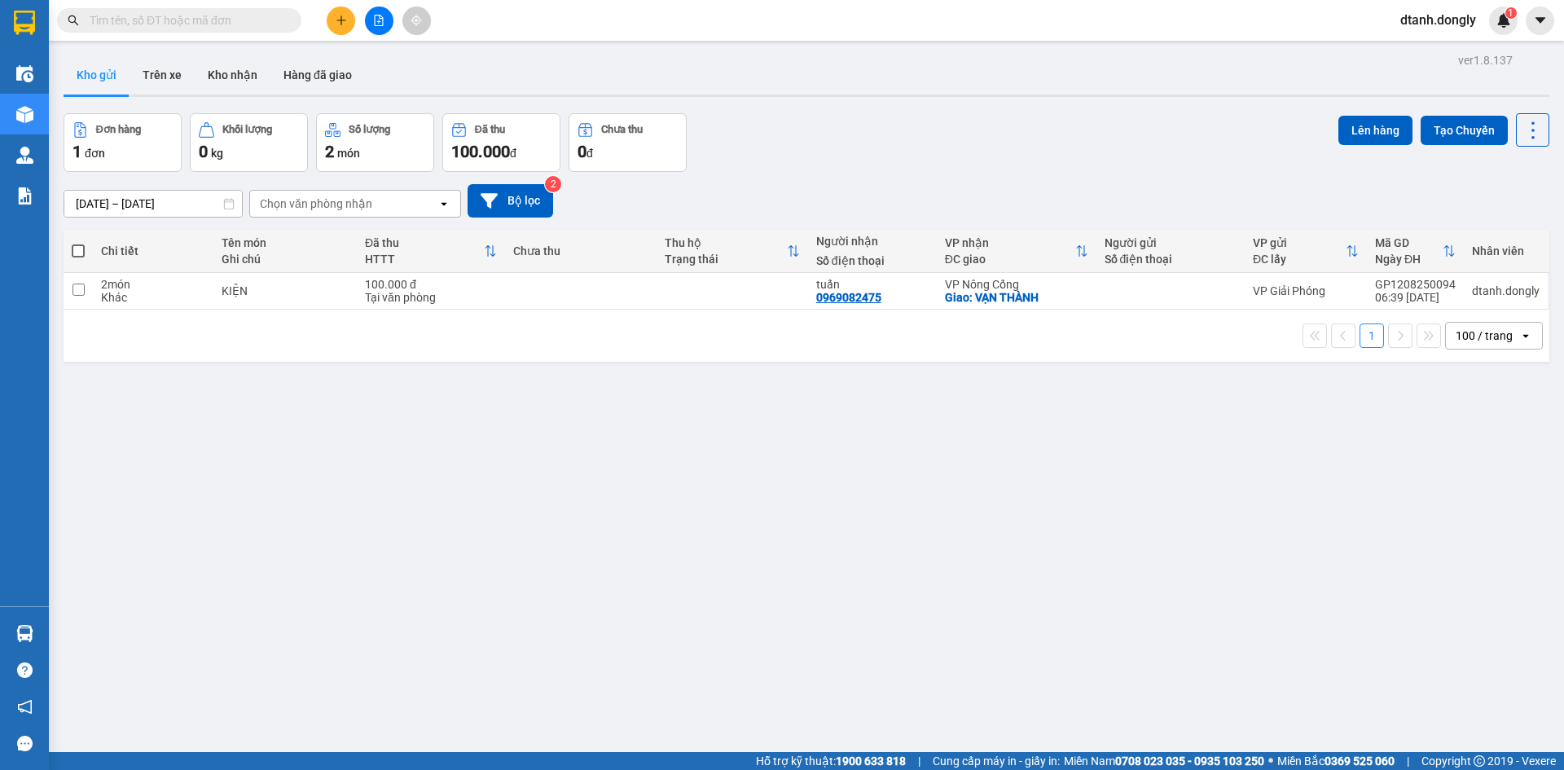
click at [73, 248] on span at bounding box center [78, 250] width 13 height 13
click at [78, 243] on input "checkbox" at bounding box center [78, 243] width 0 height 0
checkbox input "true"
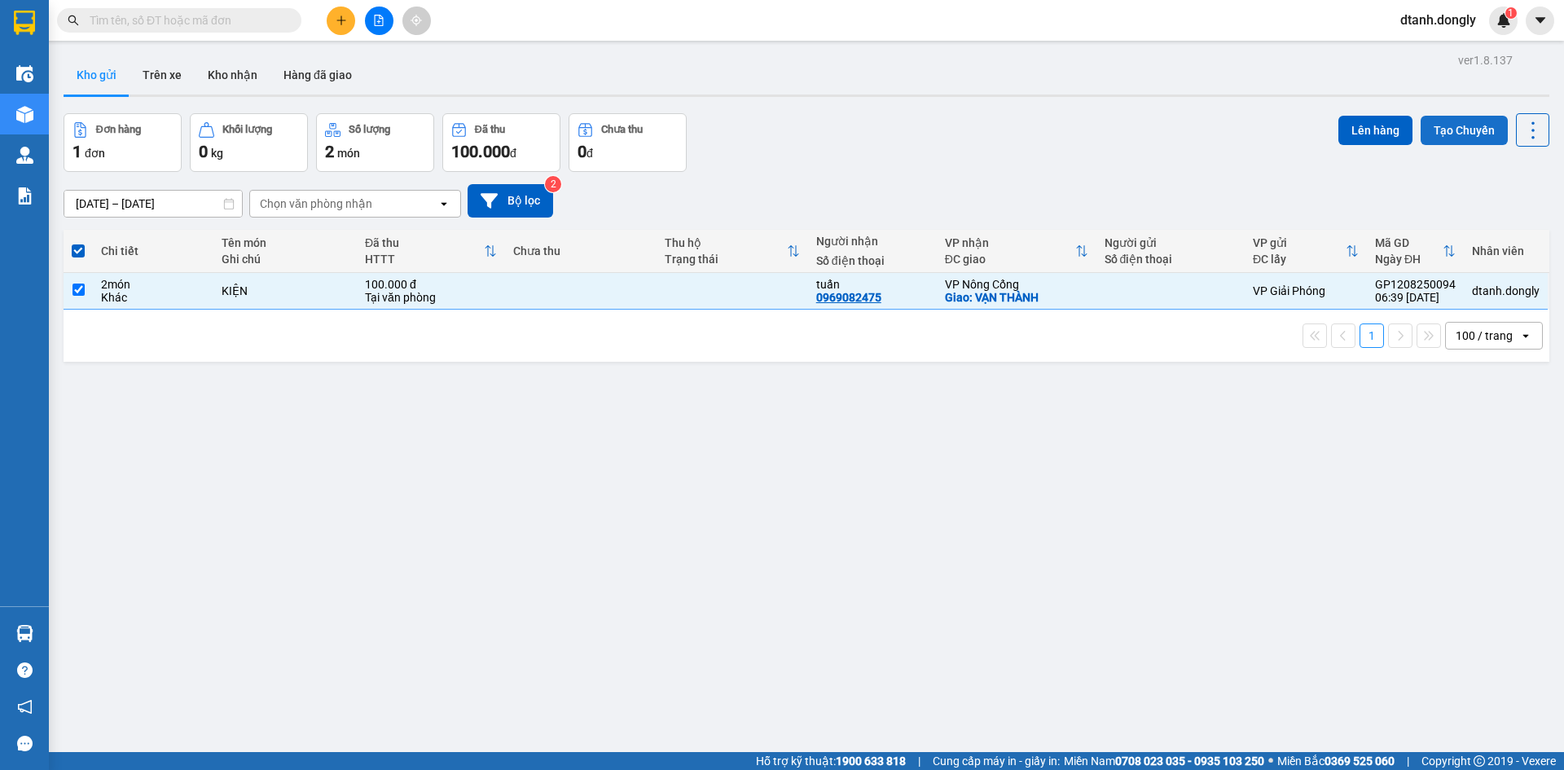
click at [1466, 126] on button "Tạo Chuyến" at bounding box center [1464, 130] width 87 height 29
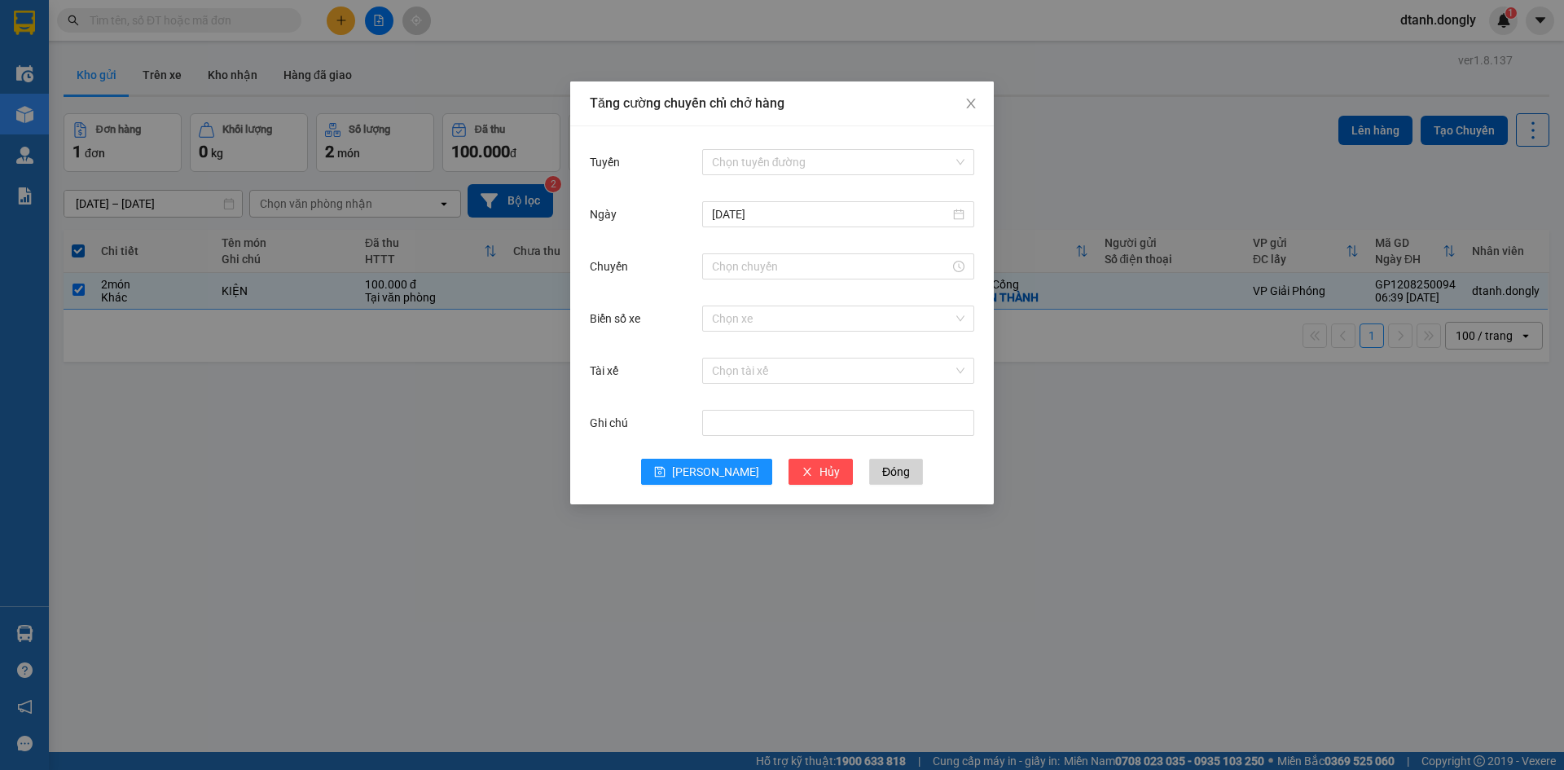
click at [1156, 126] on div "Tăng cường chuyến chỉ chở hàng Tuyến Chọn tuyến đường [DATE] Chuyến Biển số xe …" at bounding box center [782, 385] width 1564 height 770
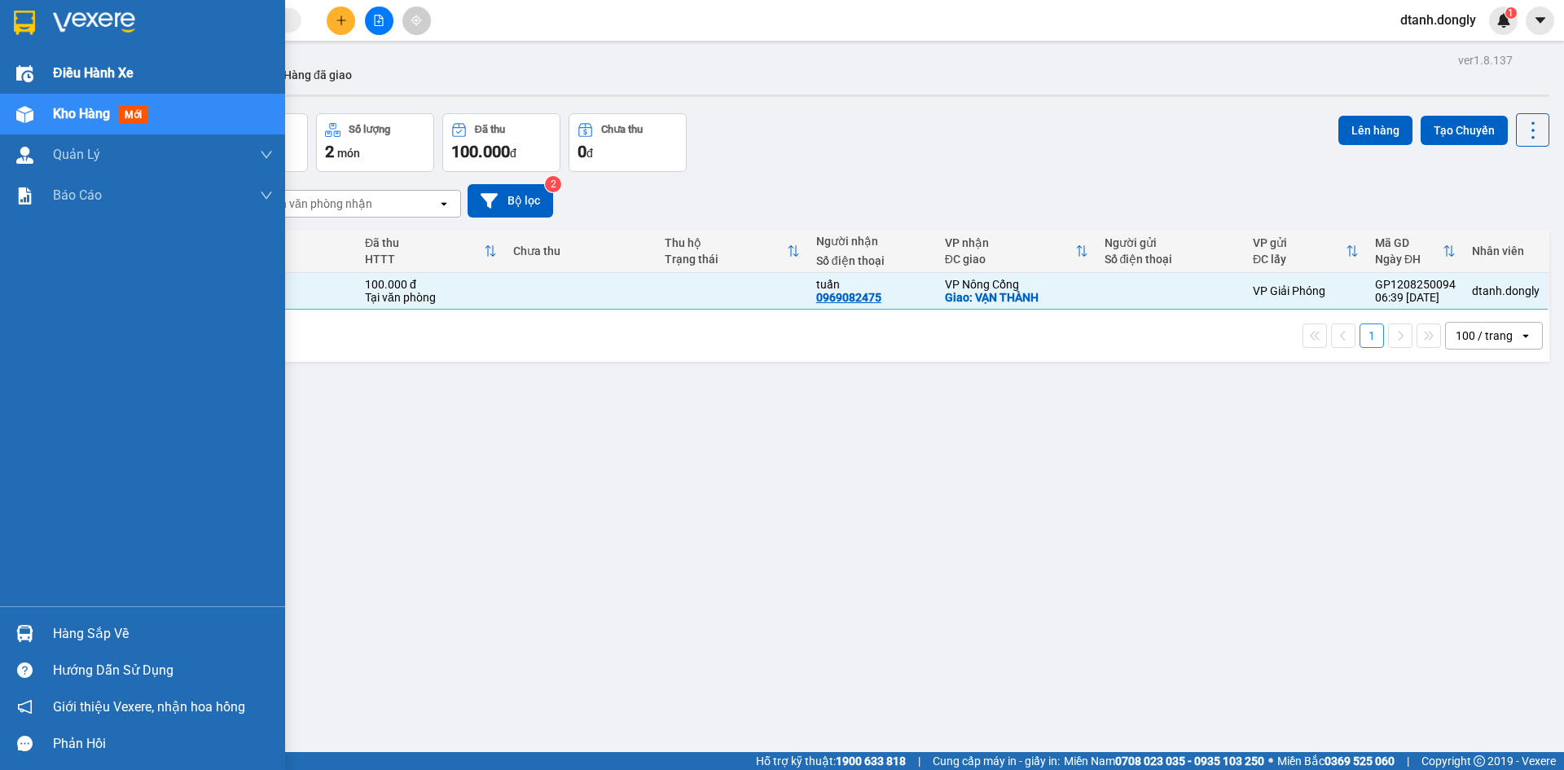
click at [86, 77] on span "Điều hành xe" at bounding box center [93, 73] width 81 height 20
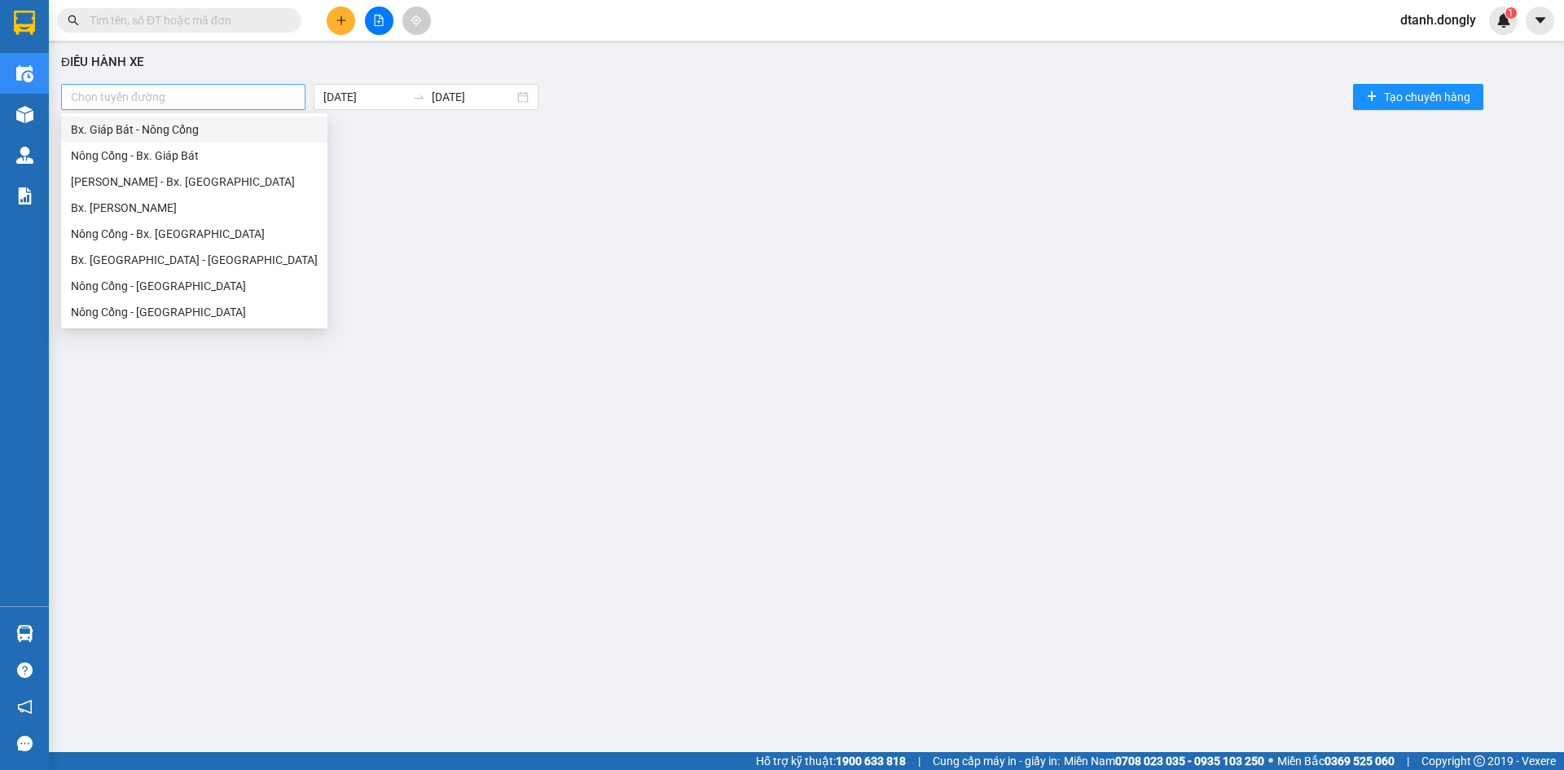
click at [292, 91] on div at bounding box center [183, 97] width 236 height 20
click at [273, 122] on div "Bx. Giáp Bát - Nông Cống" at bounding box center [194, 130] width 247 height 18
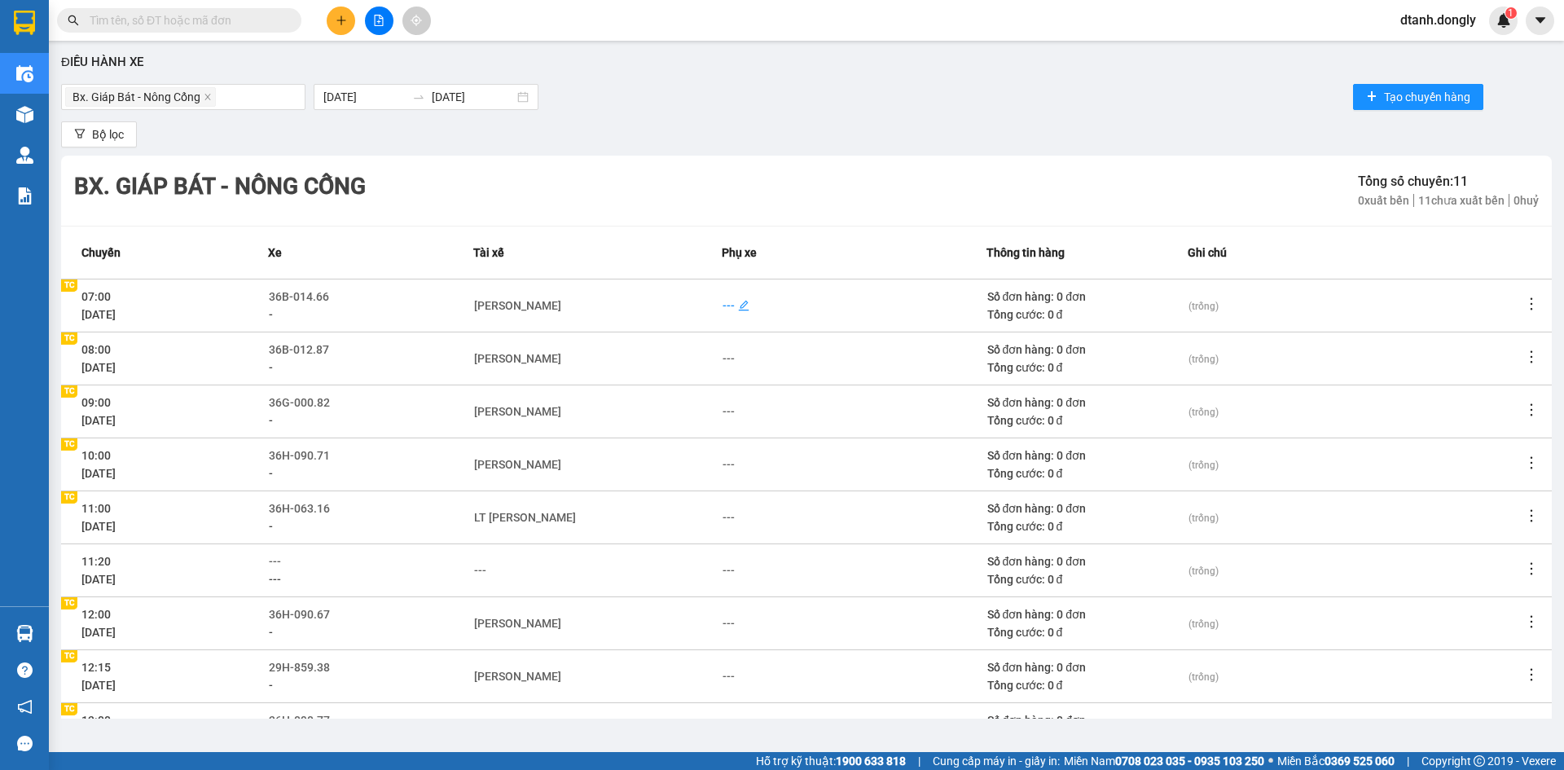
click at [723, 301] on div "---" at bounding box center [729, 306] width 12 height 18
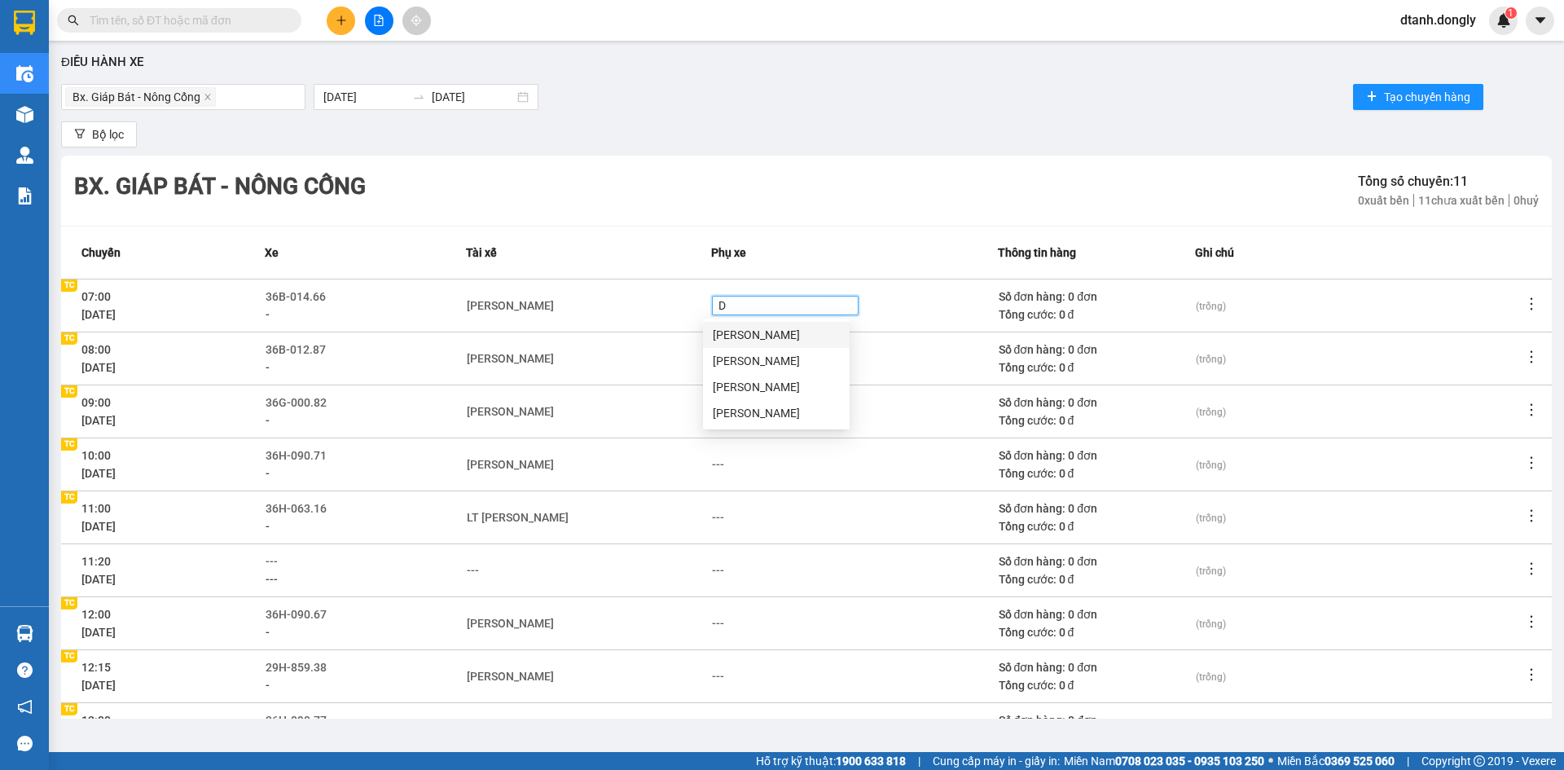
type input "DI"
click at [732, 333] on div "[PERSON_NAME]" at bounding box center [776, 335] width 127 height 18
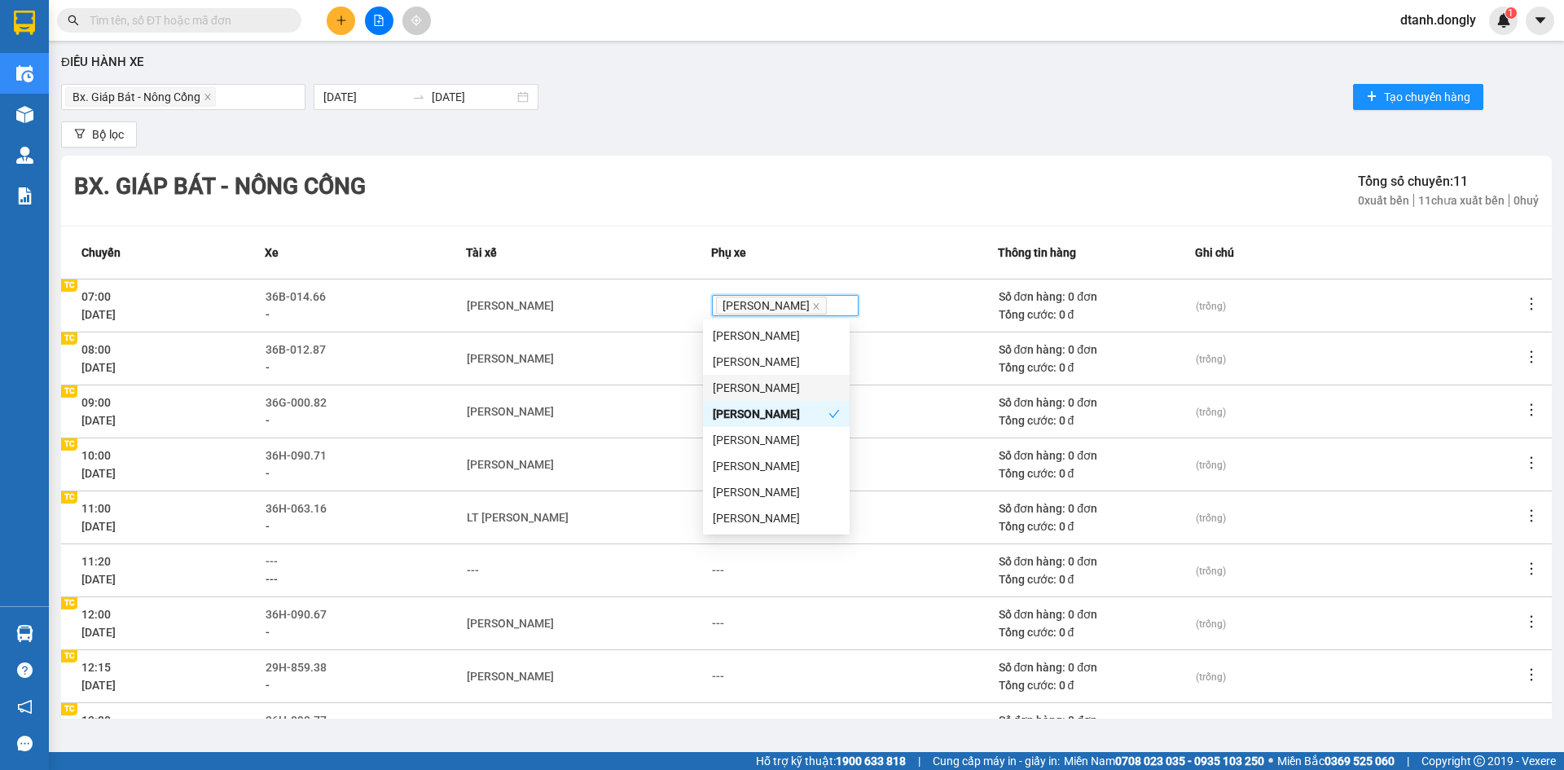
click at [653, 385] on td "[PERSON_NAME]" at bounding box center [588, 411] width 245 height 53
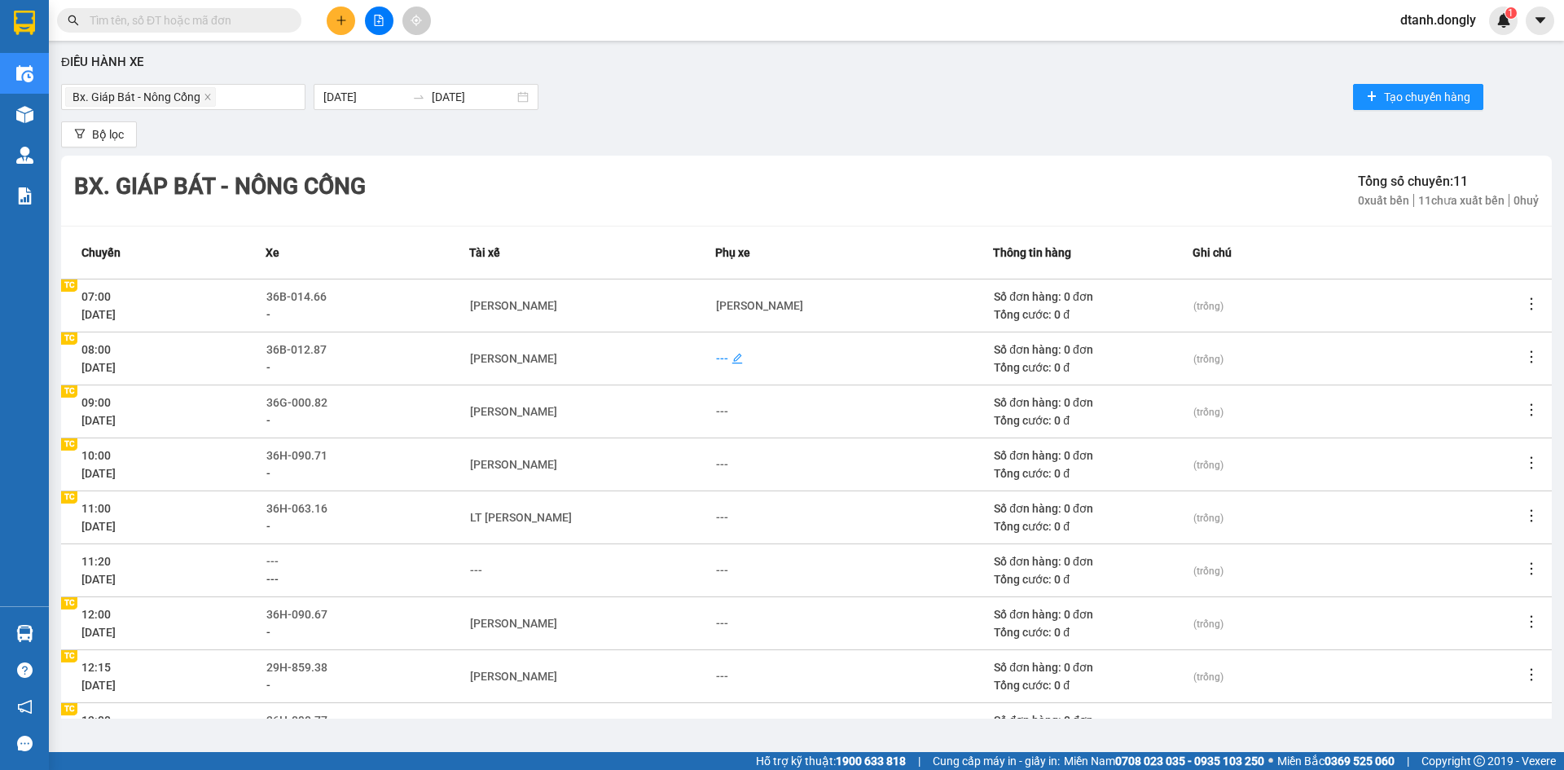
click at [719, 355] on div "---" at bounding box center [722, 358] width 12 height 18
type input "DUNG"
click at [726, 383] on div "[PERSON_NAME]" at bounding box center [776, 388] width 127 height 18
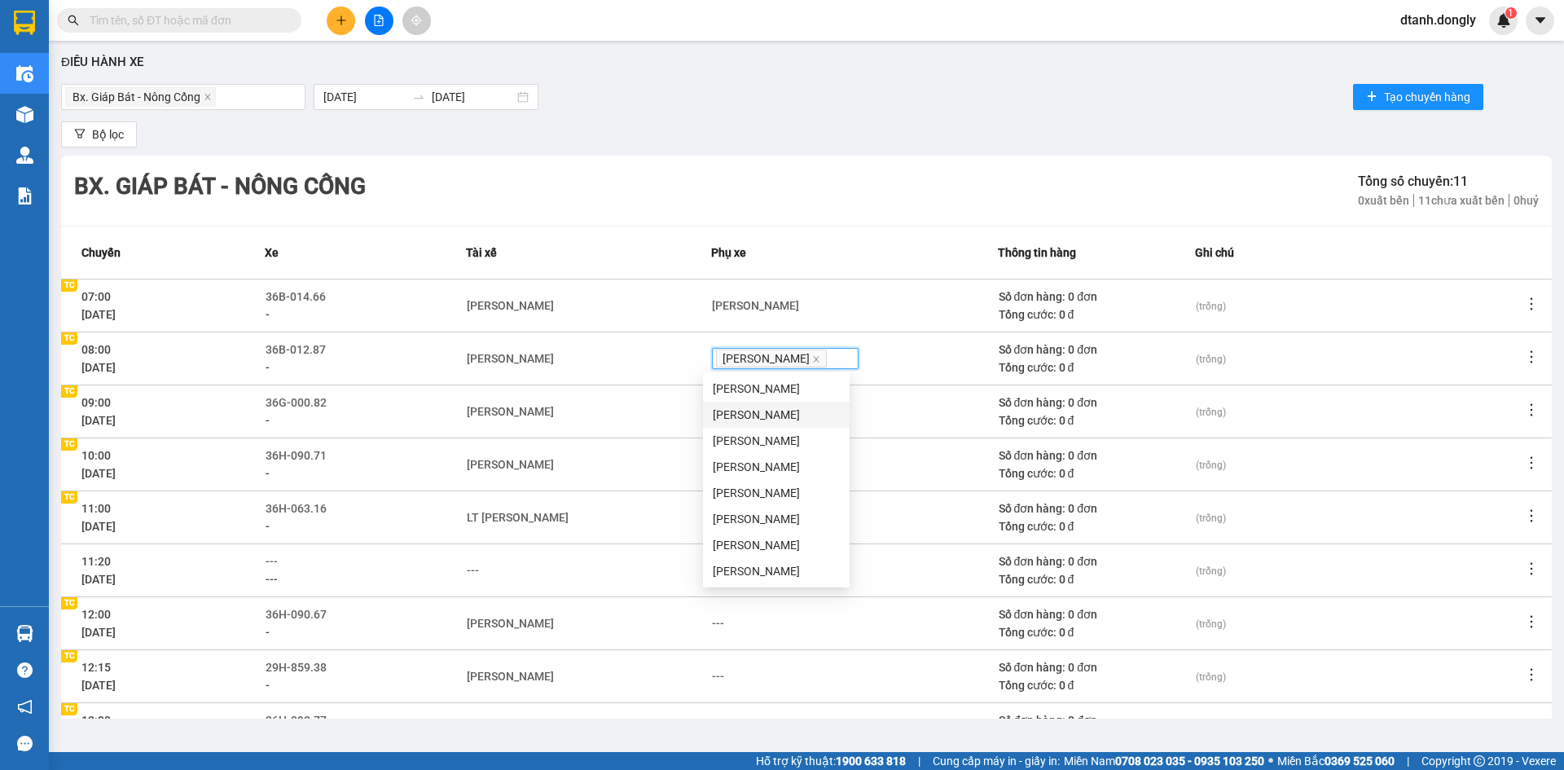
click at [658, 442] on td "[PERSON_NAME]" at bounding box center [588, 463] width 245 height 53
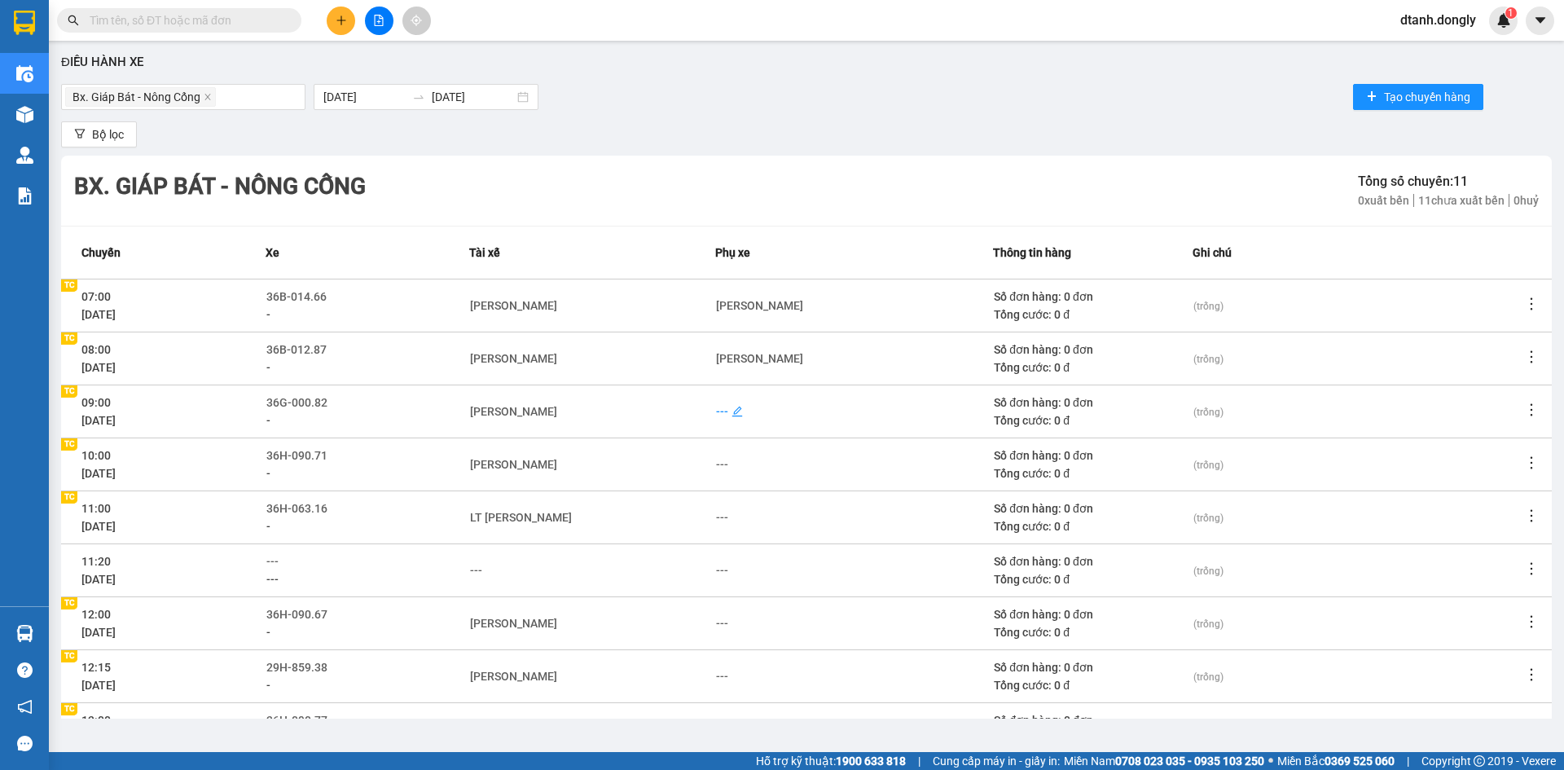
click at [720, 410] on div "---" at bounding box center [722, 411] width 12 height 18
type input "MINH"
click at [740, 439] on div "[PERSON_NAME]" at bounding box center [776, 441] width 127 height 18
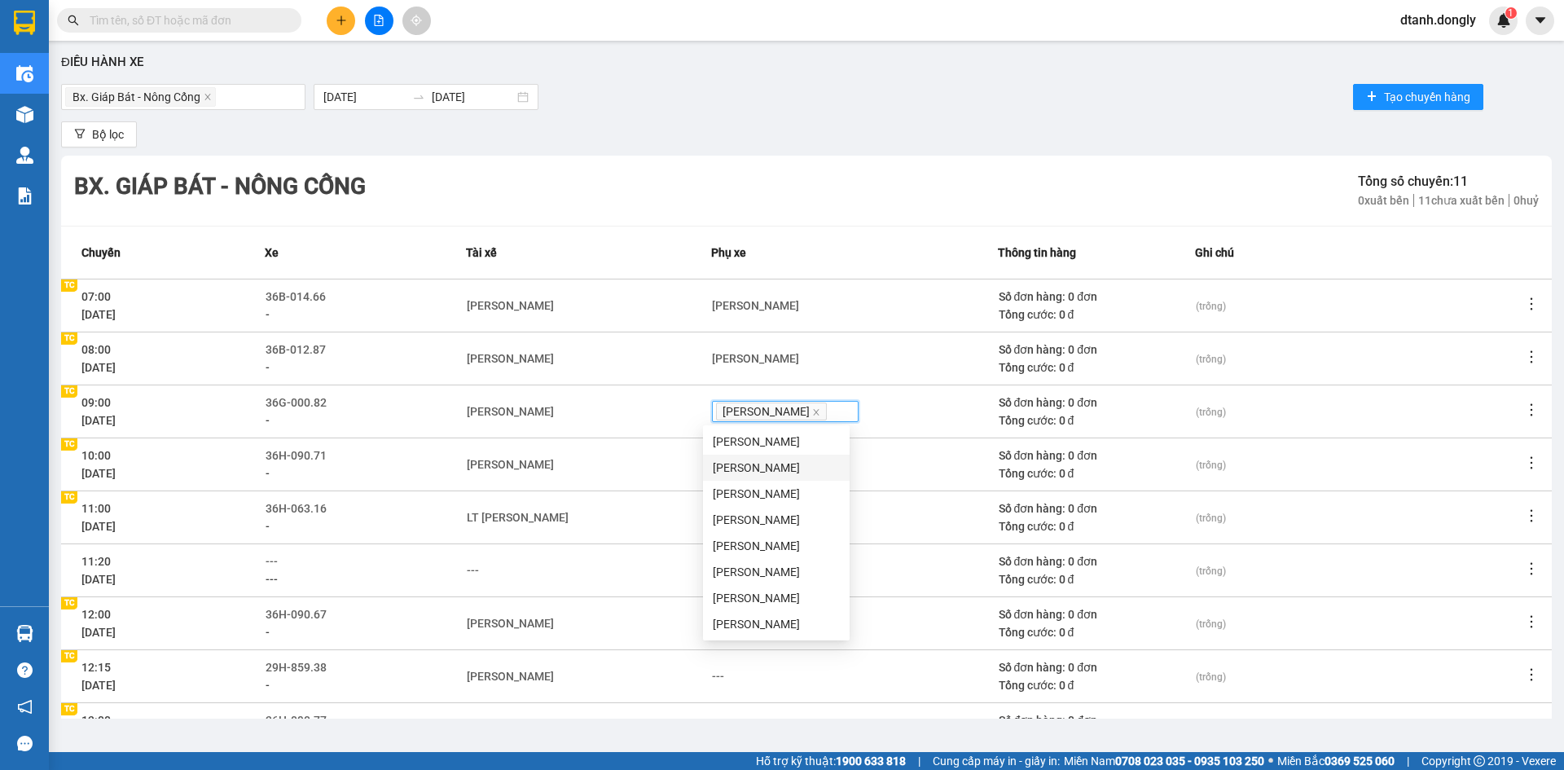
click at [647, 494] on td "LT [PERSON_NAME]" at bounding box center [588, 516] width 245 height 53
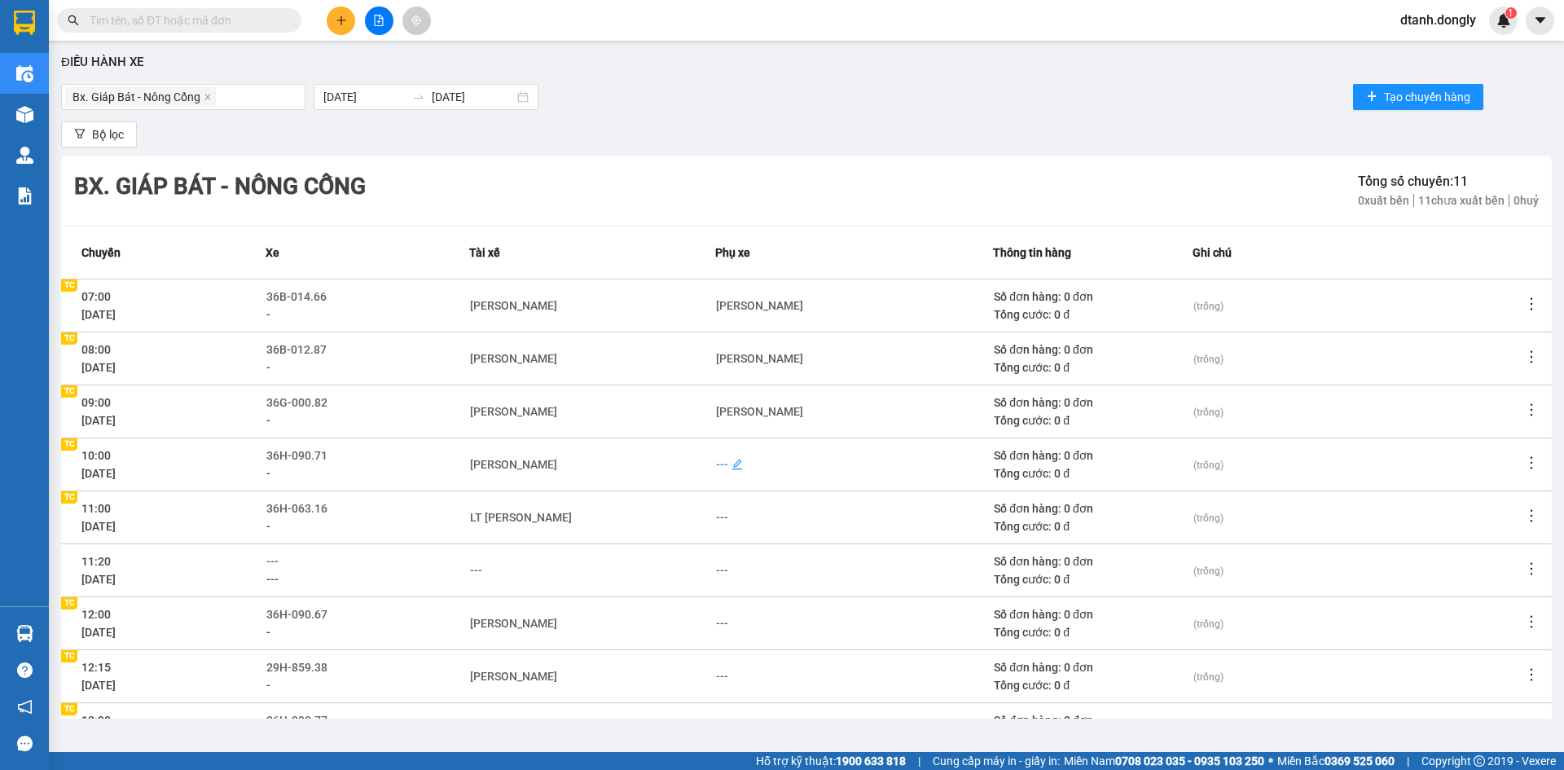
click at [716, 464] on div "---" at bounding box center [722, 464] width 12 height 18
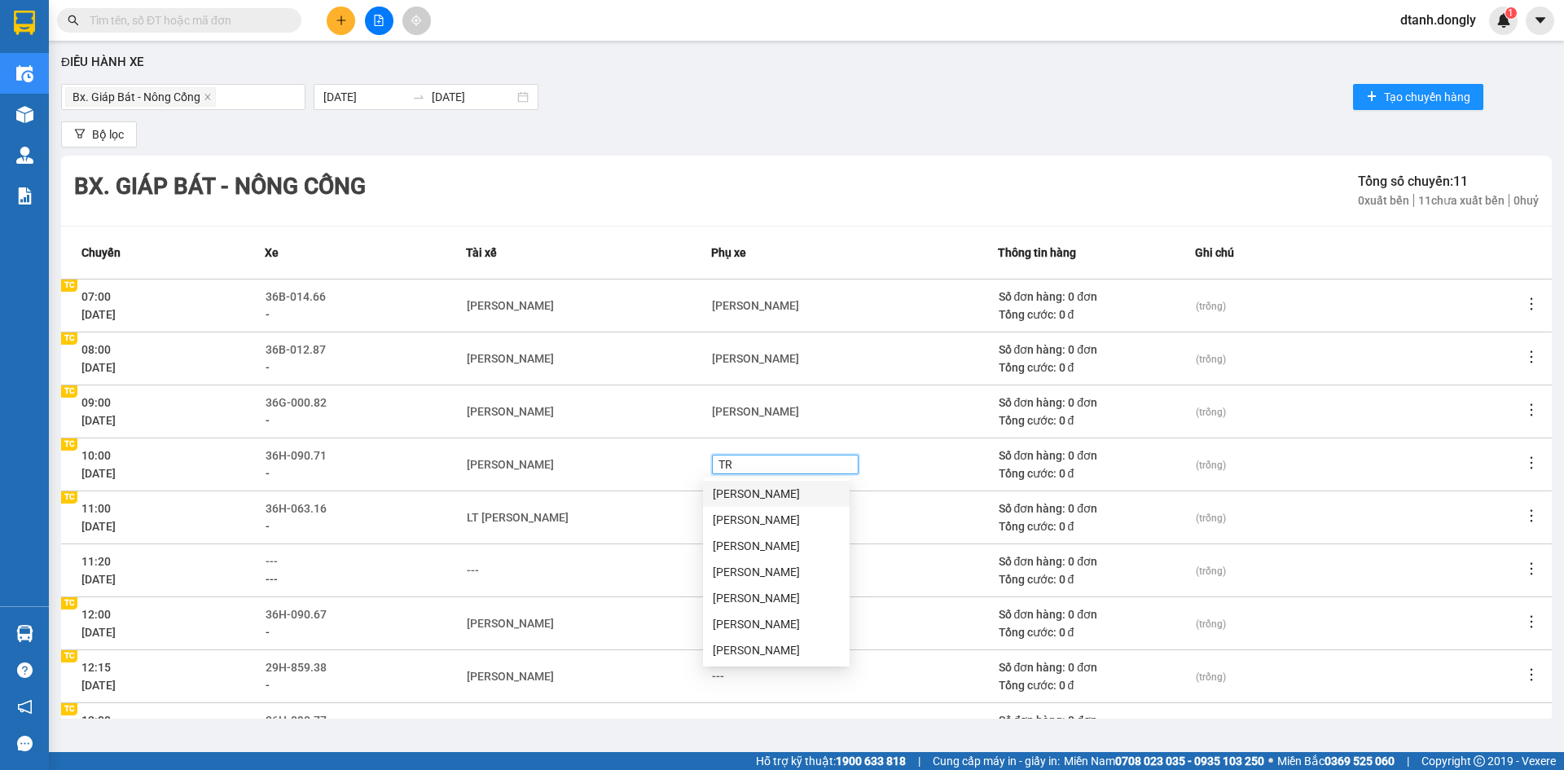
type input "TRU"
click at [754, 515] on div "[PERSON_NAME]" at bounding box center [776, 520] width 127 height 18
click at [679, 562] on div "---" at bounding box center [589, 570] width 244 height 18
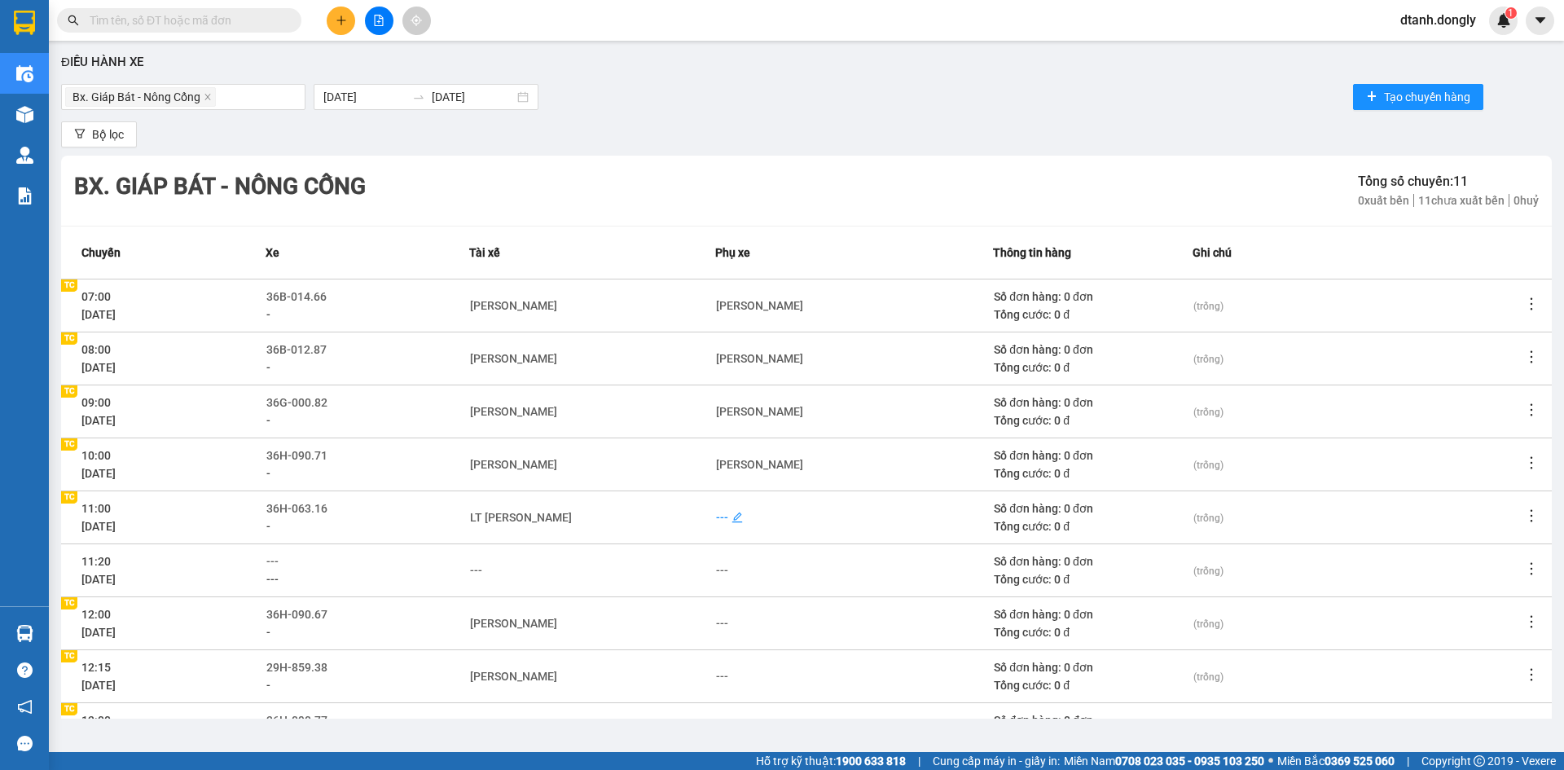
click at [718, 516] on div "---" at bounding box center [722, 517] width 12 height 18
type input "TUY"
click at [734, 545] on div "[PERSON_NAME]" at bounding box center [776, 547] width 127 height 18
click at [645, 574] on div "---" at bounding box center [589, 570] width 244 height 18
click at [718, 619] on div "---" at bounding box center [722, 623] width 12 height 18
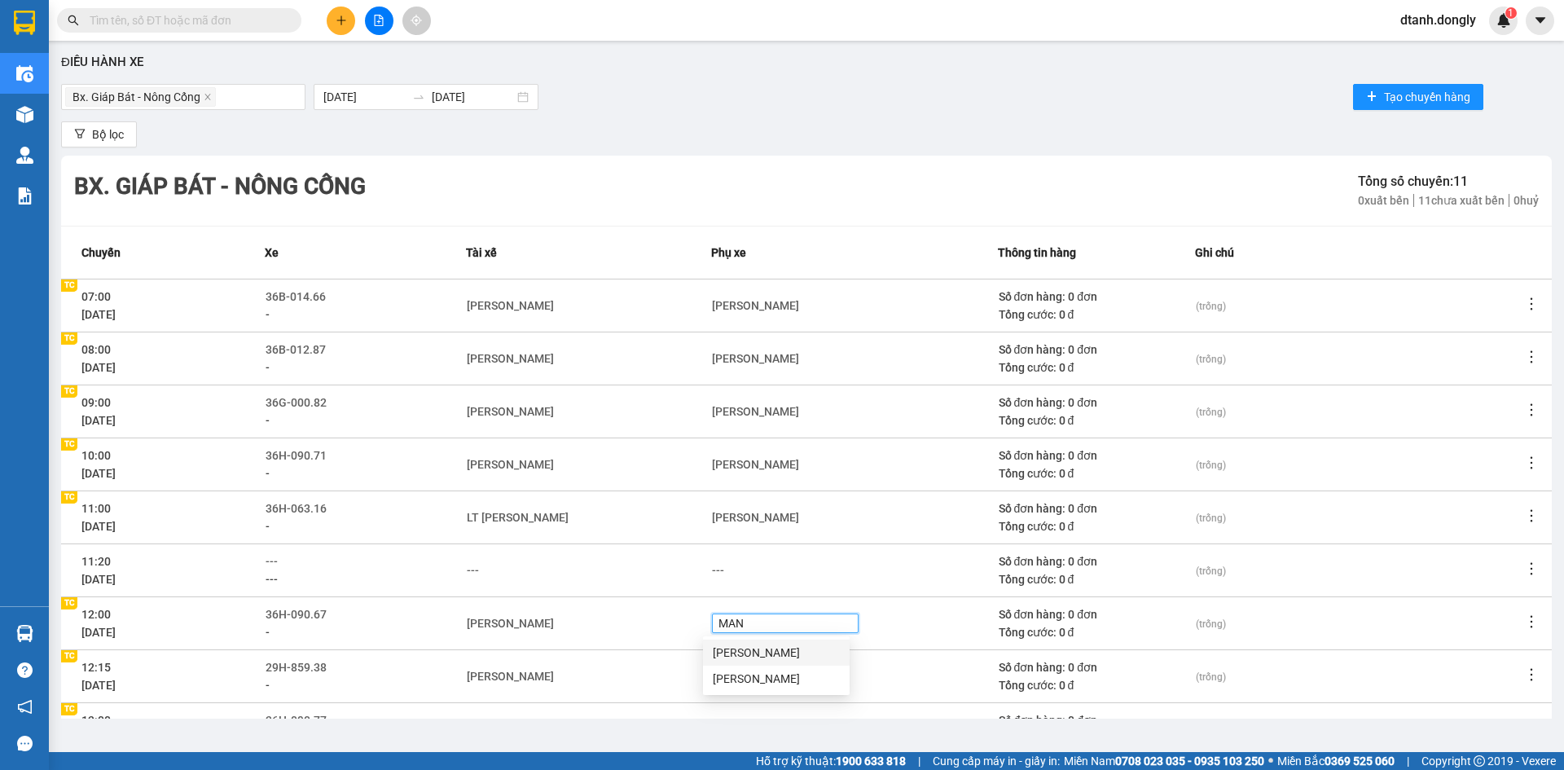
type input "MANH"
click at [758, 653] on div "[PERSON_NAME]" at bounding box center [776, 653] width 127 height 18
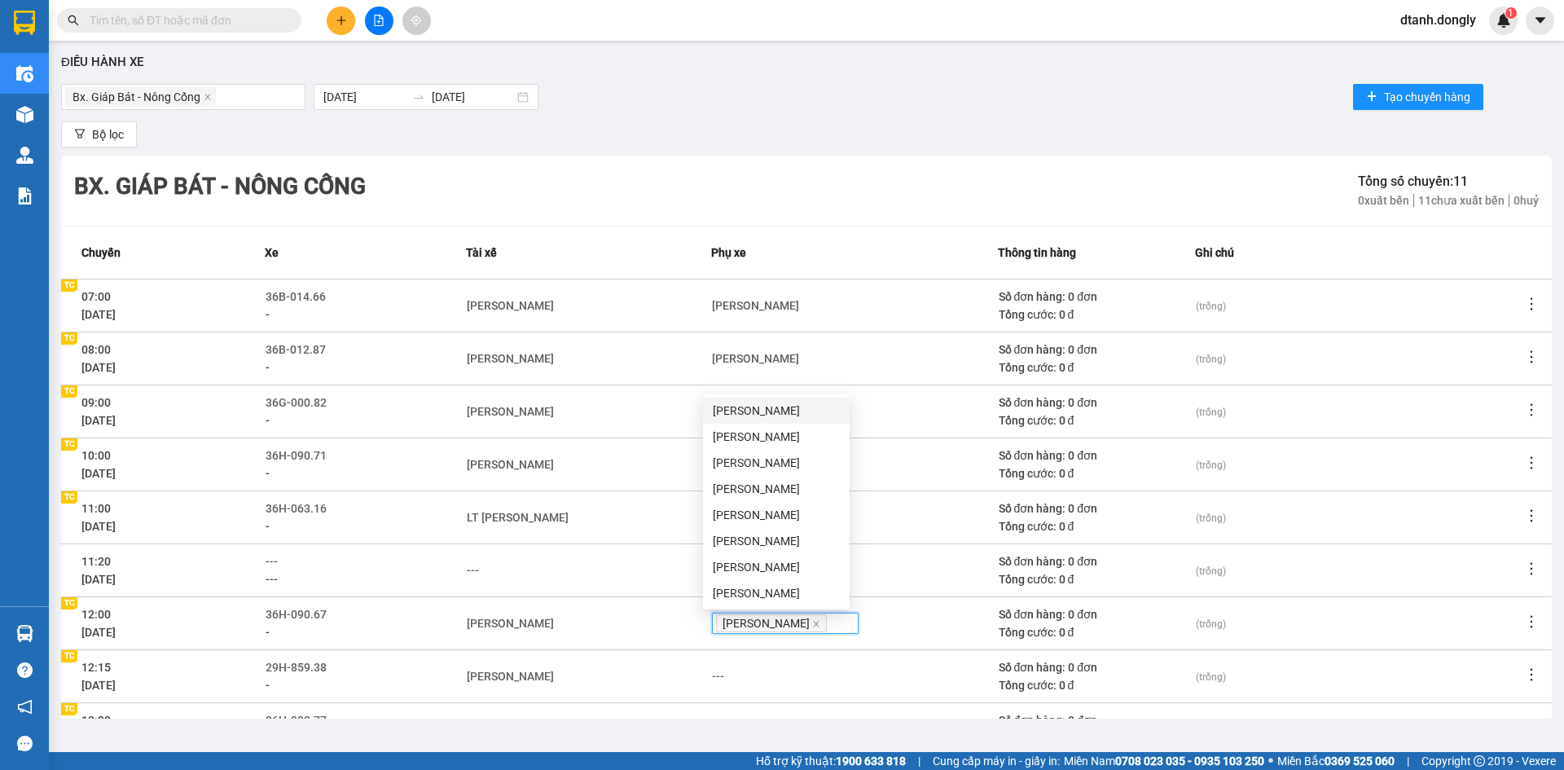
click at [654, 681] on div "[PERSON_NAME]" at bounding box center [589, 676] width 244 height 18
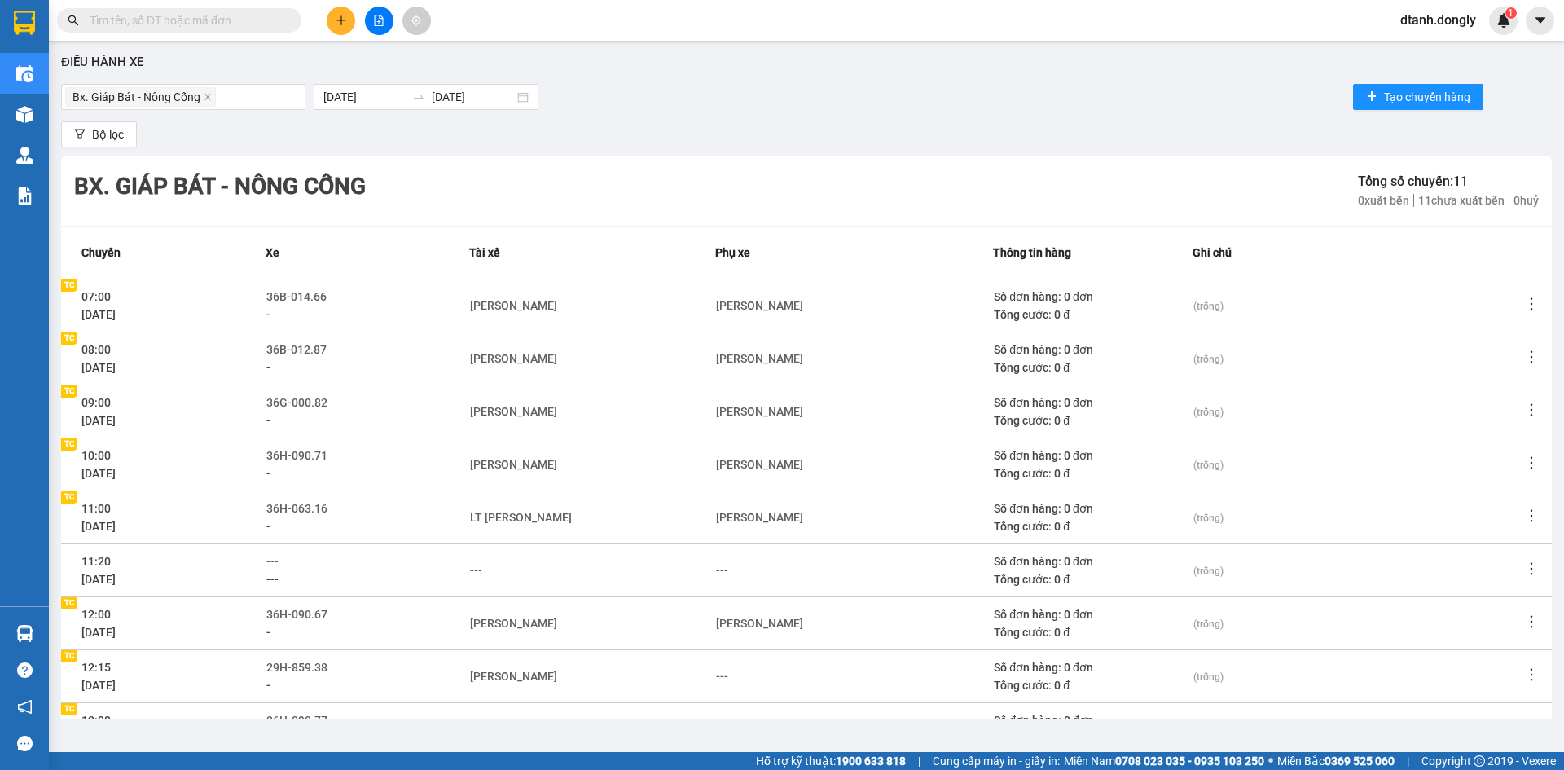
scroll to position [156, 0]
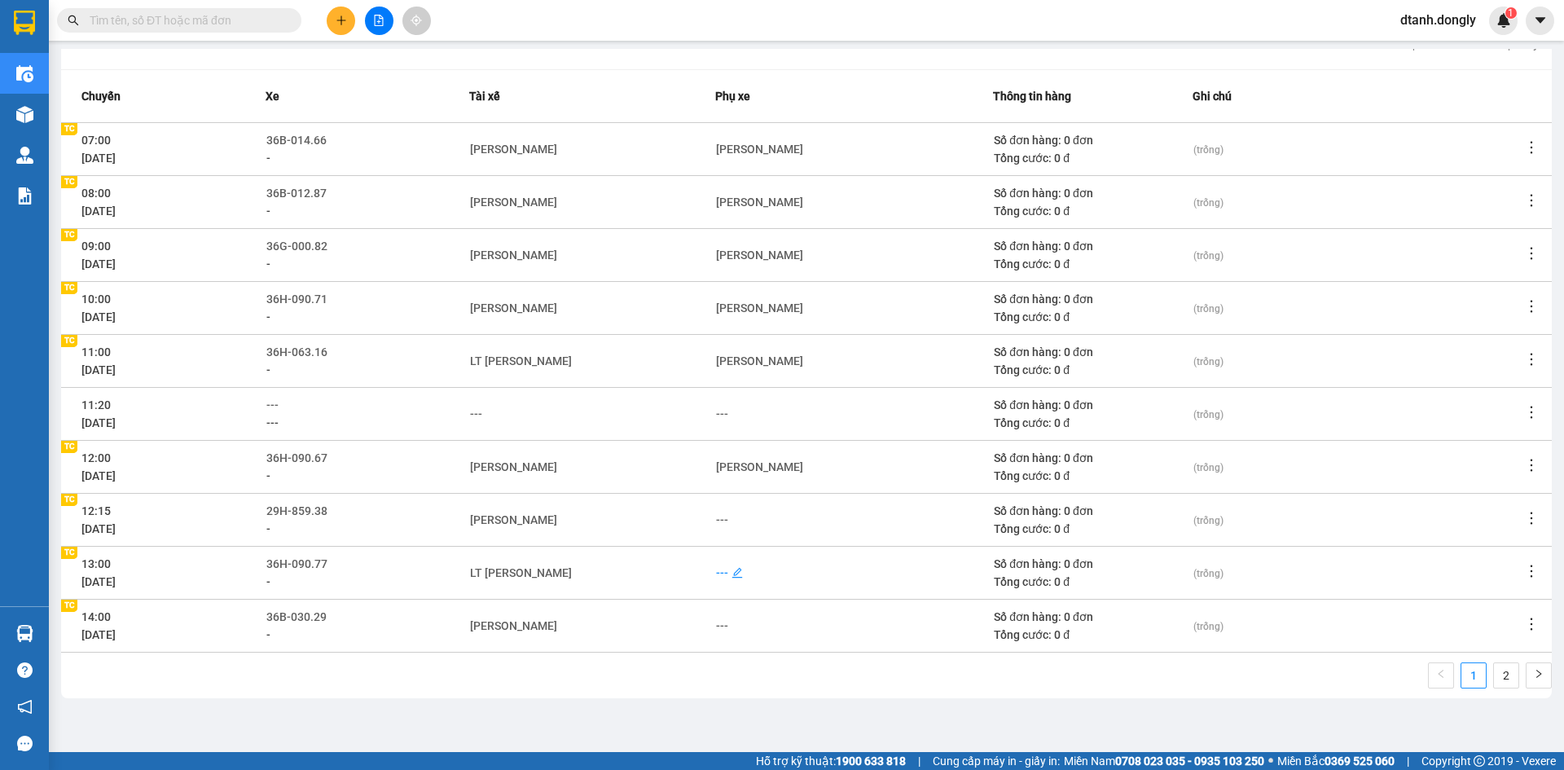
click at [716, 574] on div "---" at bounding box center [722, 573] width 12 height 18
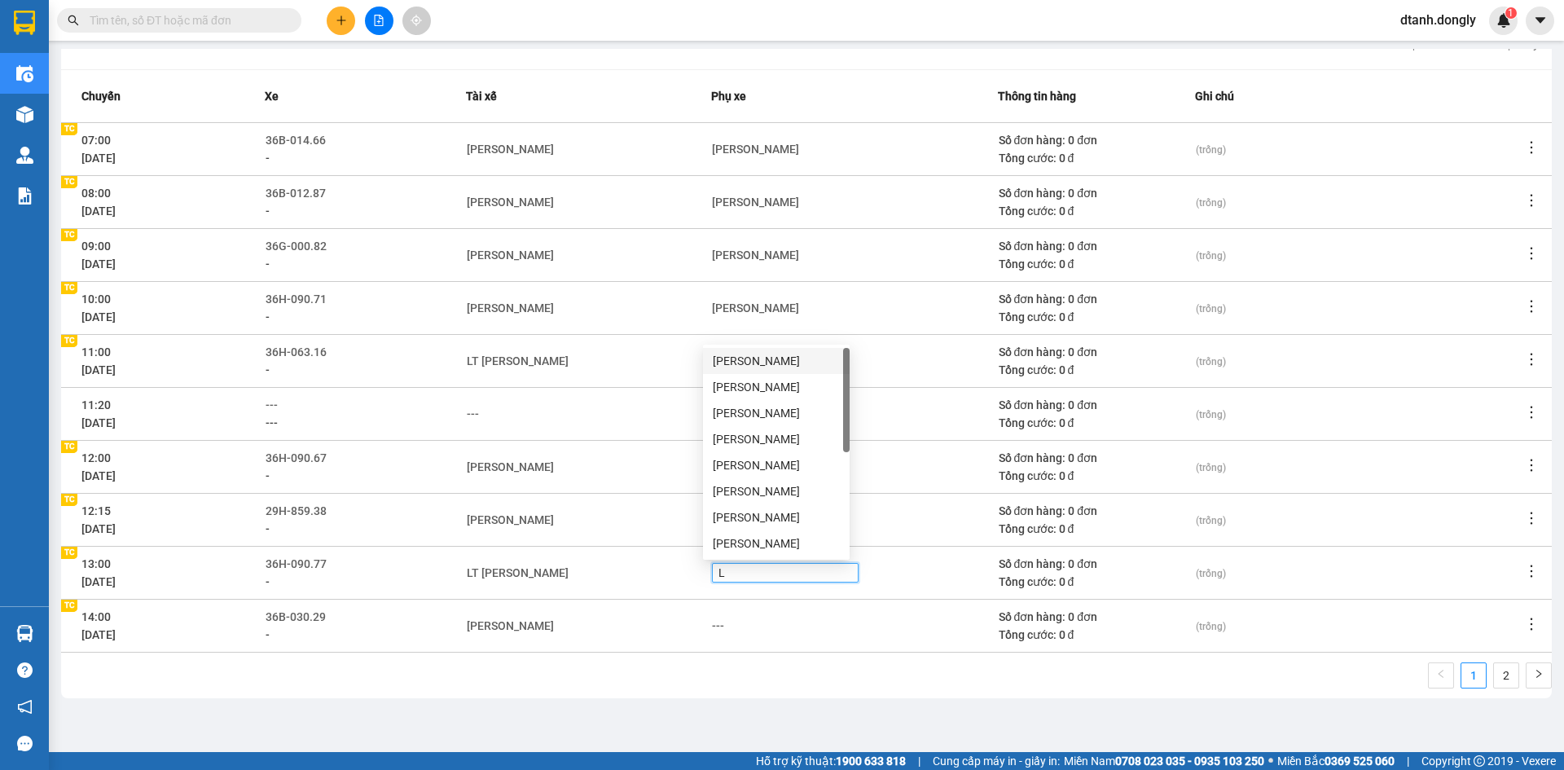
type input "LY"
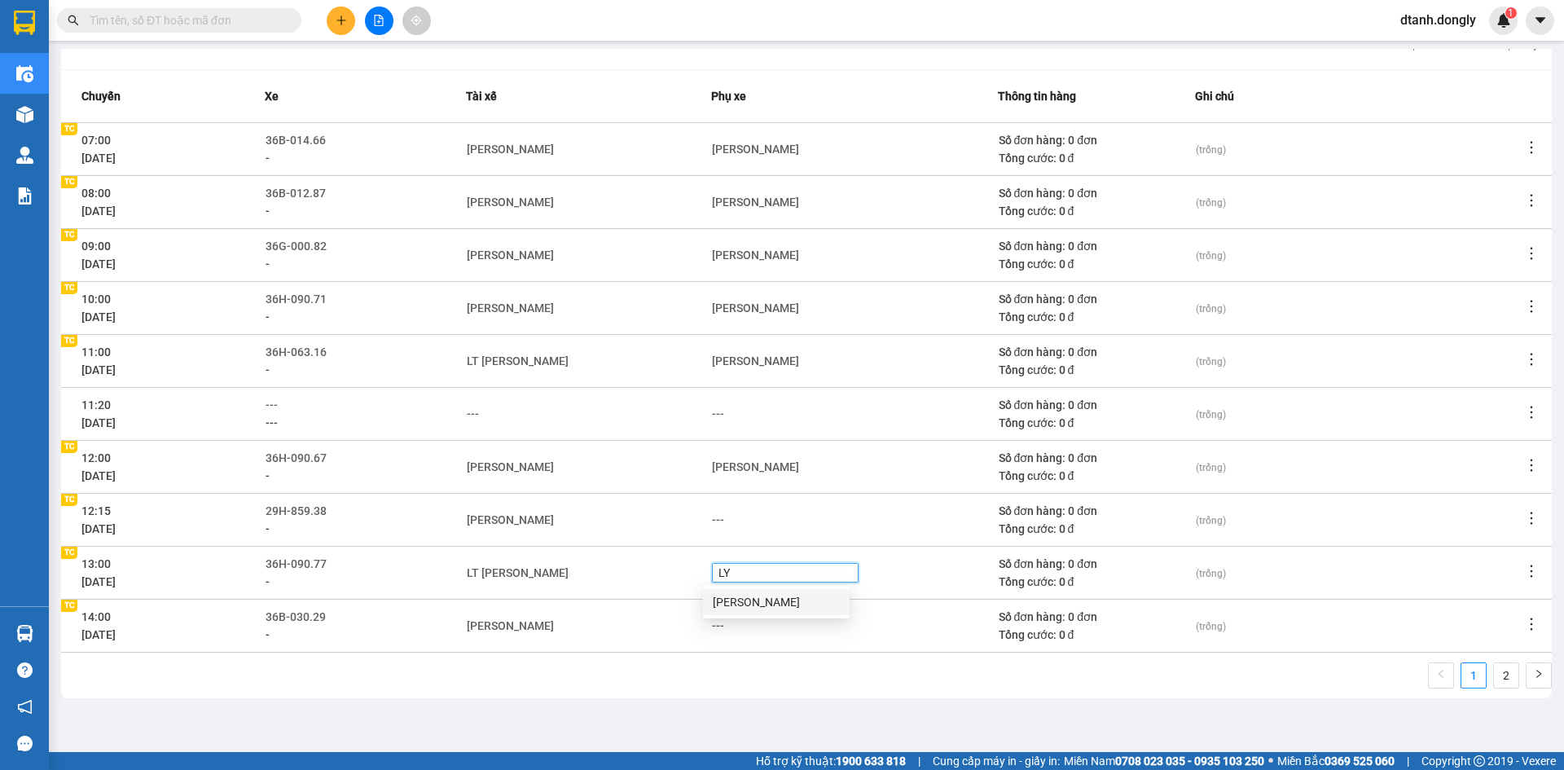
drag, startPoint x: 730, startPoint y: 600, endPoint x: 666, endPoint y: 619, distance: 67.0
click at [729, 600] on div "[PERSON_NAME]" at bounding box center [776, 602] width 127 height 18
click at [618, 631] on div "[PERSON_NAME]" at bounding box center [589, 626] width 244 height 18
click at [718, 624] on div "---" at bounding box center [722, 626] width 12 height 18
type input "CHIEN"
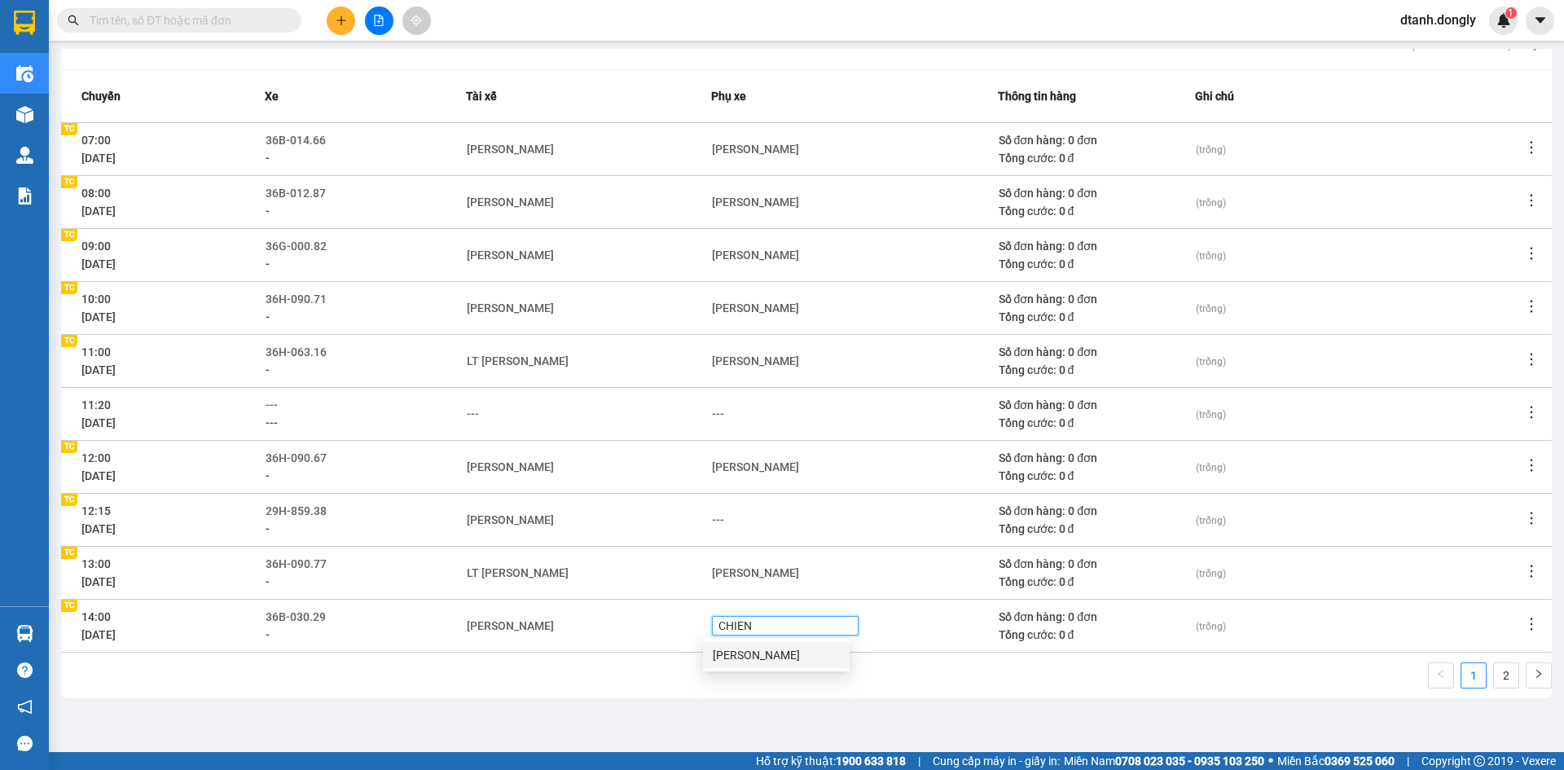
click at [740, 653] on div "[PERSON_NAME]" at bounding box center [776, 655] width 127 height 18
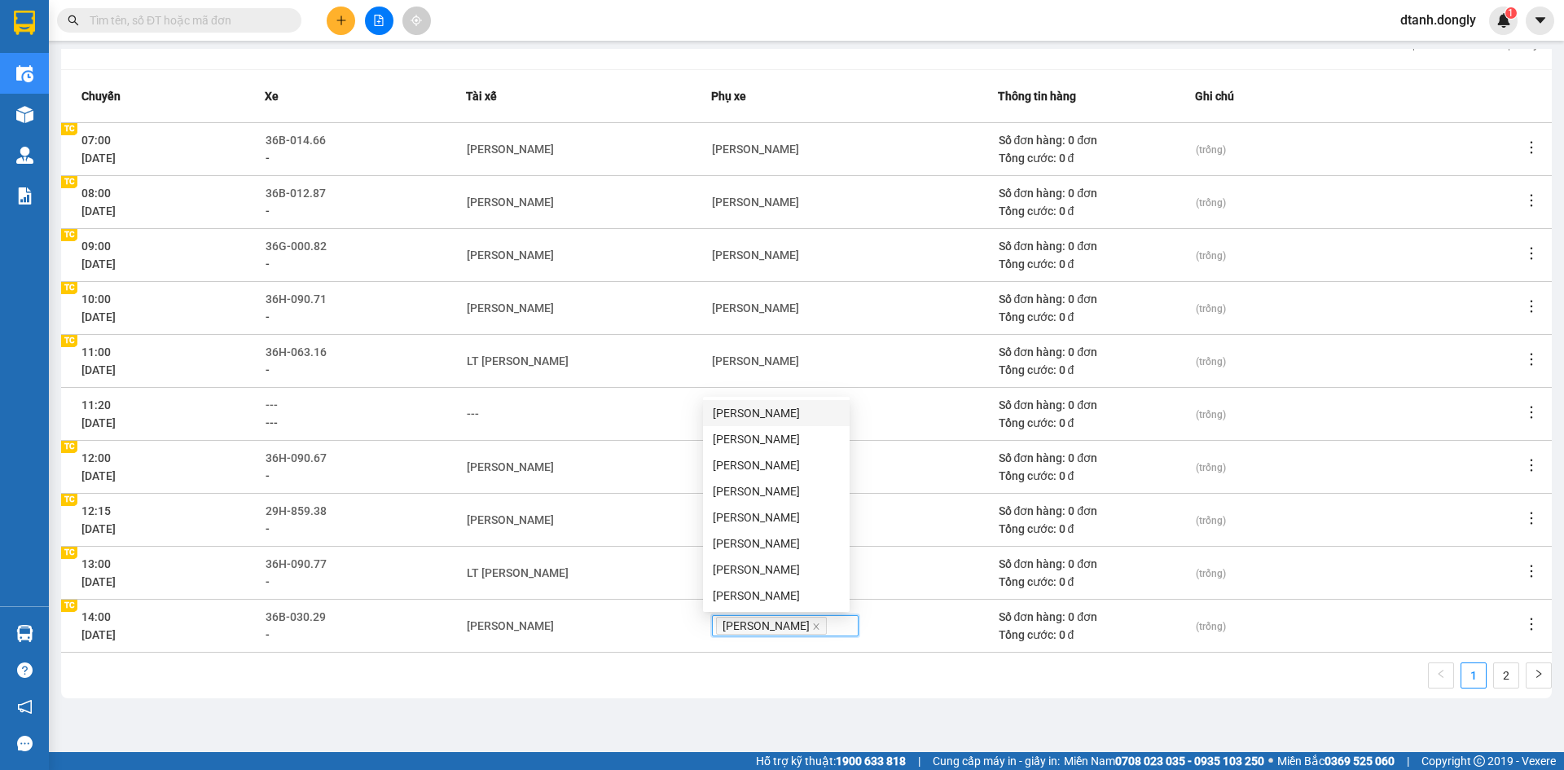
click at [841, 680] on div "1 2" at bounding box center [806, 680] width 1491 height 36
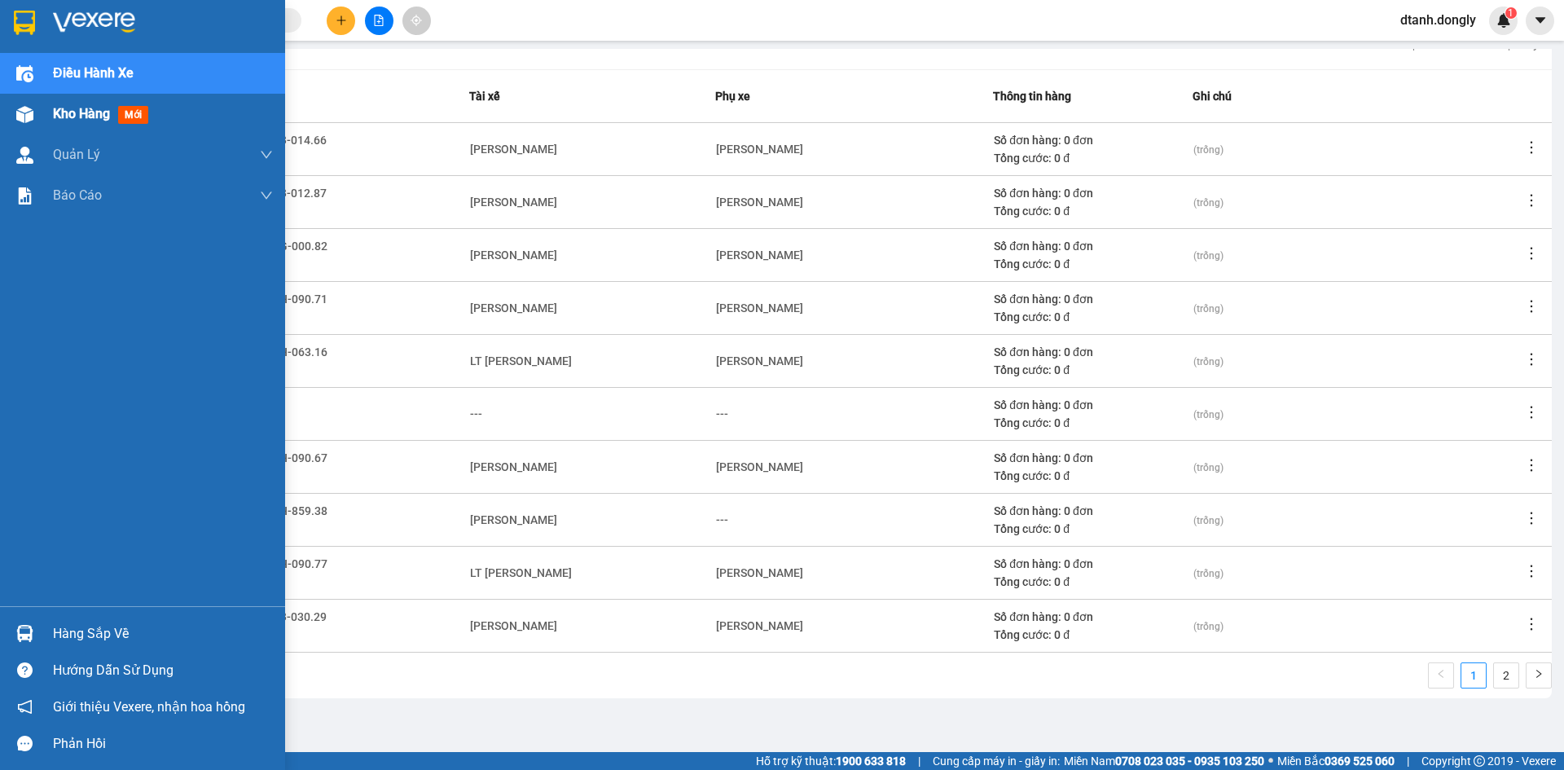
click at [56, 113] on span "Kho hàng" at bounding box center [81, 113] width 57 height 15
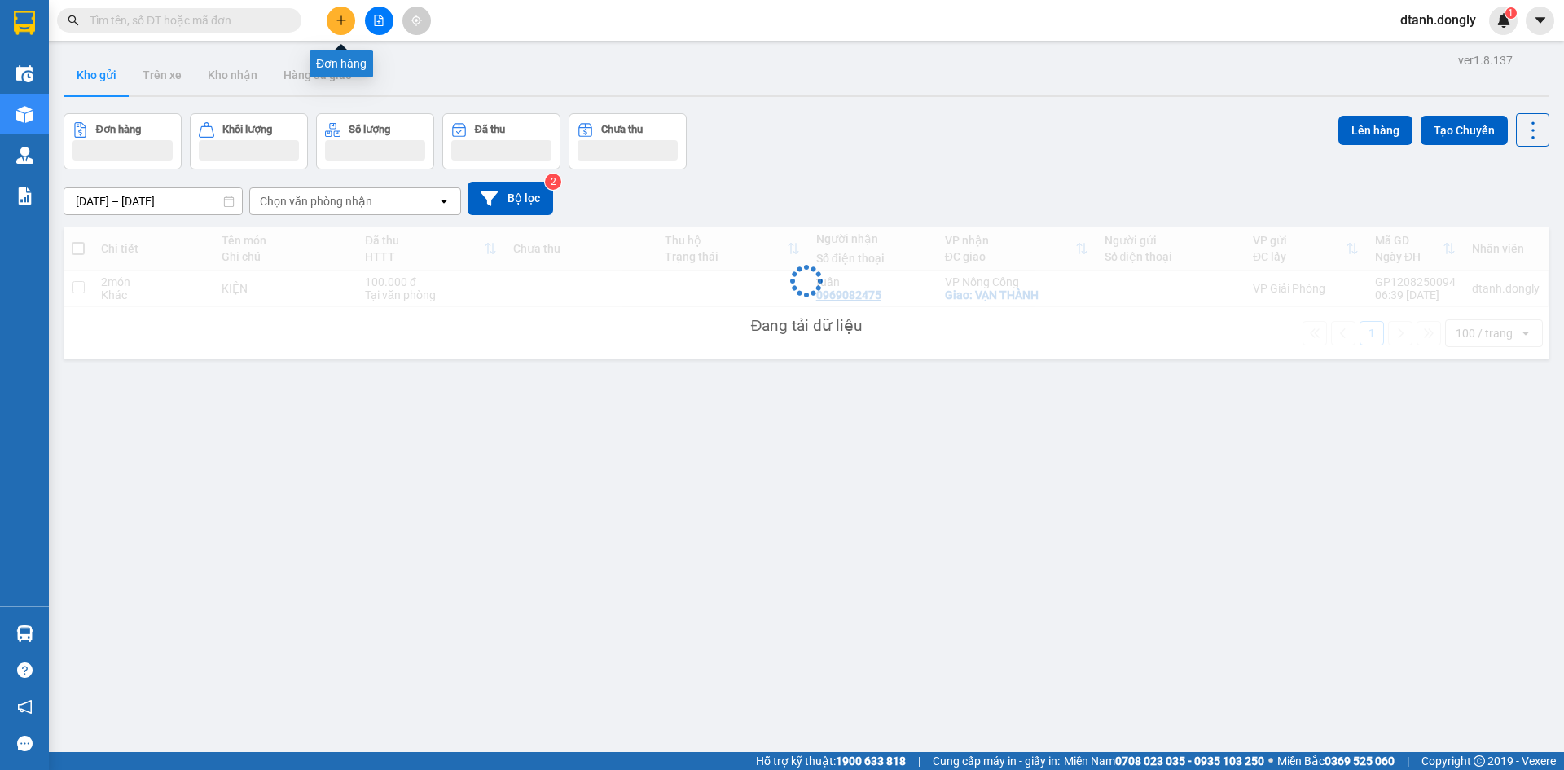
click at [337, 14] on button at bounding box center [341, 21] width 29 height 29
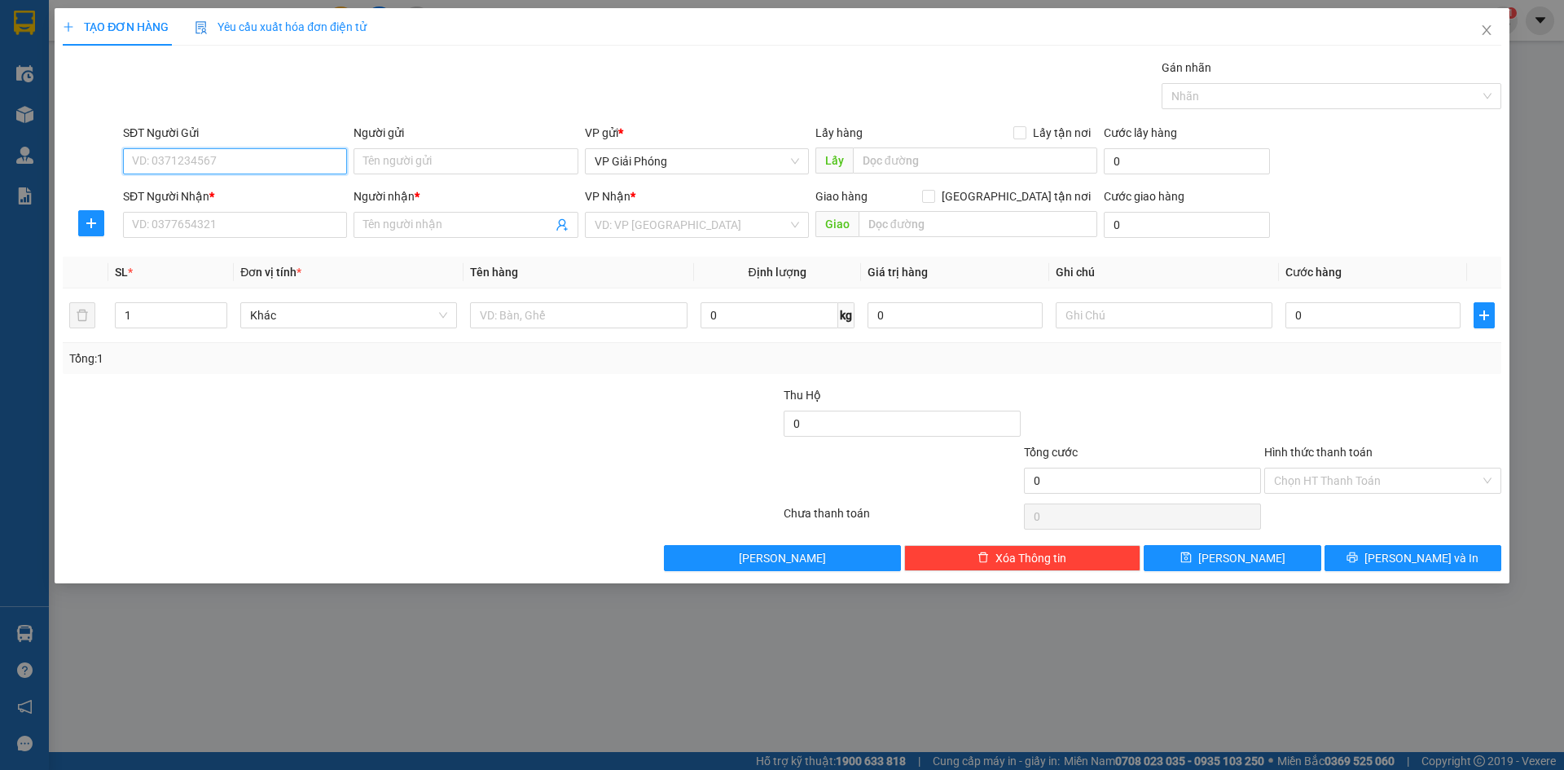
click at [267, 159] on input "SĐT Người Gửi" at bounding box center [235, 161] width 224 height 26
type input "0983649212"
click at [211, 222] on input "SĐT Người Nhận *" at bounding box center [235, 225] width 224 height 26
click at [213, 230] on input "SĐT Người Nhận *" at bounding box center [235, 225] width 224 height 26
type input "0969379017"
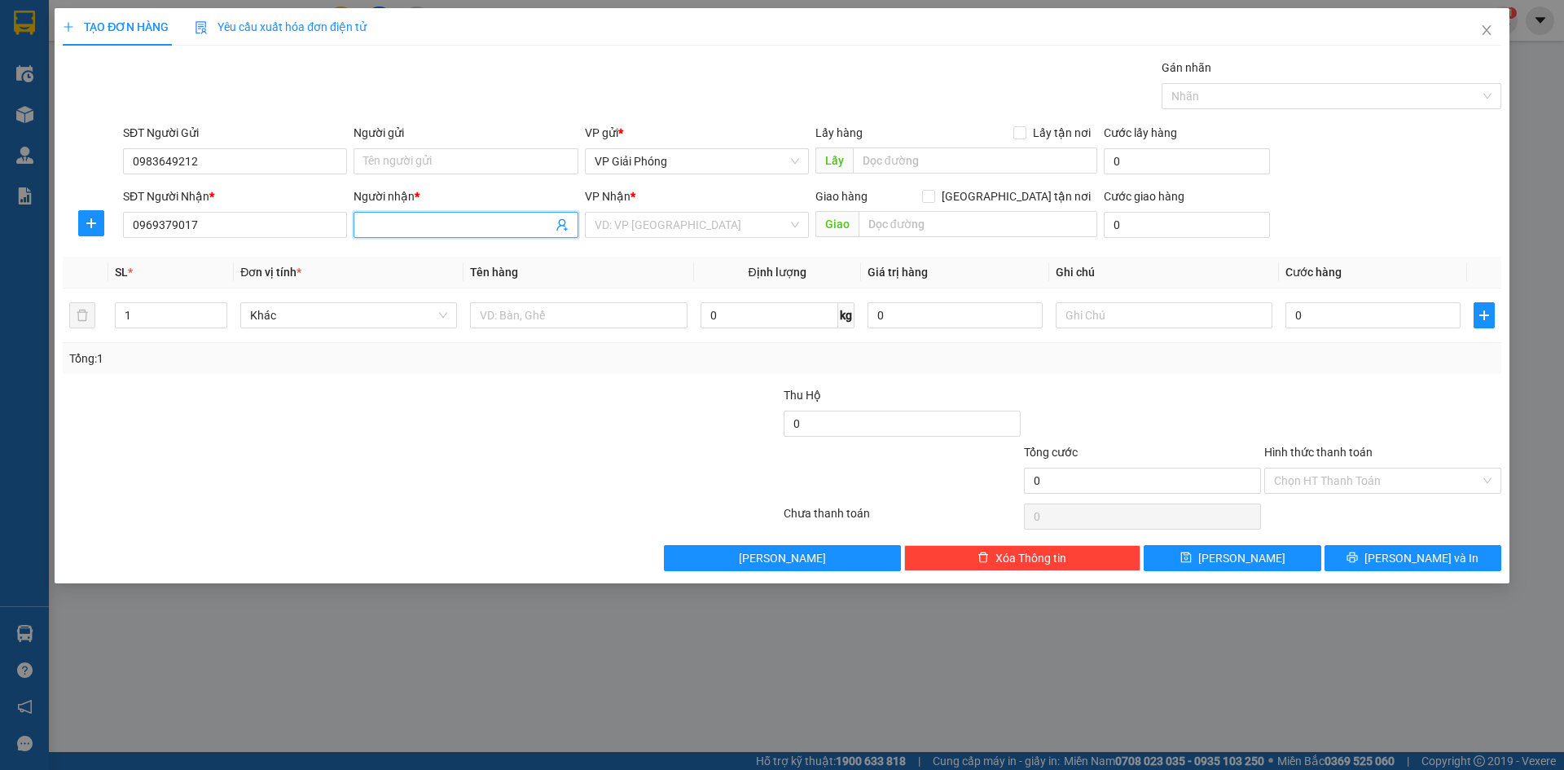
click at [426, 226] on input "Người nhận *" at bounding box center [457, 225] width 188 height 18
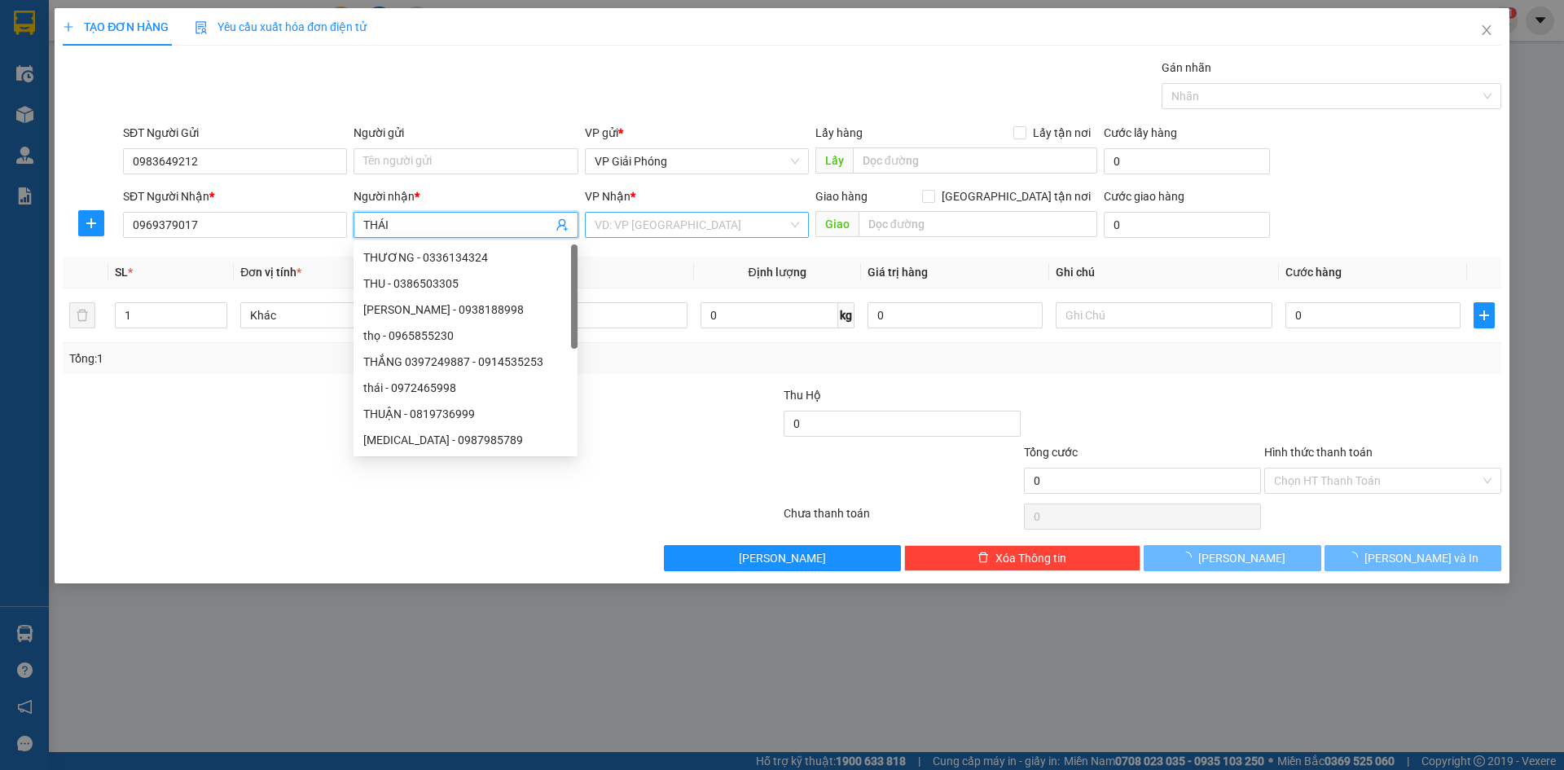
type input "THÁI"
click at [653, 218] on input "search" at bounding box center [691, 225] width 193 height 24
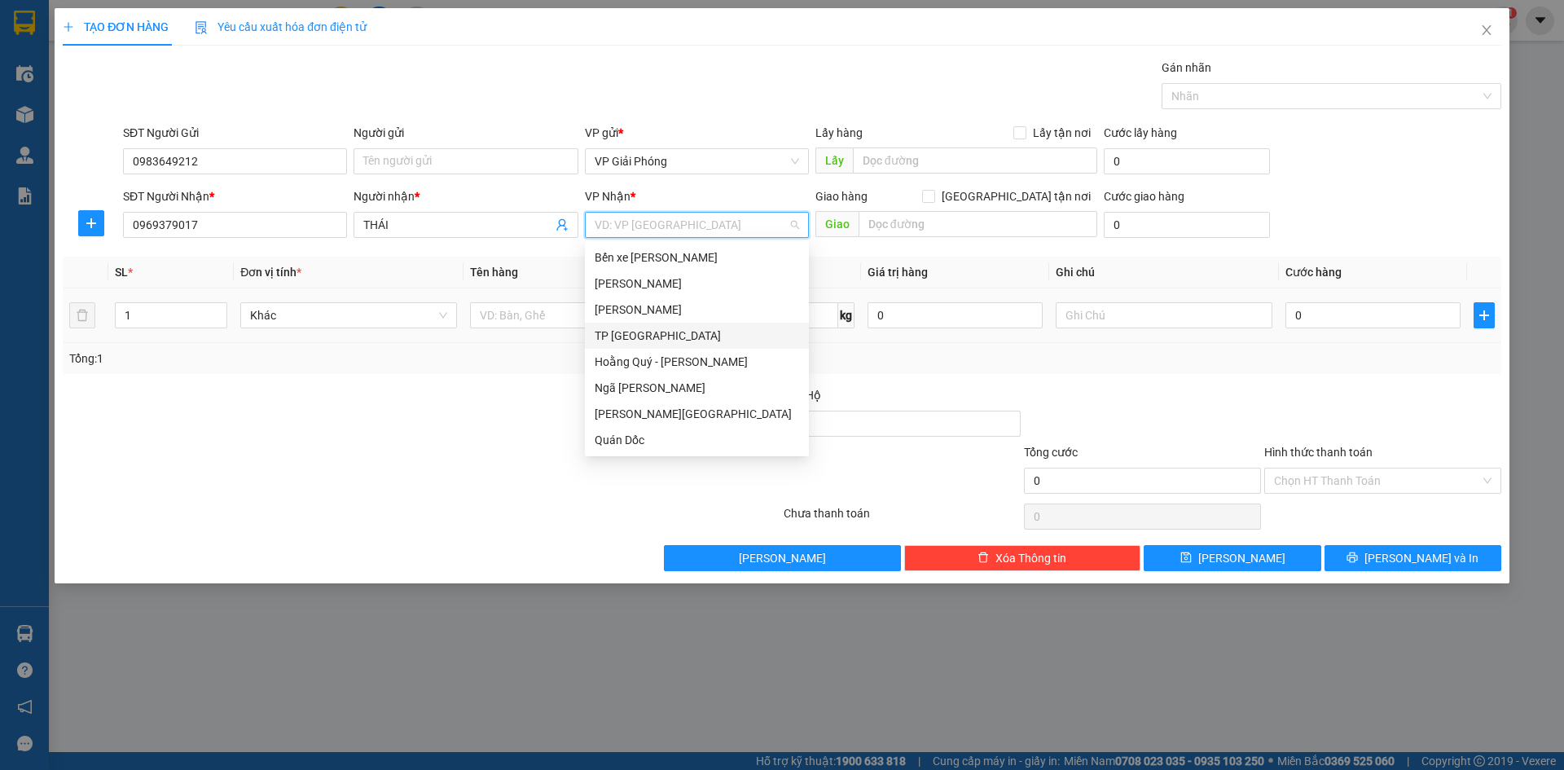
click at [632, 328] on div "TP [GEOGRAPHIC_DATA]" at bounding box center [697, 336] width 204 height 18
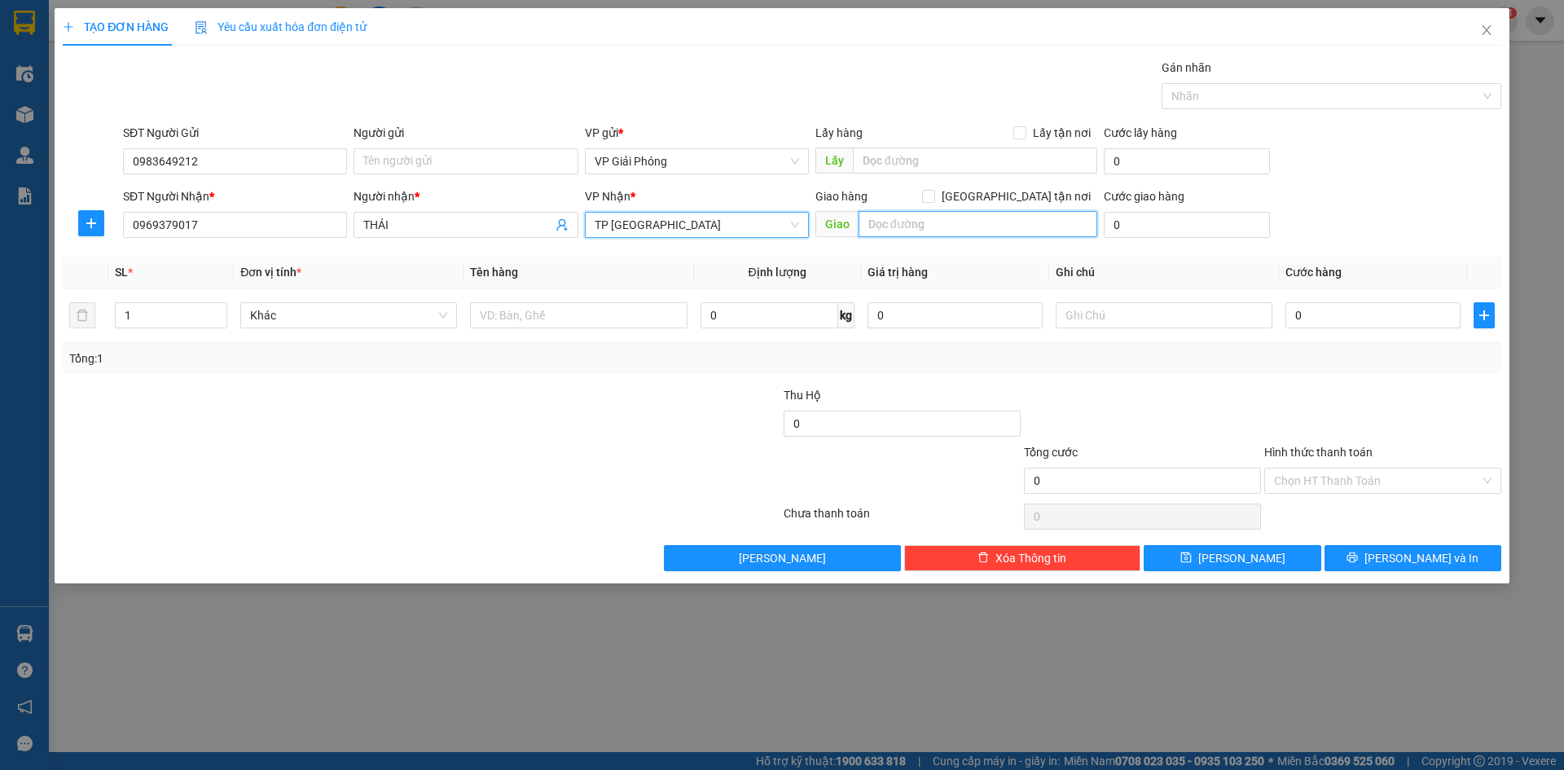
click at [933, 226] on input "text" at bounding box center [978, 224] width 239 height 26
type input "[GEOGRAPHIC_DATA]"
drag, startPoint x: 1016, startPoint y: 194, endPoint x: 794, endPoint y: 244, distance: 227.1
click at [934, 196] on input "[GEOGRAPHIC_DATA] tận nơi" at bounding box center [927, 195] width 11 height 11
checkbox input "true"
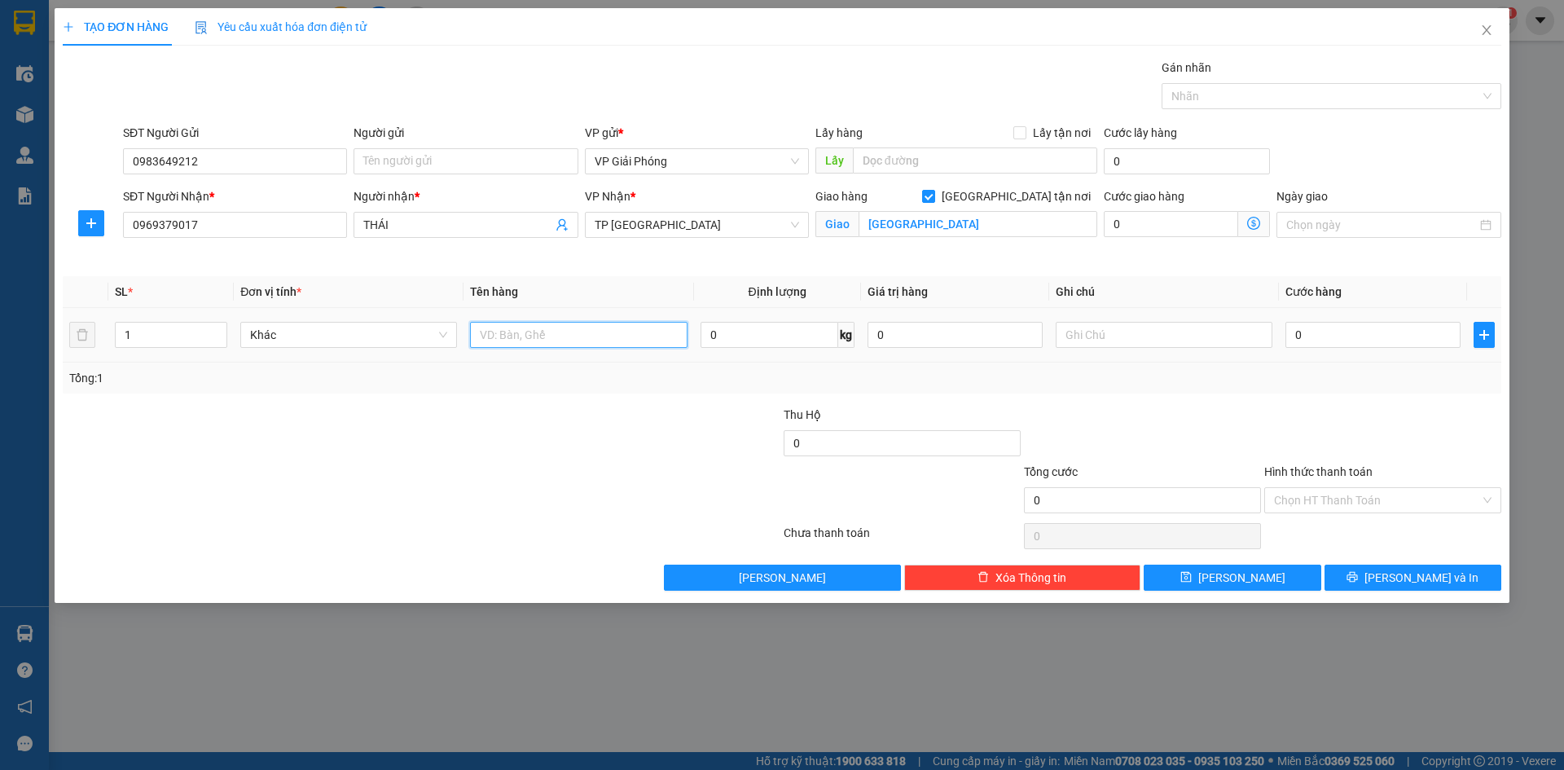
click at [511, 332] on input "text" at bounding box center [578, 335] width 217 height 26
type input "KIỆN"
click at [1308, 336] on input "0" at bounding box center [1372, 335] width 175 height 26
type input "4"
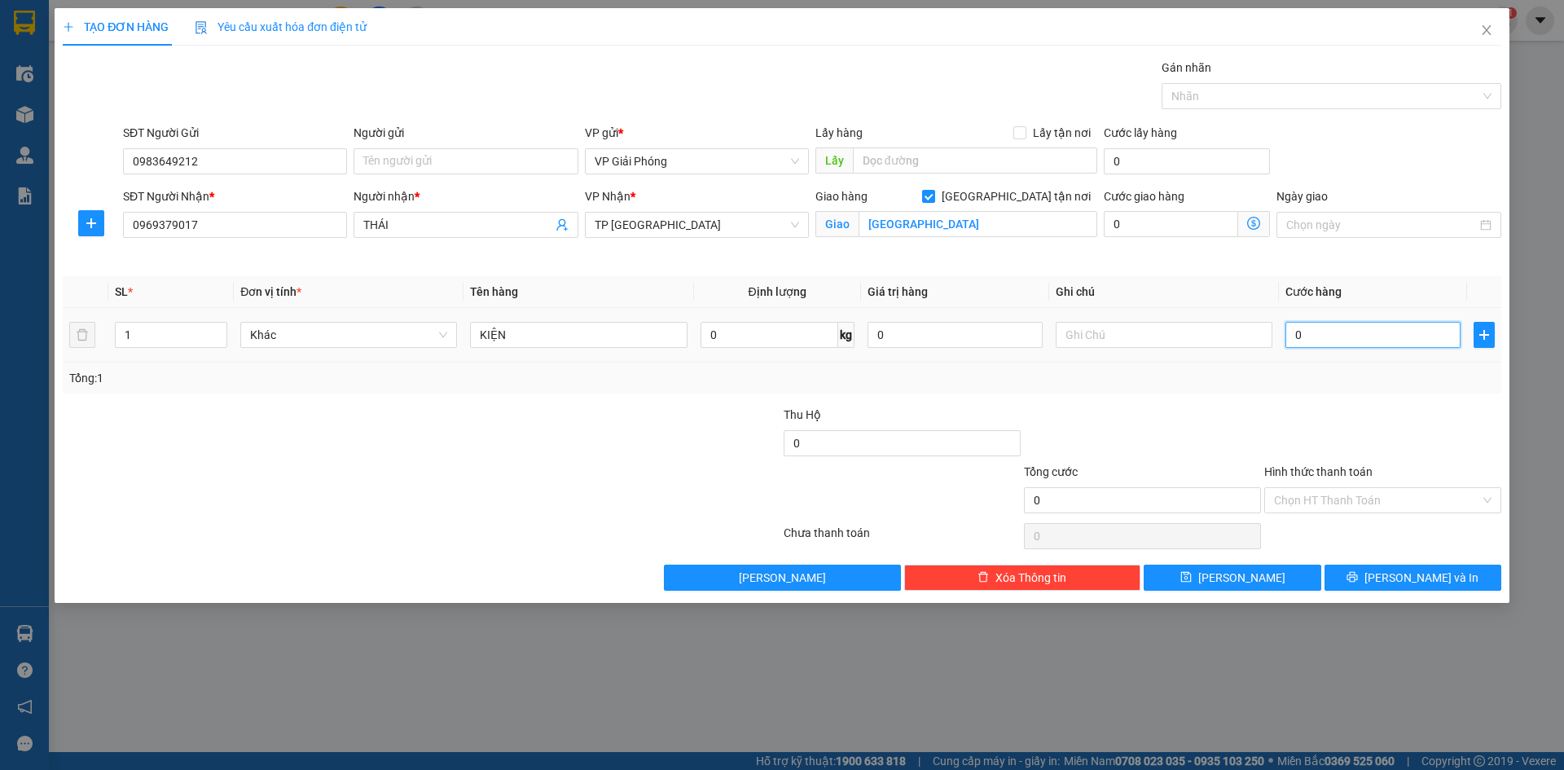
type input "4"
type input "40"
click at [1234, 99] on div at bounding box center [1323, 96] width 315 height 20
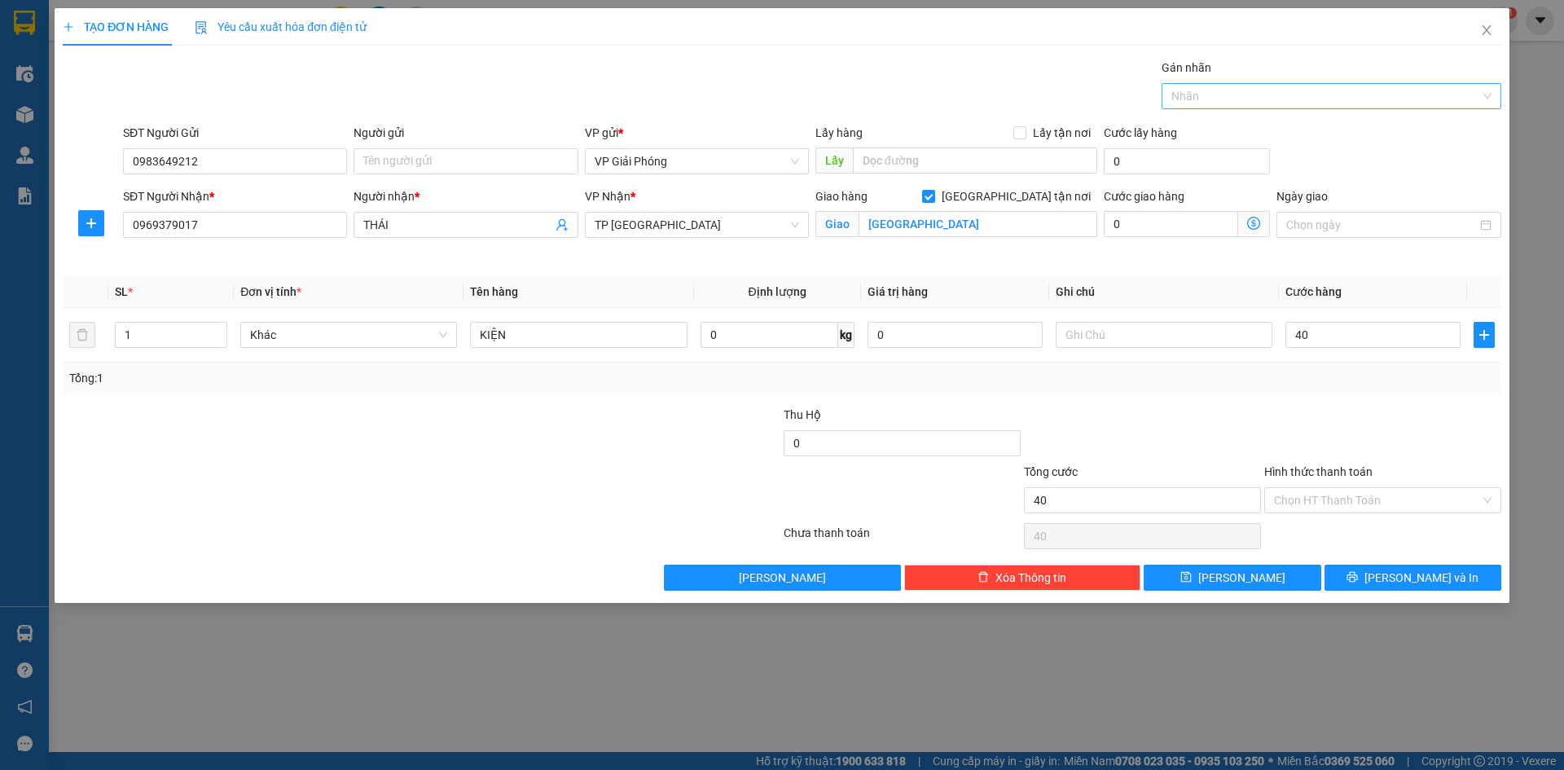
type input "40.000"
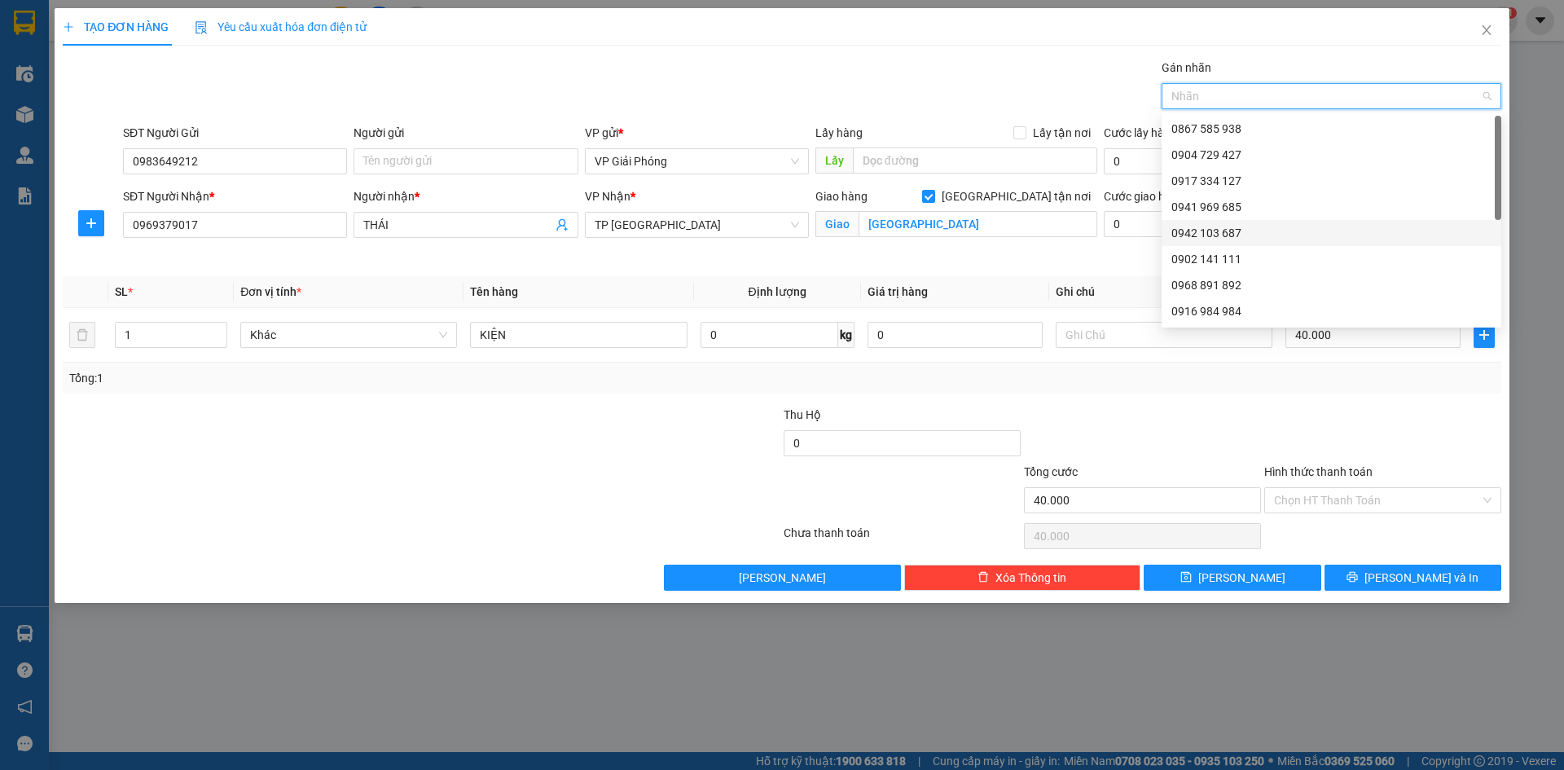
click at [1266, 231] on div "0942 103 687" at bounding box center [1331, 233] width 320 height 18
click at [1338, 499] on input "Hình thức thanh toán" at bounding box center [1377, 500] width 206 height 24
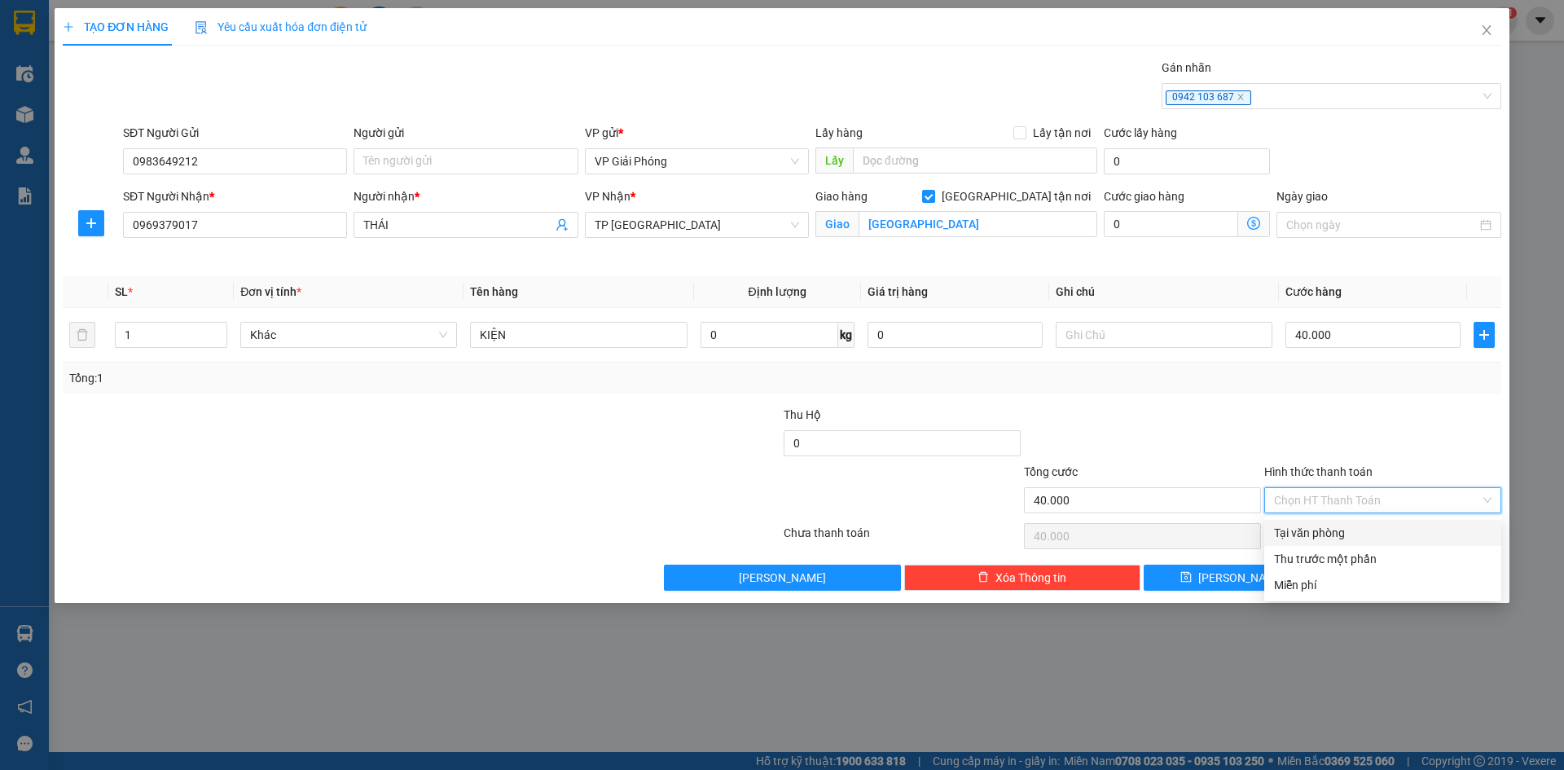
click at [1352, 532] on div "Tại văn phòng" at bounding box center [1383, 533] width 218 height 18
type input "0"
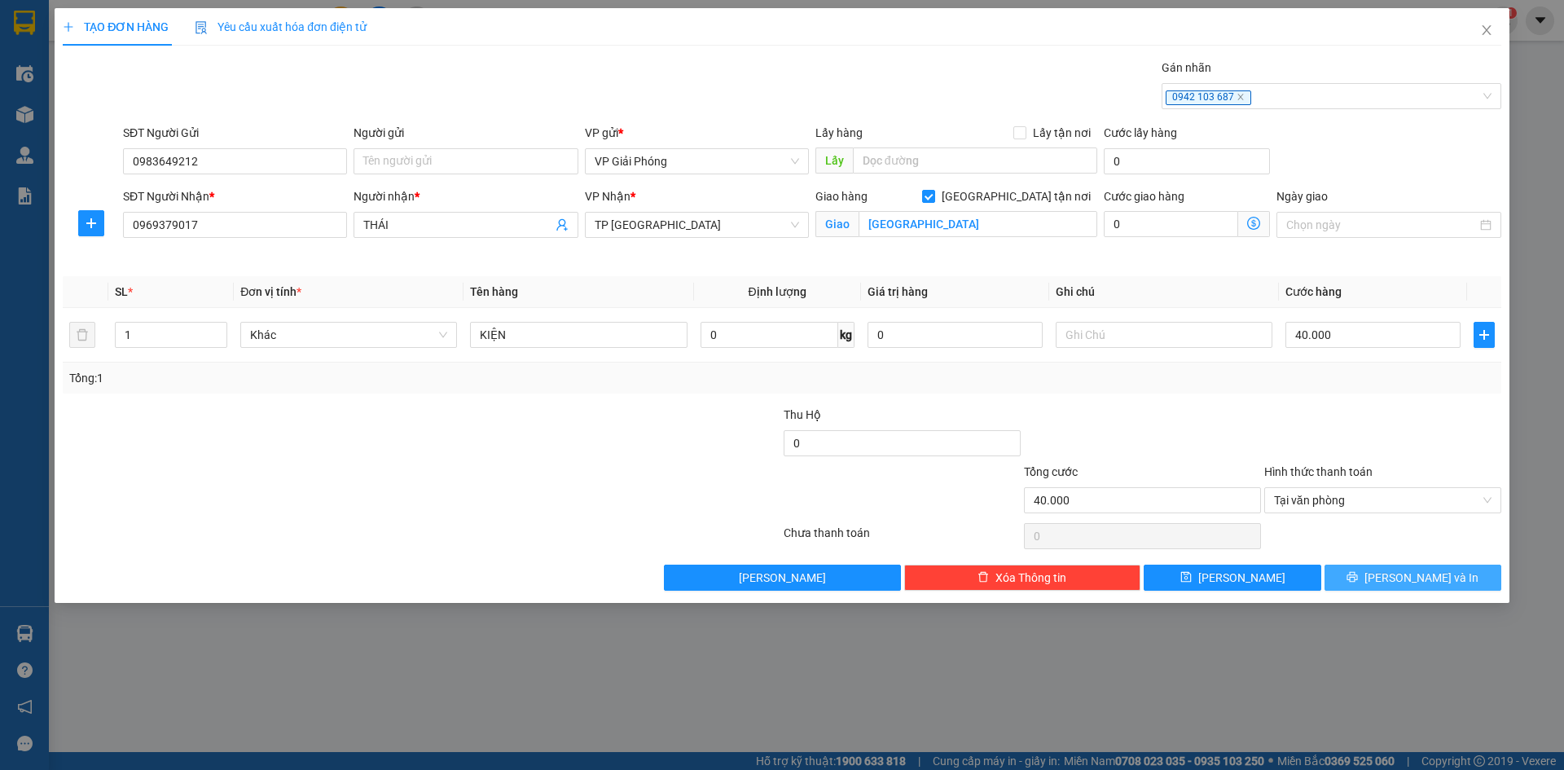
click at [1358, 578] on icon "printer" at bounding box center [1352, 576] width 11 height 11
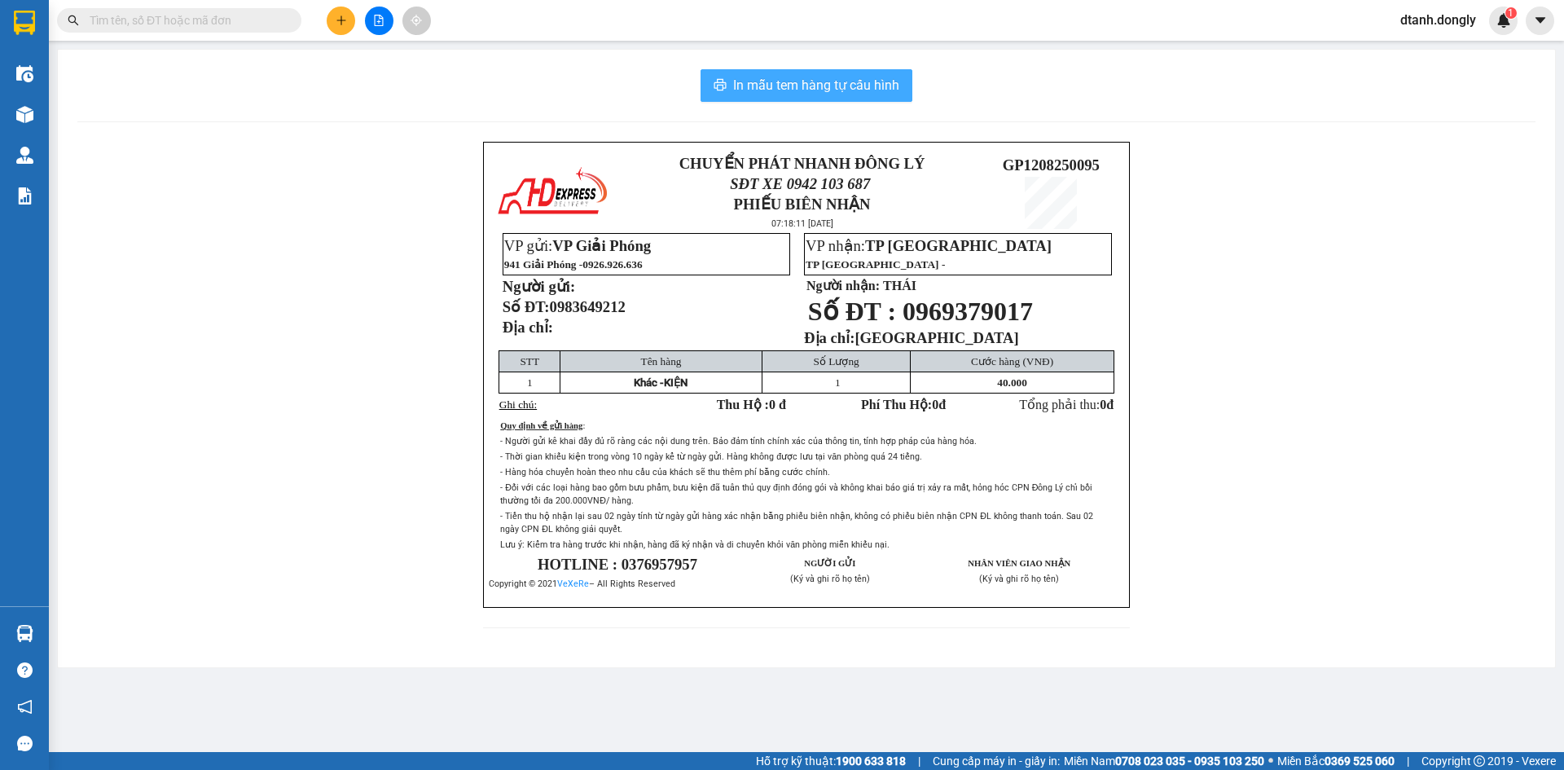
click at [827, 83] on span "In mẫu tem hàng tự cấu hình" at bounding box center [816, 85] width 166 height 20
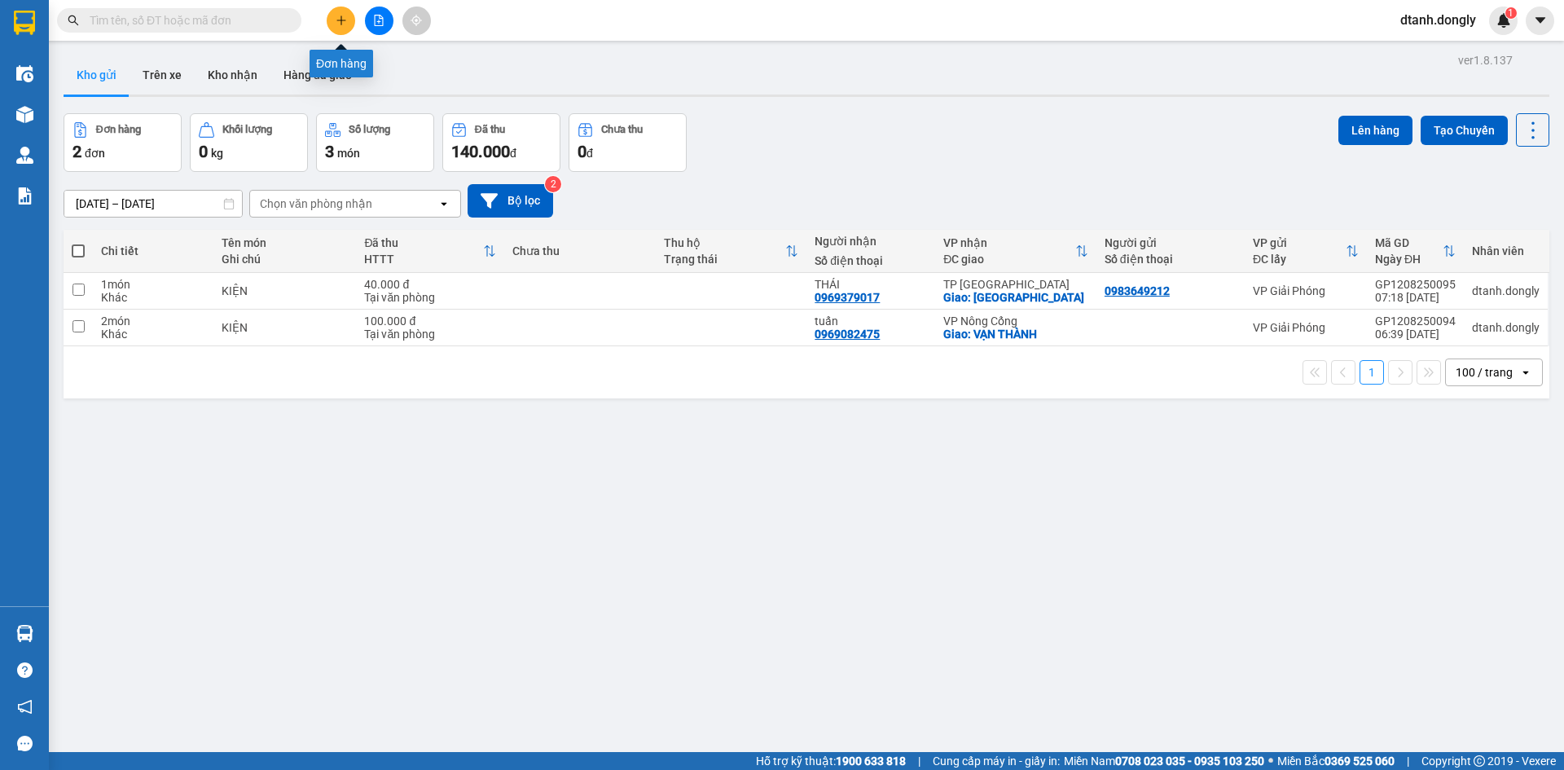
click at [336, 30] on button at bounding box center [341, 21] width 29 height 29
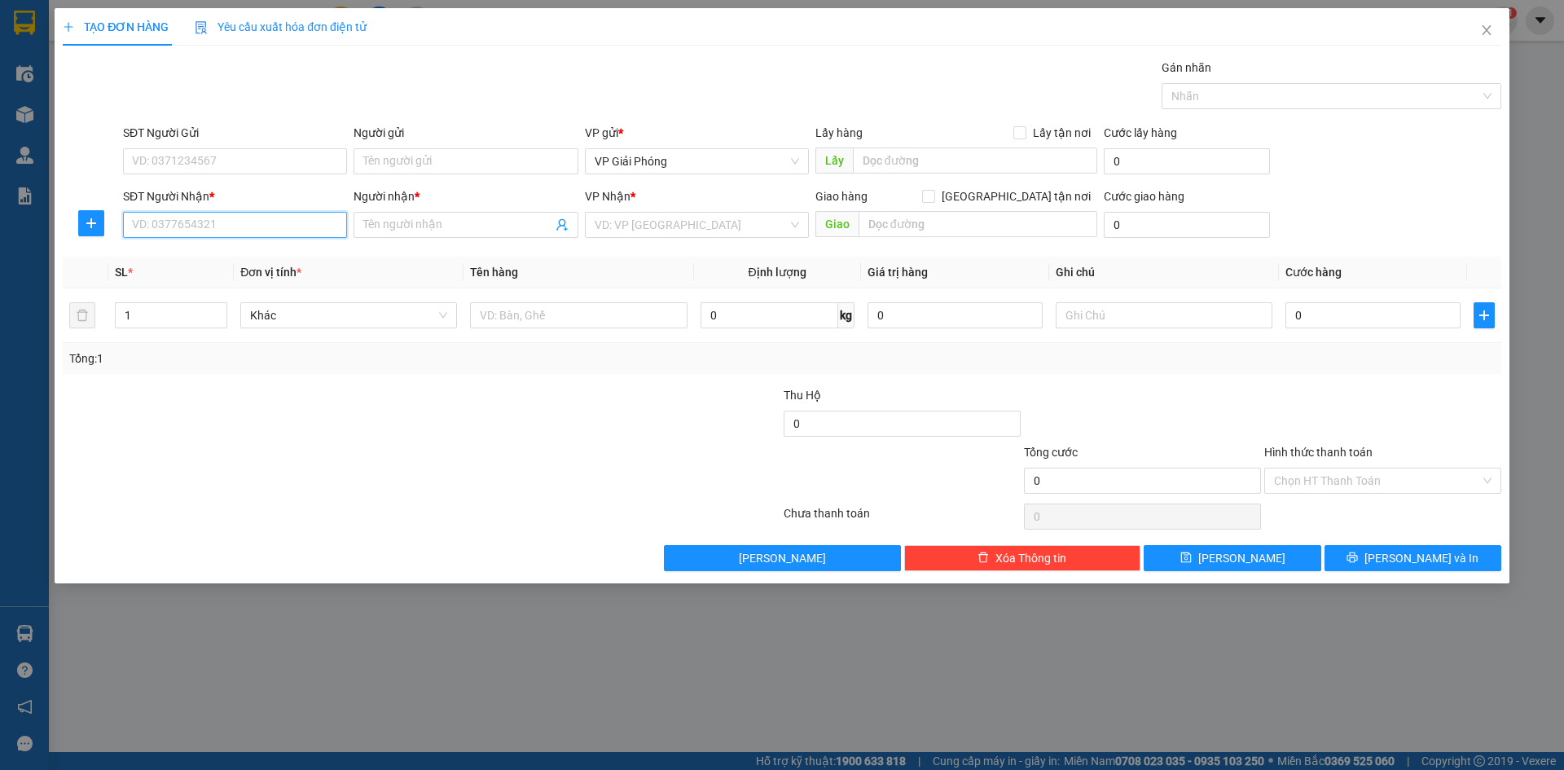
click at [207, 222] on input "SĐT Người Nhận *" at bounding box center [235, 225] width 224 height 26
type input "0392797851"
click at [366, 231] on input "Người nhận *" at bounding box center [457, 225] width 188 height 18
click at [592, 221] on div "VD: VP [GEOGRAPHIC_DATA]" at bounding box center [697, 225] width 224 height 26
type input "[PERSON_NAME]"
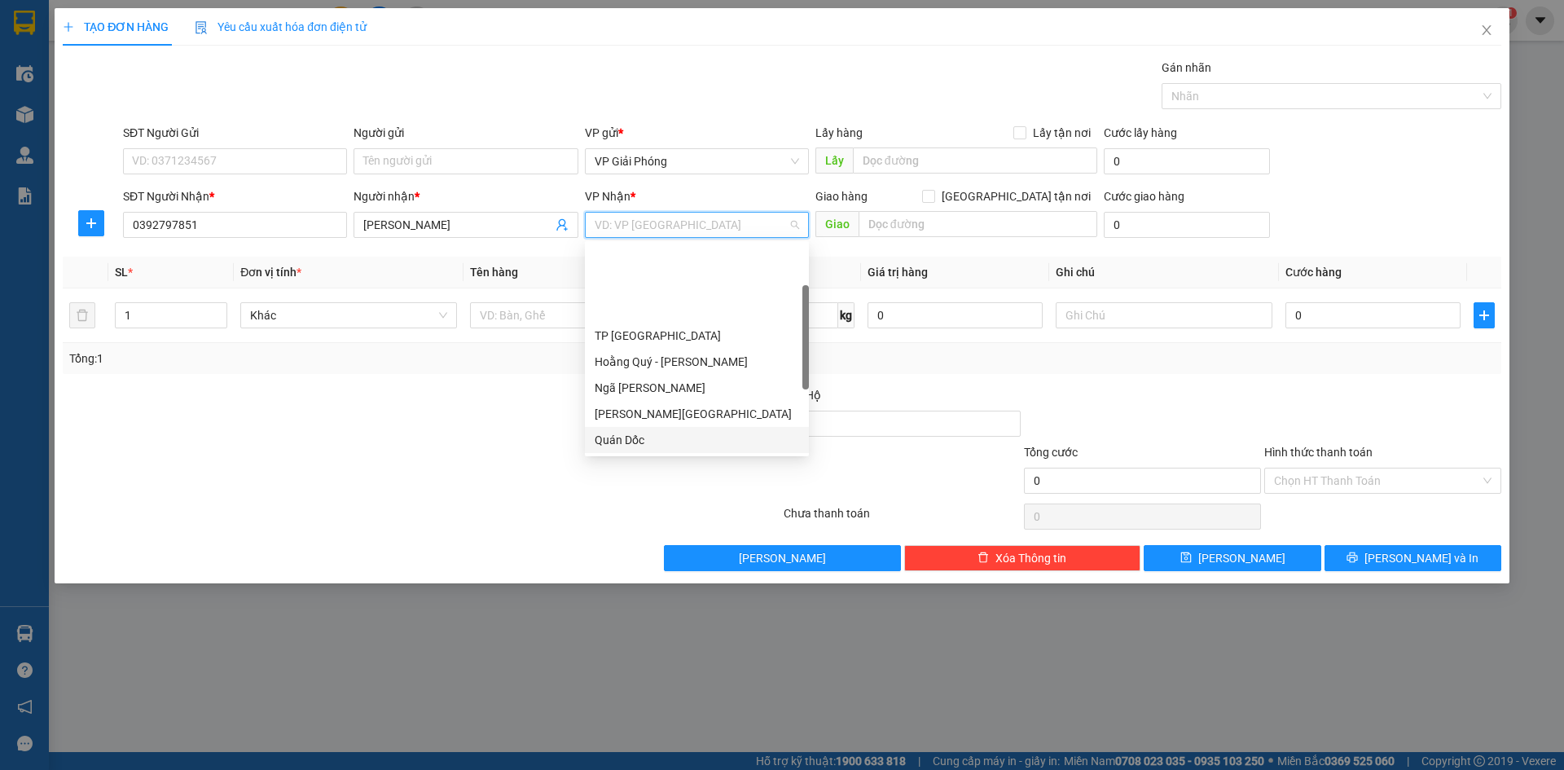
scroll to position [235, 0]
click at [647, 437] on div "VP Nông Cống" at bounding box center [697, 440] width 204 height 18
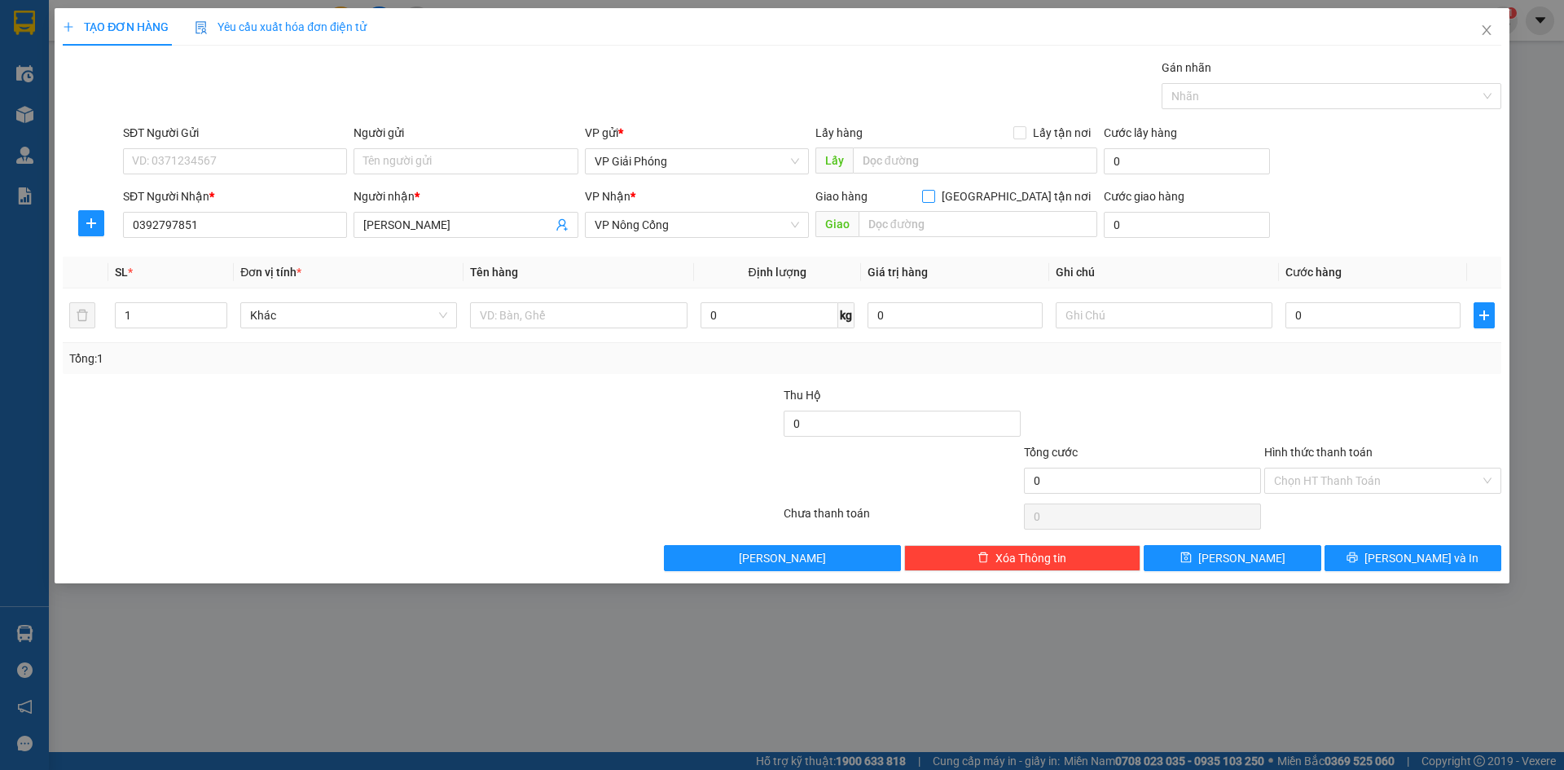
click at [934, 194] on input "[GEOGRAPHIC_DATA] tận nơi" at bounding box center [927, 195] width 11 height 11
checkbox input "true"
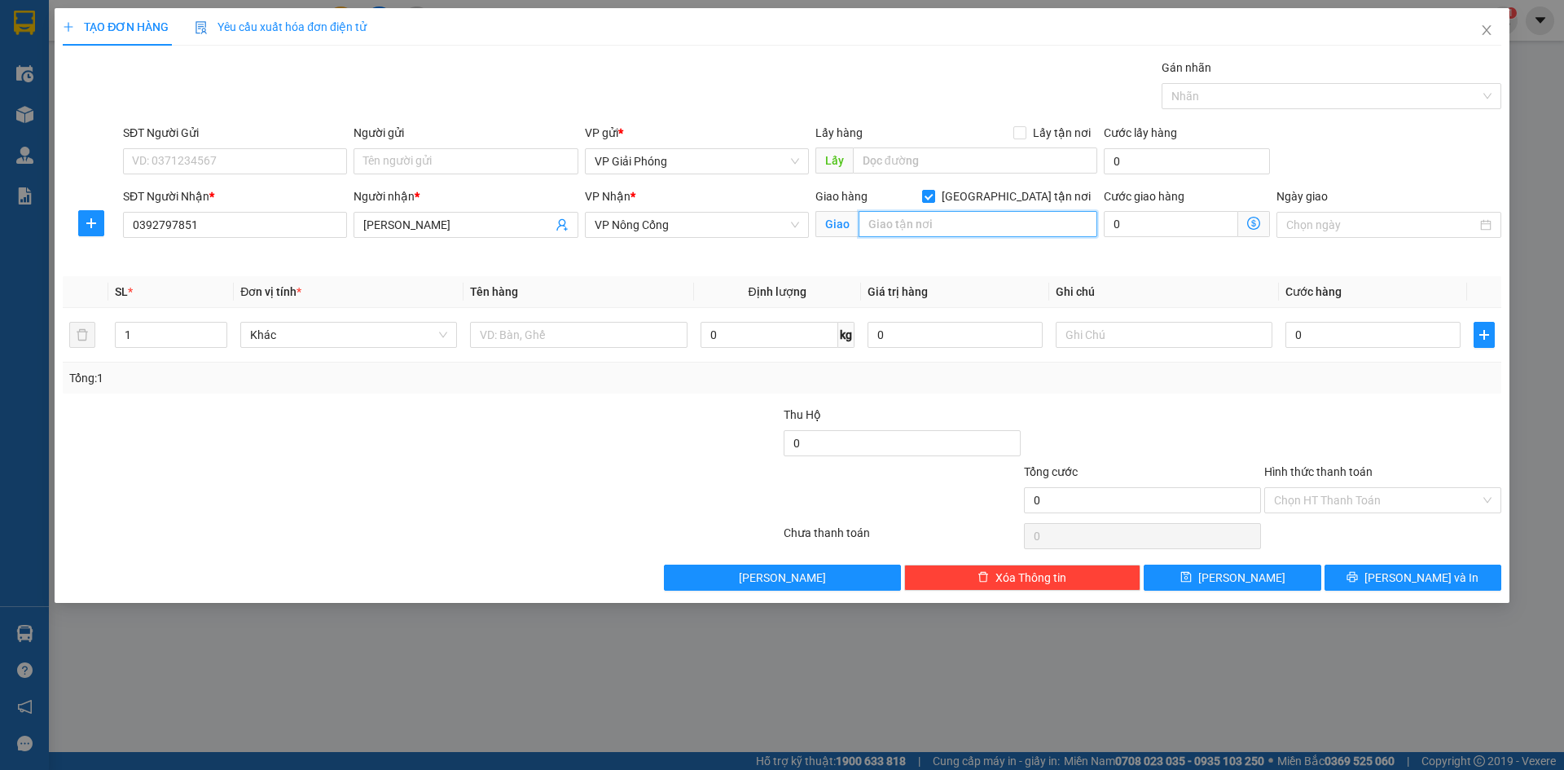
click at [949, 221] on input "text" at bounding box center [978, 224] width 239 height 26
click at [1193, 94] on div at bounding box center [1323, 96] width 315 height 20
type input "[GEOGRAPHIC_DATA]"
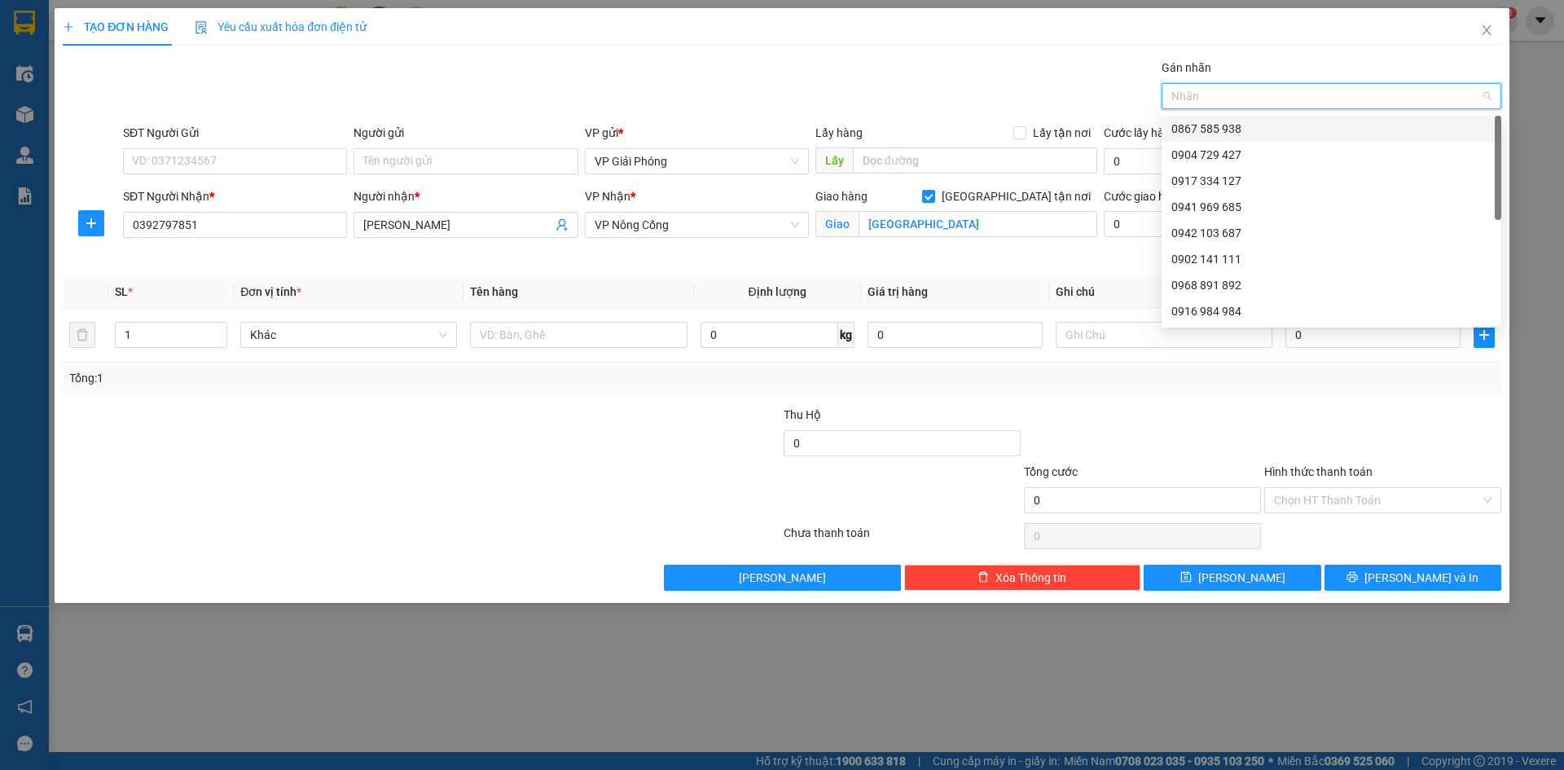
click at [1203, 125] on div "0867 585 938" at bounding box center [1331, 129] width 320 height 18
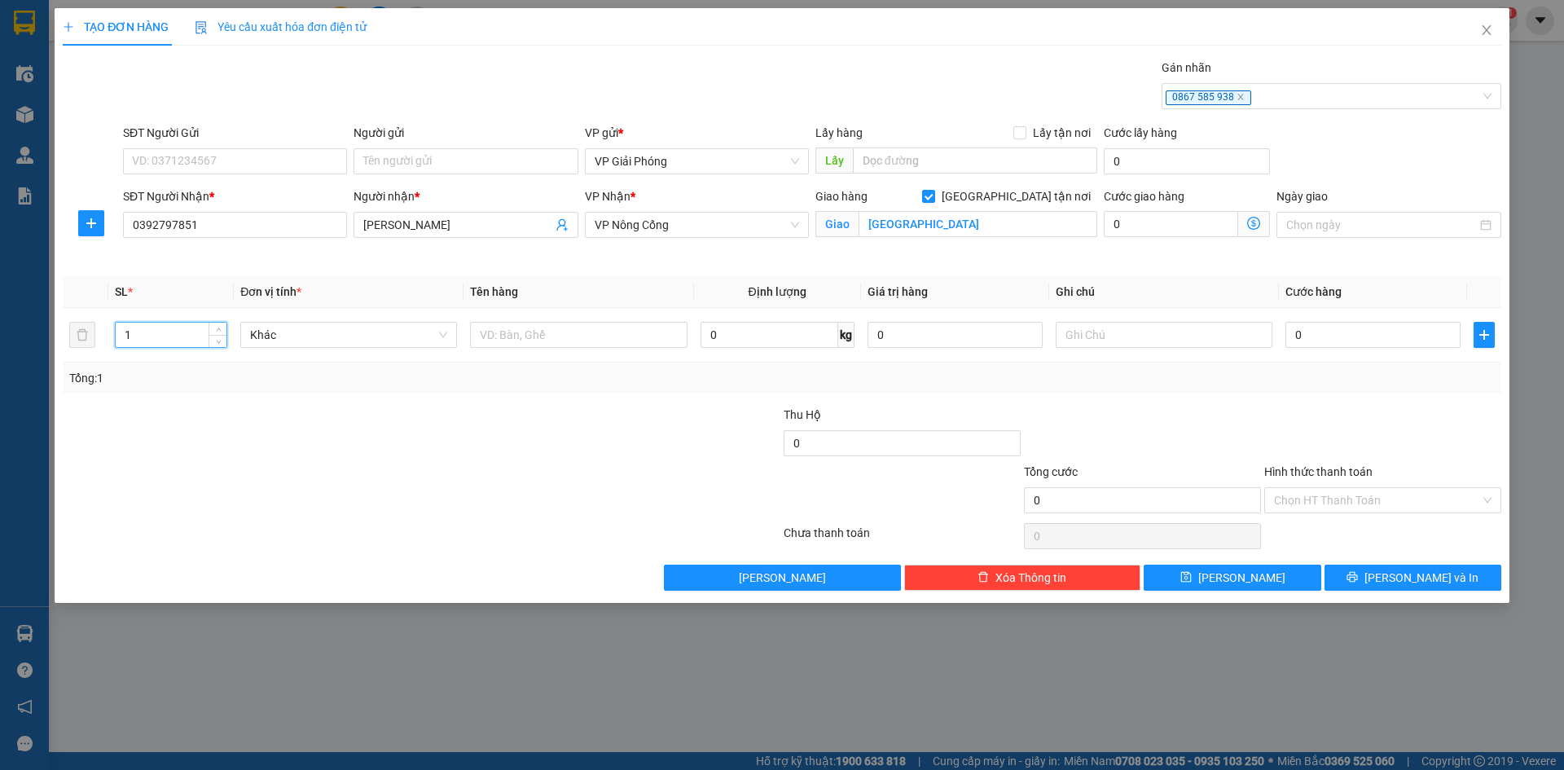
drag, startPoint x: 165, startPoint y: 339, endPoint x: 29, endPoint y: 333, distance: 135.3
click at [29, 333] on div "TẠO ĐƠN HÀNG Yêu cầu xuất hóa đơn điện tử Transit Pickup Surcharge Ids Transit …" at bounding box center [782, 385] width 1564 height 770
type input "2"
click at [496, 338] on input "text" at bounding box center [578, 335] width 217 height 26
type input "XE MÁY + XE ĐIỆN"
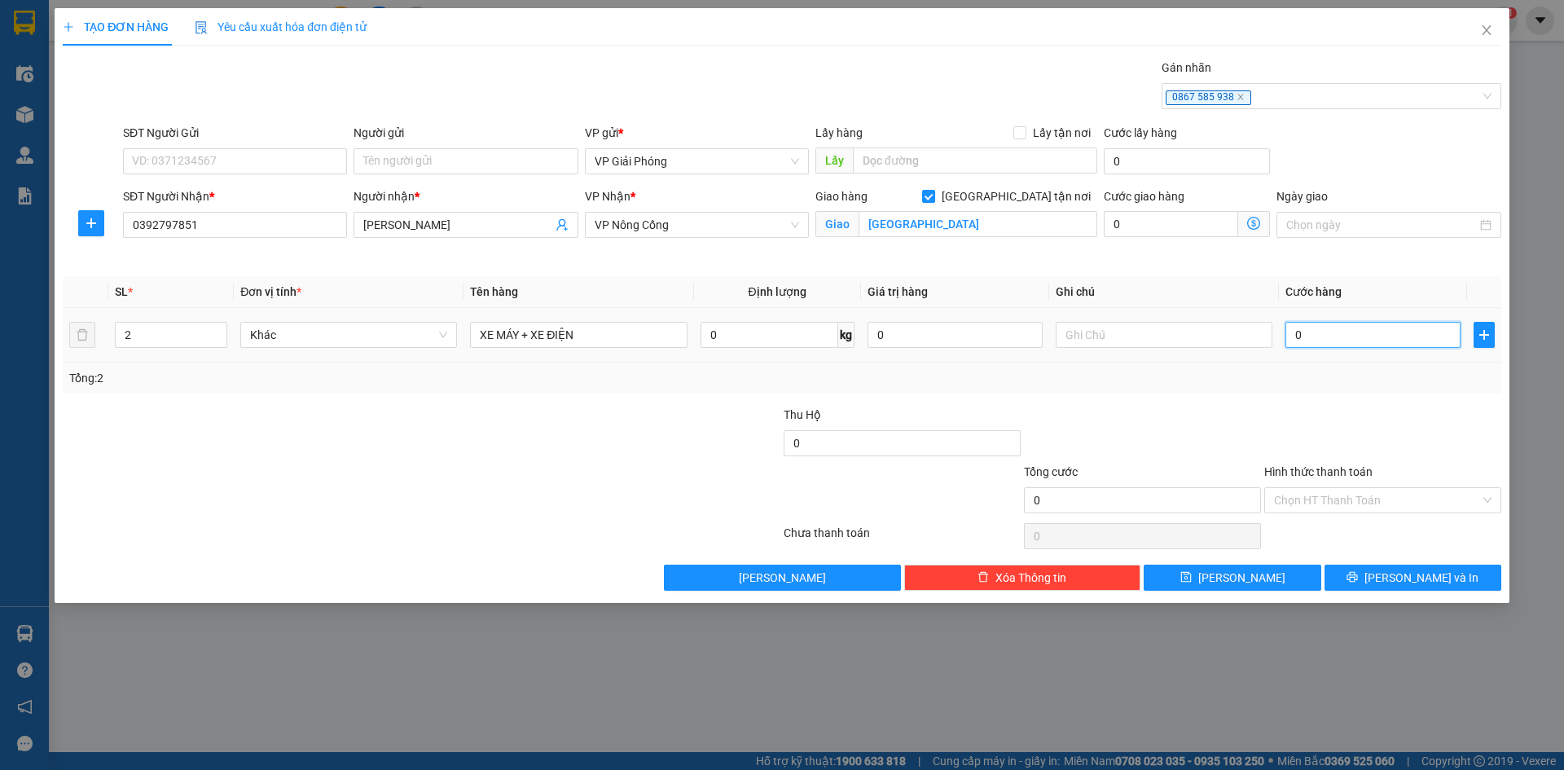
click at [1316, 341] on input "0" at bounding box center [1372, 335] width 175 height 26
type input "5"
type input "50"
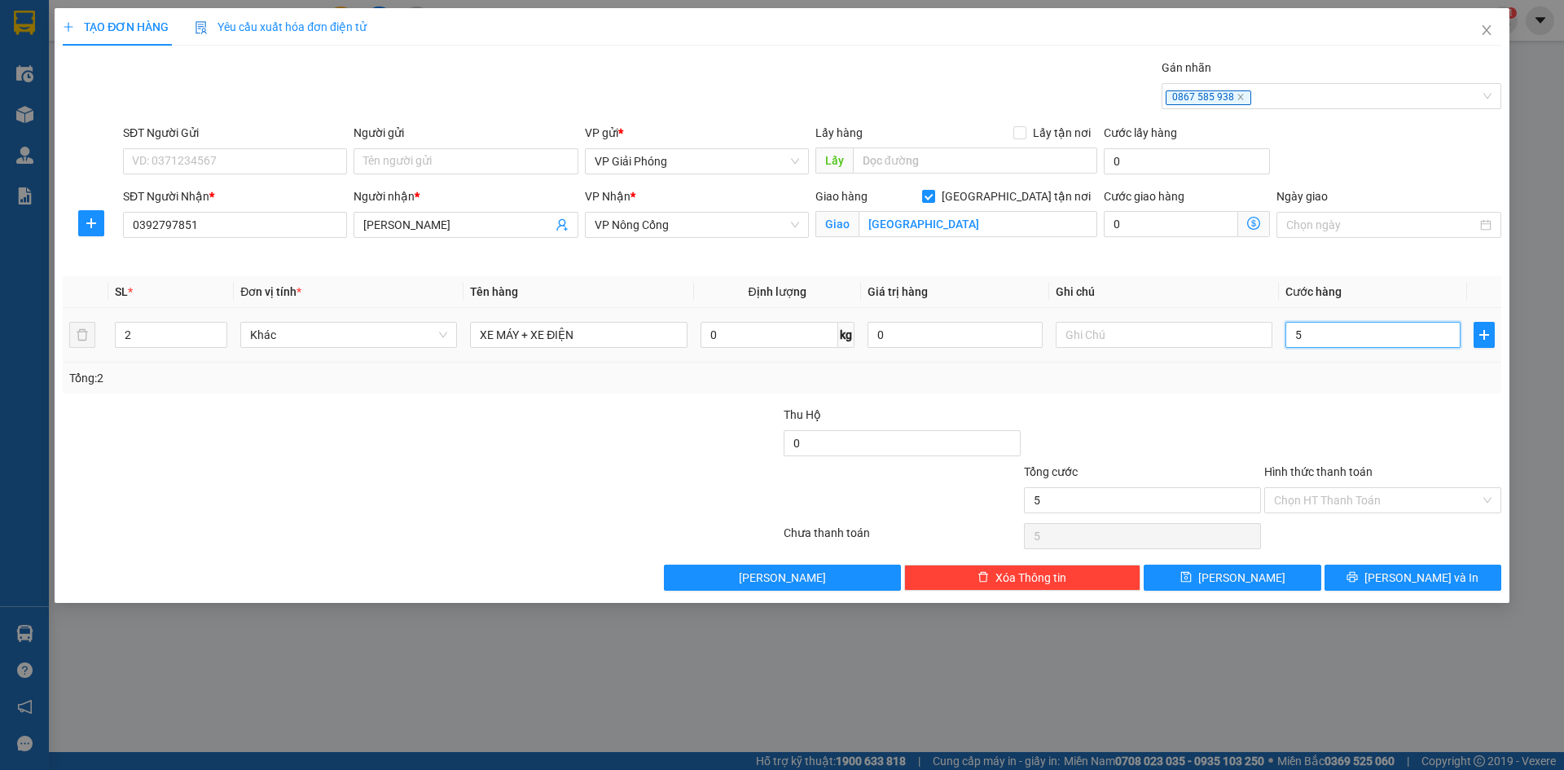
type input "50"
type input "500"
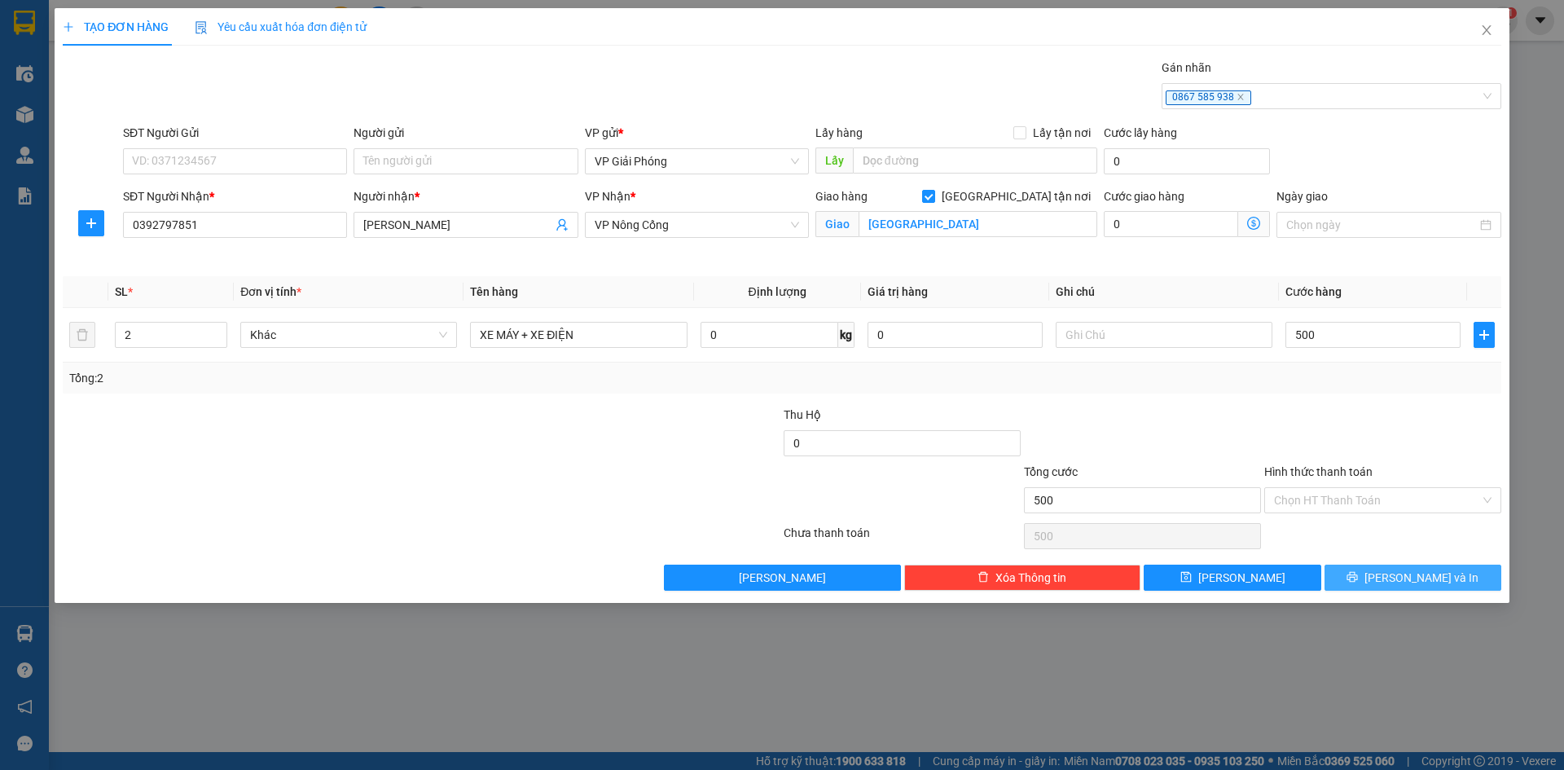
type input "500.000"
click at [1403, 572] on span "[PERSON_NAME] và In" at bounding box center [1421, 578] width 114 height 18
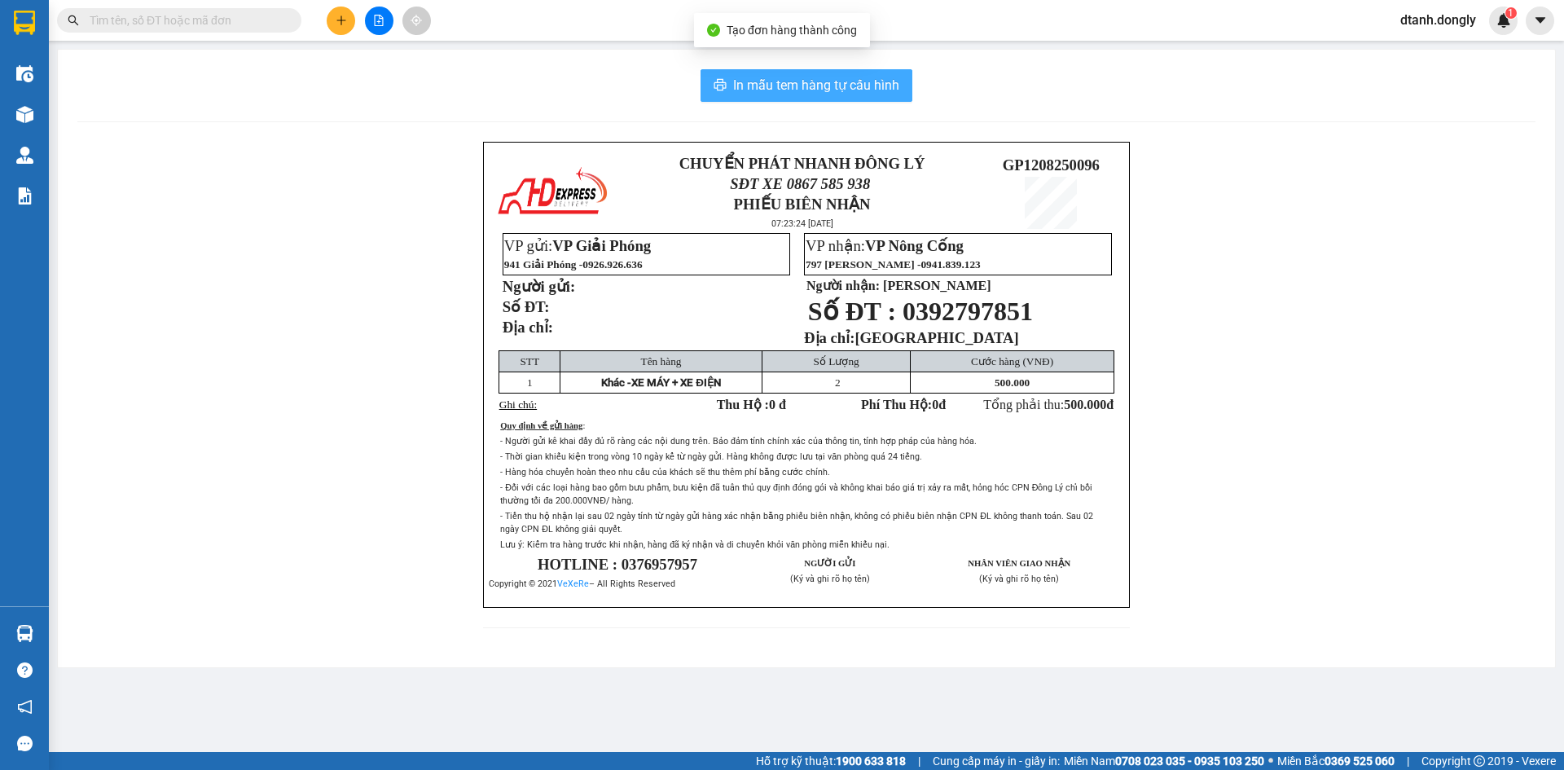
click at [803, 79] on span "In mẫu tem hàng tự cấu hình" at bounding box center [816, 85] width 166 height 20
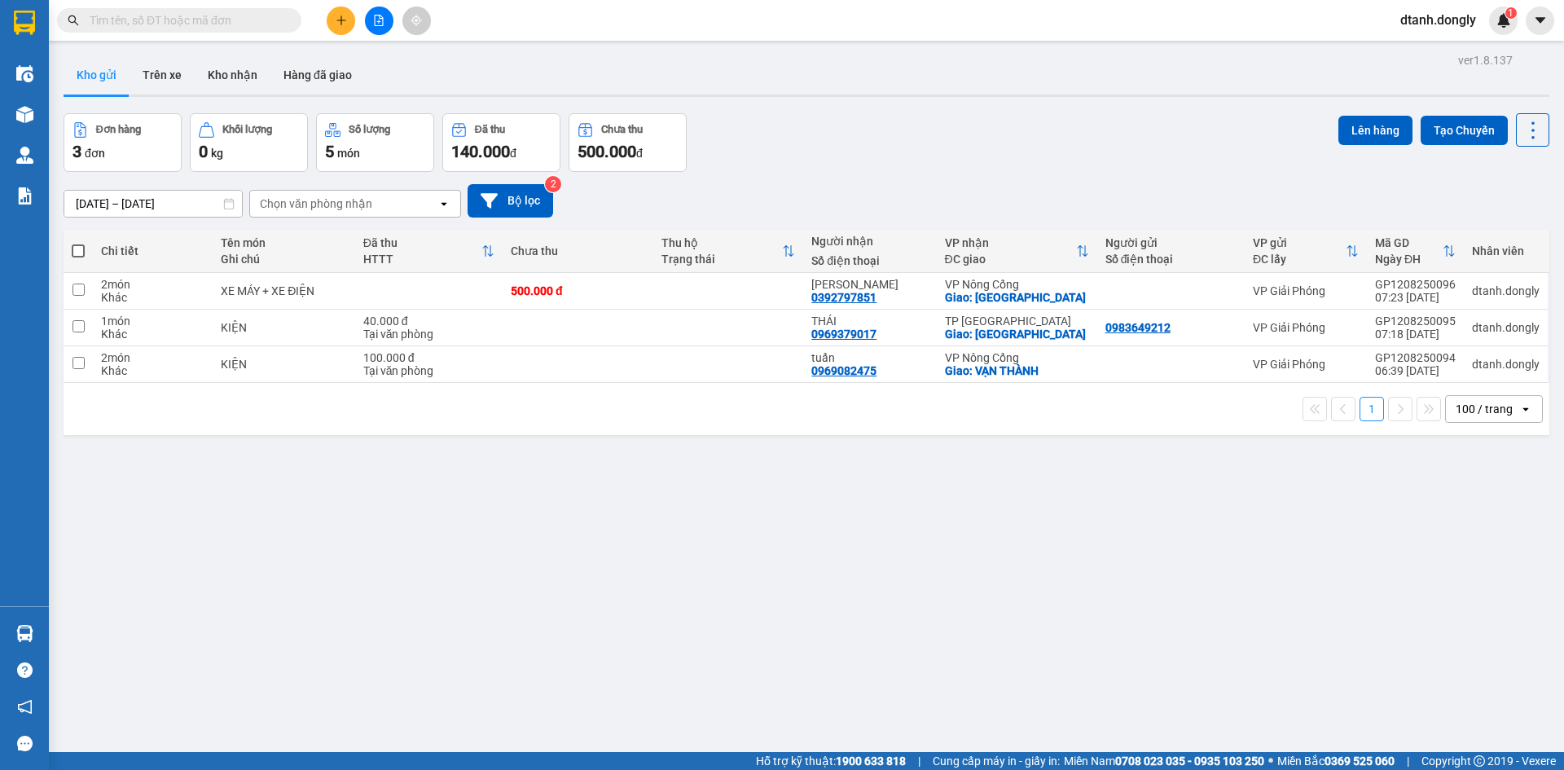
click at [341, 26] on button at bounding box center [341, 21] width 29 height 29
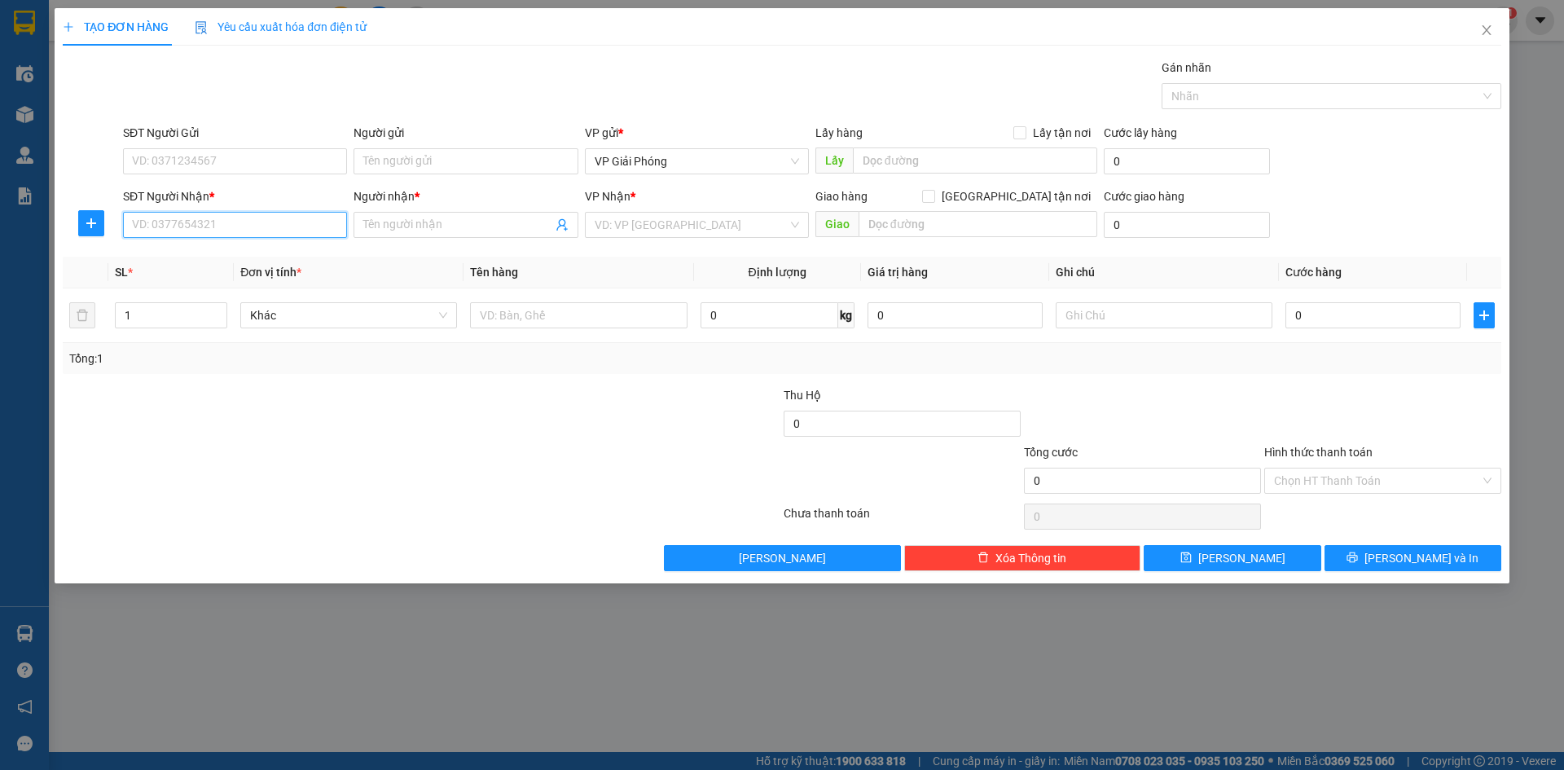
click at [203, 226] on input "SĐT Người Nhận *" at bounding box center [235, 225] width 224 height 26
type input "0374314902"
click at [183, 252] on div "0374314902 - [PERSON_NAME]" at bounding box center [235, 257] width 204 height 18
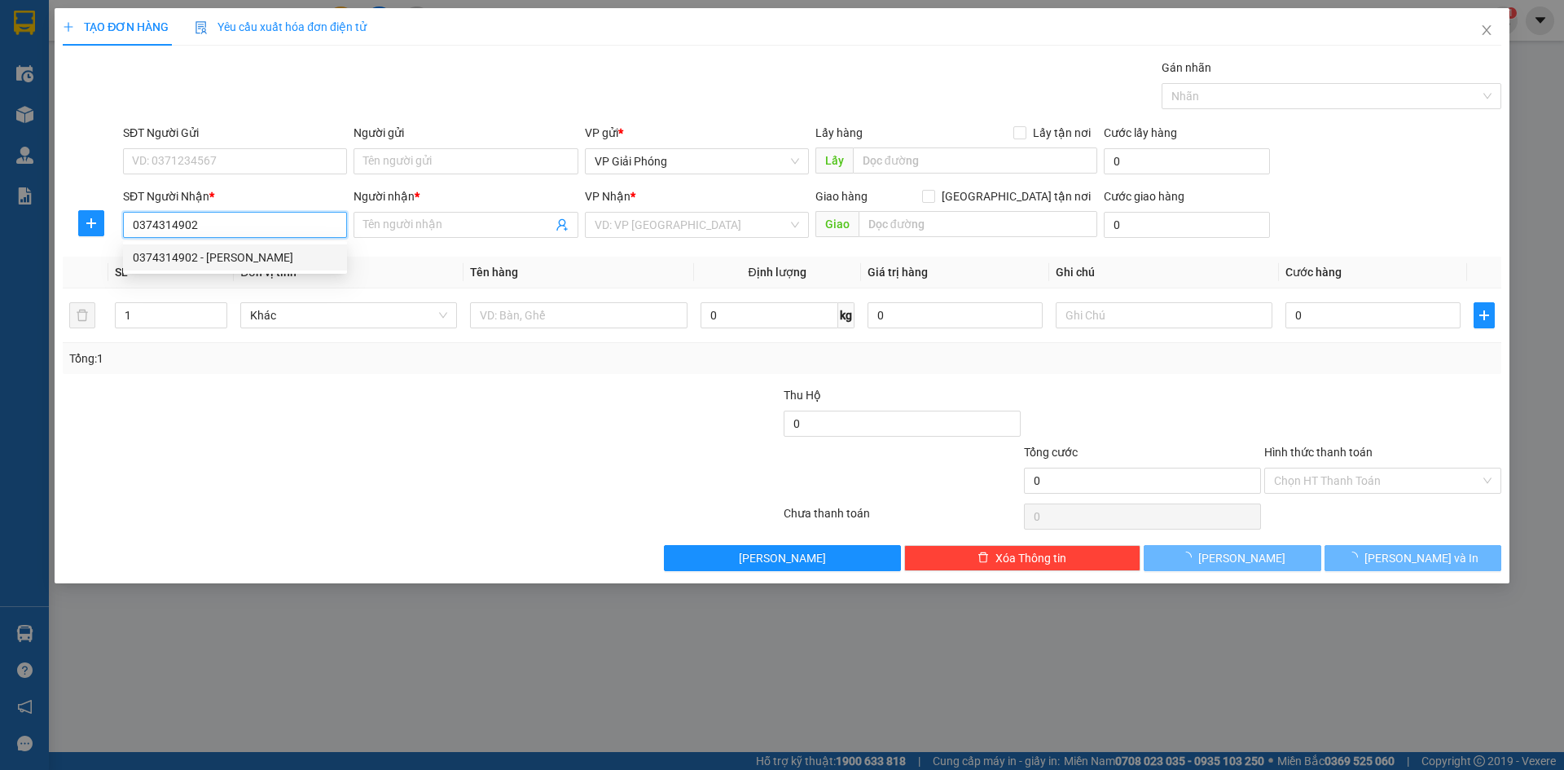
type input "[PERSON_NAME]"
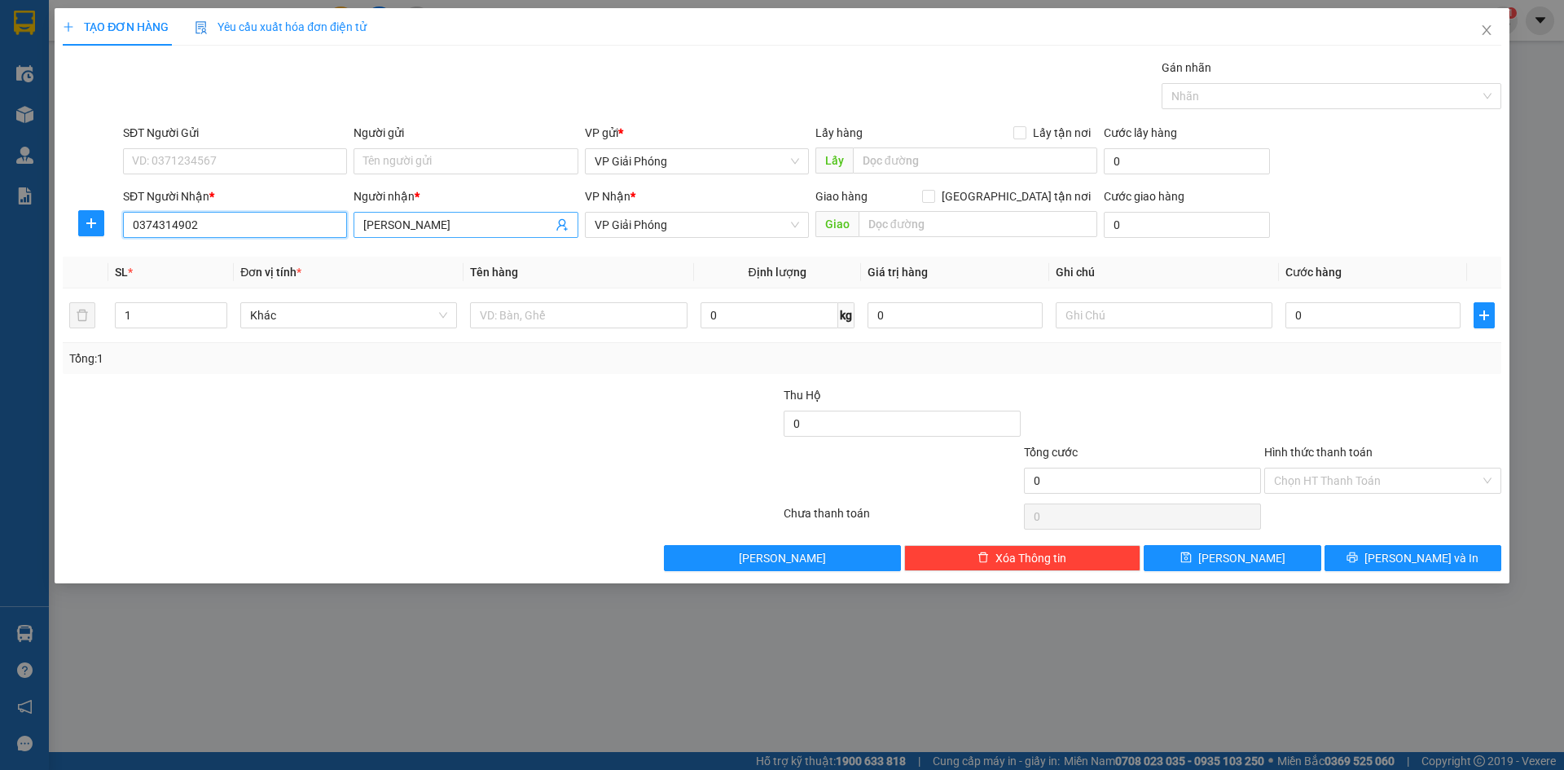
type input "0374314902"
click at [415, 223] on input "[PERSON_NAME]" at bounding box center [457, 225] width 188 height 18
click at [402, 227] on input "[PERSON_NAME]" at bounding box center [457, 225] width 188 height 18
type input "[PERSON_NAME]"
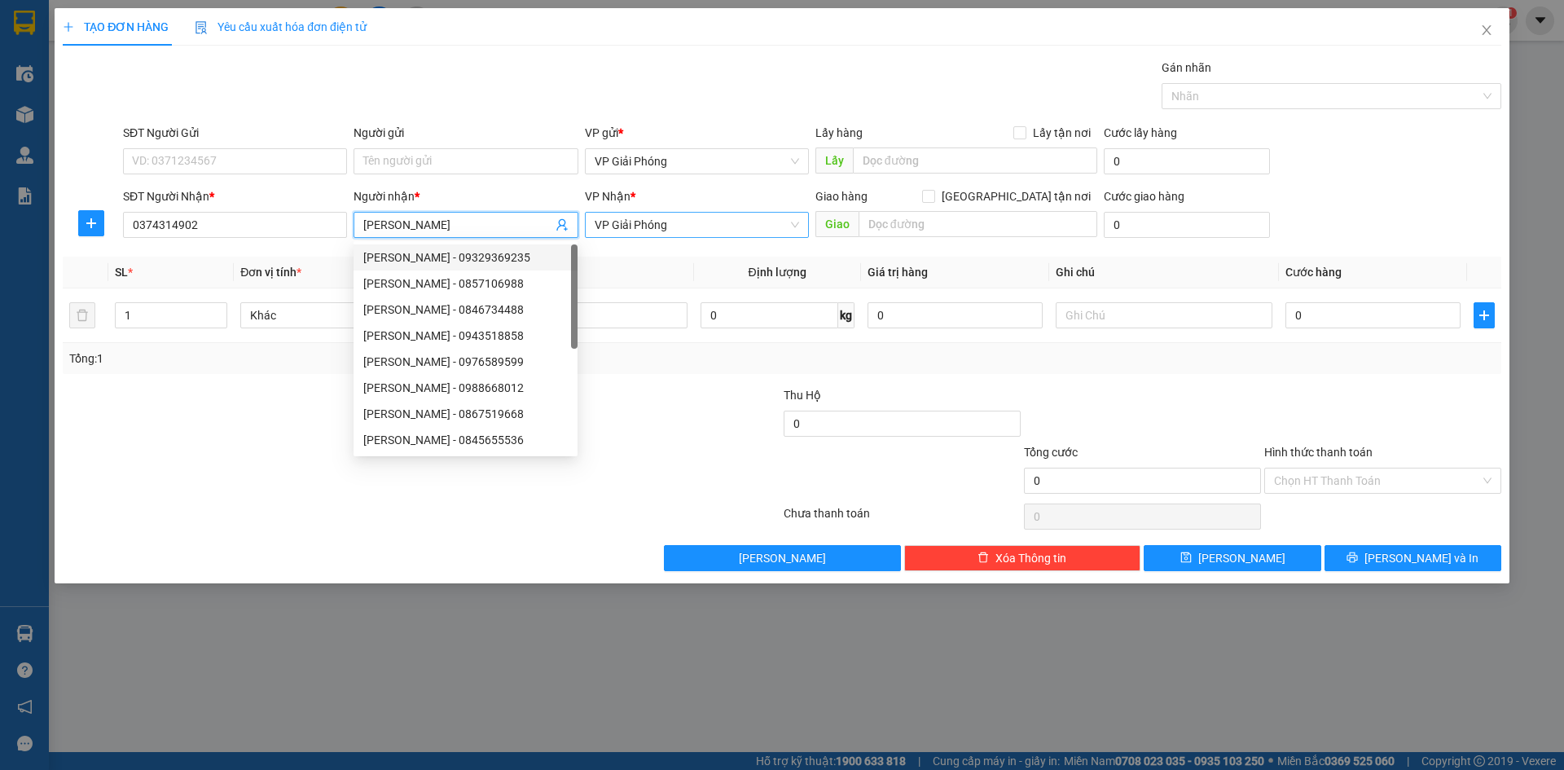
click at [656, 223] on span "VP Giải Phóng" at bounding box center [697, 225] width 204 height 24
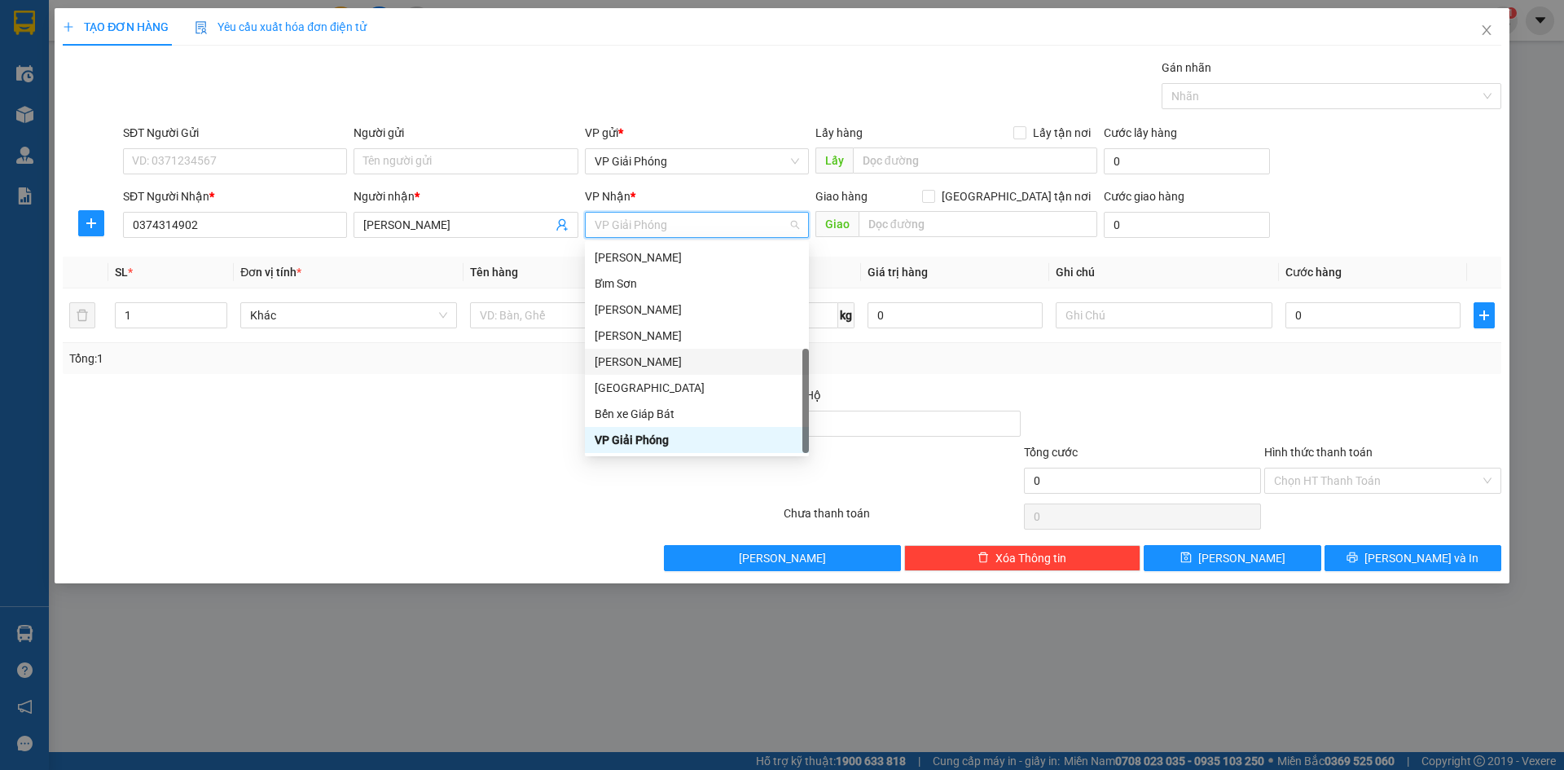
scroll to position [235, 0]
click at [668, 443] on div "VP Nông Cống" at bounding box center [697, 440] width 204 height 18
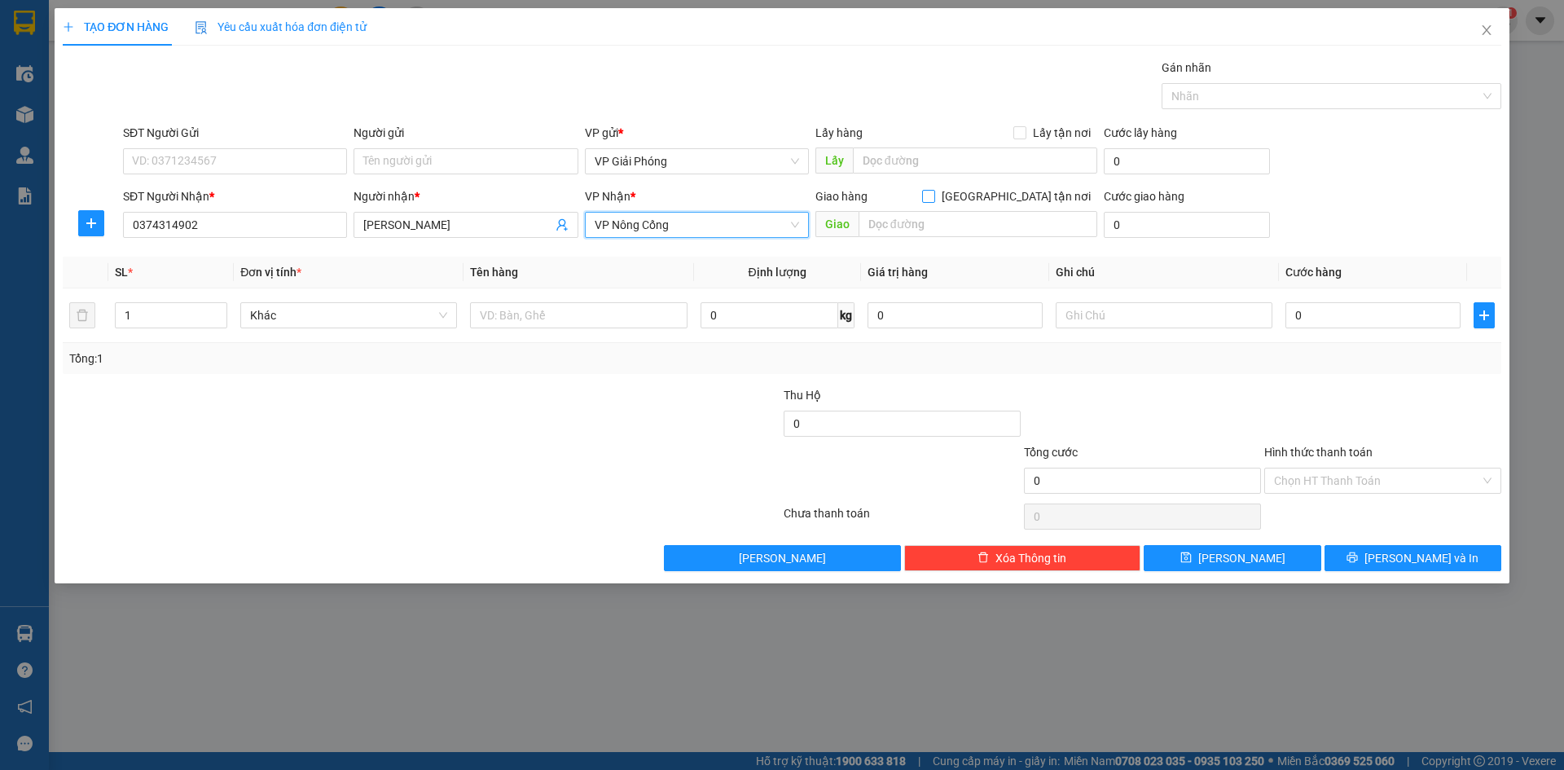
click at [934, 195] on input "[GEOGRAPHIC_DATA] tận nơi" at bounding box center [927, 195] width 11 height 11
checkbox input "true"
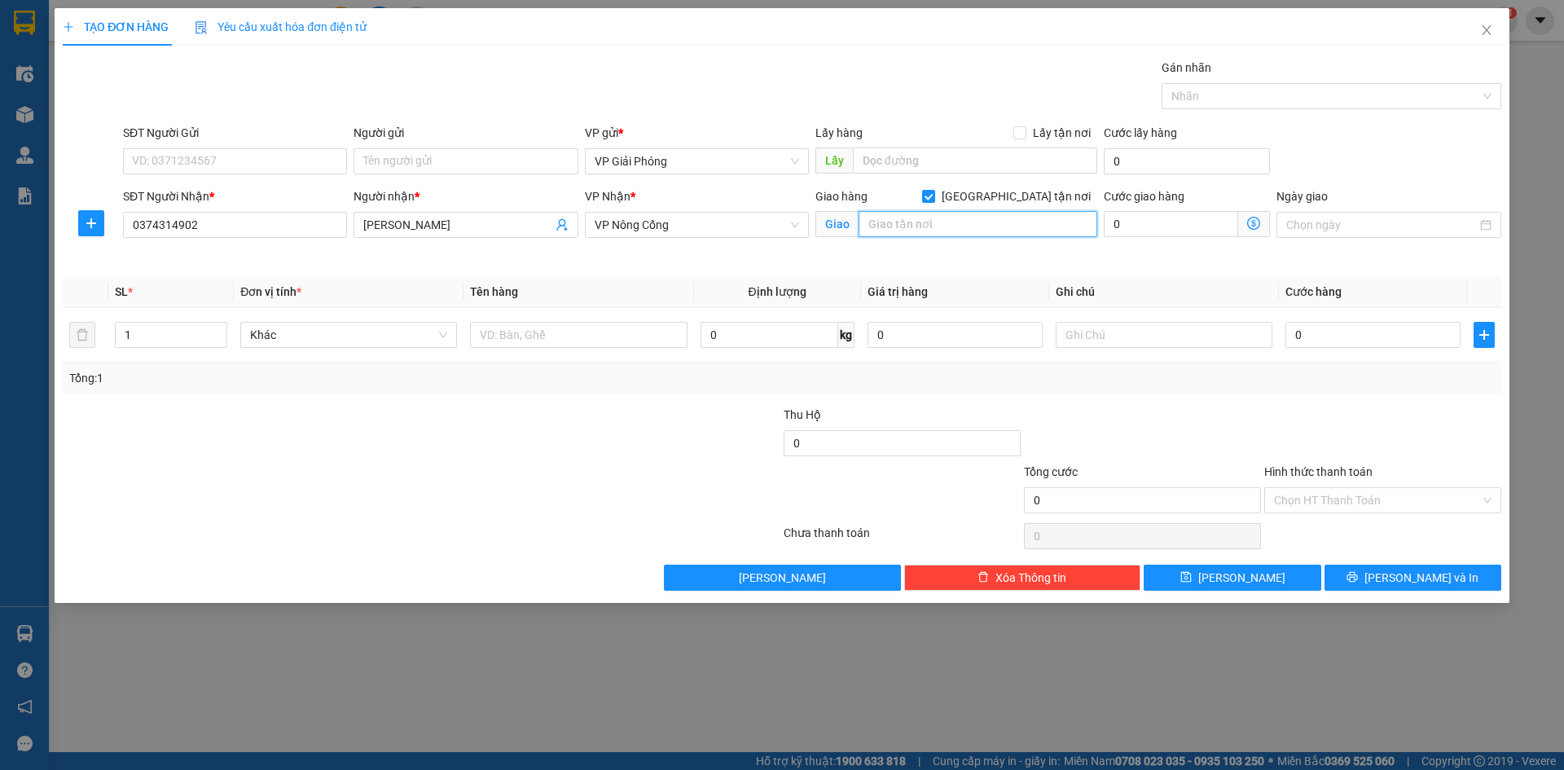
drag, startPoint x: 956, startPoint y: 216, endPoint x: 945, endPoint y: 218, distance: 11.7
click at [956, 217] on input "text" at bounding box center [978, 224] width 239 height 26
click at [1180, 98] on div at bounding box center [1323, 96] width 315 height 20
type input "THĂNG THỌ"
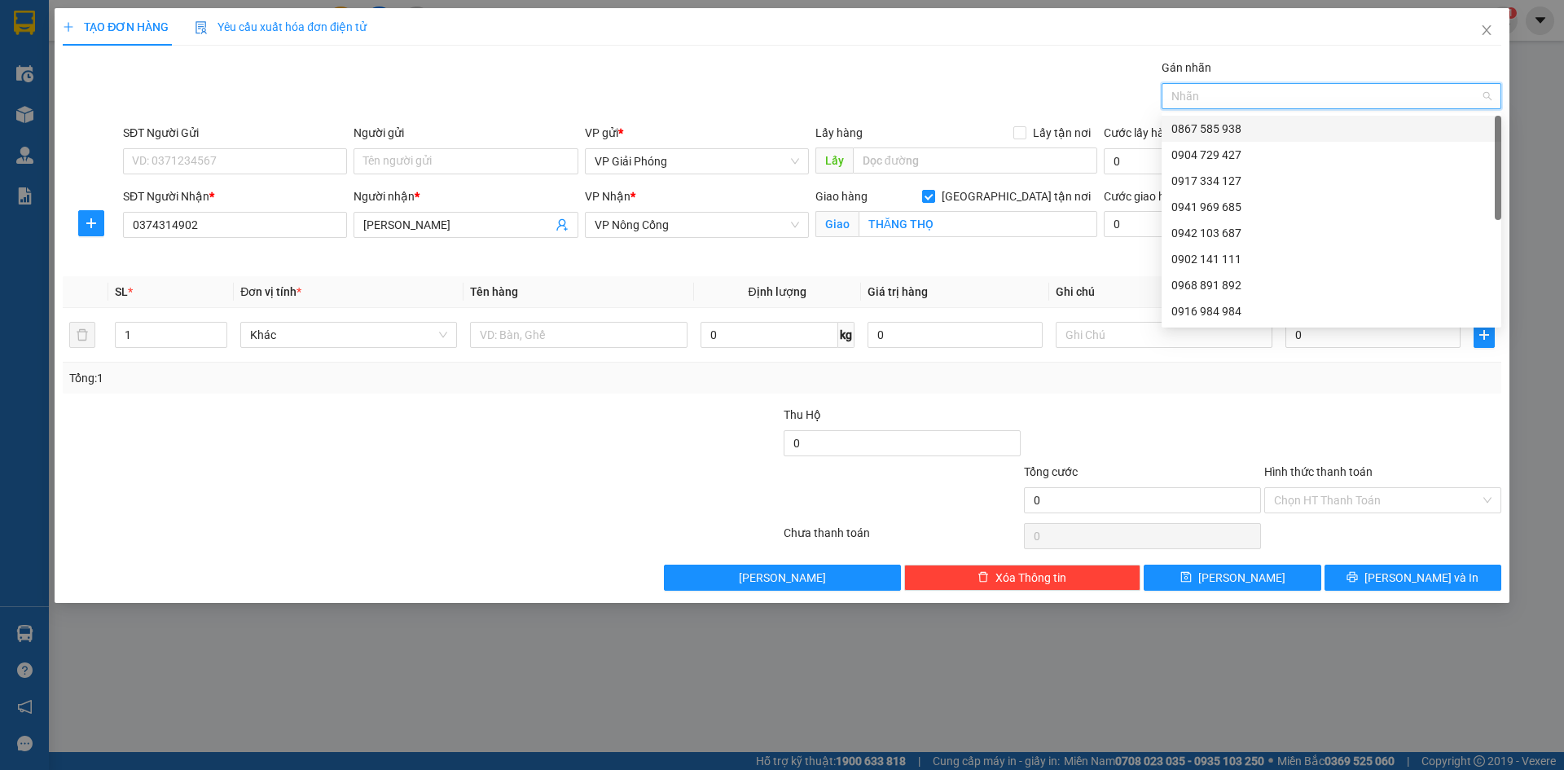
click at [1181, 128] on div "0867 585 938" at bounding box center [1331, 129] width 320 height 18
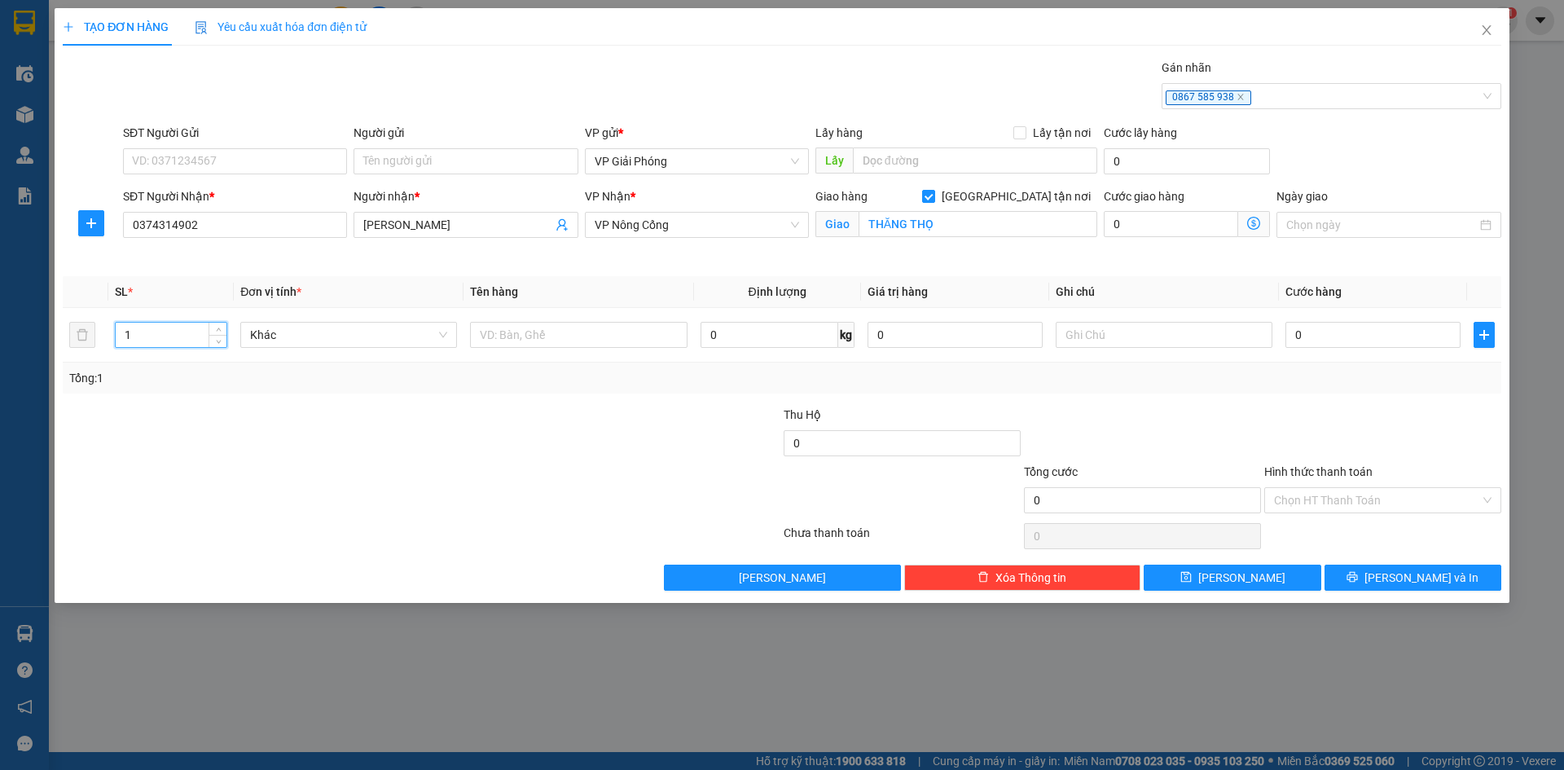
drag, startPoint x: 146, startPoint y: 333, endPoint x: 8, endPoint y: 333, distance: 137.7
click at [15, 333] on div "TẠO ĐƠN HÀNG Yêu cầu xuất hóa đơn điện tử Transit Pickup Surcharge Ids Transit …" at bounding box center [782, 385] width 1564 height 770
type input "3"
click at [504, 332] on input "text" at bounding box center [578, 335] width 217 height 26
type input "XE MÁY + 2 TÚI"
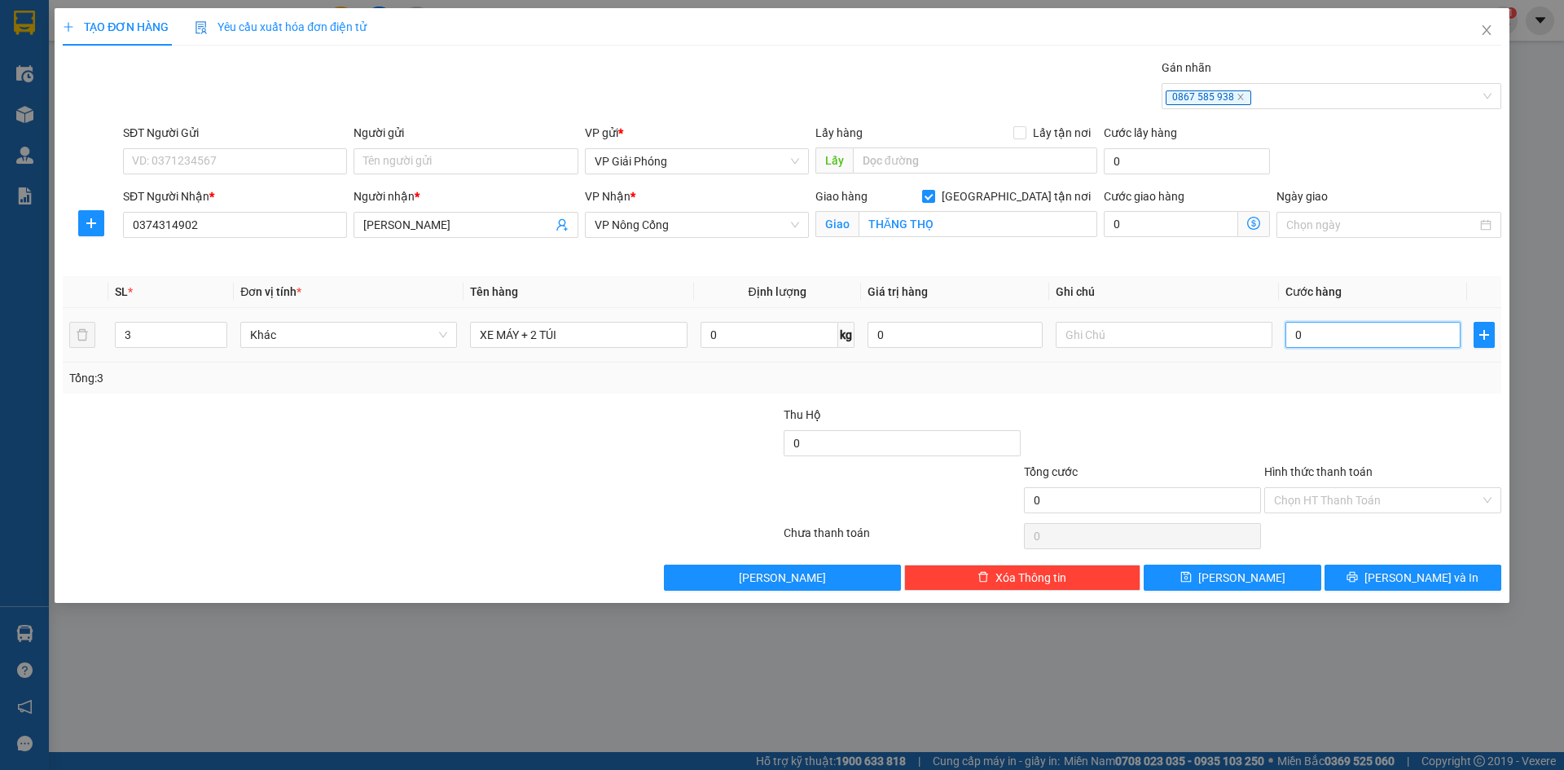
click at [1311, 325] on input "0" at bounding box center [1372, 335] width 175 height 26
type input "4"
type input "40"
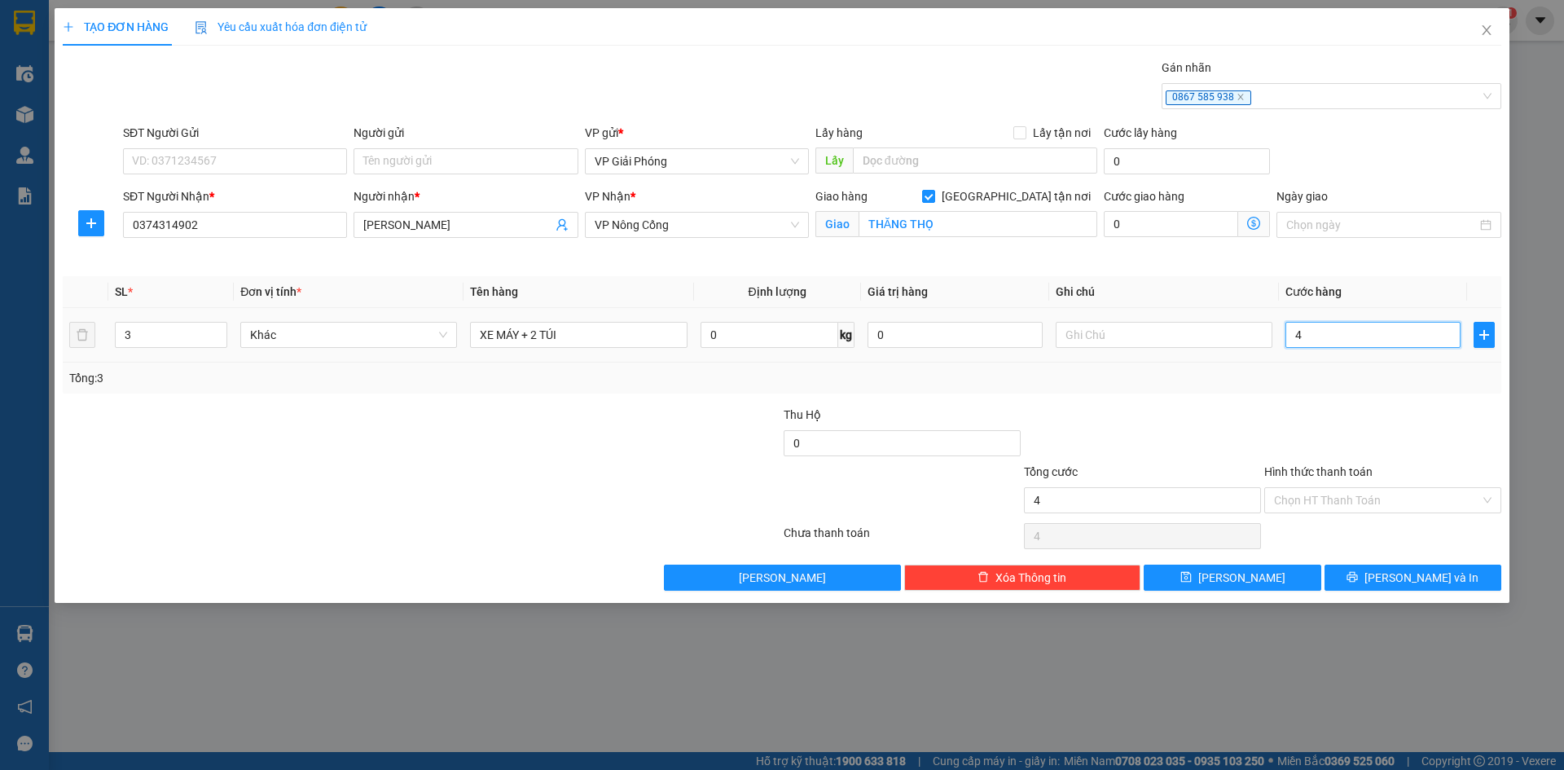
type input "40"
type input "400"
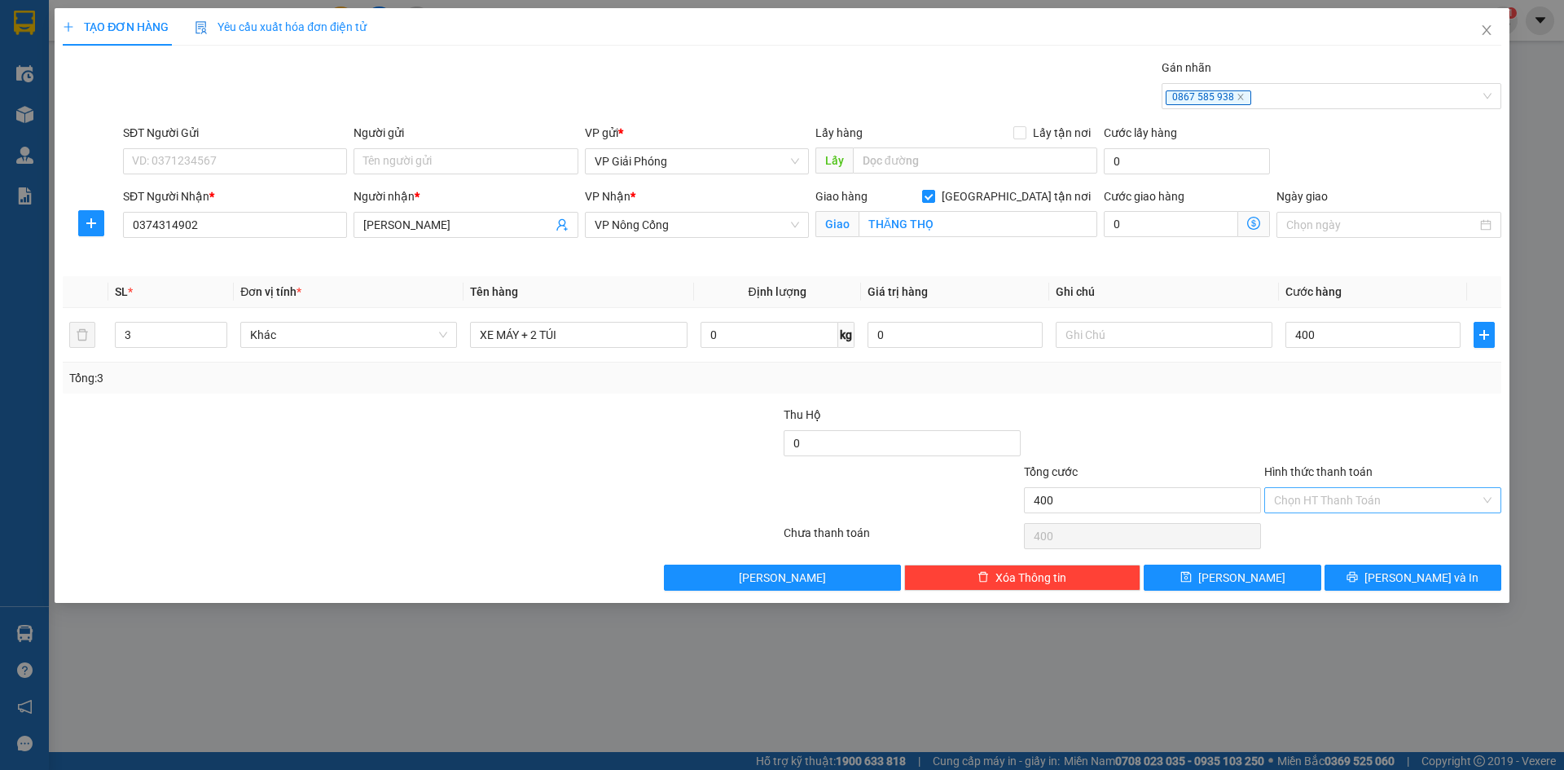
type input "400.000"
click at [1329, 497] on input "Hình thức thanh toán" at bounding box center [1377, 500] width 206 height 24
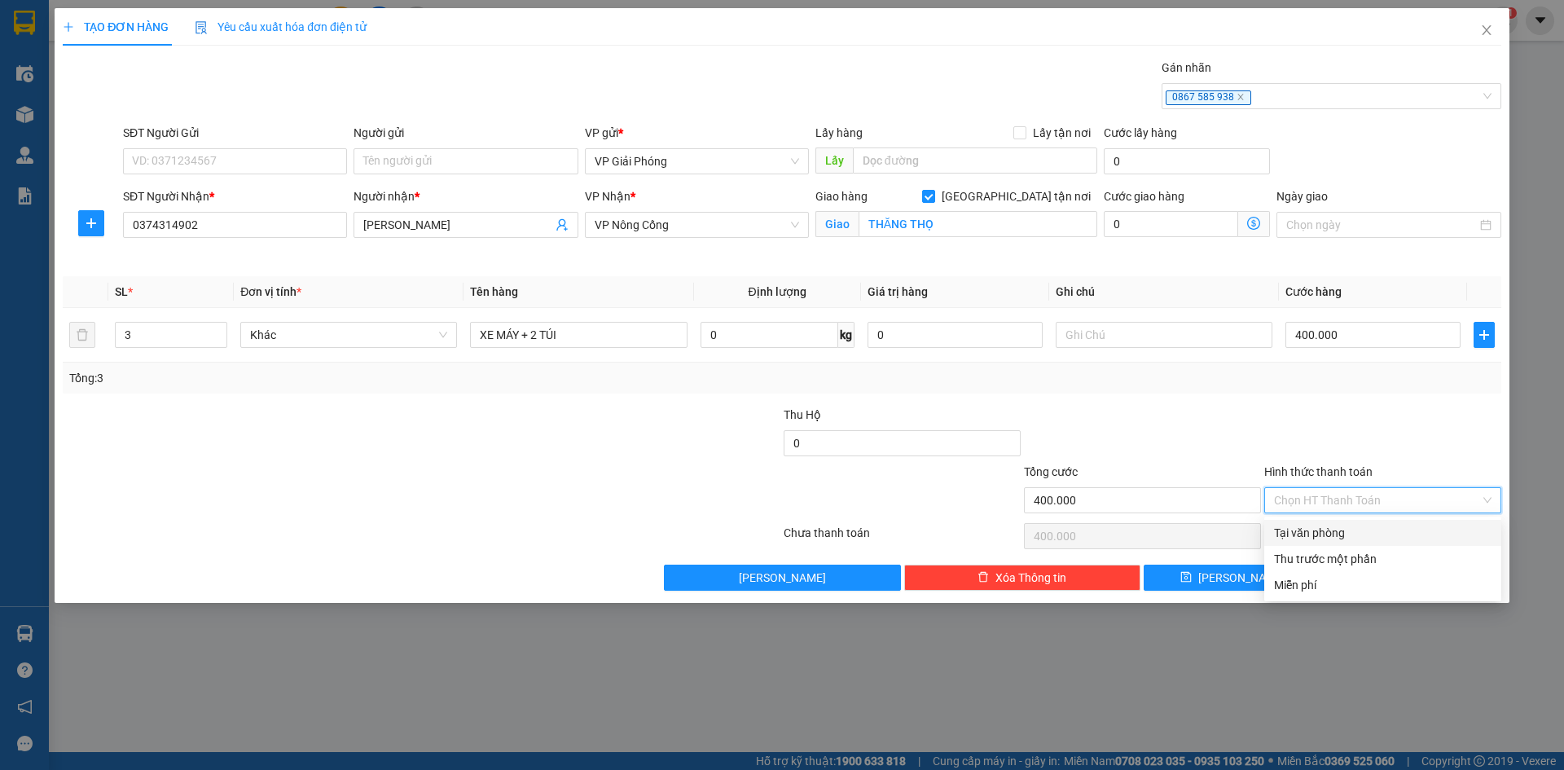
drag, startPoint x: 1321, startPoint y: 534, endPoint x: 1314, endPoint y: 553, distance: 20.6
click at [1320, 535] on div "Tại văn phòng" at bounding box center [1383, 533] width 218 height 18
type input "0"
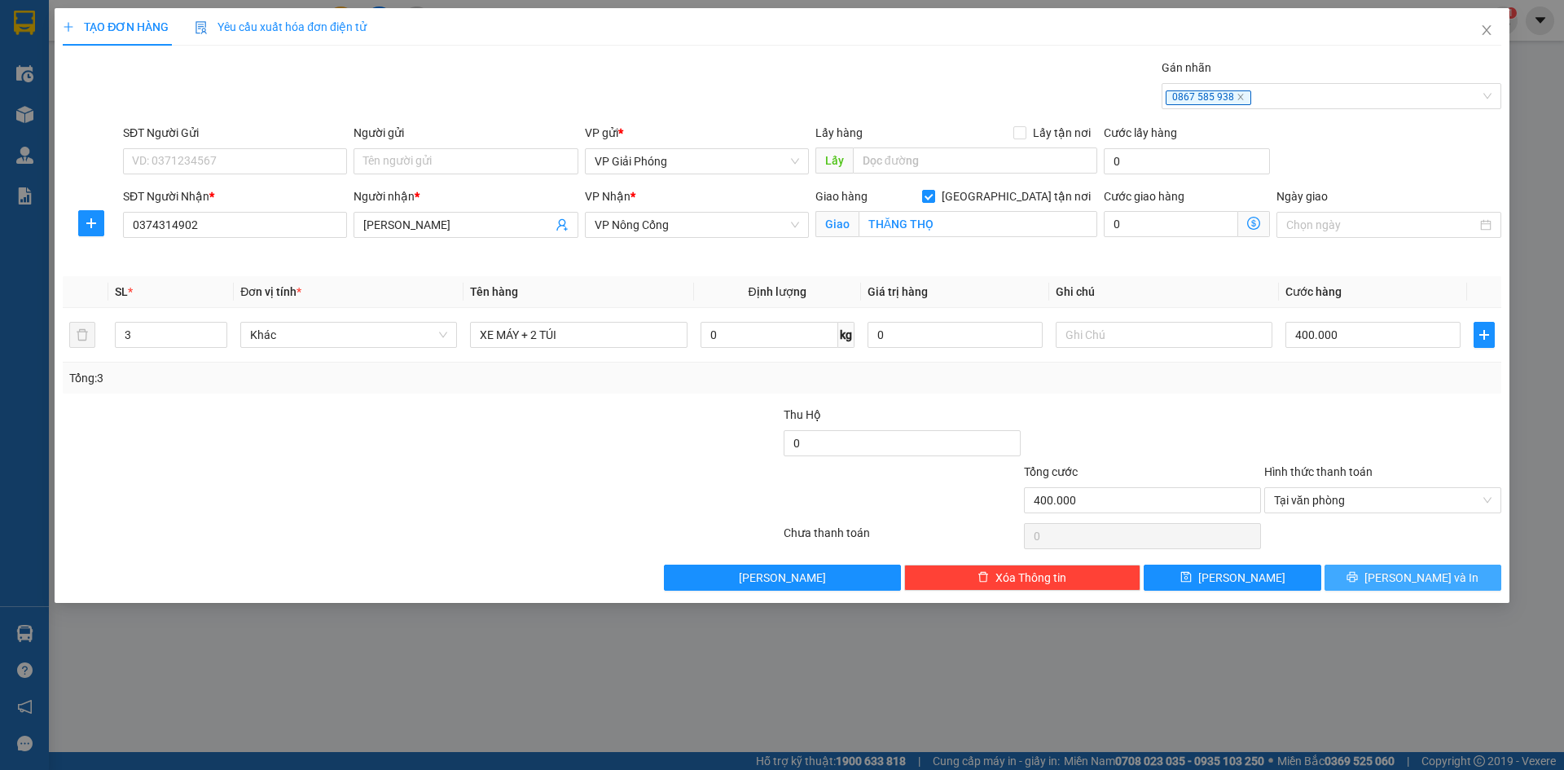
click at [1358, 582] on icon "printer" at bounding box center [1352, 576] width 11 height 11
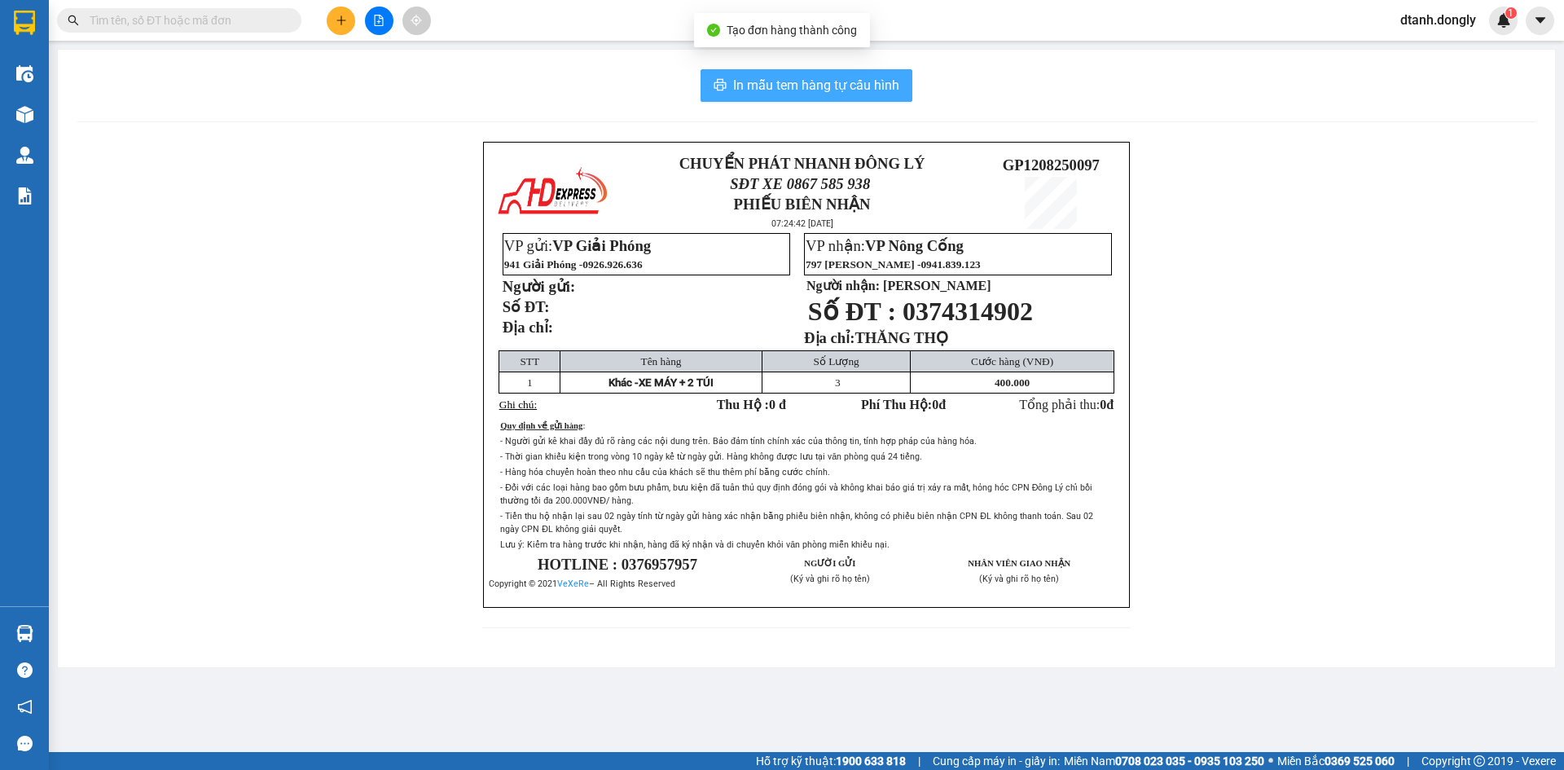
click at [771, 73] on button "In mẫu tem hàng tự cấu hình" at bounding box center [807, 85] width 212 height 33
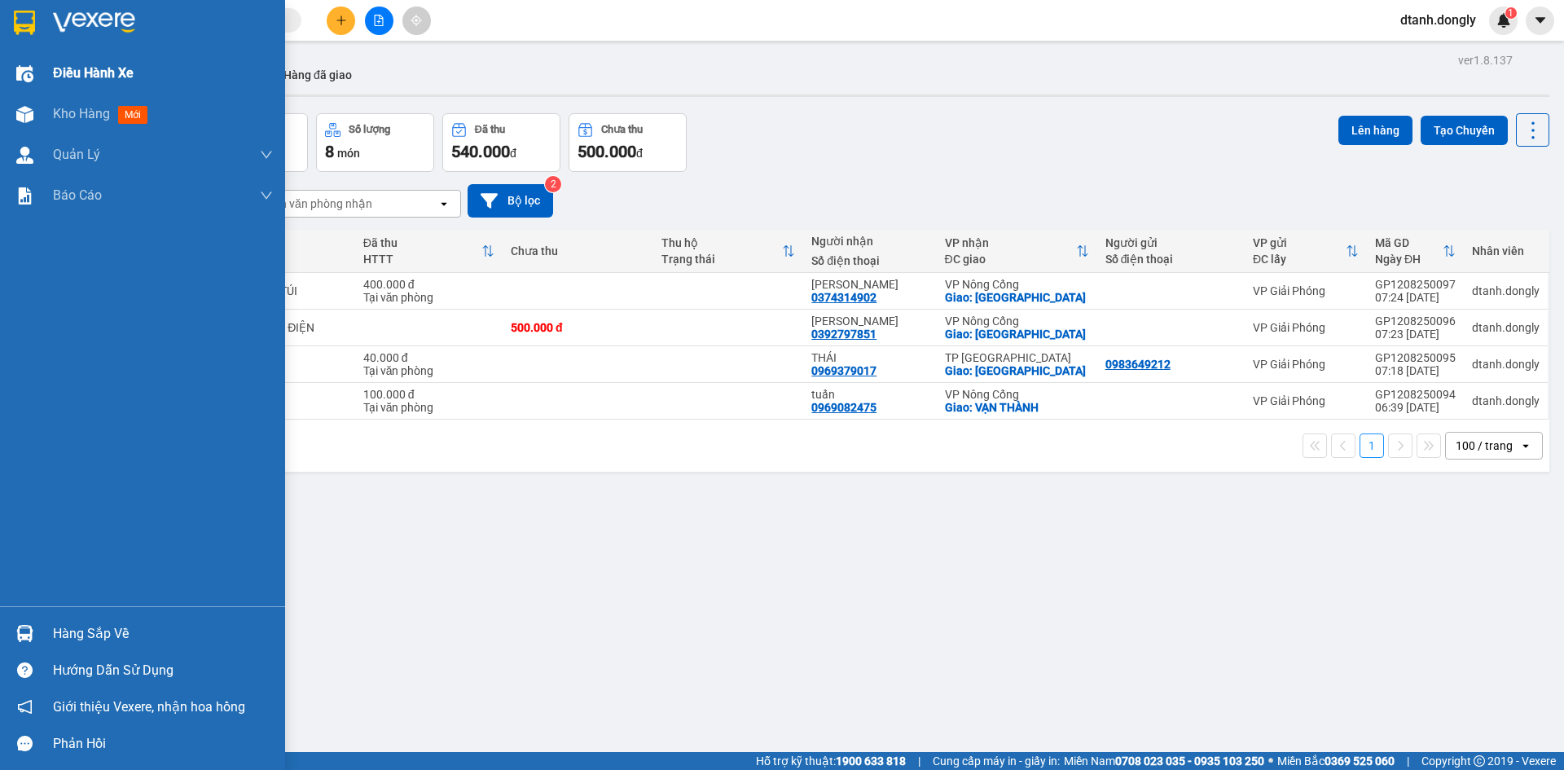
click at [23, 64] on div at bounding box center [25, 73] width 29 height 29
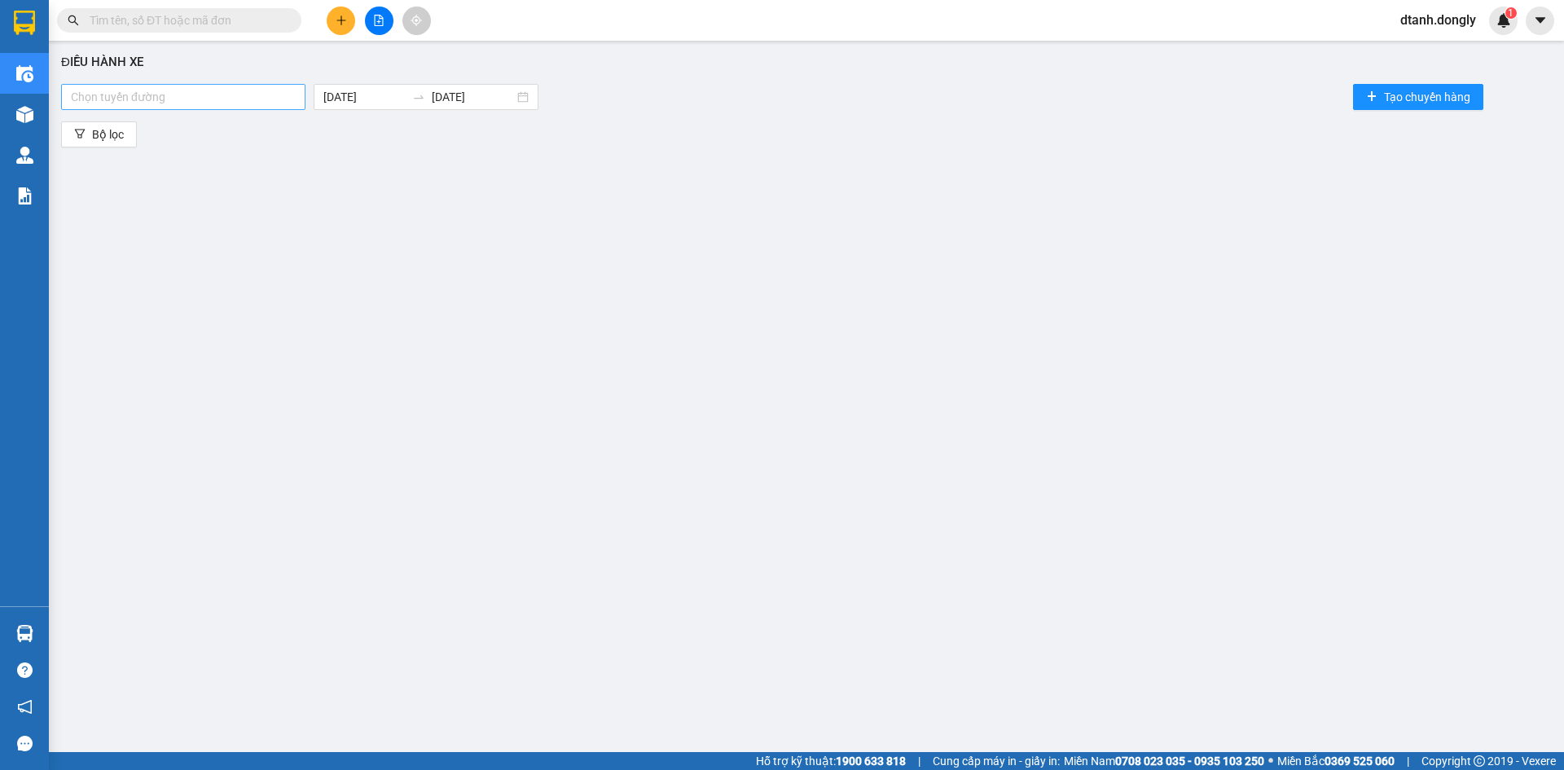
drag, startPoint x: 255, startPoint y: 98, endPoint x: 238, endPoint y: 108, distance: 19.7
click at [253, 98] on div at bounding box center [183, 97] width 236 height 20
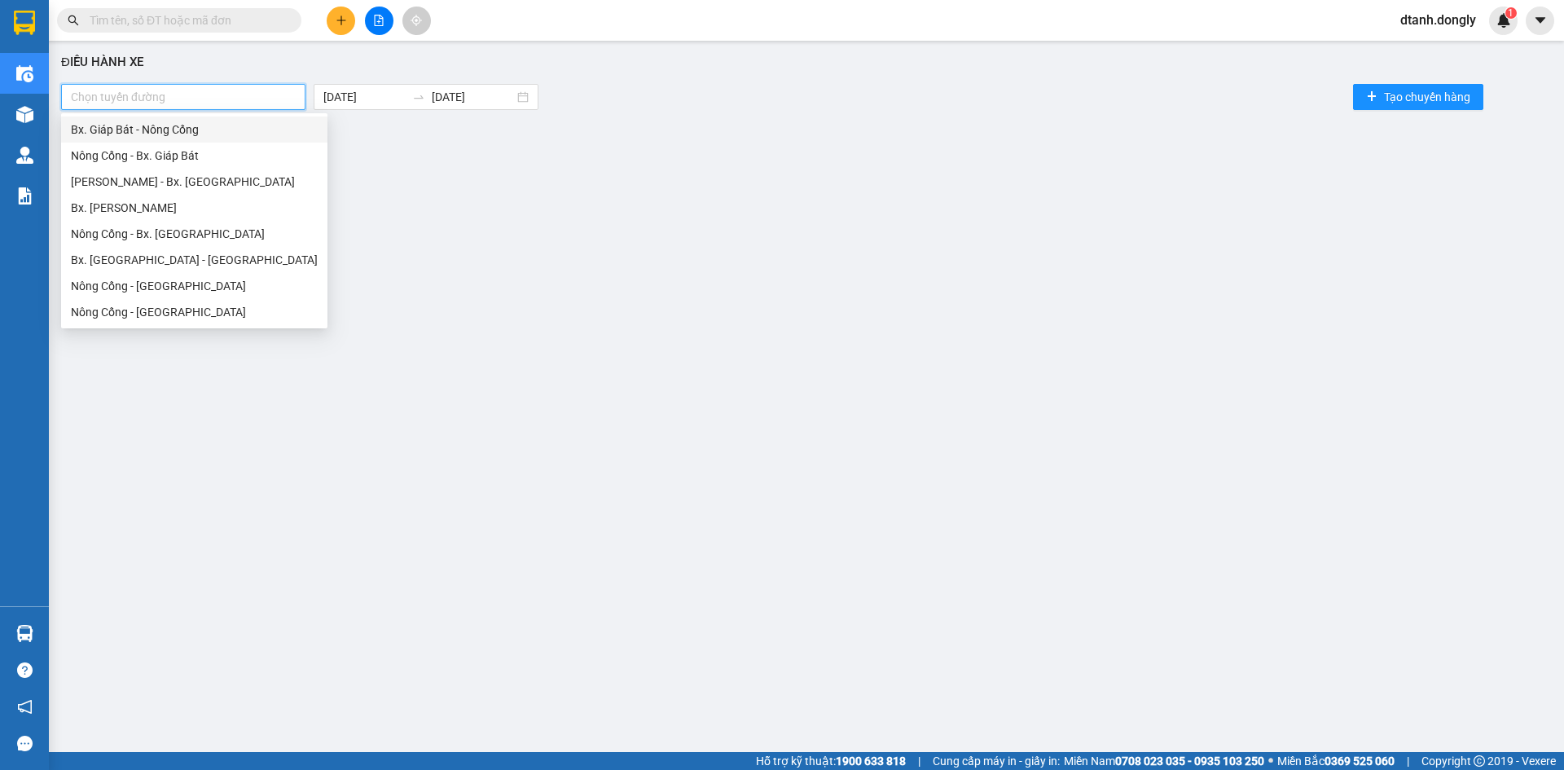
click at [195, 134] on div "Bx. Giáp Bát - Nông Cống" at bounding box center [194, 130] width 247 height 18
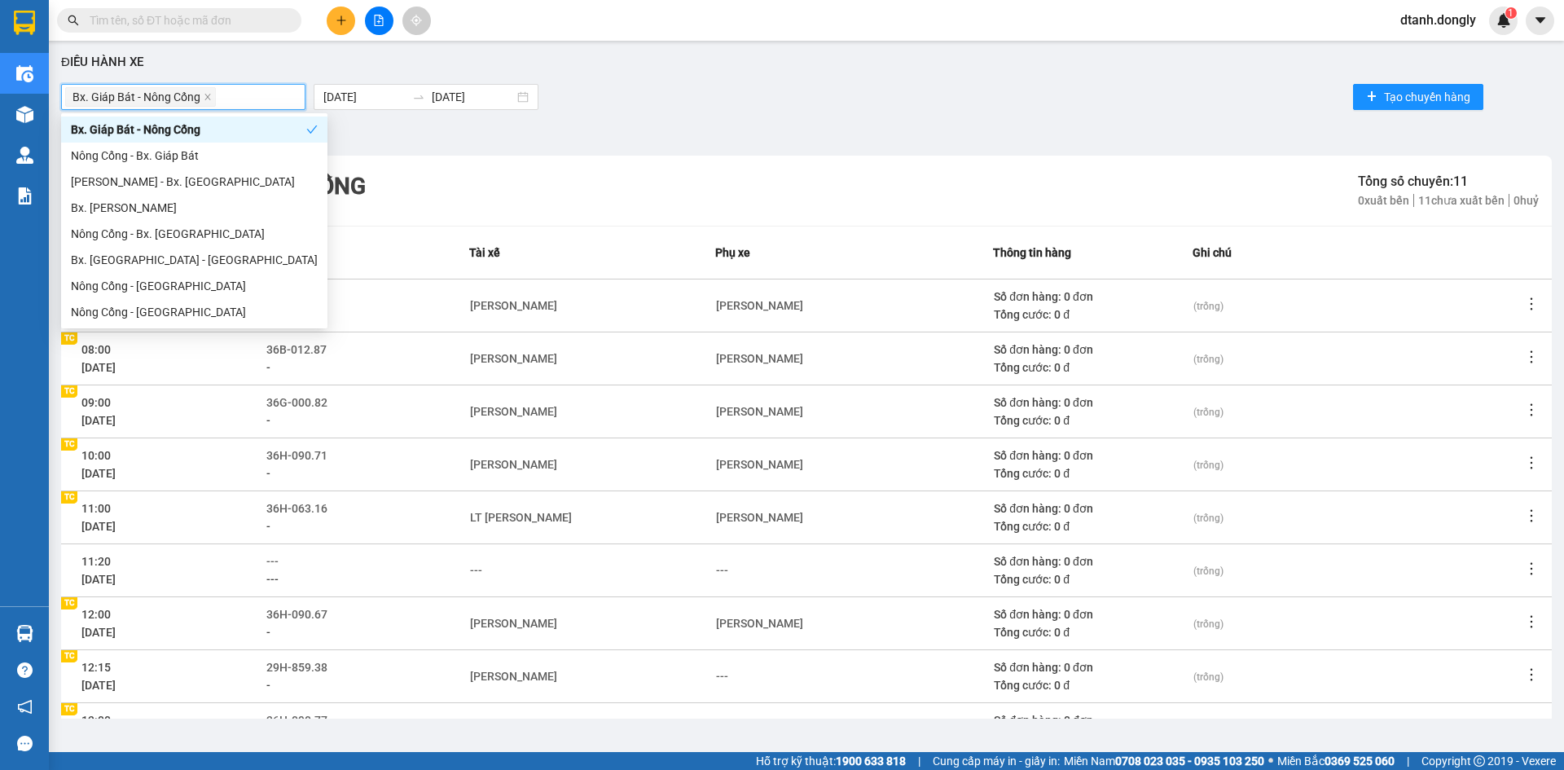
click at [737, 116] on div "Điều hành xe Bx. Giáp Bát - Nông Cống [DATE] [DATE] Tạo chuyến hàng Bộ lọc Bx. …" at bounding box center [806, 384] width 1499 height 670
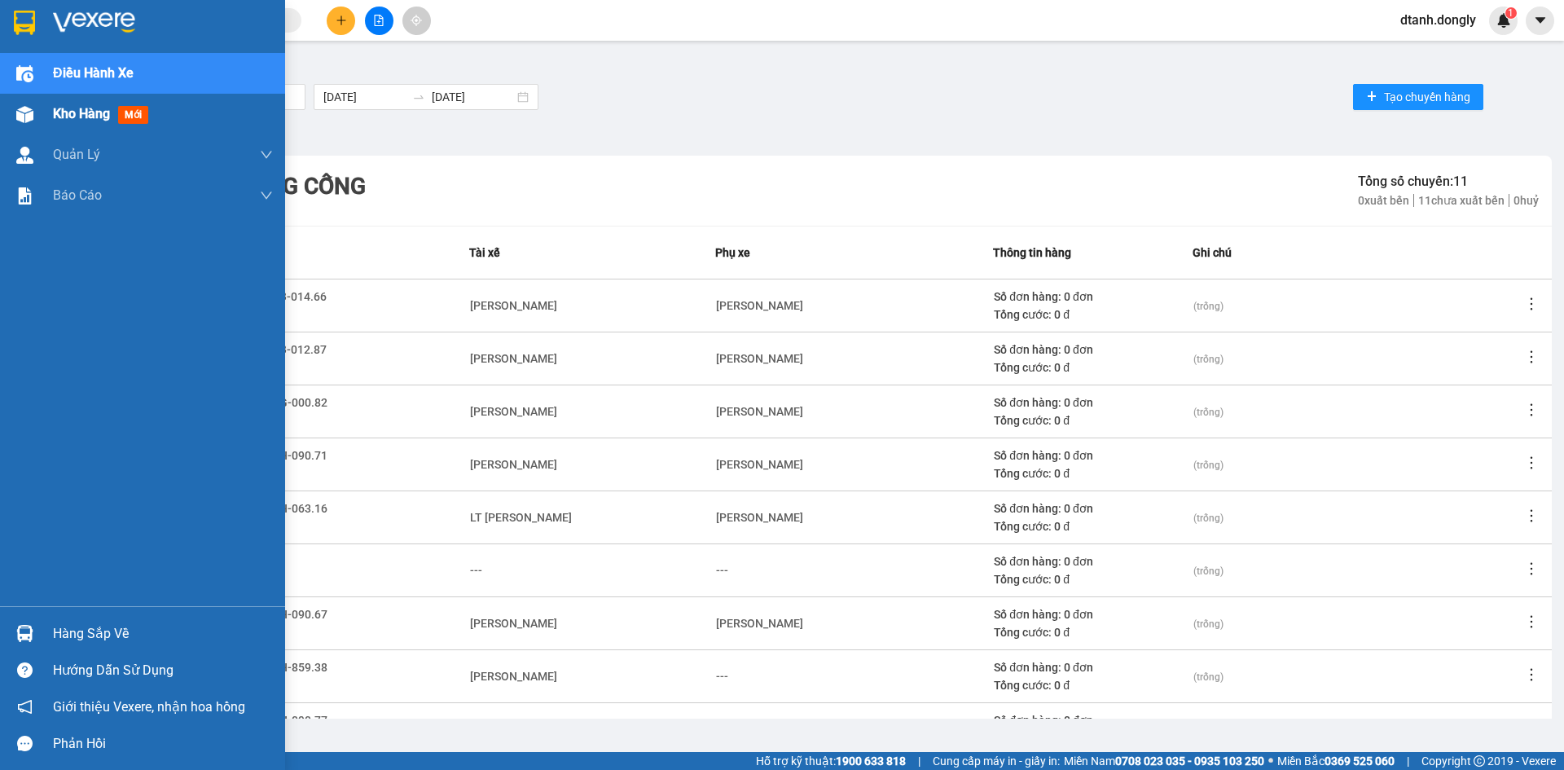
click at [61, 108] on span "Kho hàng" at bounding box center [81, 113] width 57 height 15
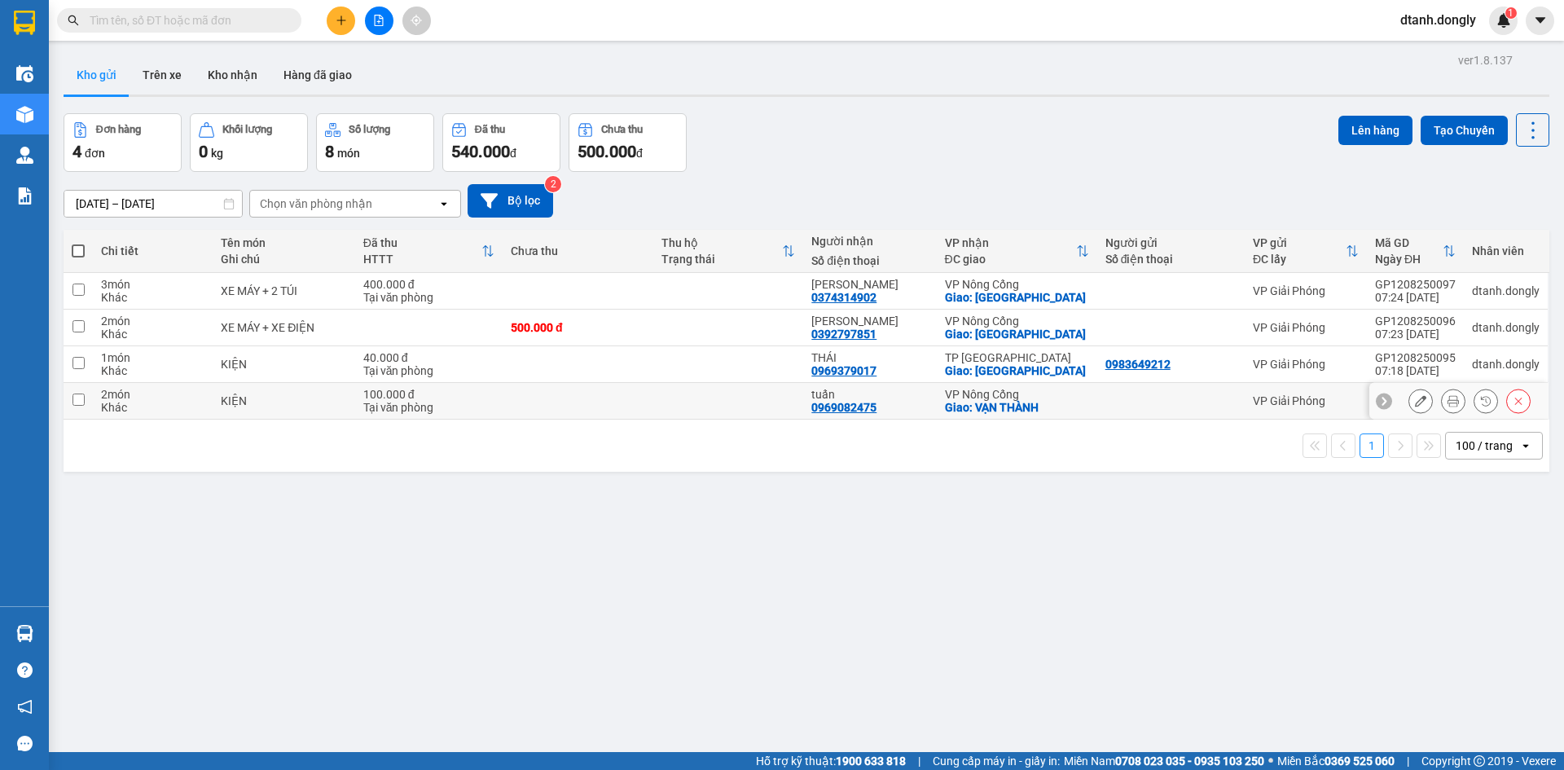
drag, startPoint x: 86, startPoint y: 398, endPoint x: 92, endPoint y: 376, distance: 22.9
click at [86, 397] on td at bounding box center [78, 401] width 29 height 37
checkbox input "true"
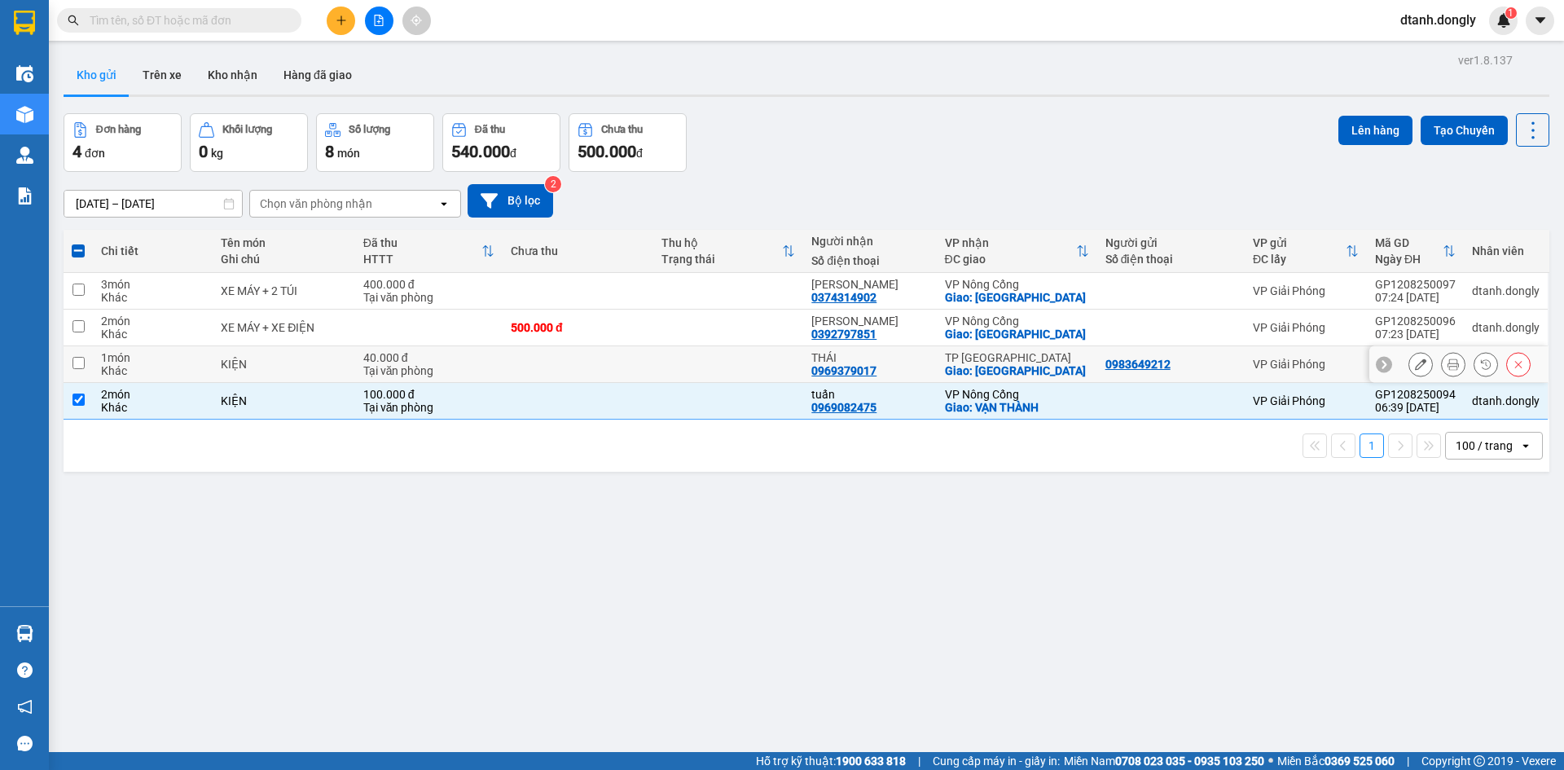
click at [86, 357] on td at bounding box center [78, 364] width 29 height 37
checkbox input "true"
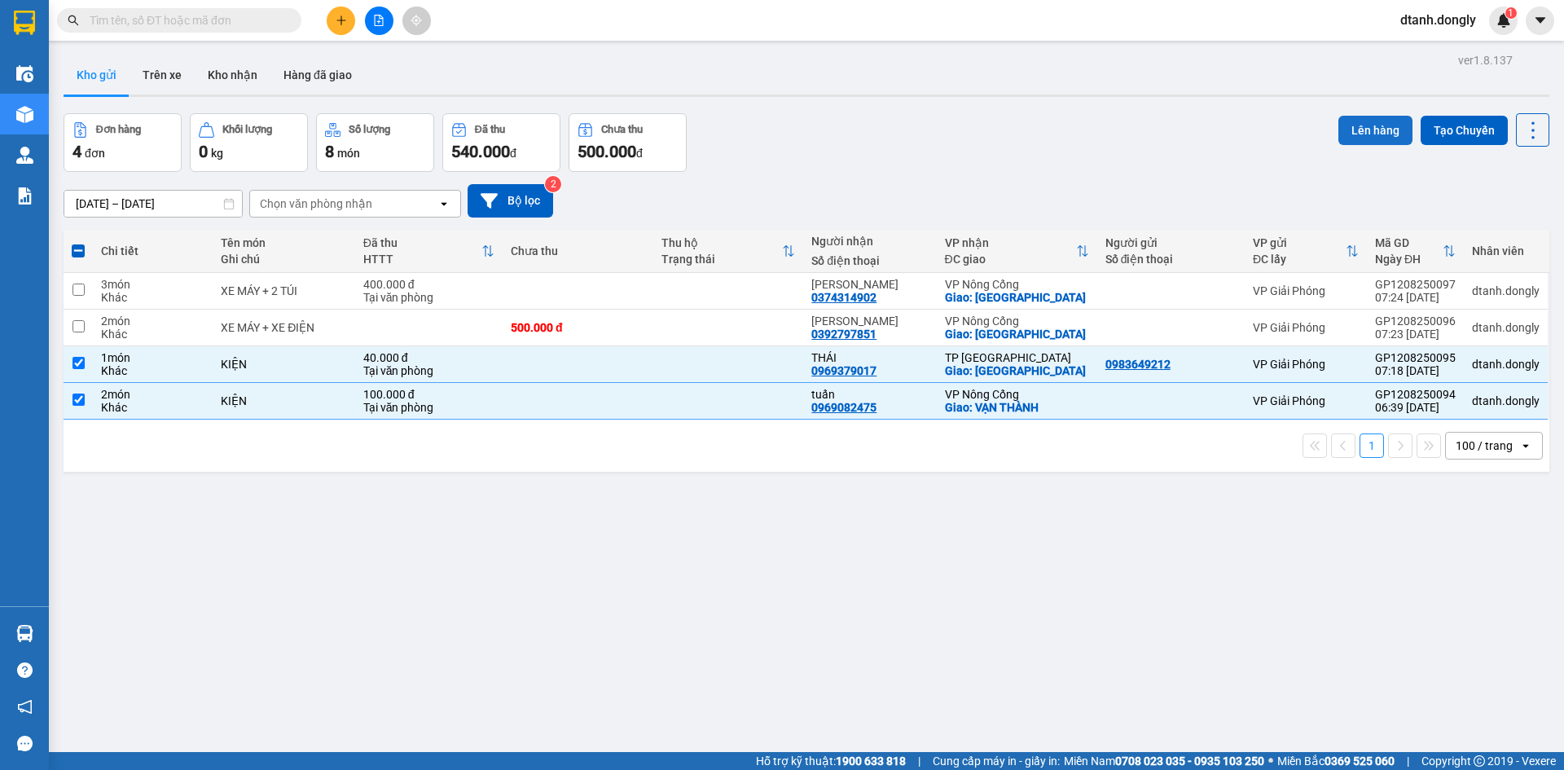
click at [1351, 124] on button "Lên hàng" at bounding box center [1375, 130] width 74 height 29
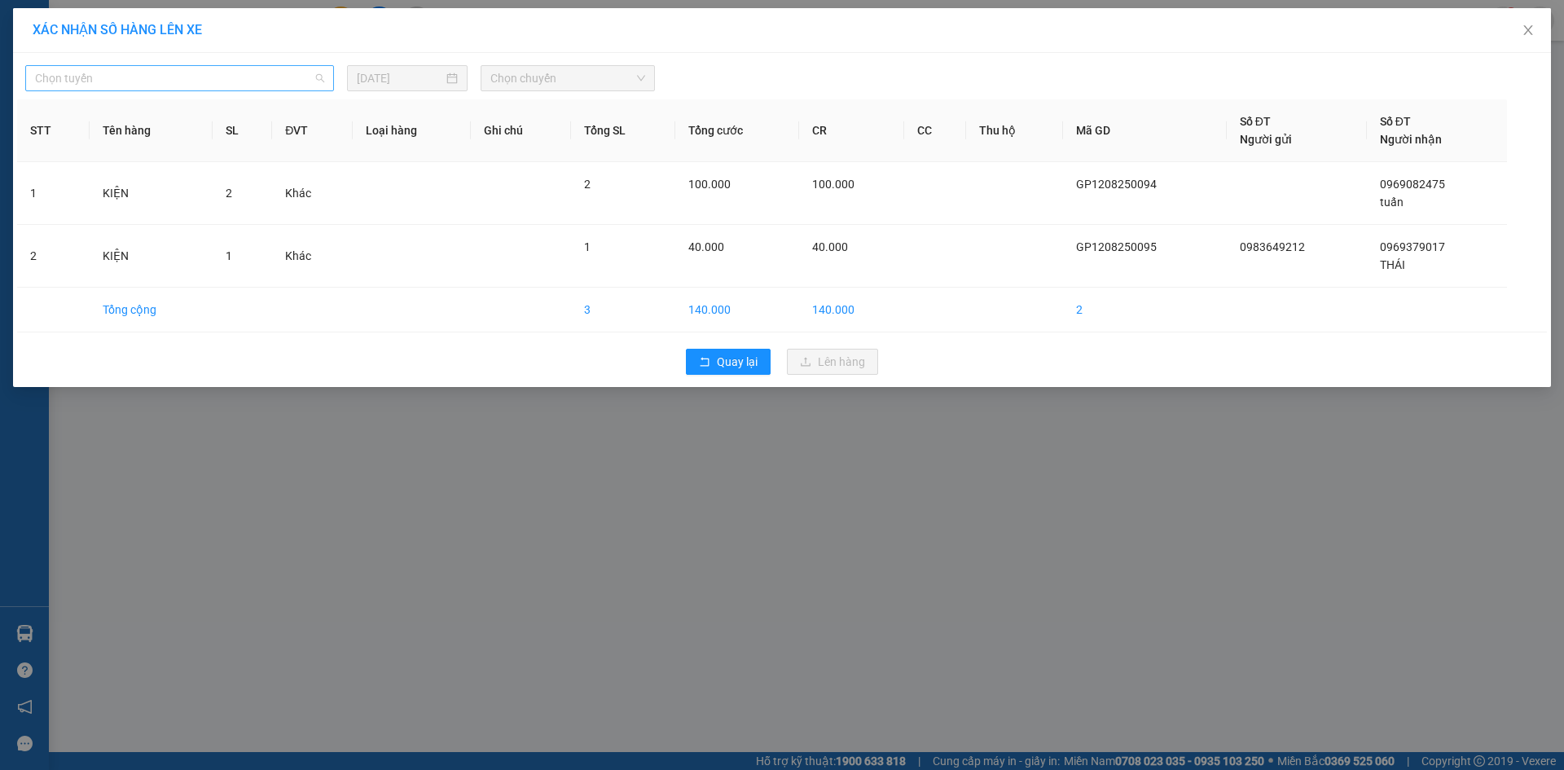
click at [193, 71] on span "Chọn tuyến" at bounding box center [179, 78] width 289 height 24
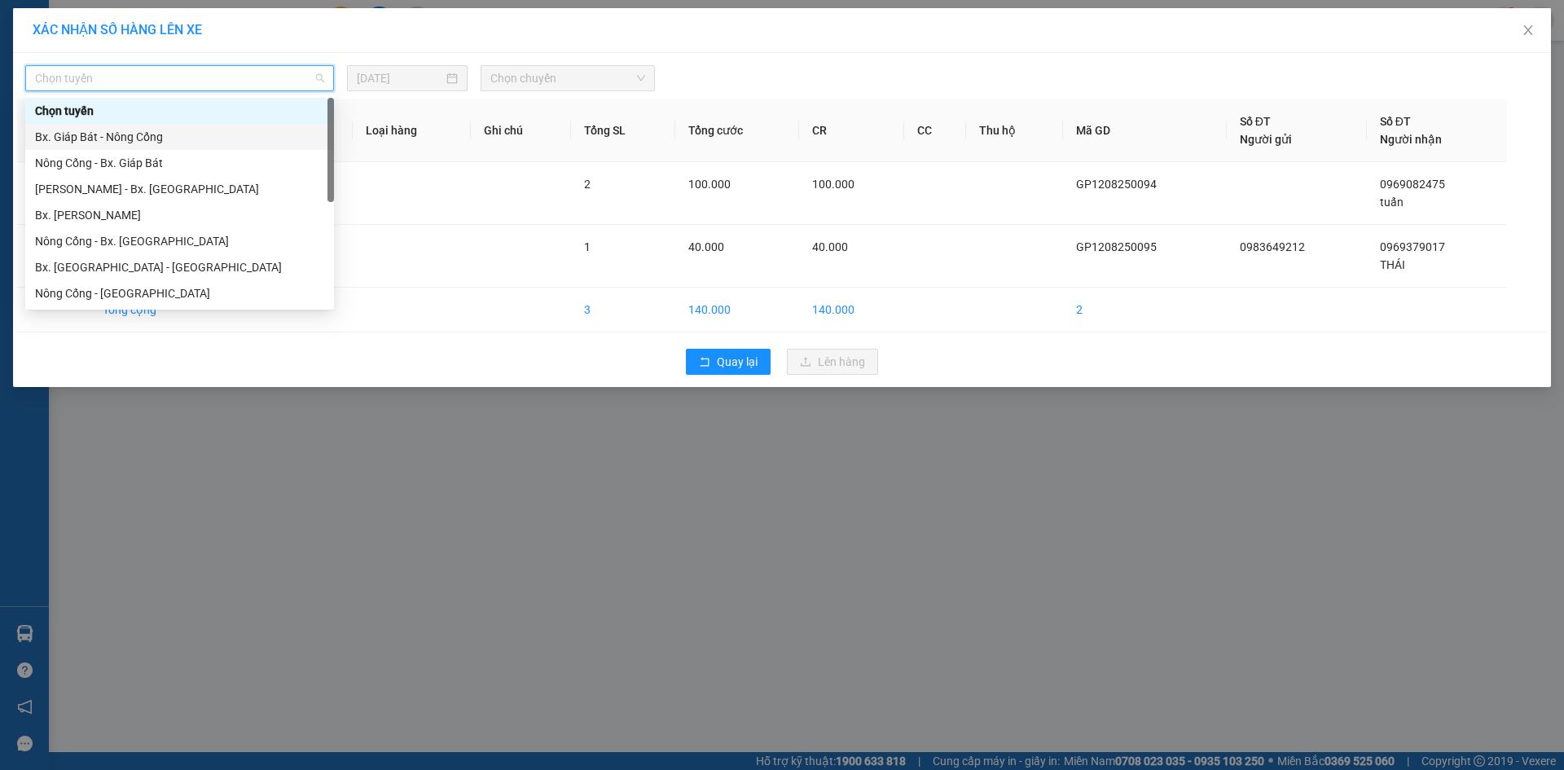
drag, startPoint x: 152, startPoint y: 137, endPoint x: 352, endPoint y: 112, distance: 201.2
click at [159, 137] on div "Bx. Giáp Bát - Nông Cống" at bounding box center [179, 137] width 289 height 18
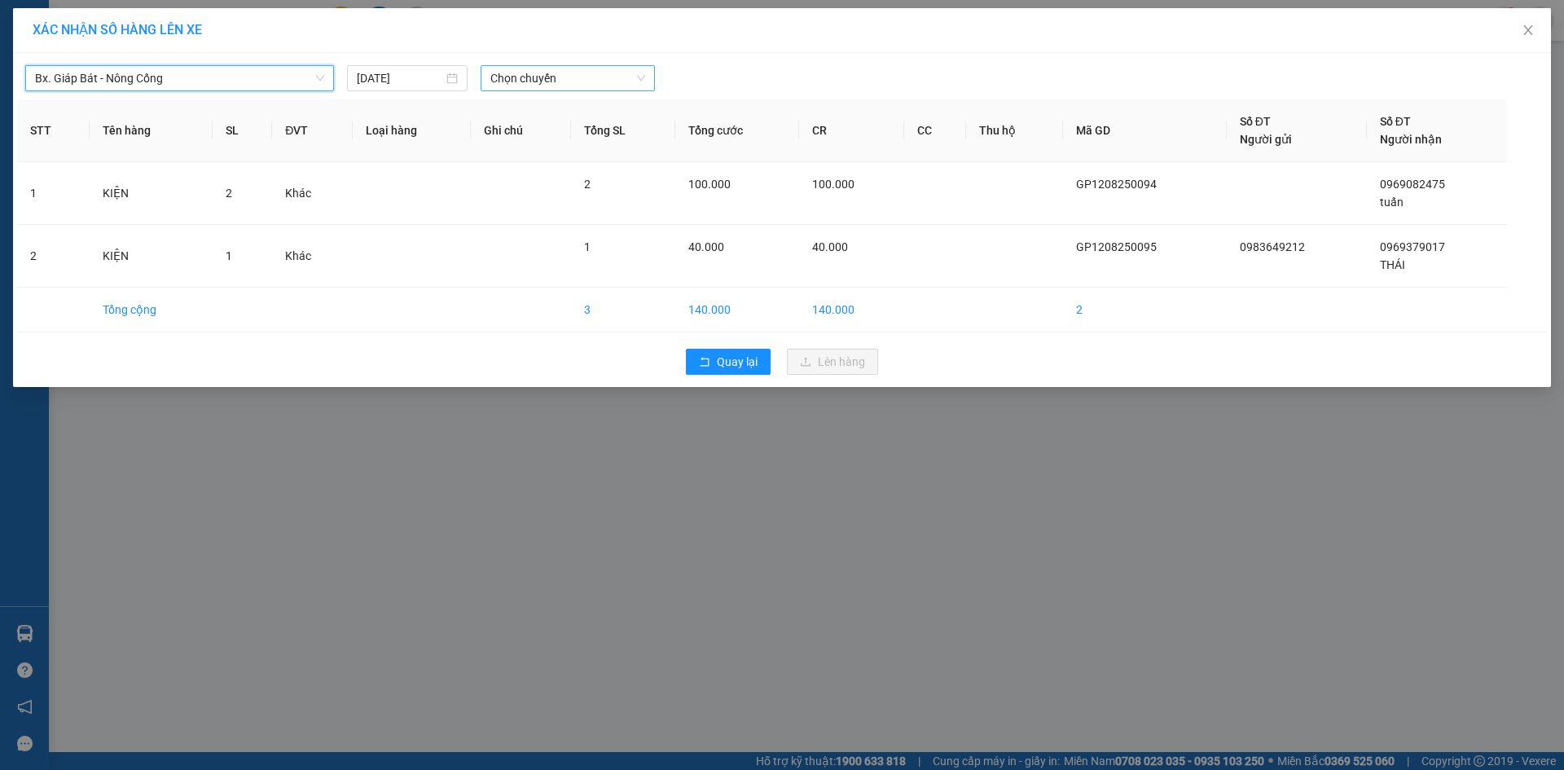
click at [503, 77] on span "Chọn chuyến" at bounding box center [567, 78] width 155 height 24
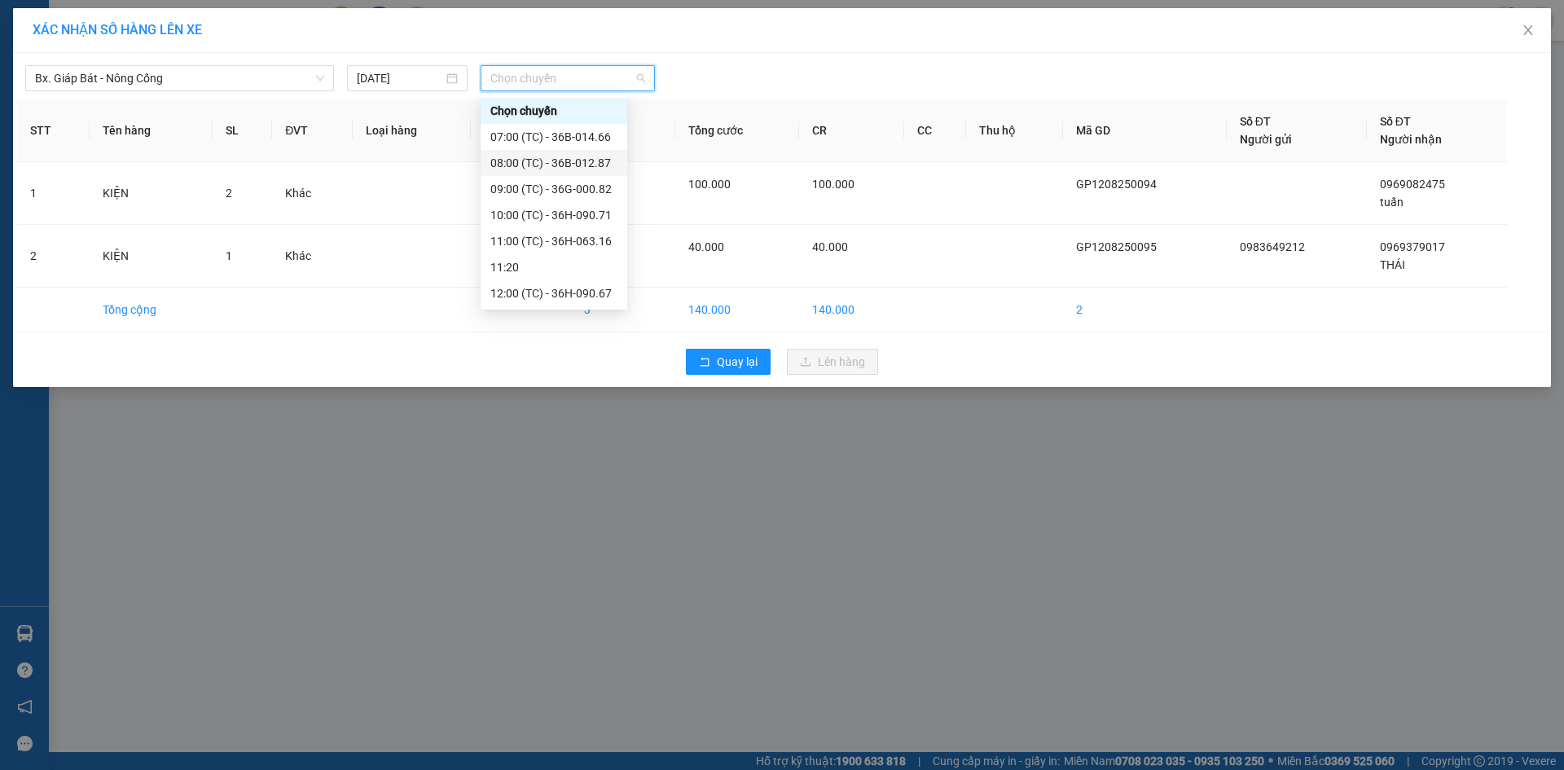
click at [528, 153] on div "08:00 (TC) - 36B-012.87" at bounding box center [554, 163] width 147 height 26
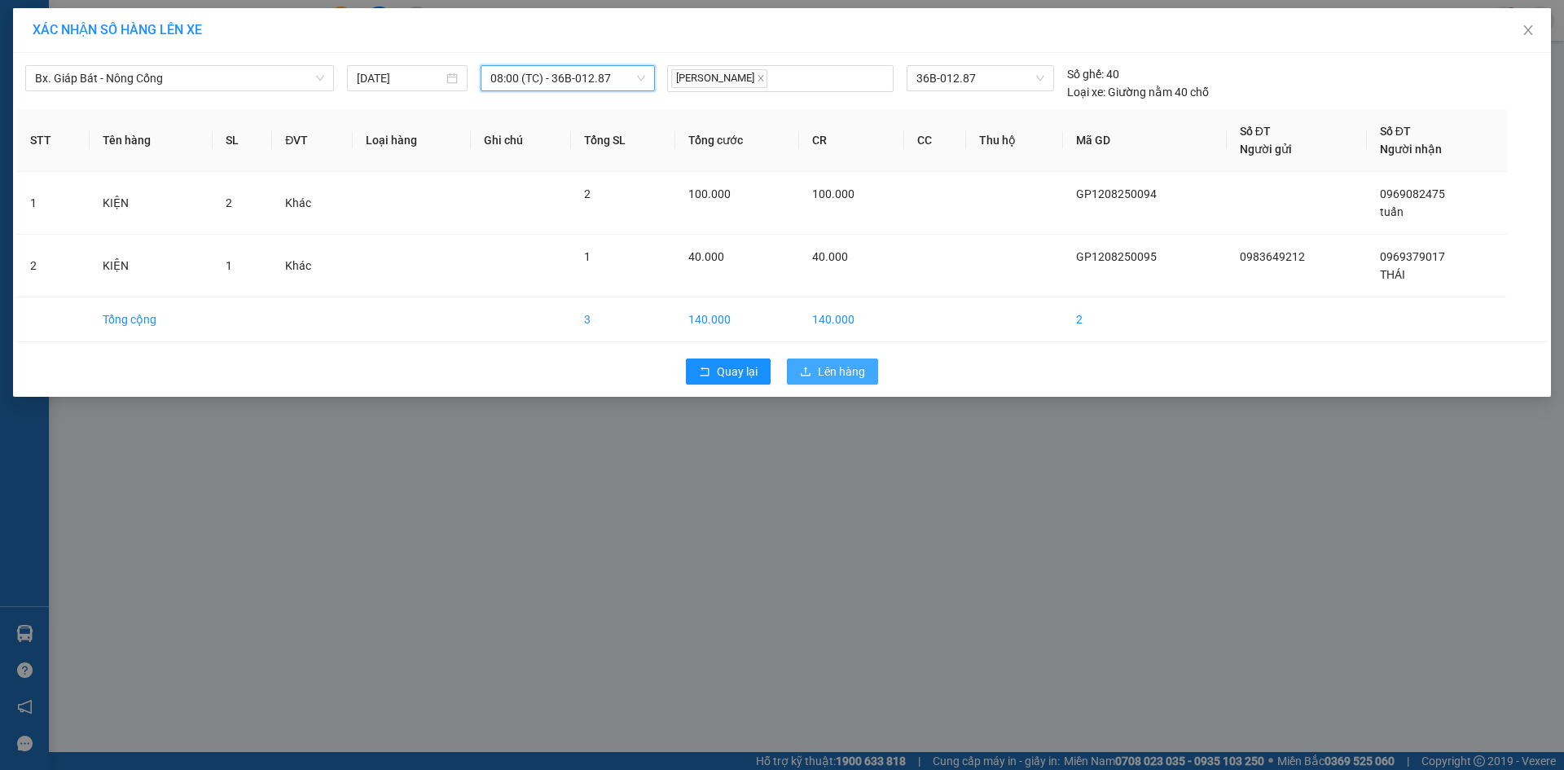
click at [826, 368] on span "Lên hàng" at bounding box center [841, 372] width 47 height 18
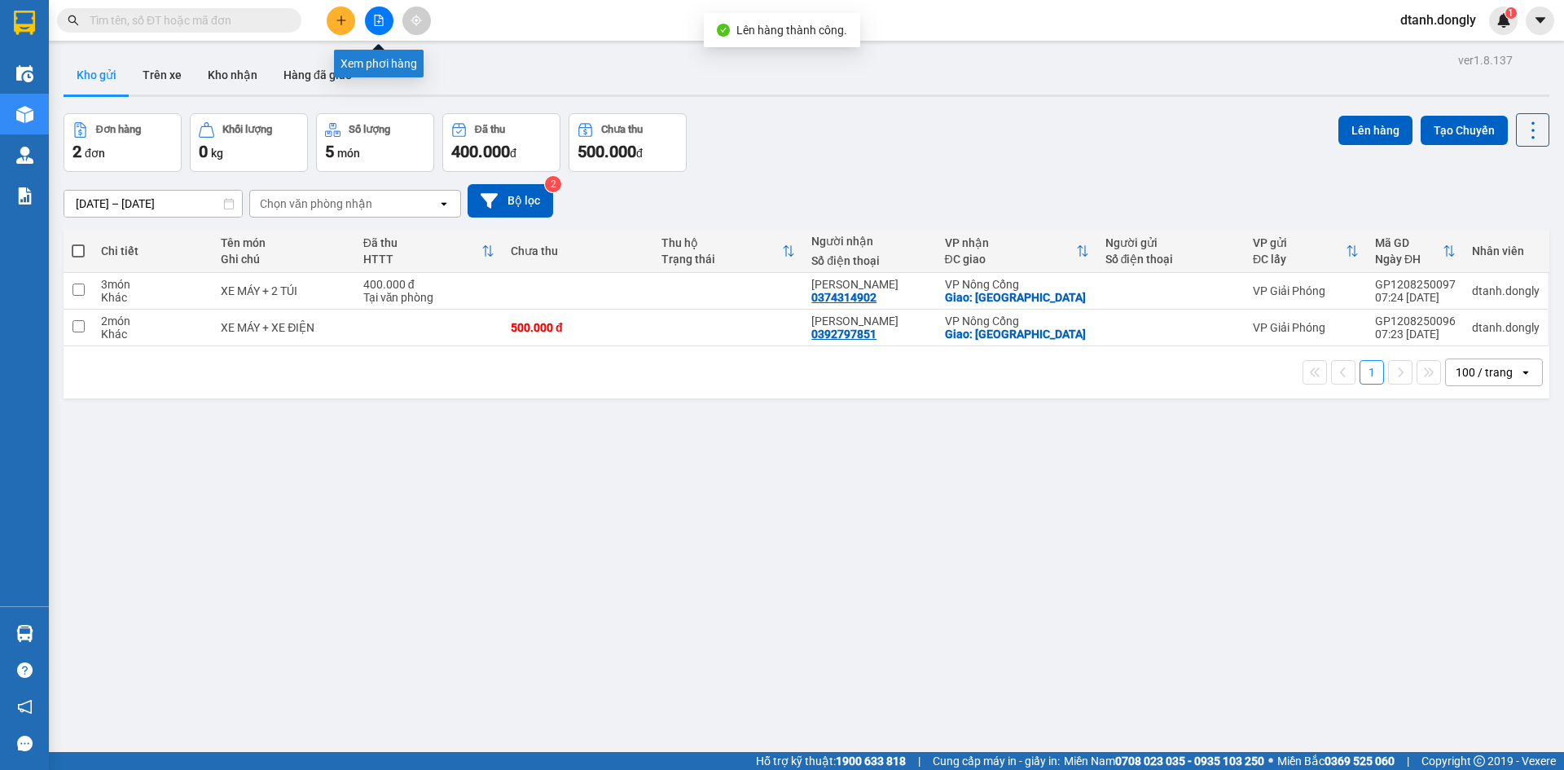
click at [380, 14] on button at bounding box center [379, 21] width 29 height 29
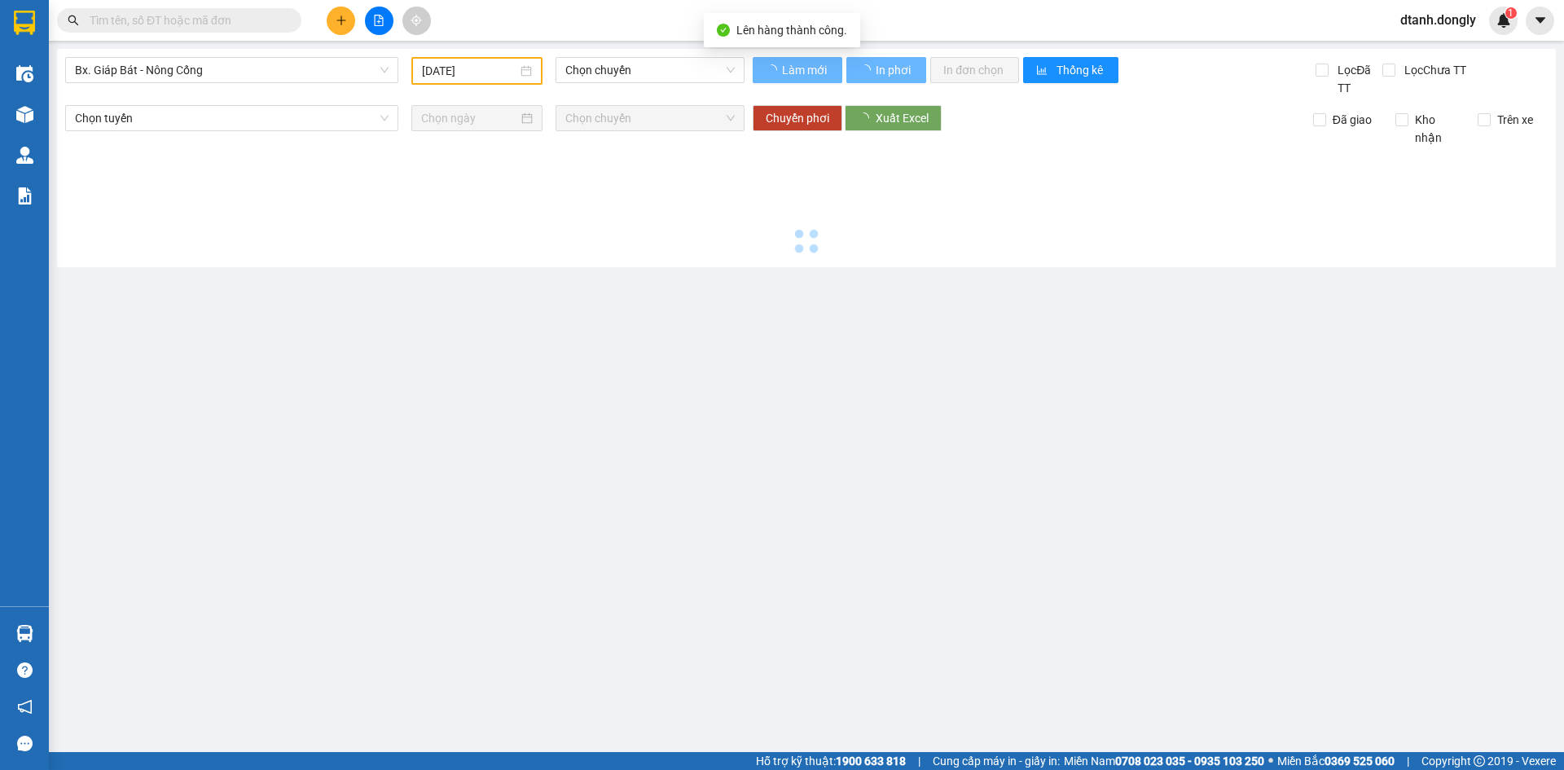
type input "[DATE]"
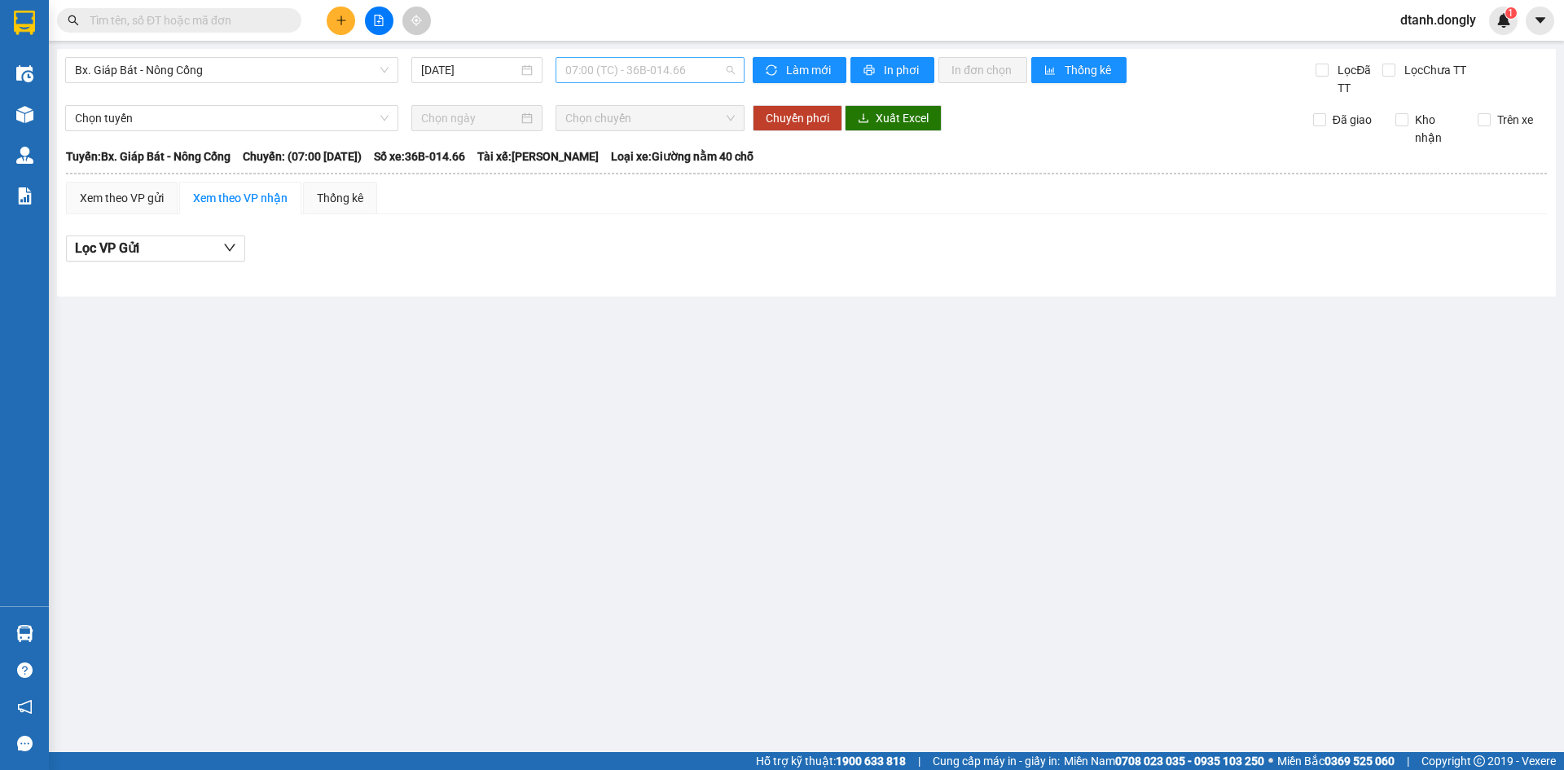
click at [594, 77] on span "07:00 (TC) - 36B-014.66" at bounding box center [649, 70] width 169 height 24
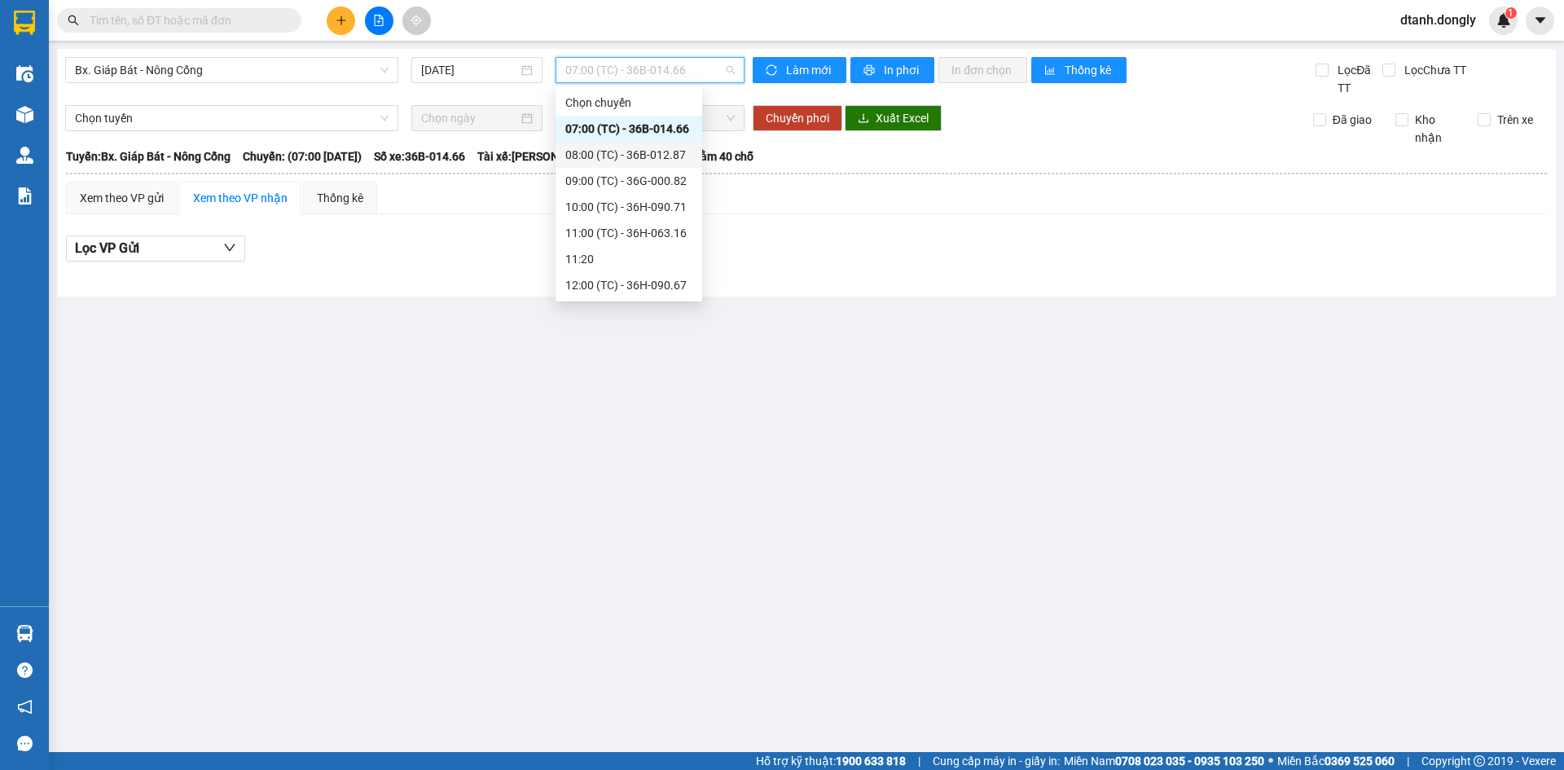
click at [618, 151] on div "08:00 (TC) - 36B-012.87" at bounding box center [628, 155] width 127 height 18
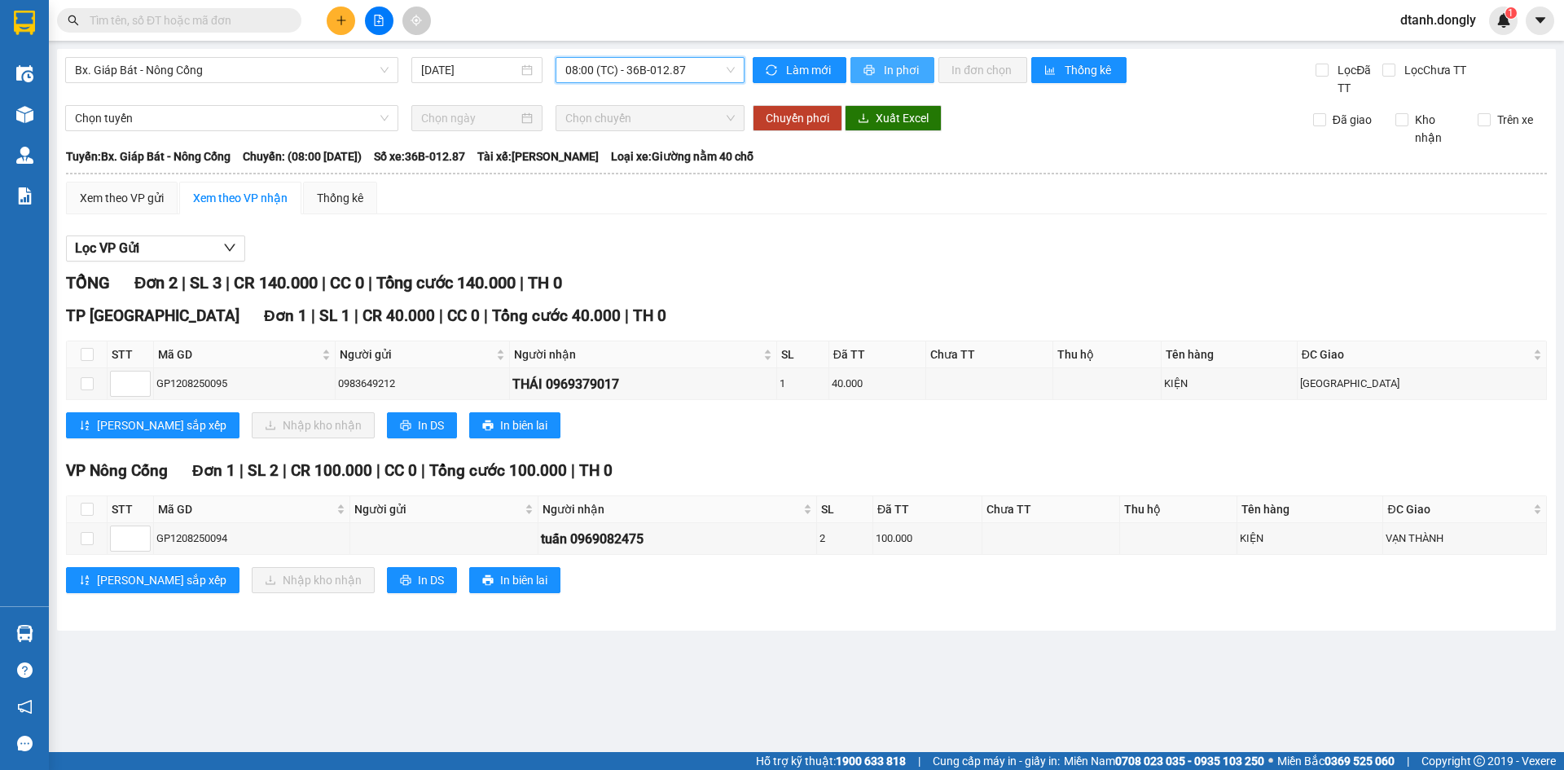
click at [864, 67] on icon "printer" at bounding box center [869, 69] width 11 height 11
click at [335, 14] on button at bounding box center [341, 21] width 29 height 29
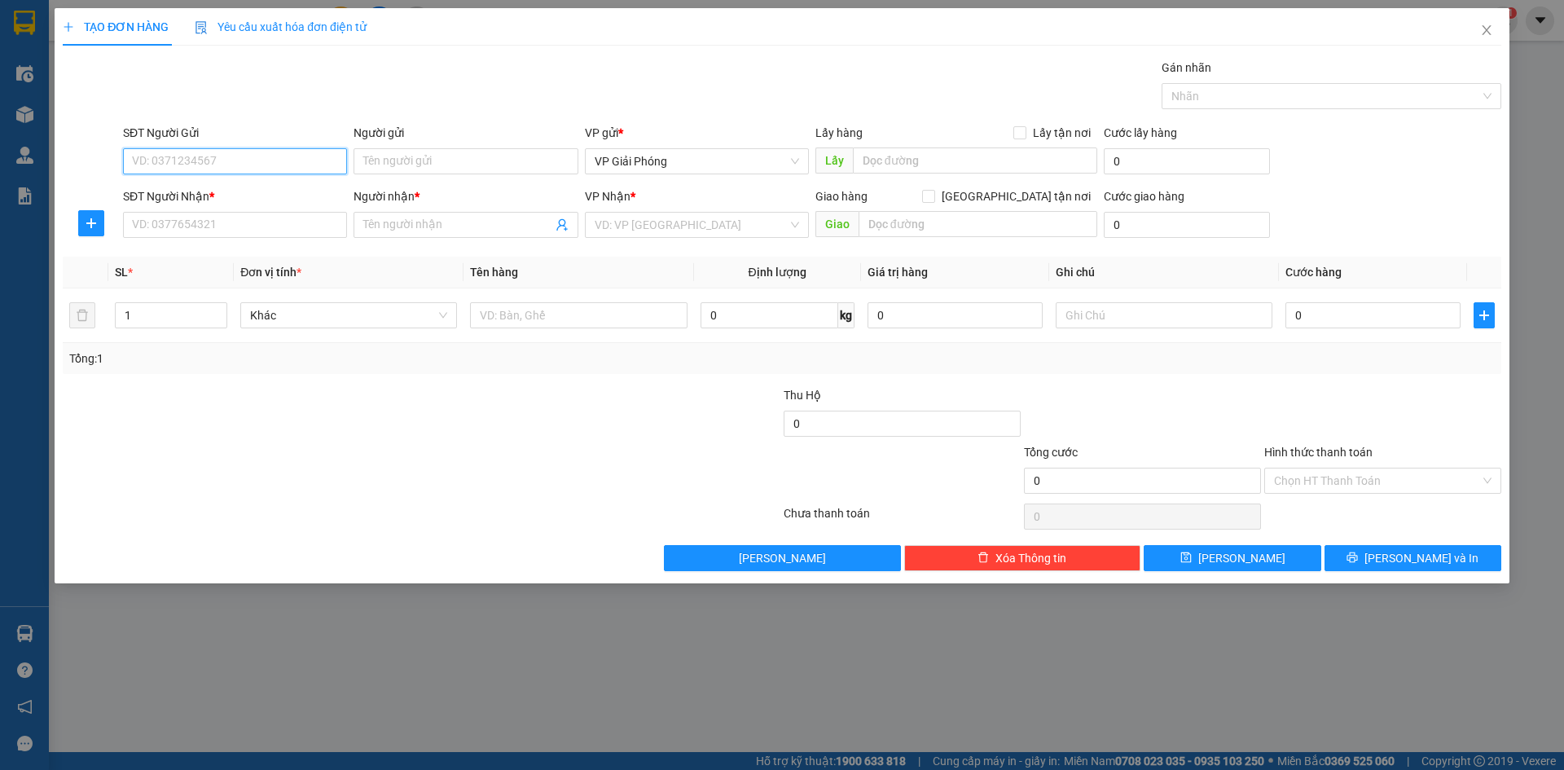
click at [247, 165] on input "SĐT Người Gửi" at bounding box center [235, 161] width 224 height 26
type input "0866602804"
click at [217, 227] on input "SĐT Người Nhận *" at bounding box center [235, 225] width 224 height 26
type input "0335451626"
click at [488, 219] on input "Người nhận *" at bounding box center [457, 225] width 188 height 18
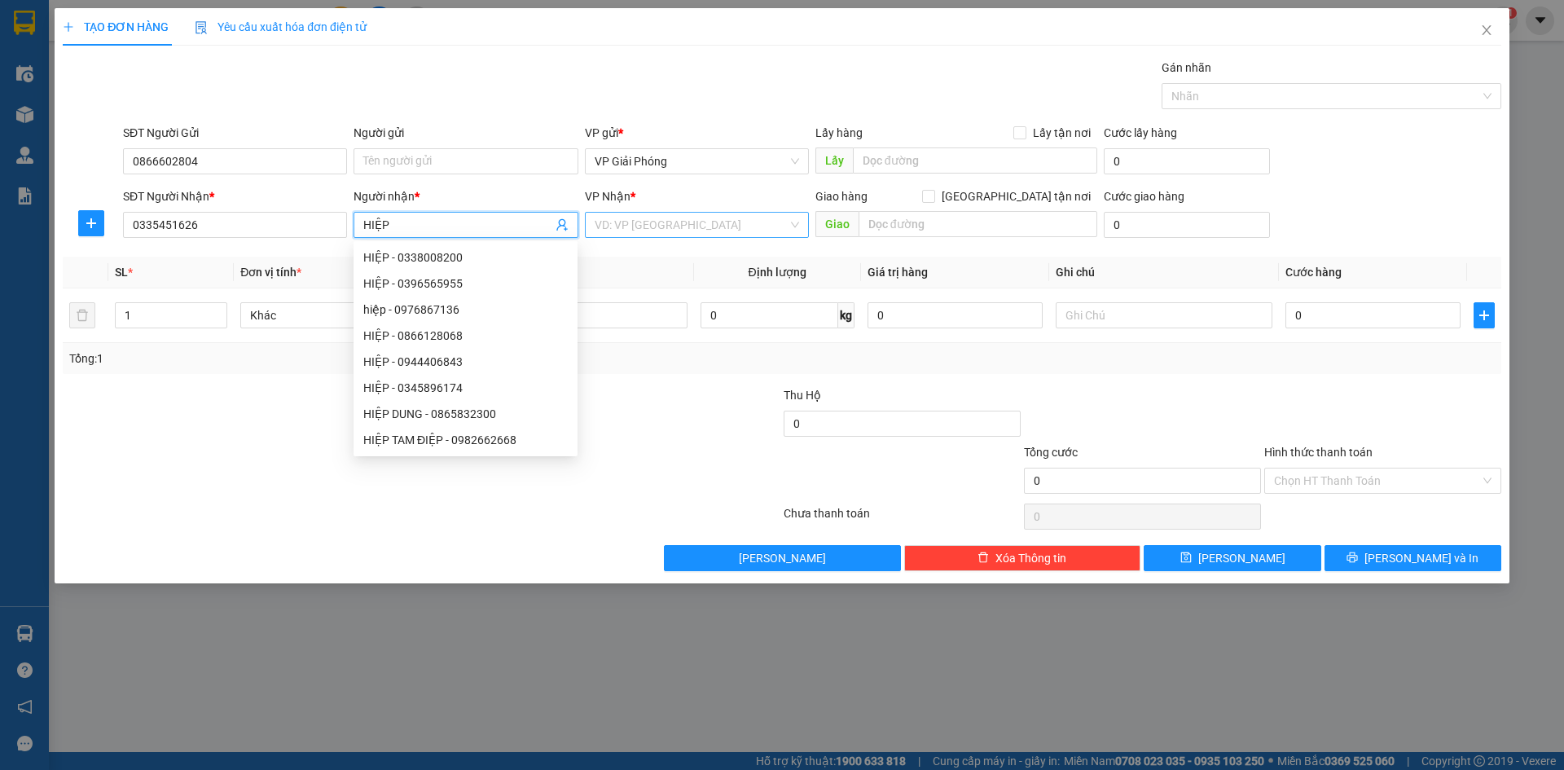
type input "HIỆP"
click at [704, 220] on input "search" at bounding box center [691, 225] width 193 height 24
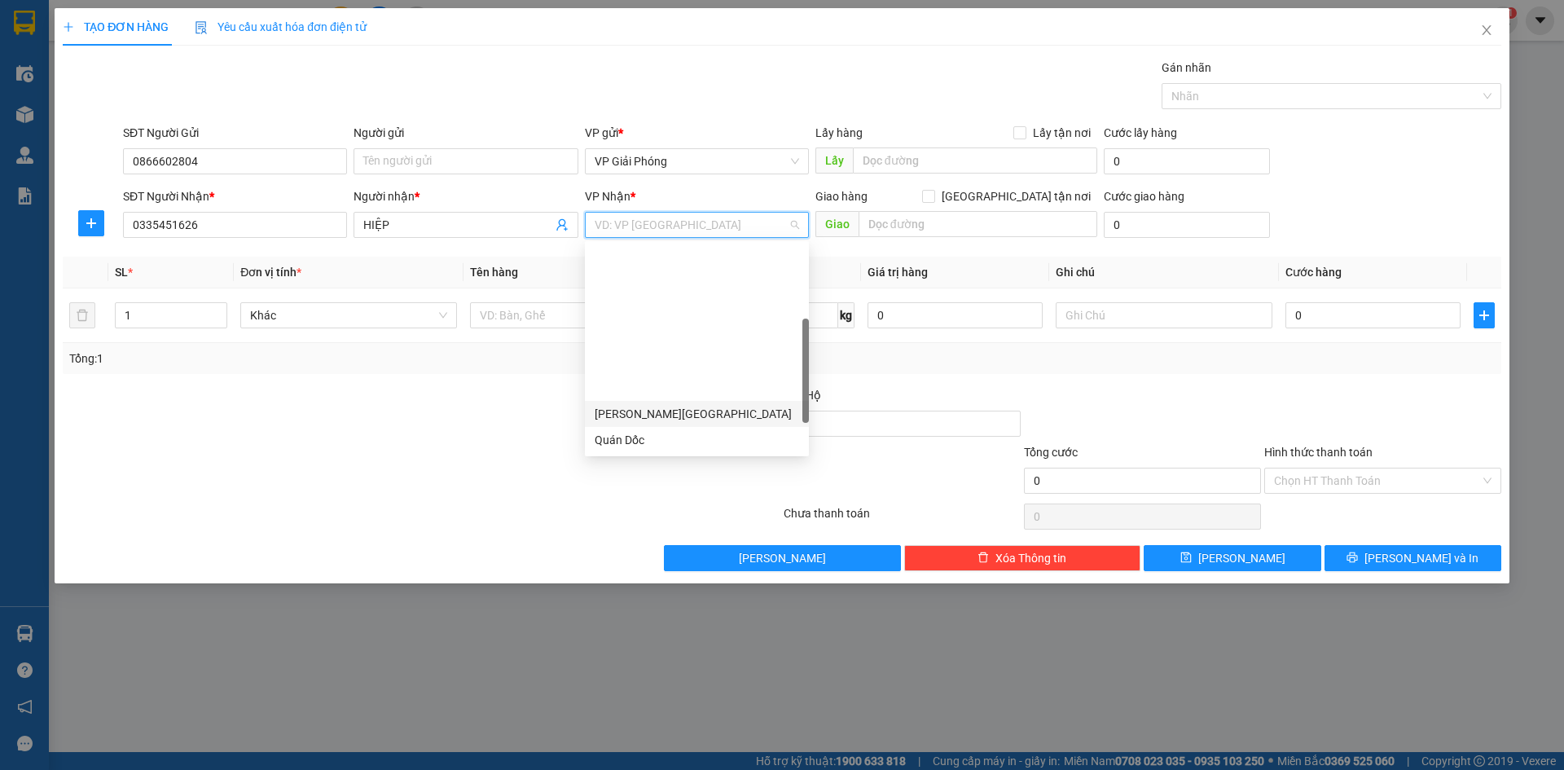
scroll to position [163, 0]
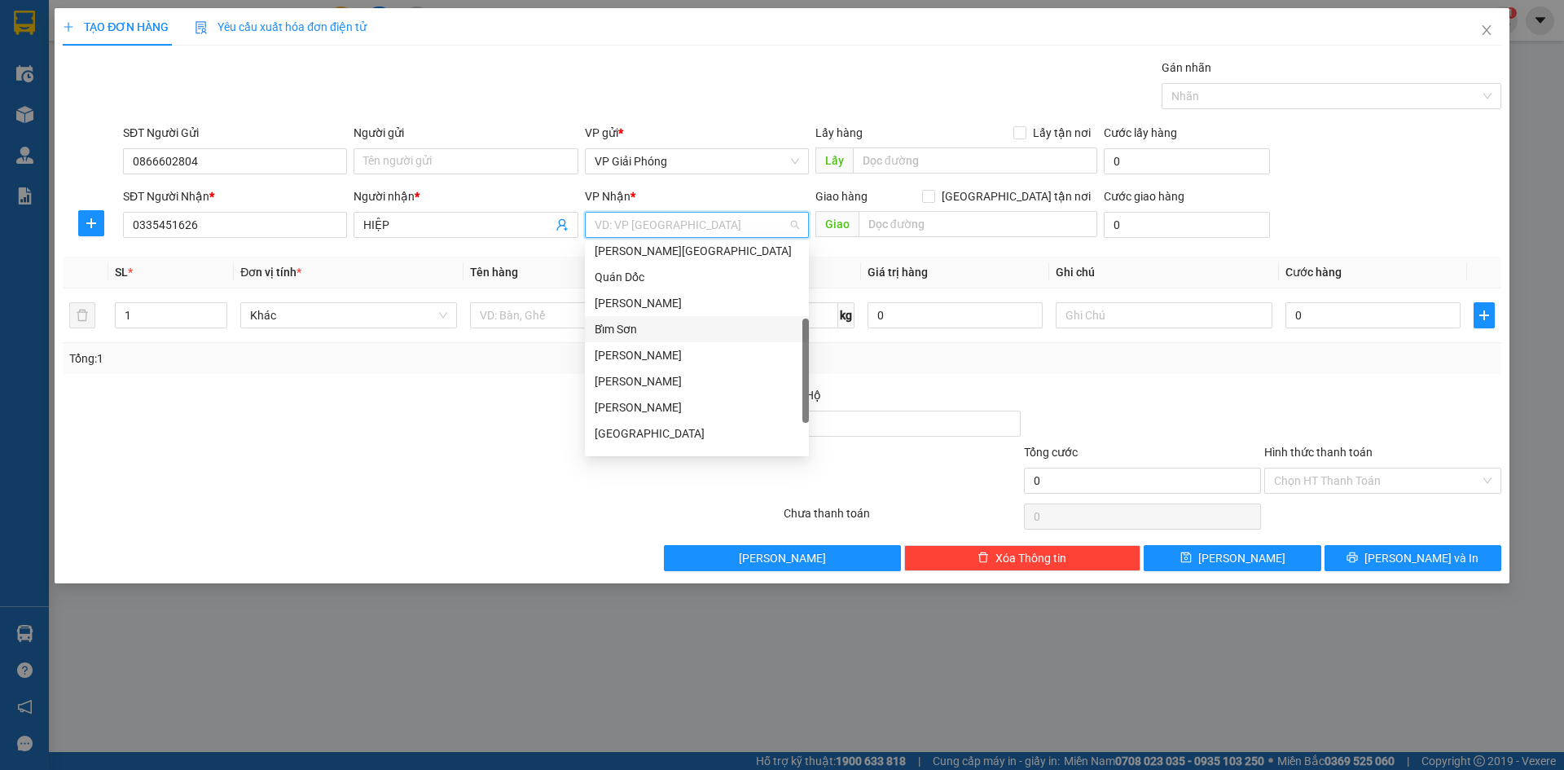
click at [662, 327] on div "Bỉm Sơn" at bounding box center [697, 329] width 204 height 18
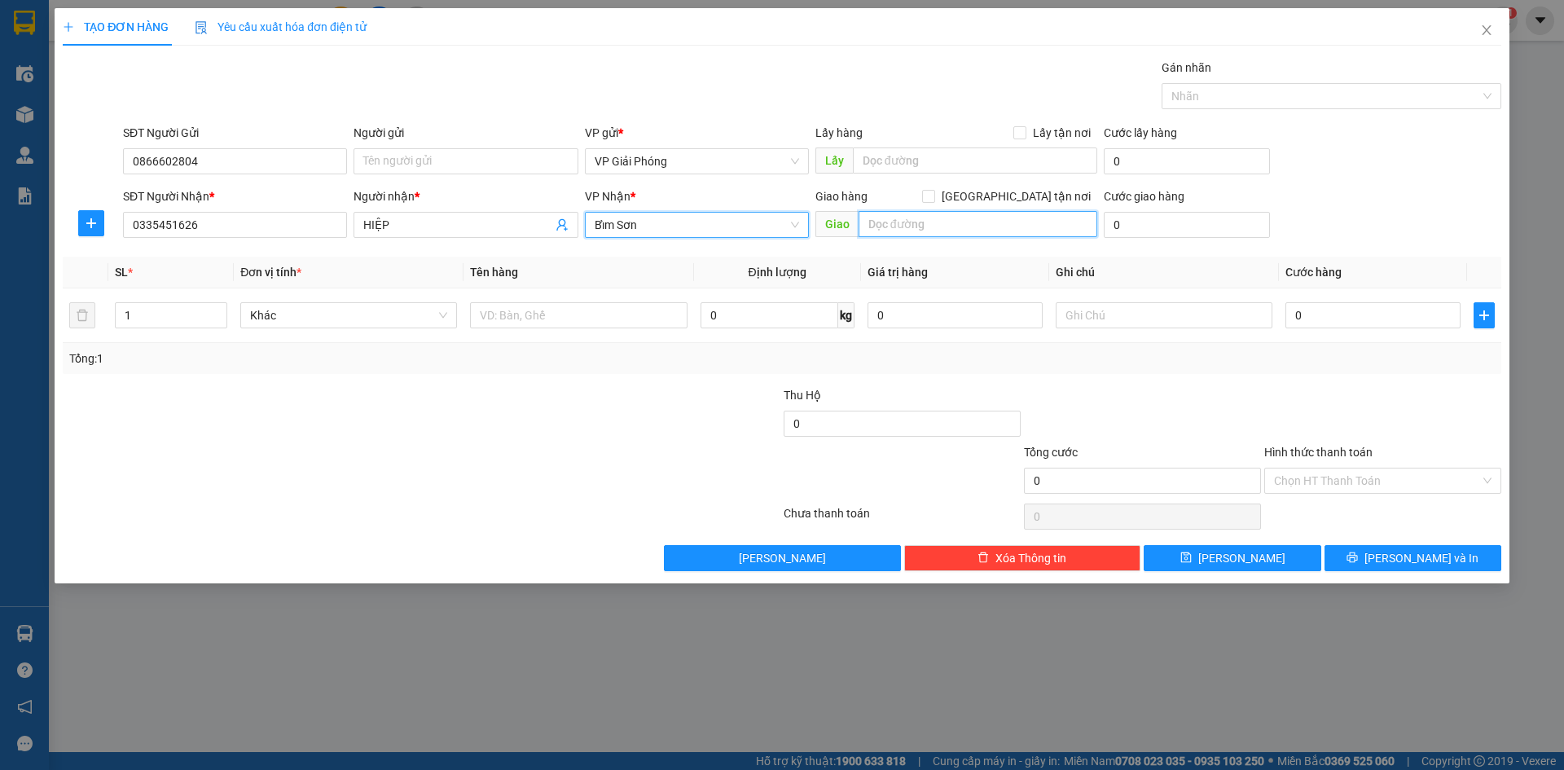
click at [877, 226] on input "text" at bounding box center [978, 224] width 239 height 26
type input "BỈM SƠN"
click at [934, 195] on input "[GEOGRAPHIC_DATA] tận nơi" at bounding box center [927, 195] width 11 height 11
checkbox input "true"
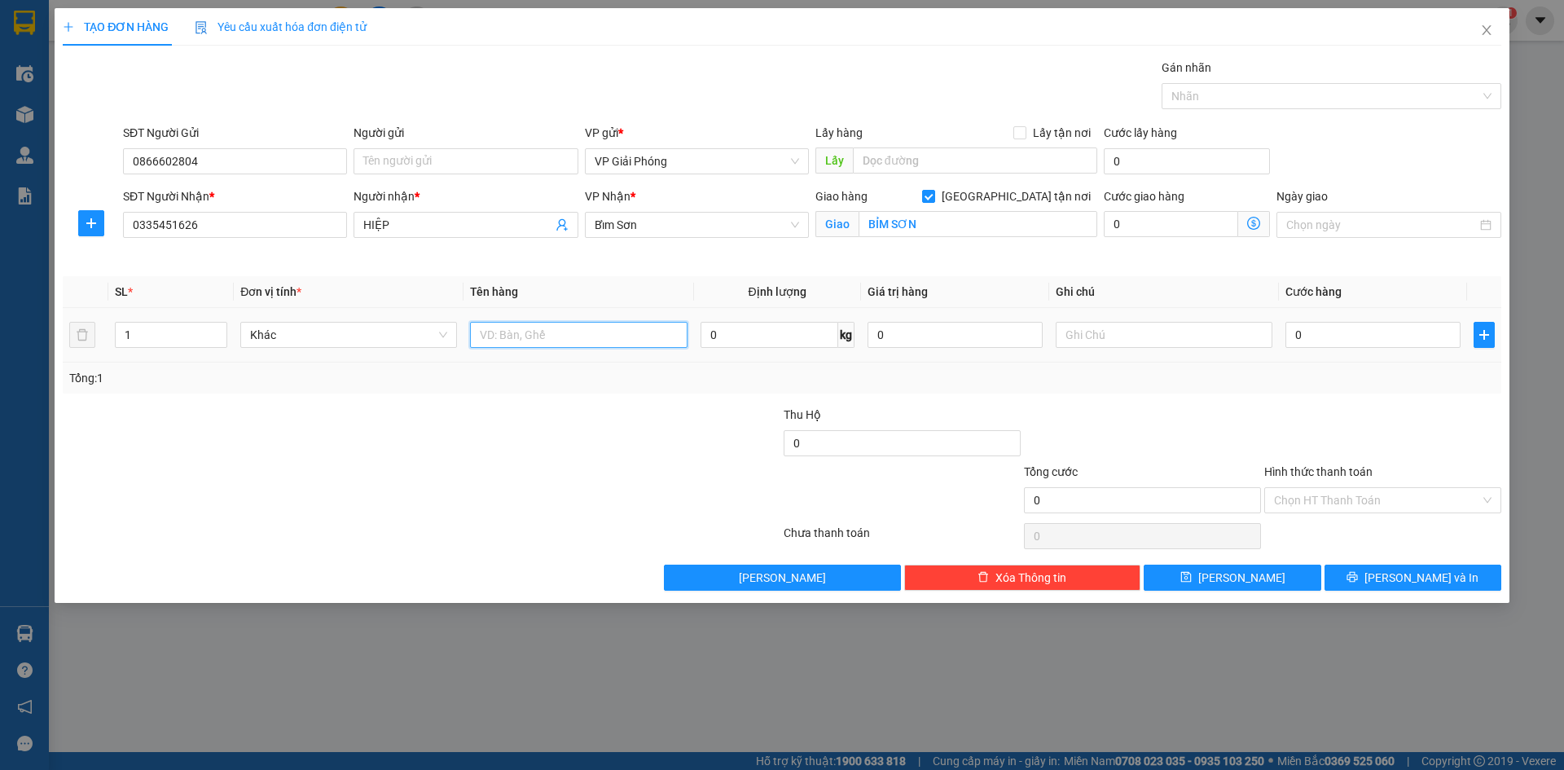
drag, startPoint x: 528, startPoint y: 342, endPoint x: 548, endPoint y: 334, distance: 21.9
click at [530, 341] on input "text" at bounding box center [578, 335] width 217 height 26
type input "TỦ"
click at [1352, 340] on input "0" at bounding box center [1372, 335] width 175 height 26
type input "7"
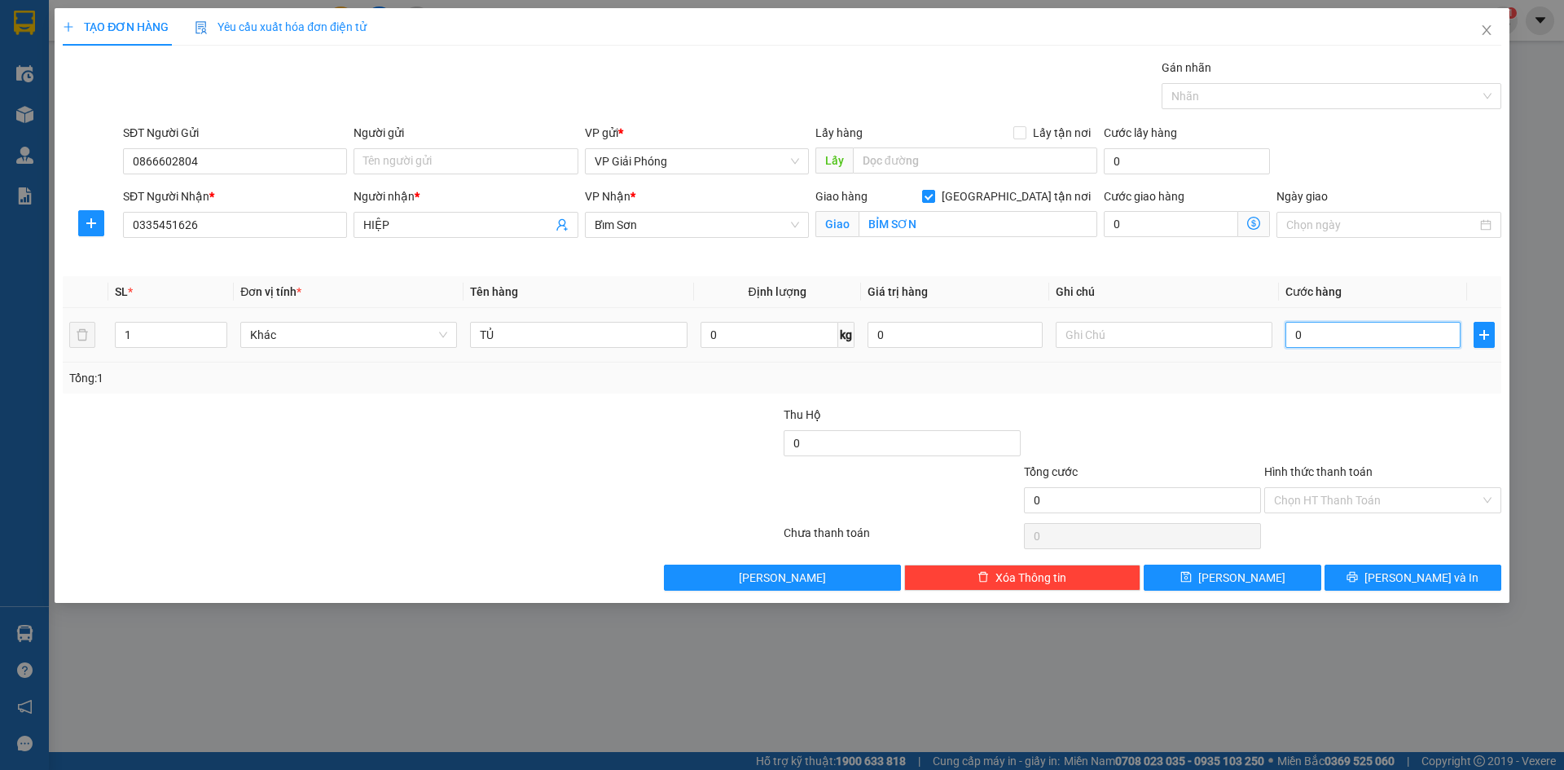
type input "7"
type input "70"
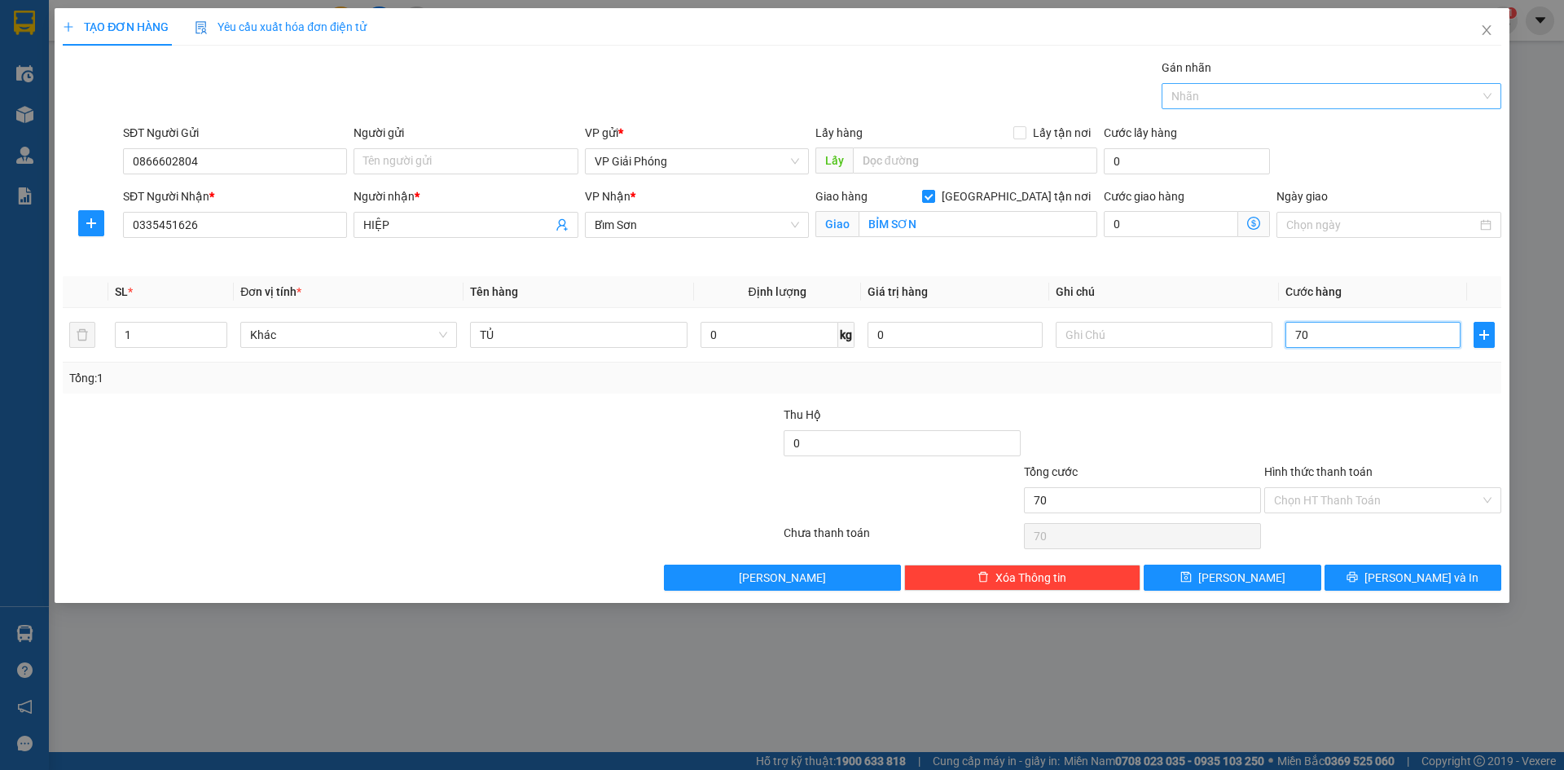
click at [1263, 96] on div at bounding box center [1323, 96] width 315 height 20
type input "70.000"
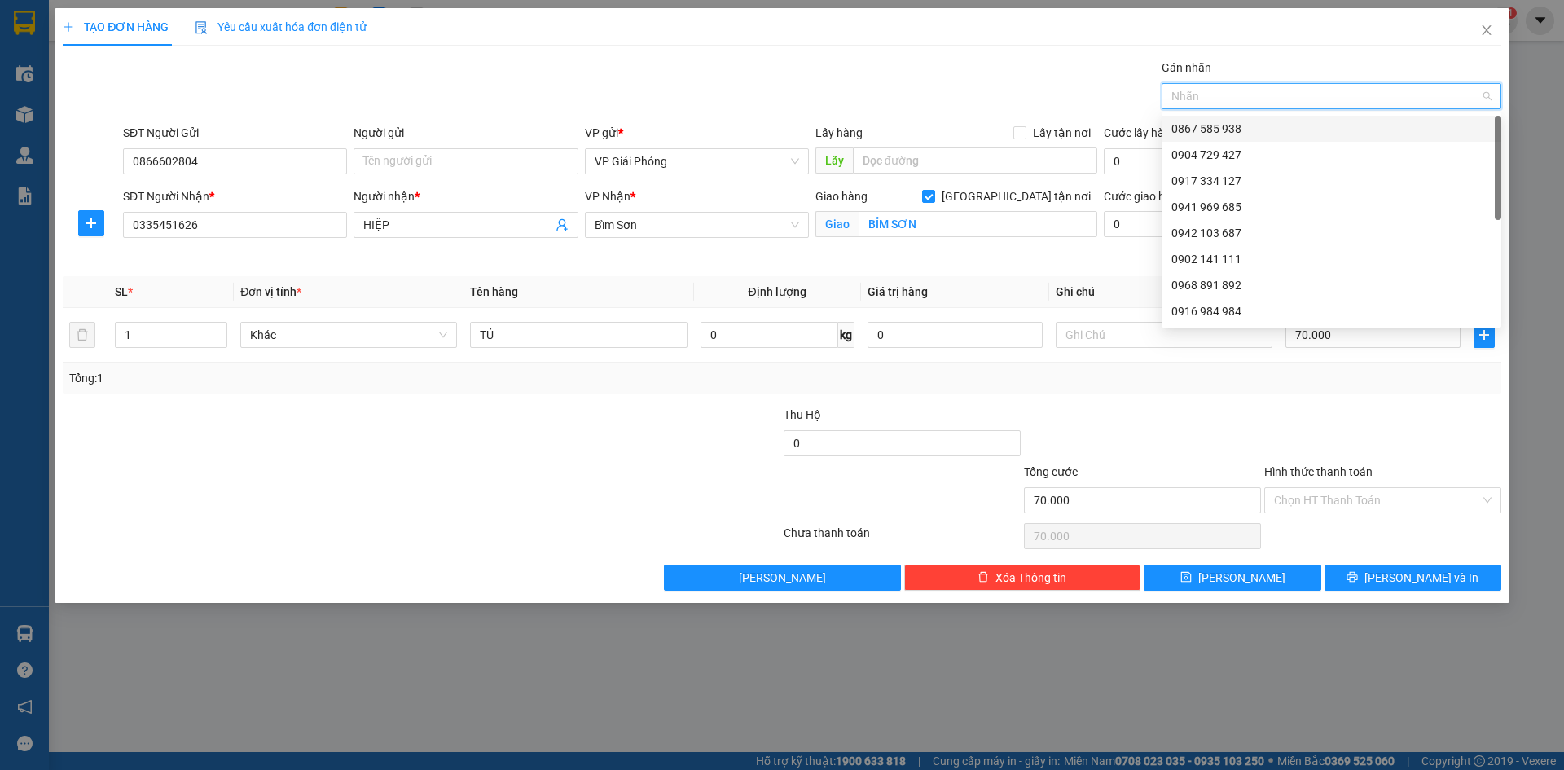
drag, startPoint x: 1254, startPoint y: 123, endPoint x: 1243, endPoint y: 178, distance: 55.6
click at [1252, 127] on div "0867 585 938" at bounding box center [1331, 129] width 320 height 18
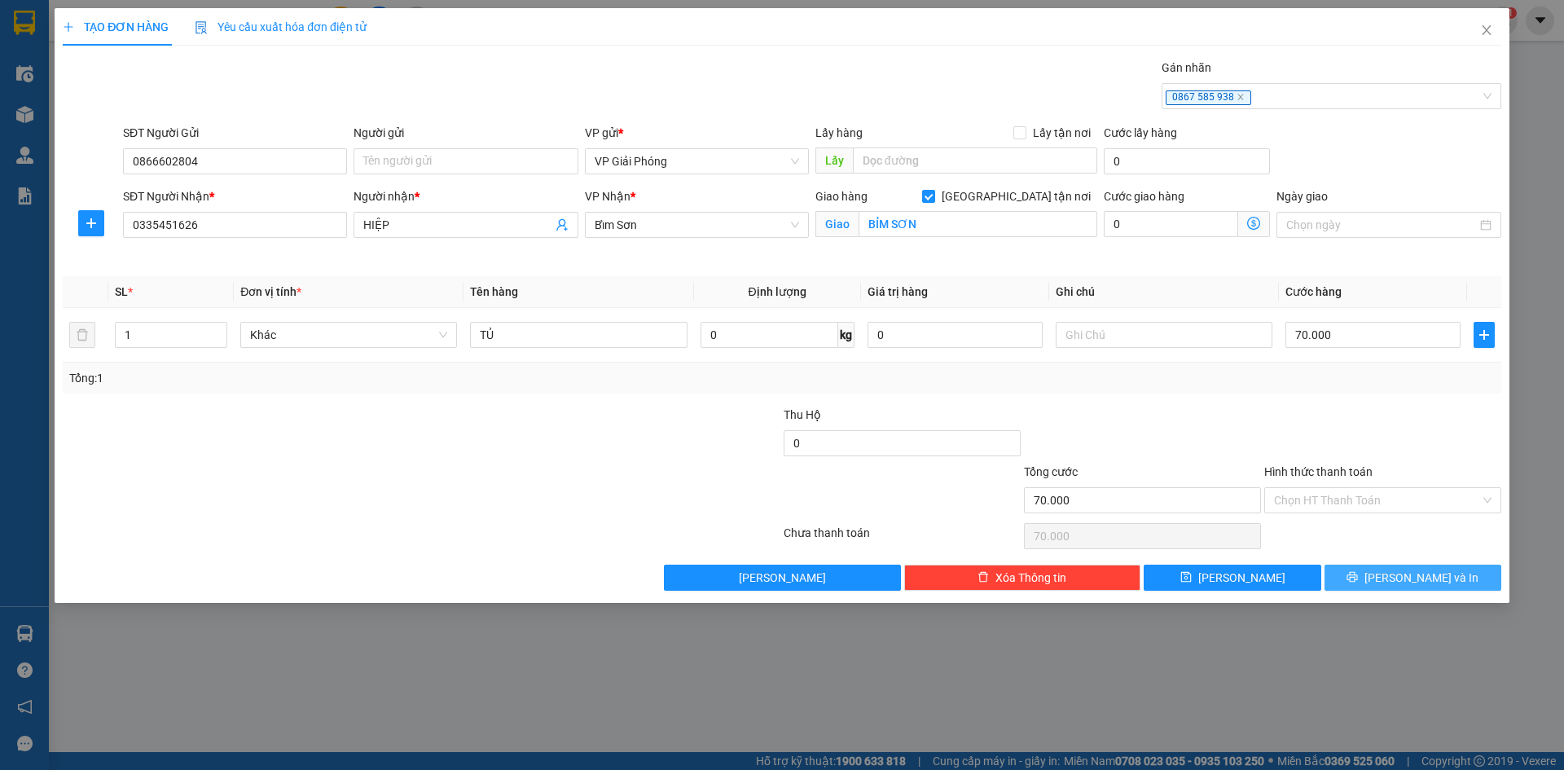
click at [1358, 579] on icon "printer" at bounding box center [1352, 577] width 11 height 11
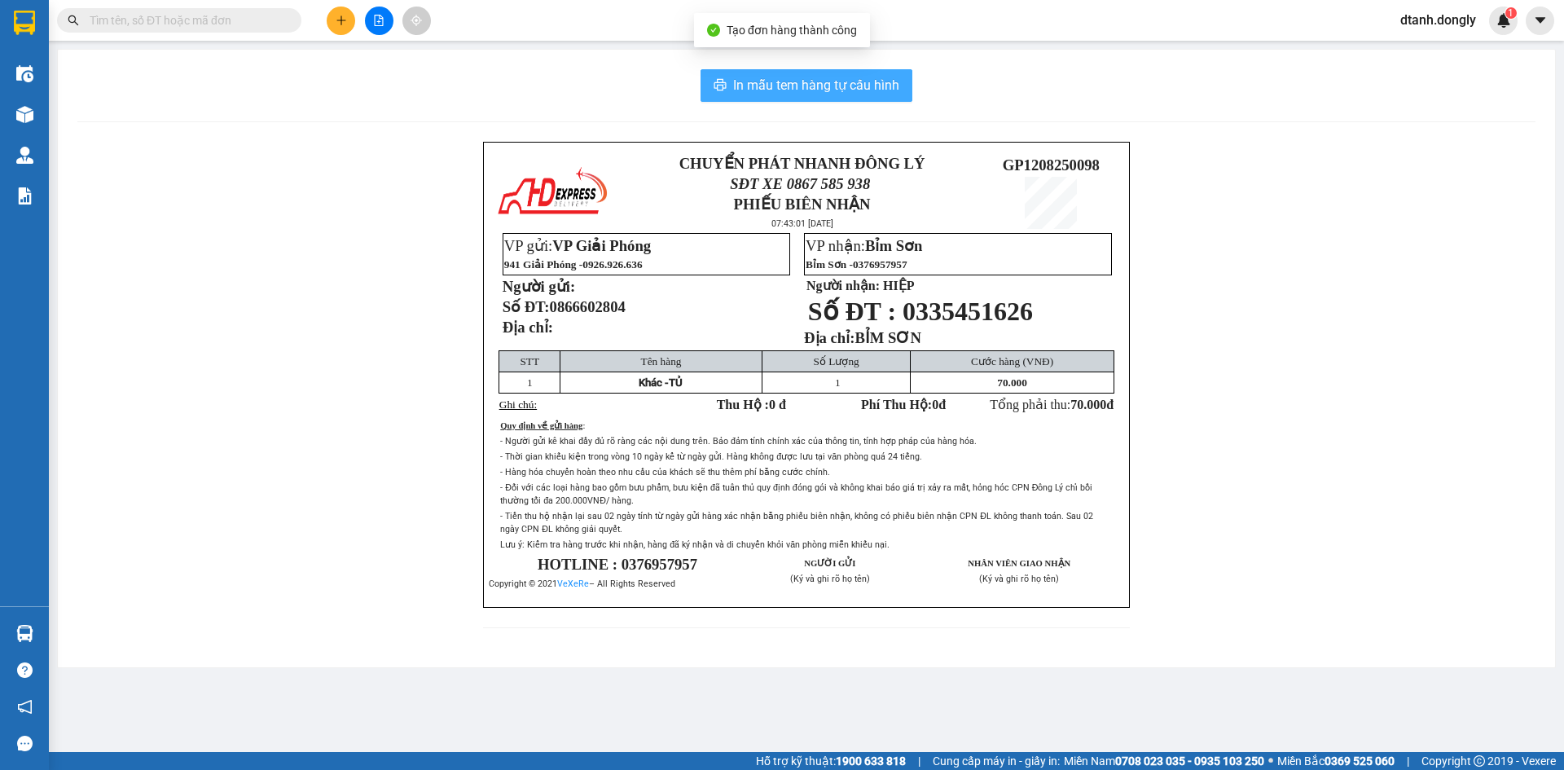
drag, startPoint x: 827, startPoint y: 73, endPoint x: 890, endPoint y: 246, distance: 184.8
click at [826, 73] on button "In mẫu tem hàng tự cấu hình" at bounding box center [807, 85] width 212 height 33
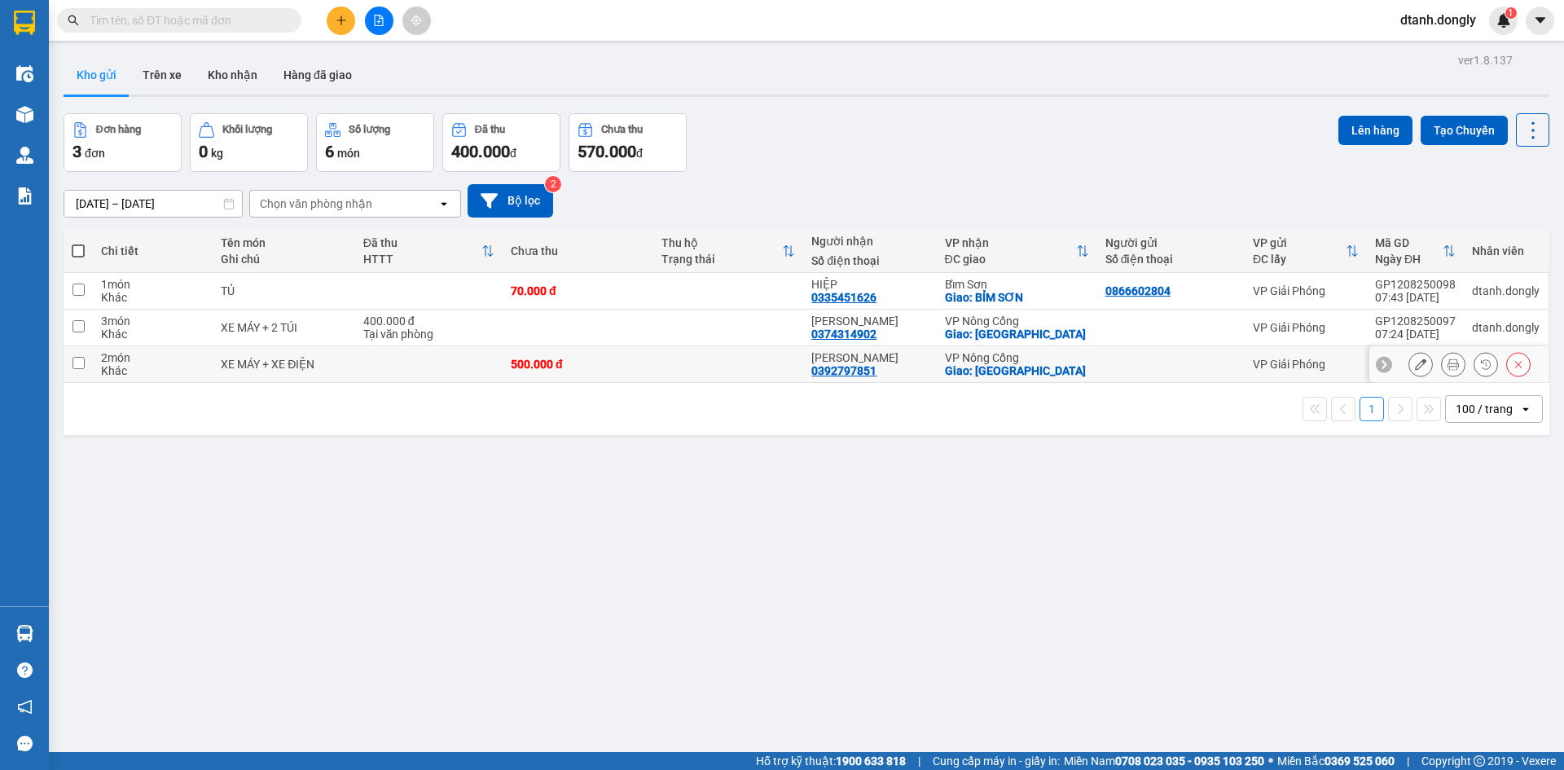
scroll to position [678, 0]
click at [339, 15] on icon "plus" at bounding box center [341, 20] width 11 height 11
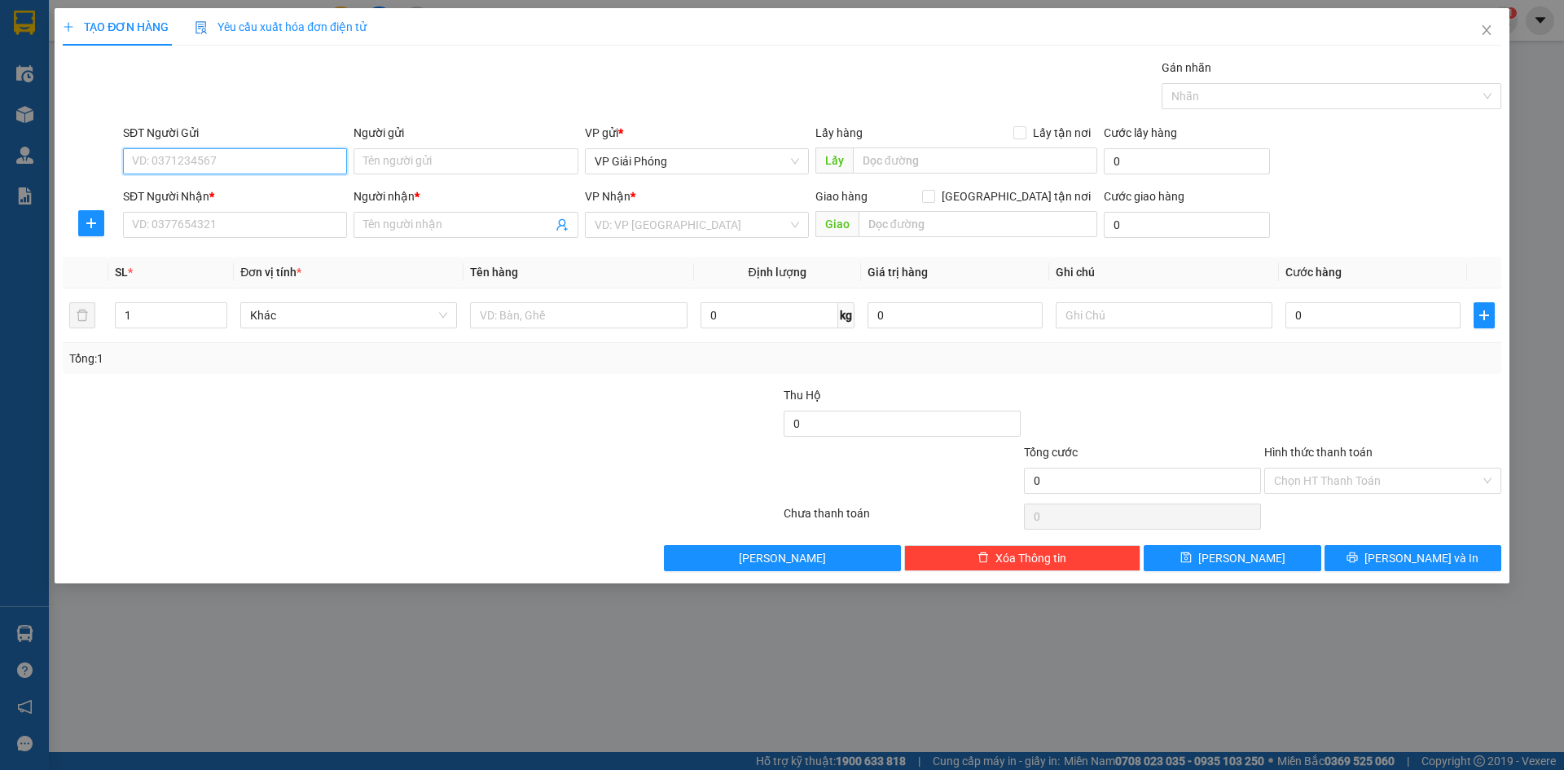
click at [256, 170] on input "SĐT Người Gửi" at bounding box center [235, 161] width 224 height 26
click at [239, 167] on input "SĐT Người Gửi" at bounding box center [235, 161] width 224 height 26
type input "0966936398"
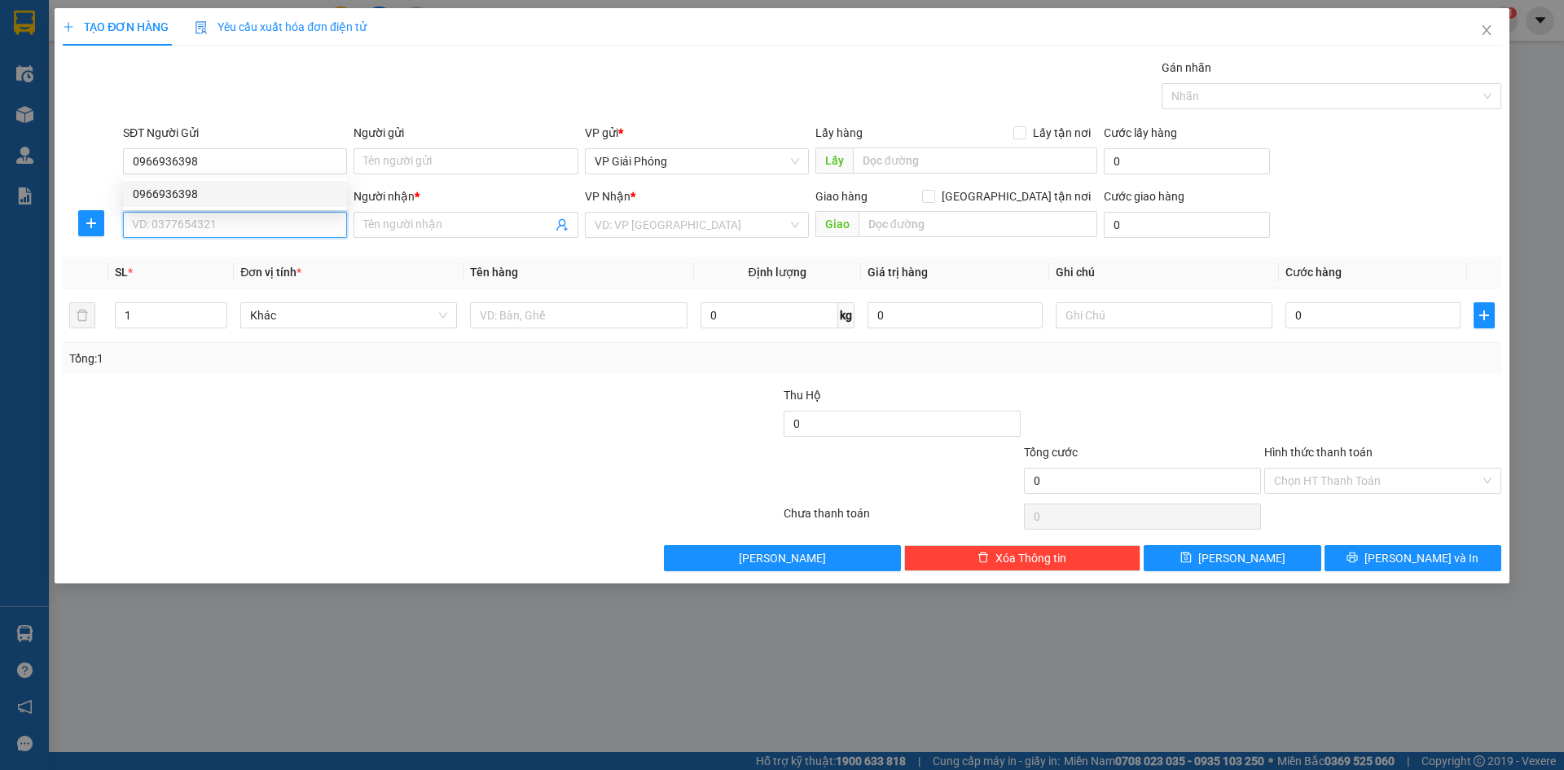
click at [247, 221] on input "SĐT Người Nhận *" at bounding box center [235, 225] width 224 height 26
type input "0979565256"
click at [475, 229] on input "Người nhận *" at bounding box center [457, 225] width 188 height 18
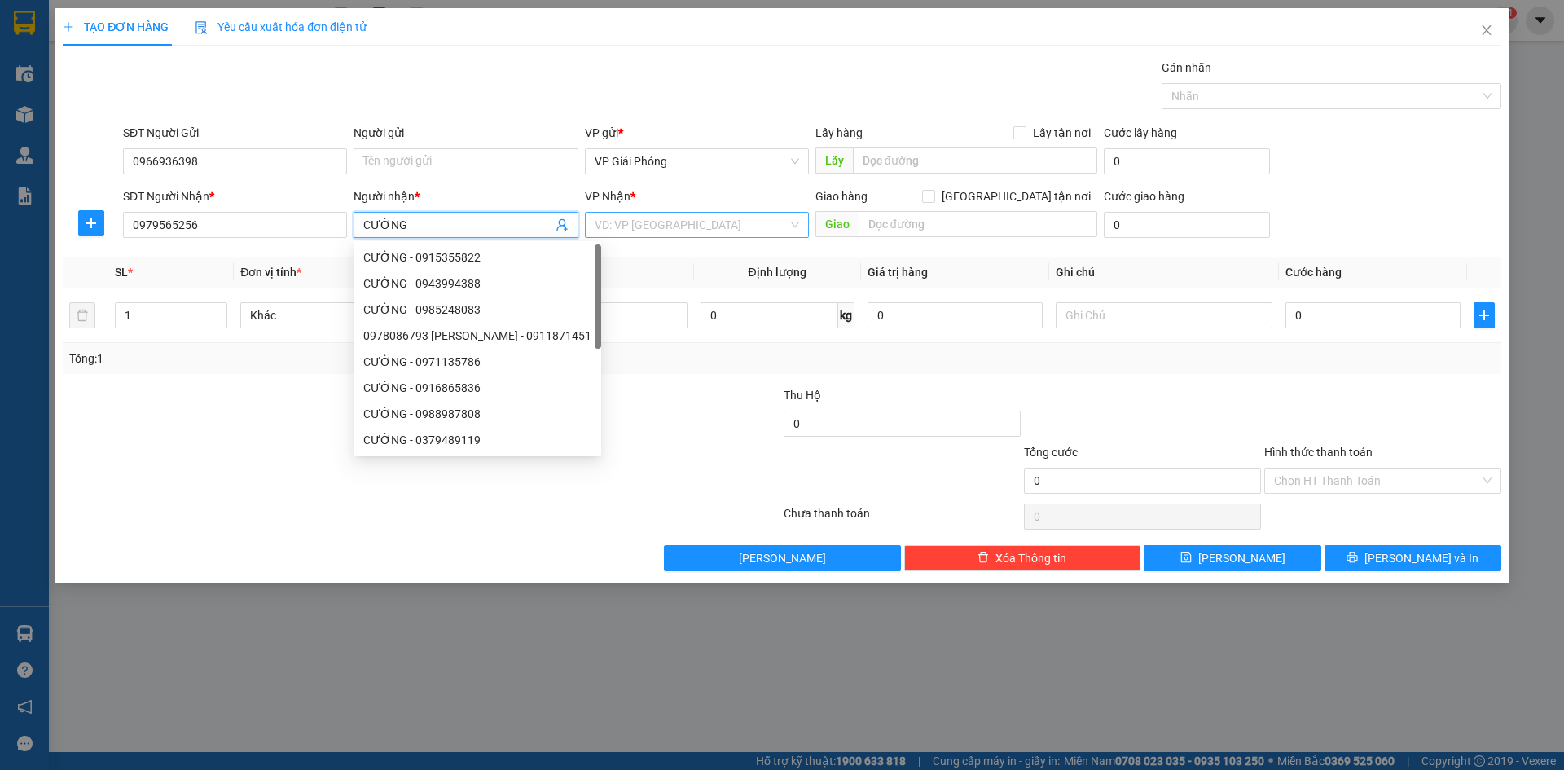
type input "CƯỜNG"
click at [780, 229] on input "search" at bounding box center [691, 225] width 193 height 24
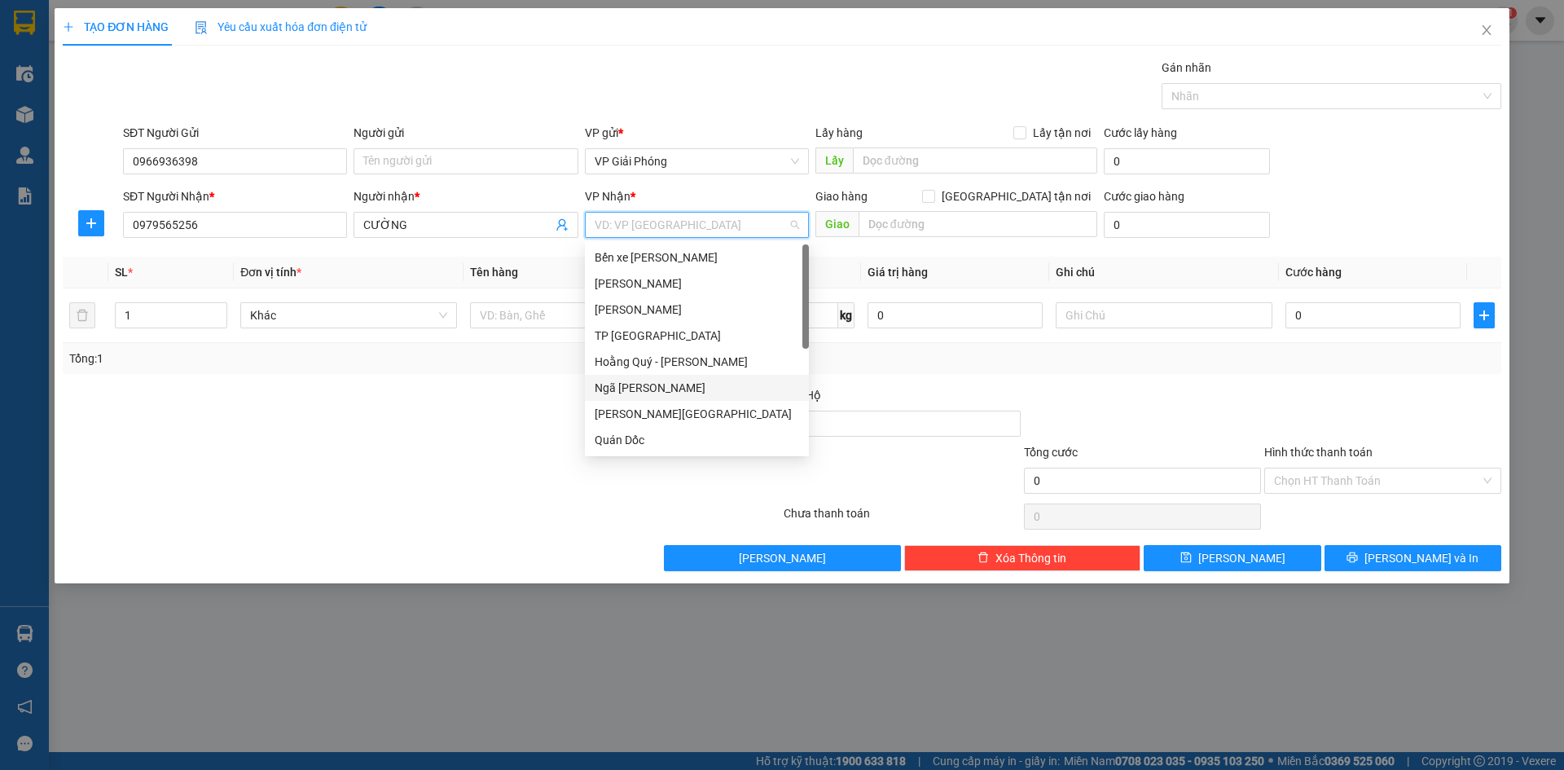
scroll to position [235, 0]
drag, startPoint x: 667, startPoint y: 432, endPoint x: 676, endPoint y: 427, distance: 10.2
click at [669, 432] on div "VP Nông Cống" at bounding box center [697, 440] width 204 height 18
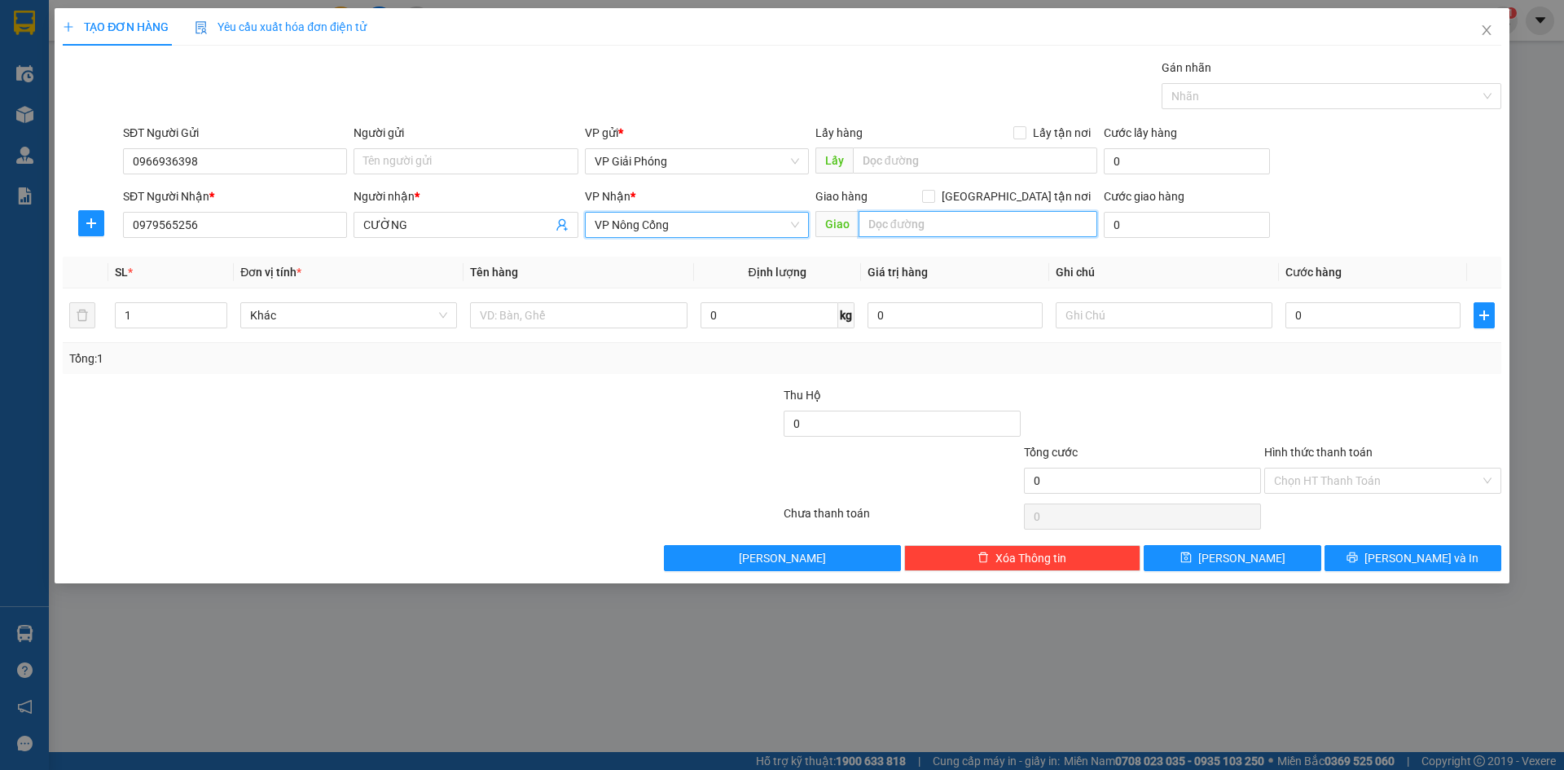
click at [903, 218] on input "text" at bounding box center [978, 224] width 239 height 26
type input "VP [GEOGRAPHIC_DATA]"
click at [934, 192] on input "[GEOGRAPHIC_DATA] tận nơi" at bounding box center [927, 195] width 11 height 11
checkbox input "true"
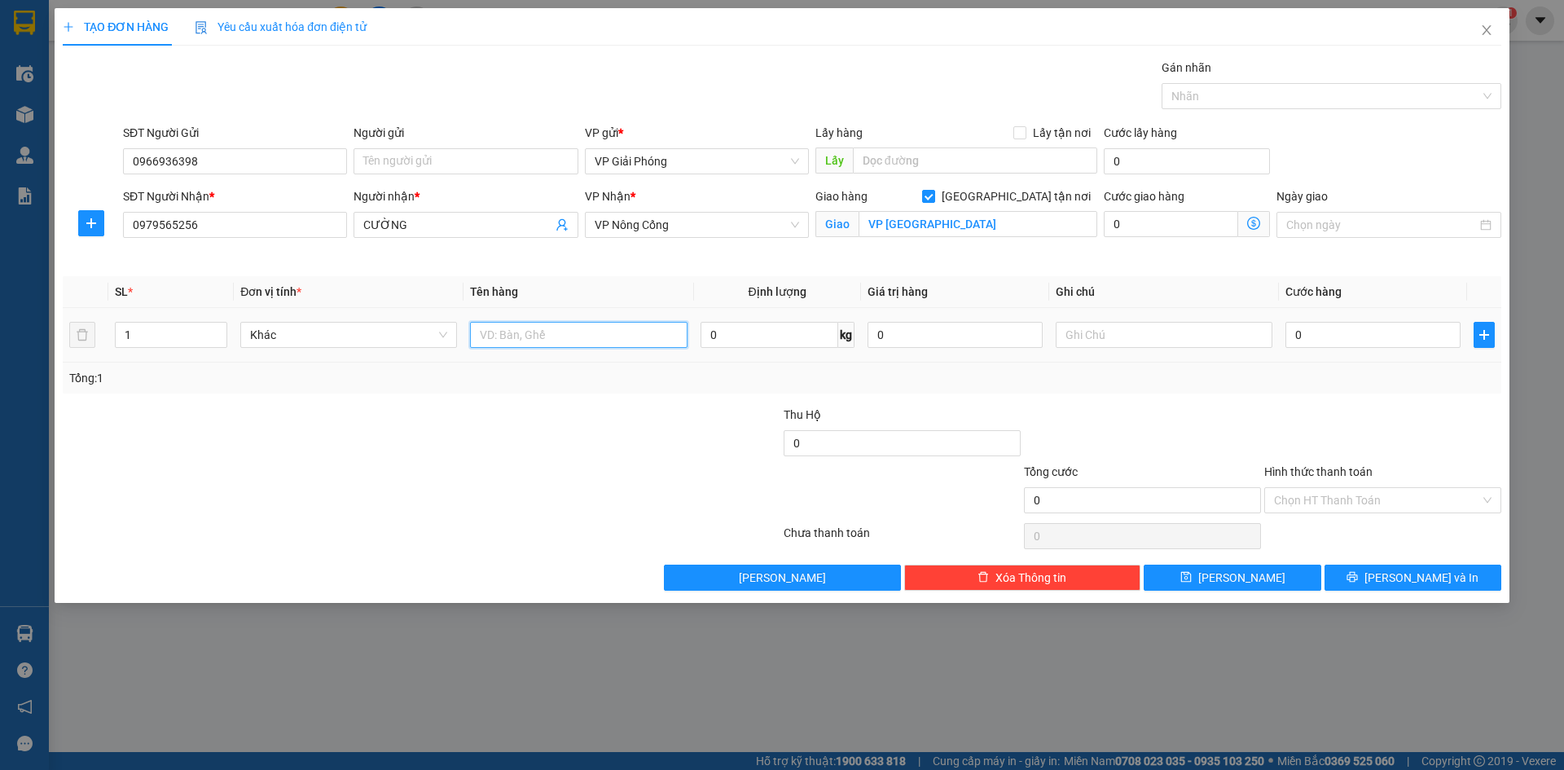
click at [594, 340] on input "text" at bounding box center [578, 335] width 217 height 26
type input "THÙNG"
click at [1347, 341] on input "0" at bounding box center [1372, 335] width 175 height 26
type input "5"
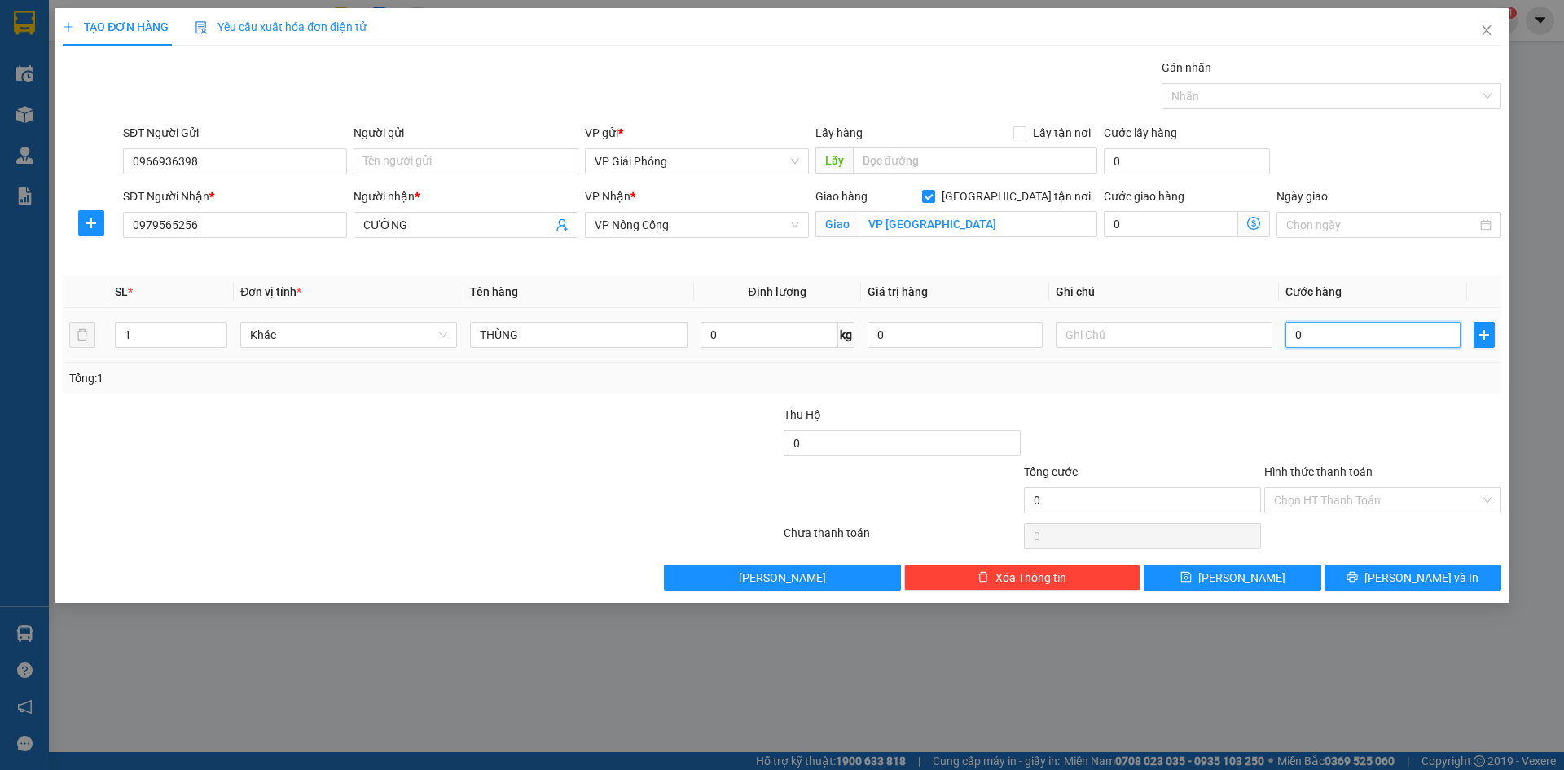
type input "5"
type input "50"
click at [1234, 99] on div at bounding box center [1323, 96] width 315 height 20
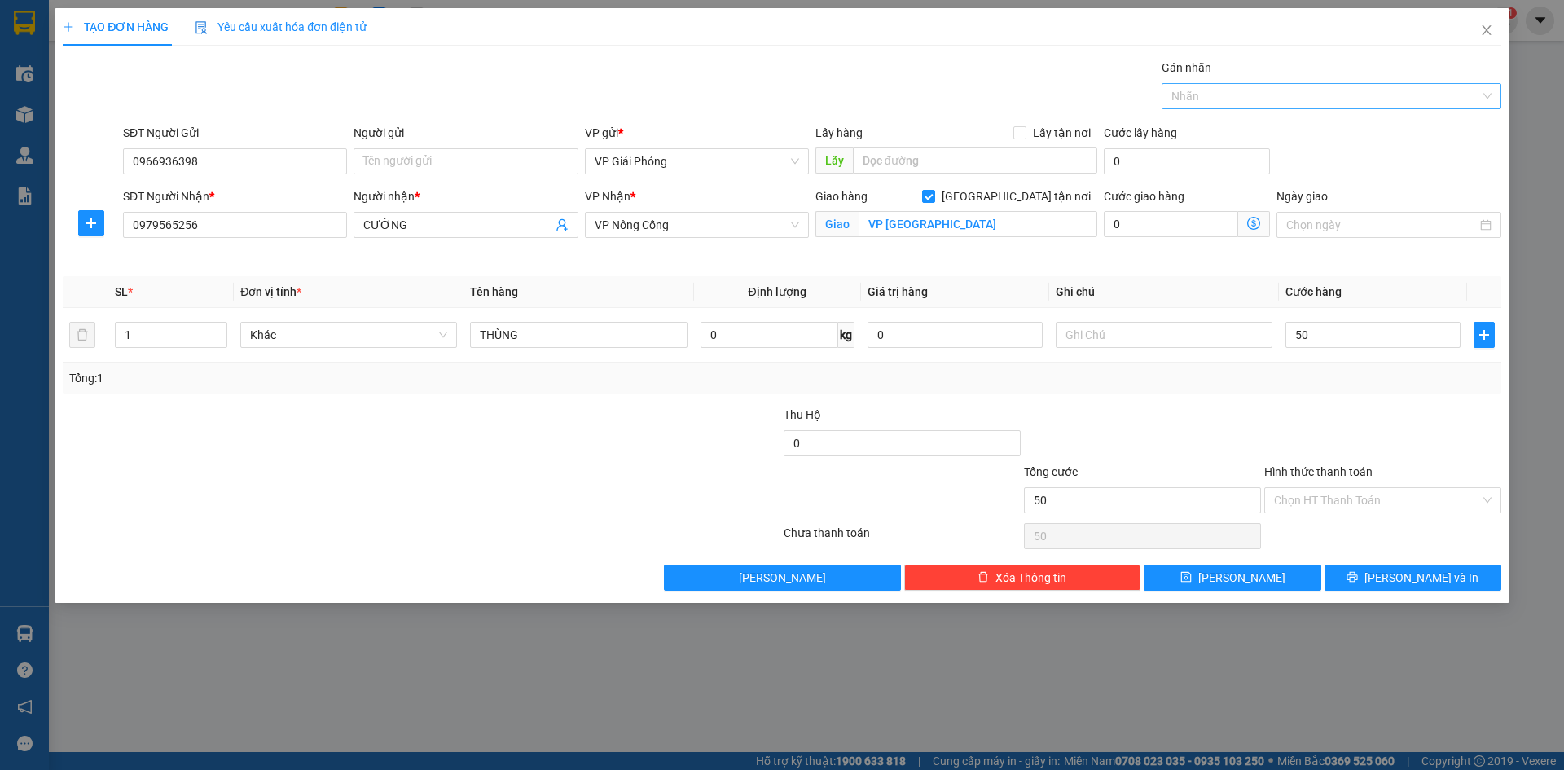
type input "50.000"
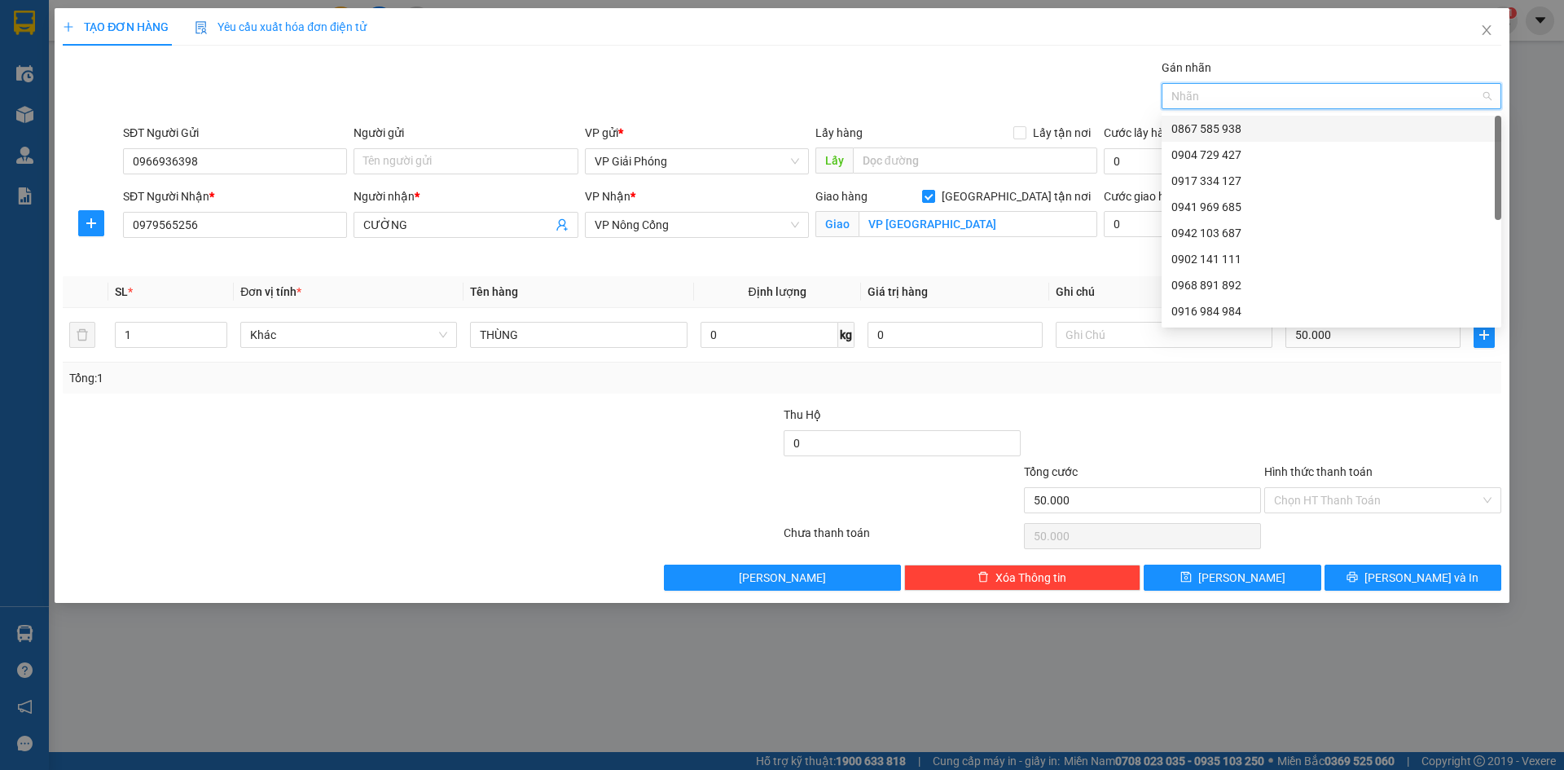
drag, startPoint x: 1235, startPoint y: 121, endPoint x: 1251, endPoint y: 168, distance: 49.2
click at [1235, 124] on div "0867 585 938" at bounding box center [1331, 129] width 320 height 18
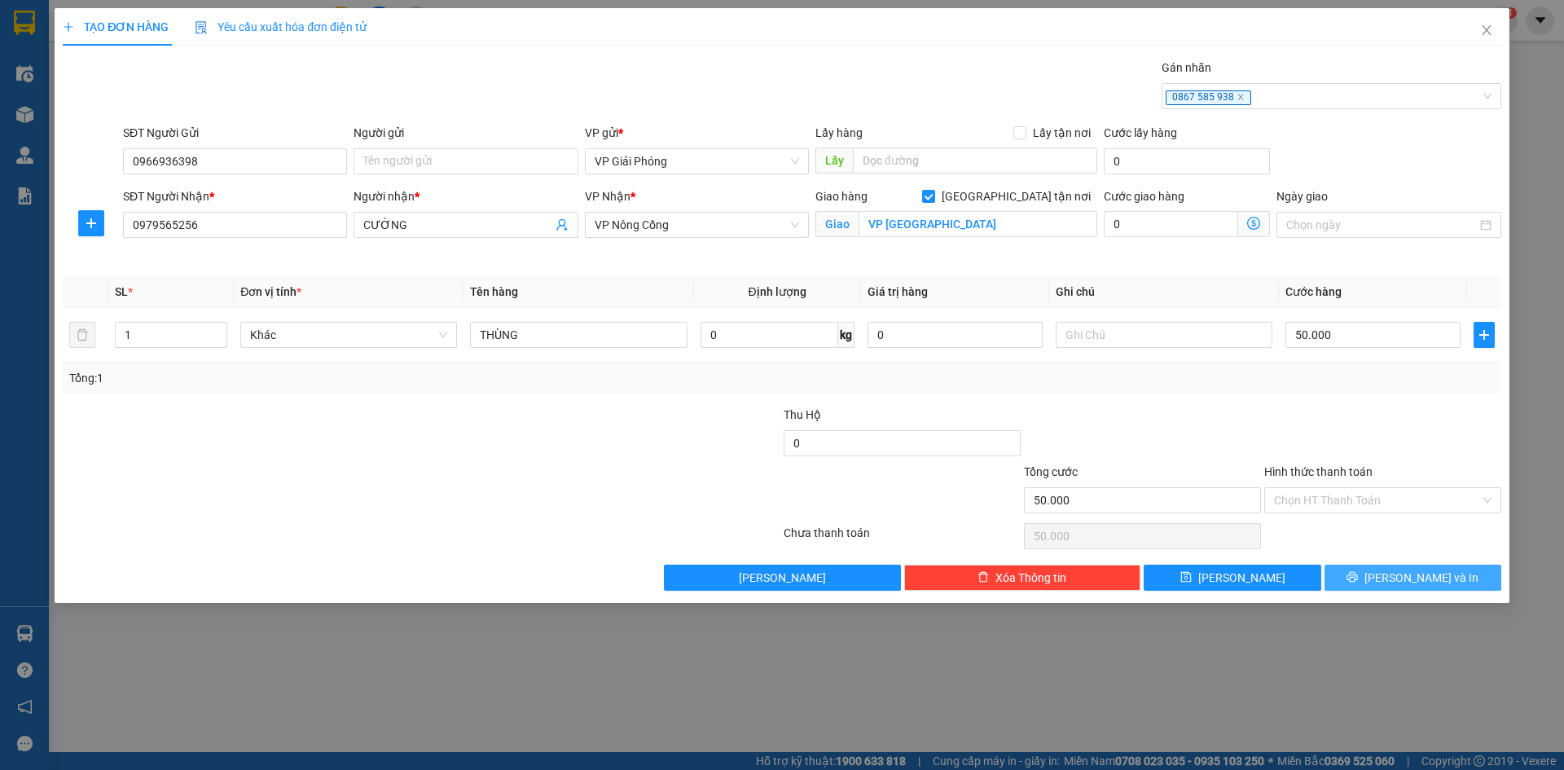
click at [1408, 574] on span "[PERSON_NAME] và In" at bounding box center [1421, 578] width 114 height 18
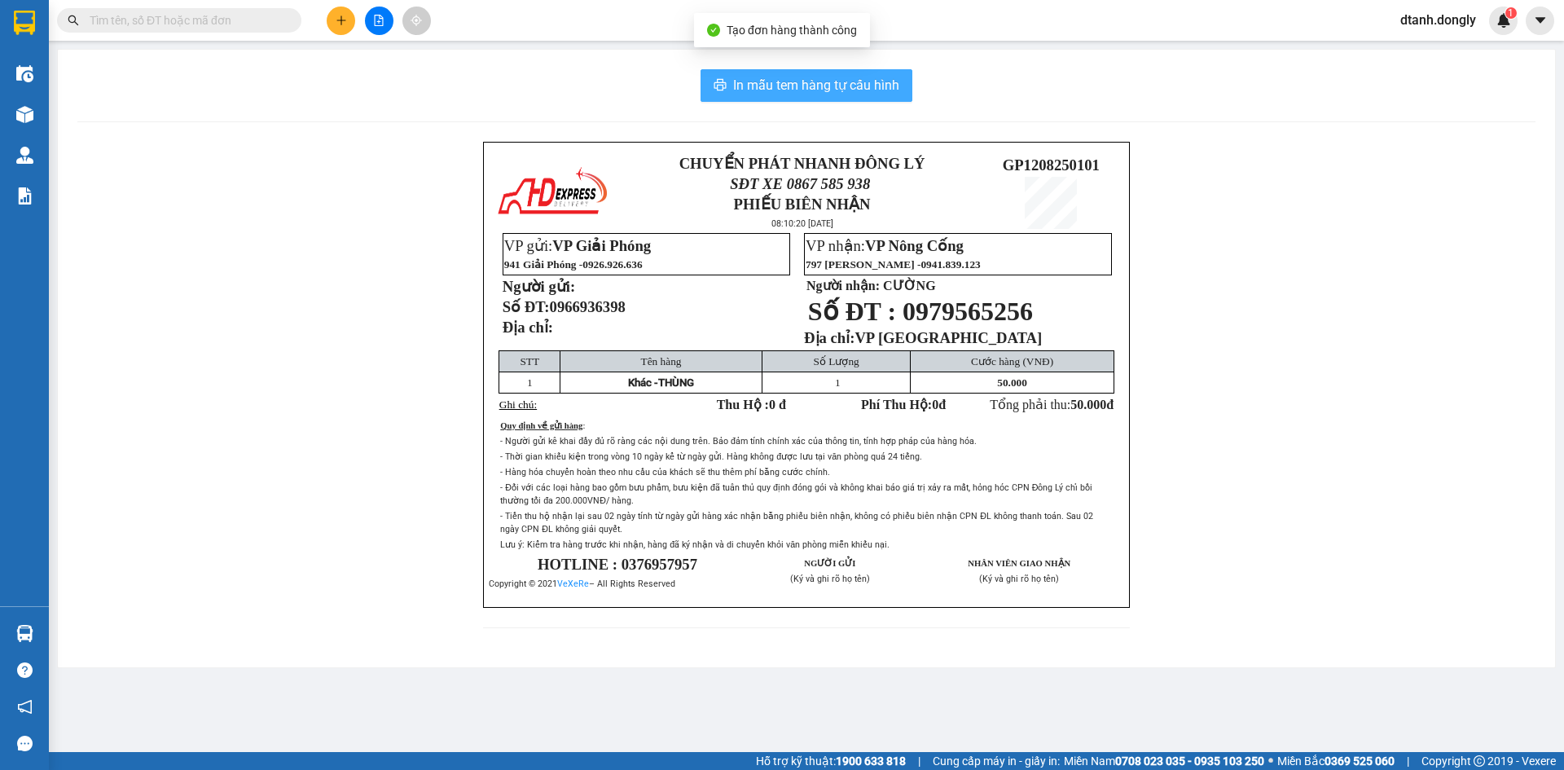
click at [849, 95] on button "In mẫu tem hàng tự cấu hình" at bounding box center [807, 85] width 212 height 33
